Goal: Task Accomplishment & Management: Manage account settings

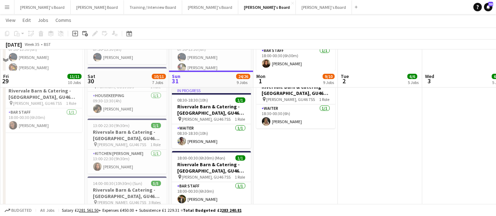
scroll to position [89, 0]
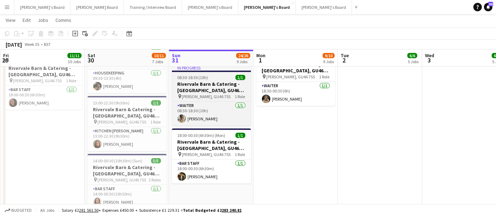
click at [212, 85] on h3 "Rivervale Barn & Catering - Yateley, GU46 7SS" at bounding box center [211, 87] width 79 height 13
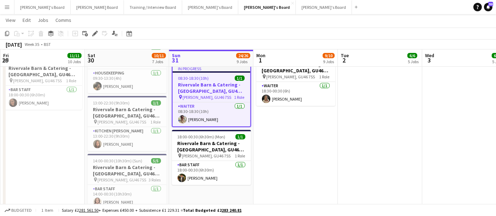
click at [324, 144] on app-date-cell "18:00-00:30 (6h30m) (Tue) 1/1 Rivervale Barn & Catering - Yateley, GU46 7SS pin…" at bounding box center [295, 138] width 84 height 297
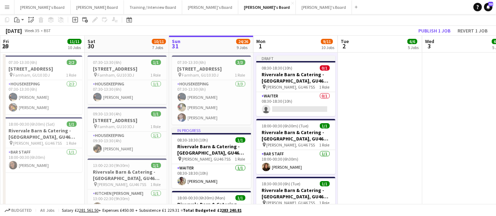
scroll to position [0, 0]
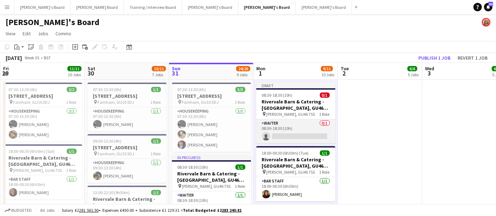
click at [293, 124] on app-card-role "Waiter 0/1 08:30-18:30 (10h) single-neutral-actions" at bounding box center [295, 131] width 79 height 24
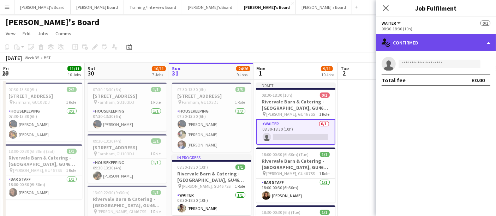
click at [424, 42] on div "single-neutral-actions-check-2 Confirmed" at bounding box center [436, 42] width 120 height 17
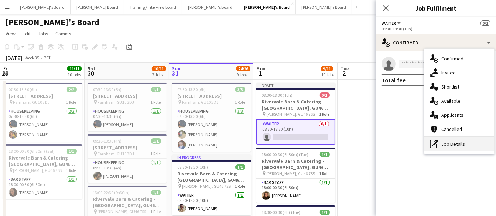
click at [448, 143] on div "pen-write Job Details" at bounding box center [459, 144] width 70 height 14
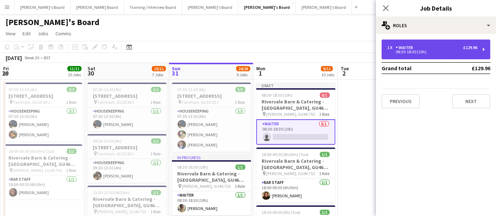
click at [427, 45] on div "1 x Waiter £129.96" at bounding box center [432, 47] width 90 height 5
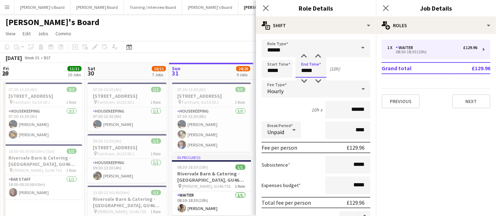
click at [321, 67] on input "*****" at bounding box center [310, 69] width 31 height 18
click at [304, 82] on div at bounding box center [304, 81] width 14 height 7
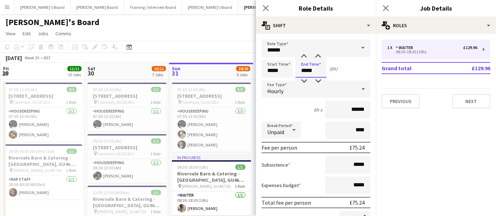
click at [304, 62] on input "*****" at bounding box center [310, 69] width 31 height 18
click at [304, 54] on div at bounding box center [304, 56] width 14 height 7
click at [318, 81] on div at bounding box center [318, 81] width 14 height 7
type input "*****"
click at [318, 81] on div at bounding box center [318, 81] width 14 height 7
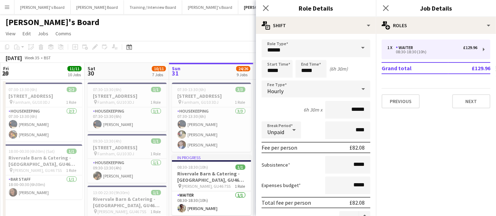
click at [221, 60] on div "August 2025 Week 35 • BST Publish 1 job Revert 1 job" at bounding box center [248, 58] width 496 height 10
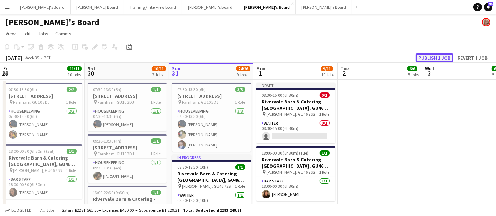
click at [439, 56] on button "Publish 1 job" at bounding box center [434, 57] width 38 height 9
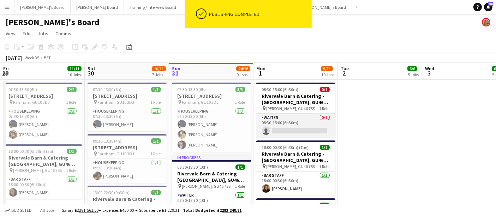
click at [302, 133] on app-card-role "Waiter 0/1 08:30-15:00 (6h30m) single-neutral-actions" at bounding box center [295, 126] width 79 height 24
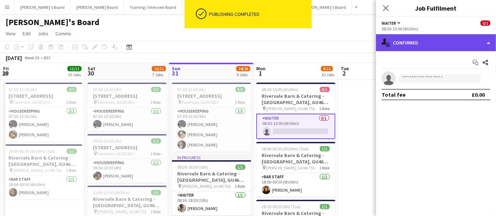
click at [429, 38] on div "single-neutral-actions-check-2 Confirmed" at bounding box center [436, 42] width 120 height 17
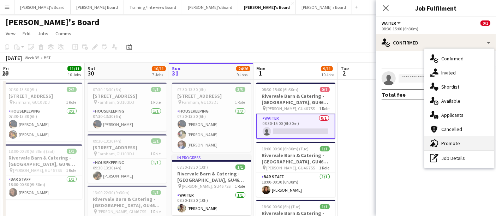
click at [452, 143] on div "advertising-megaphone Promote" at bounding box center [459, 143] width 70 height 14
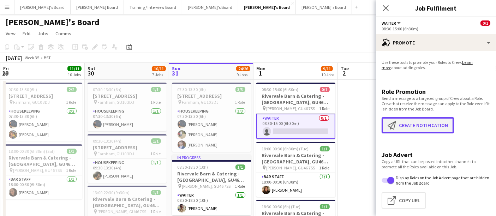
click at [423, 125] on button "Create notification Create notification" at bounding box center [417, 125] width 72 height 16
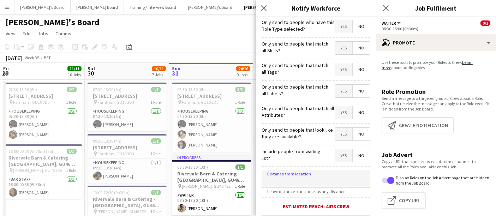
click at [305, 170] on input at bounding box center [315, 179] width 109 height 18
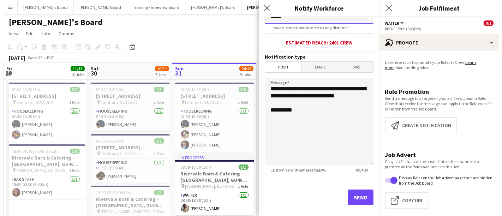
scroll to position [164, 0]
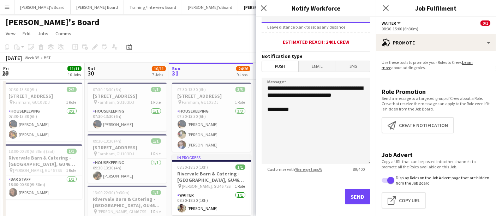
type input "*****"
click at [346, 195] on button "Send" at bounding box center [357, 197] width 25 height 16
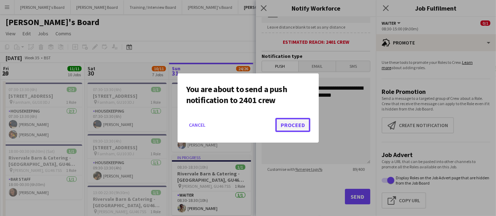
click at [304, 123] on button "Proceed" at bounding box center [292, 125] width 35 height 14
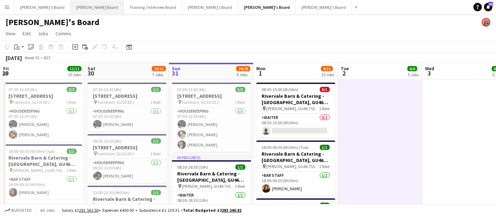
click at [74, 6] on button "Dean's Board Close" at bounding box center [97, 7] width 53 height 14
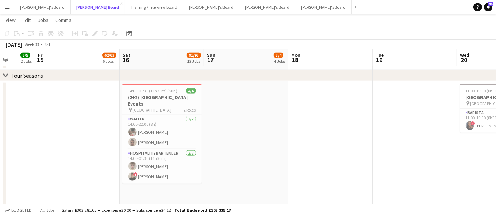
scroll to position [0, 211]
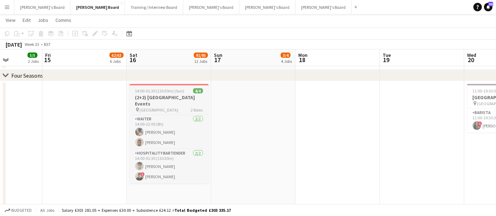
click at [177, 89] on span "14:00-01:30 (11h30m) (Sun)" at bounding box center [159, 90] width 49 height 5
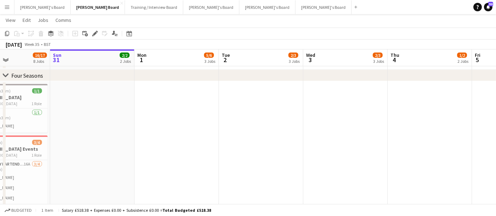
scroll to position [0, 210]
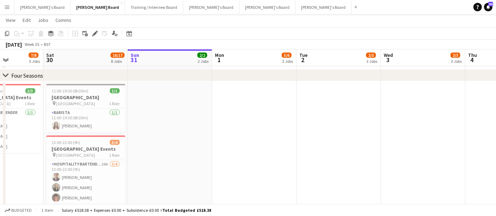
click at [277, 100] on app-date-cell at bounding box center [254, 201] width 84 height 241
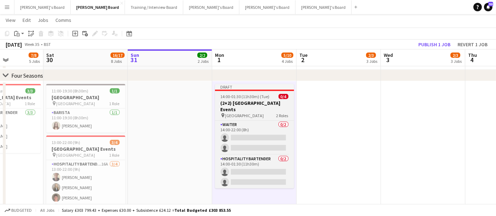
click at [264, 103] on h3 "(2+2) Four Seasons Hotel Events" at bounding box center [254, 106] width 79 height 13
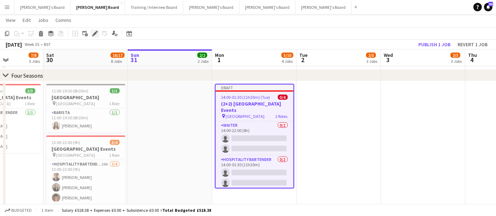
click at [94, 34] on icon at bounding box center [95, 34] width 4 height 4
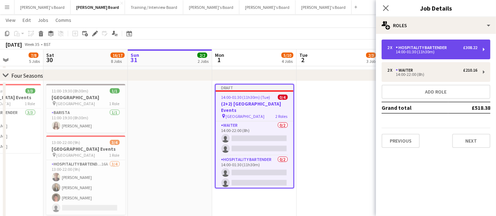
click at [418, 51] on div "14:00-01:30 (11h30m)" at bounding box center [432, 52] width 90 height 4
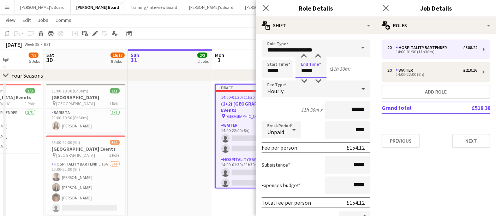
click at [317, 68] on input "*****" at bounding box center [310, 69] width 31 height 18
click at [302, 78] on div at bounding box center [304, 81] width 14 height 7
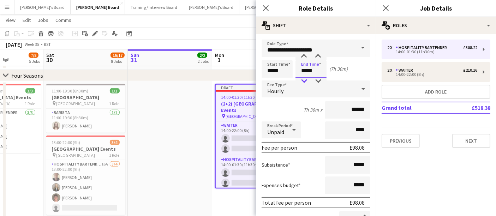
click at [302, 78] on div at bounding box center [304, 81] width 14 height 7
type input "*****"
click at [302, 78] on div at bounding box center [304, 81] width 14 height 7
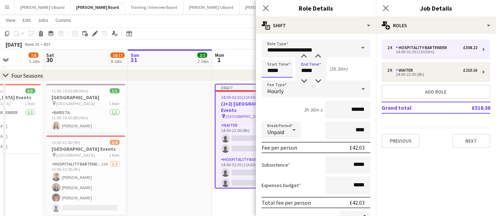
click at [264, 66] on input "*****" at bounding box center [276, 69] width 31 height 18
click at [267, 87] on span "Hourly" at bounding box center [275, 90] width 16 height 7
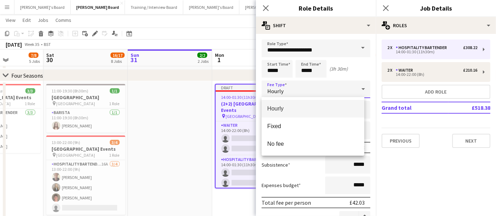
click at [273, 60] on div at bounding box center [248, 108] width 496 height 216
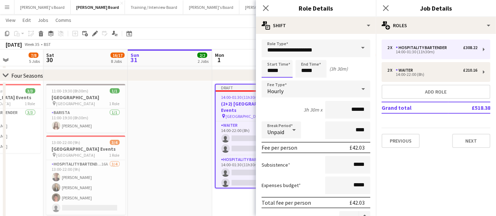
click at [272, 65] on input "*****" at bounding box center [276, 69] width 31 height 18
click at [271, 80] on div at bounding box center [270, 81] width 14 height 7
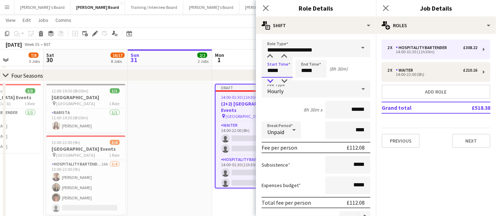
click at [271, 80] on div at bounding box center [270, 81] width 14 height 7
type input "*****"
click at [269, 56] on div at bounding box center [270, 56] width 14 height 7
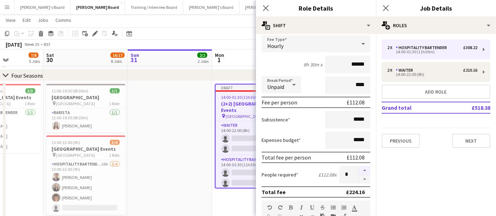
click at [359, 167] on button "button" at bounding box center [364, 170] width 11 height 9
type input "*"
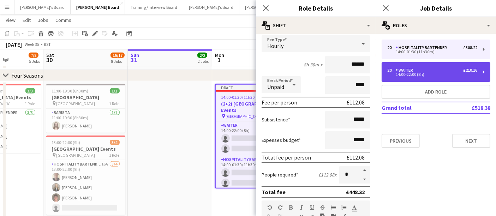
click at [417, 76] on div "14:00-22:00 (8h)" at bounding box center [432, 75] width 90 height 4
type input "******"
type input "*****"
type input "*"
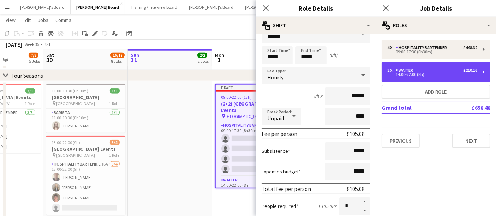
scroll to position [0, 0]
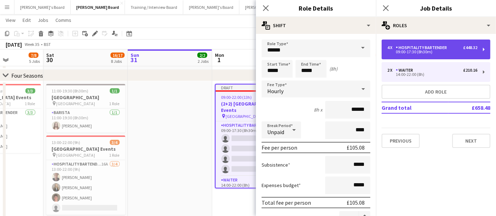
click at [409, 47] on div "Hospitality Bartender" at bounding box center [422, 47] width 54 height 5
type input "**********"
type input "*****"
type input "*"
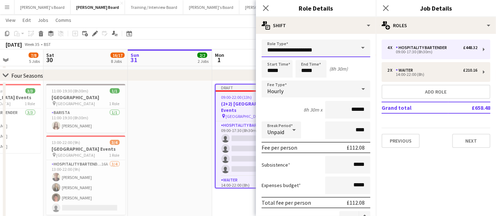
click at [308, 49] on input "**********" at bounding box center [315, 49] width 109 height 18
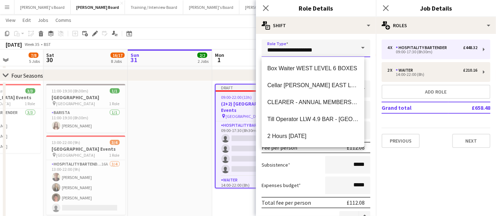
click at [308, 49] on input "**********" at bounding box center [315, 49] width 109 height 18
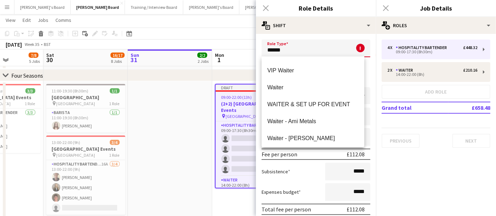
scroll to position [455, 0]
click at [282, 88] on span "Waiter" at bounding box center [312, 87] width 91 height 7
type input "******"
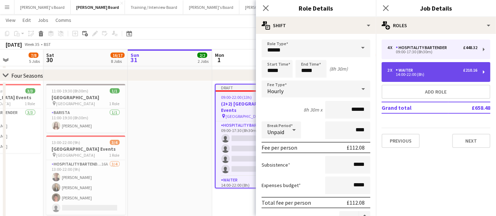
click at [441, 66] on div "2 x Waiter £210.16 14:00-22:00 (8h)" at bounding box center [435, 72] width 109 height 20
type input "*****"
type input "*"
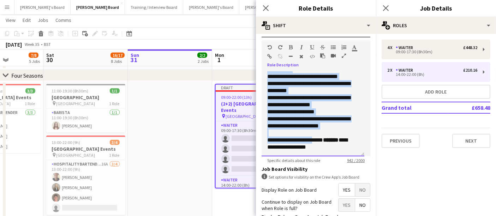
scroll to position [259, 0]
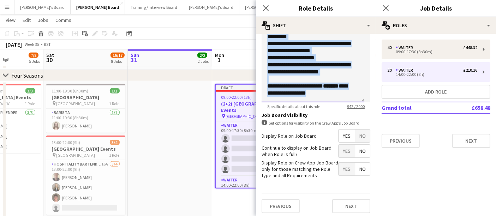
drag, startPoint x: 265, startPoint y: 188, endPoint x: 362, endPoint y: 93, distance: 135.2
click at [362, 93] on div "**********" at bounding box center [312, 60] width 103 height 85
copy div "**********"
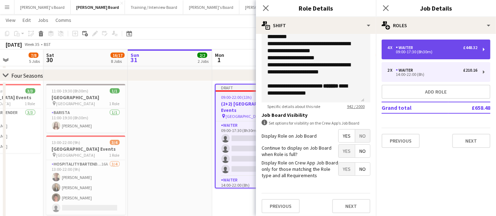
click at [423, 42] on div "4 x Waiter £448.32 09:00-17:30 (8h30m)" at bounding box center [435, 50] width 109 height 20
type input "*****"
type input "*"
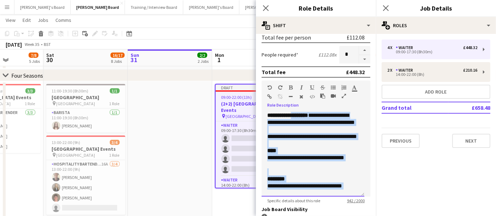
scroll to position [158, 0]
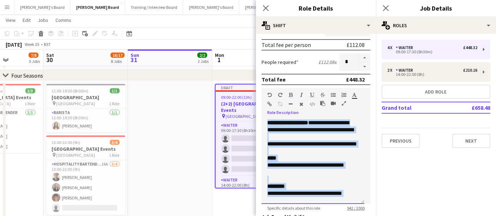
drag, startPoint x: 351, startPoint y: 91, endPoint x: 261, endPoint y: 118, distance: 93.5
click at [261, 119] on div "**********" at bounding box center [312, 161] width 103 height 85
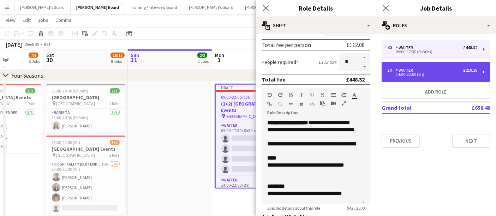
click at [442, 69] on div "2 x Waiter £210.16" at bounding box center [432, 70] width 90 height 5
type input "*****"
type input "*"
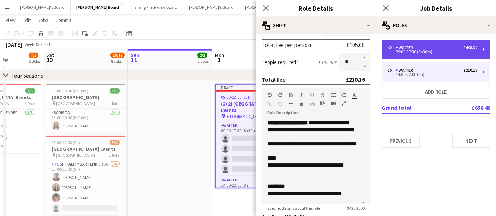
click at [438, 58] on div "4 x Waiter £448.32 09:00-17:30 (8h30m)" at bounding box center [435, 50] width 109 height 20
type input "*****"
type input "*"
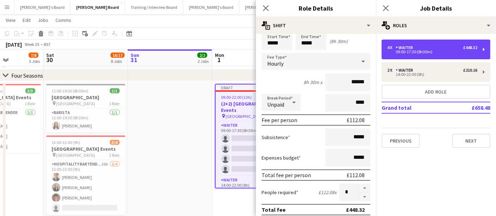
scroll to position [0, 0]
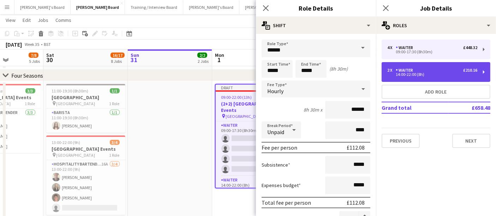
click at [399, 68] on div "Waiter" at bounding box center [405, 70] width 20 height 5
type input "*****"
type input "*"
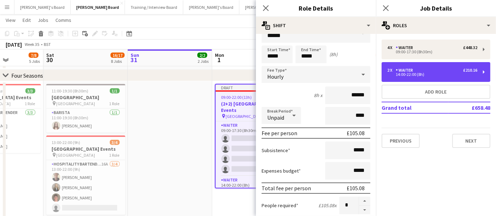
scroll to position [14, 0]
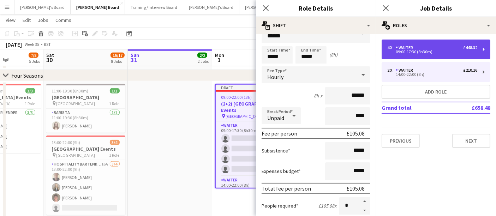
click at [418, 54] on div "09:00-17:30 (8h30m)" at bounding box center [432, 52] width 90 height 4
type input "*****"
type input "*"
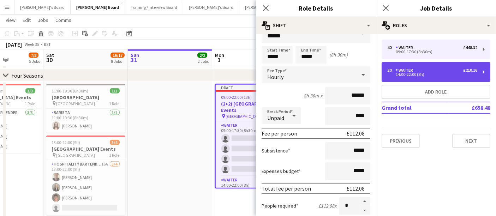
click at [412, 73] on div "14:00-22:00 (8h)" at bounding box center [432, 75] width 90 height 4
type input "*****"
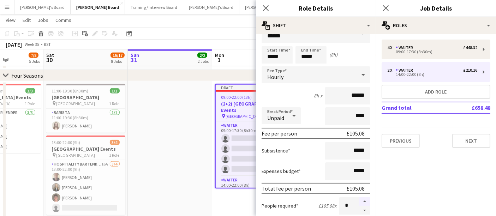
click at [360, 197] on button "button" at bounding box center [364, 201] width 11 height 9
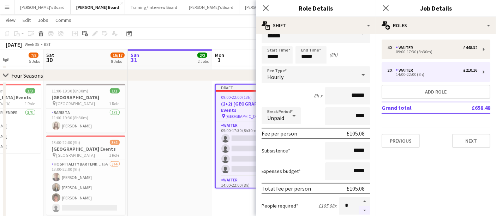
click at [359, 209] on button "button" at bounding box center [364, 210] width 11 height 9
type input "*"
click at [283, 55] on input "*****" at bounding box center [276, 55] width 31 height 18
click at [271, 45] on div at bounding box center [270, 42] width 14 height 7
type input "*****"
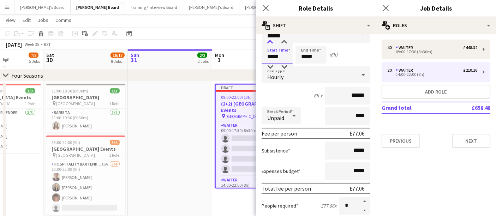
click at [271, 45] on div at bounding box center [270, 42] width 14 height 7
drag, startPoint x: 304, startPoint y: 52, endPoint x: 305, endPoint y: 43, distance: 8.8
click at [305, 54] on app-time-picker "*****" at bounding box center [310, 56] width 31 height 5
click at [305, 43] on div at bounding box center [304, 42] width 14 height 7
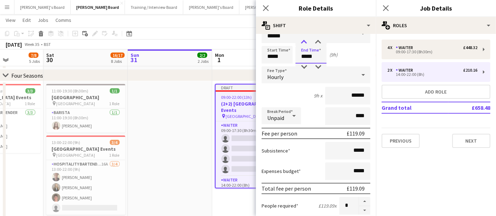
click at [305, 43] on div at bounding box center [304, 42] width 14 height 7
drag, startPoint x: 305, startPoint y: 43, endPoint x: 302, endPoint y: 65, distance: 21.8
click at [302, 59] on app-time-picker "*****" at bounding box center [310, 56] width 31 height 5
click at [302, 65] on div at bounding box center [304, 67] width 14 height 7
drag, startPoint x: 302, startPoint y: 65, endPoint x: 321, endPoint y: 40, distance: 31.6
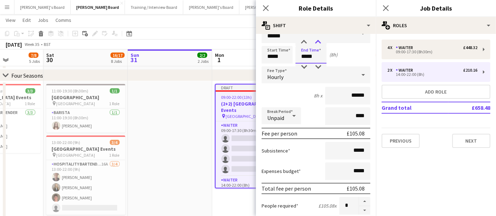
click at [321, 54] on app-time-picker "*****" at bounding box center [310, 56] width 31 height 5
click at [321, 40] on div at bounding box center [318, 42] width 14 height 7
type input "*****"
click at [321, 40] on div at bounding box center [318, 42] width 14 height 7
click at [352, 57] on div "Start Time ***** End Time ***** (8h 30m)" at bounding box center [315, 55] width 109 height 18
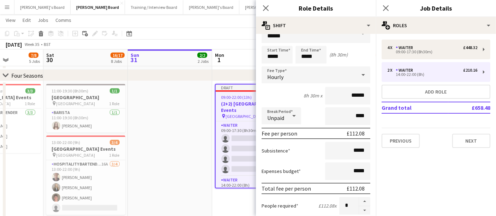
click at [189, 168] on app-date-cell at bounding box center [170, 201] width 84 height 241
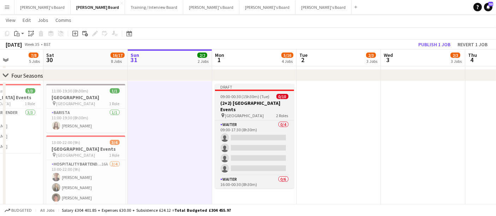
click at [265, 113] on div "pin Four Seasons Hotel 2 Roles" at bounding box center [254, 116] width 79 height 6
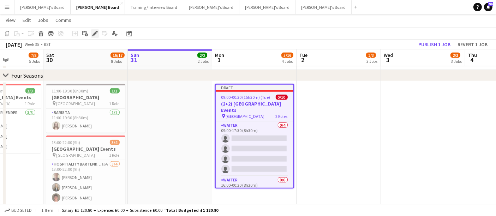
click at [95, 33] on icon at bounding box center [95, 34] width 4 height 4
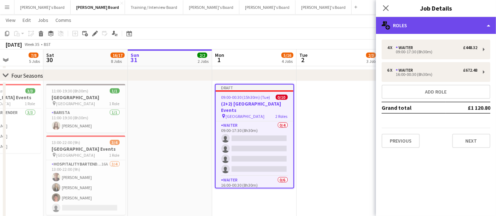
click at [386, 27] on icon "multiple-users-add" at bounding box center [385, 25] width 8 height 8
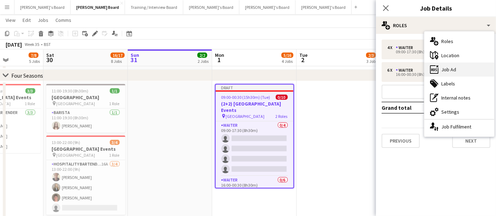
click at [472, 74] on div "ads-window Job Ad" at bounding box center [459, 69] width 70 height 14
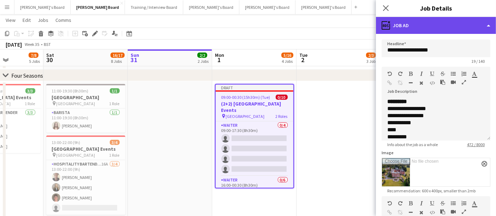
click at [445, 29] on div "ads-window Job Ad" at bounding box center [436, 25] width 120 height 17
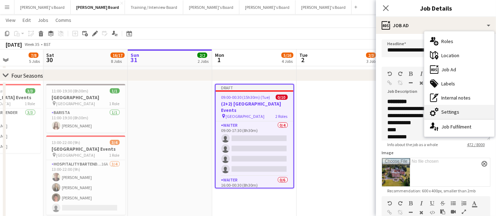
click at [455, 109] on div "cog-double-3 Settings" at bounding box center [459, 112] width 70 height 14
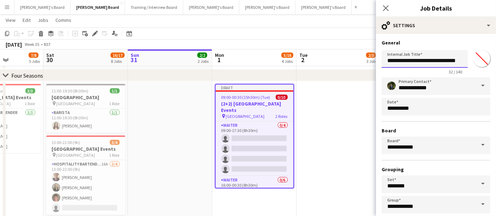
click at [392, 59] on input "**********" at bounding box center [424, 59] width 86 height 18
click at [435, 60] on input "**********" at bounding box center [424, 59] width 86 height 18
type input "**********"
click at [354, 112] on app-date-cell at bounding box center [338, 201] width 84 height 241
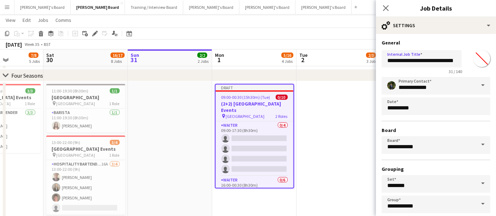
scroll to position [0, 0]
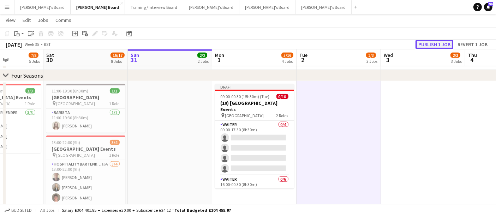
click at [440, 42] on button "Publish 1 job" at bounding box center [434, 44] width 38 height 9
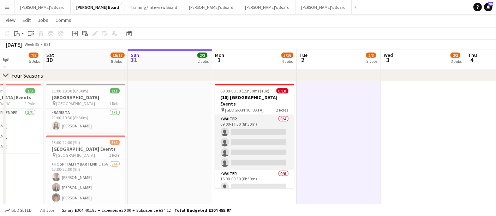
click at [254, 138] on app-card-role "Waiter 0/4 09:00-17:30 (8h30m) single-neutral-actions single-neutral-actions si…" at bounding box center [254, 142] width 79 height 55
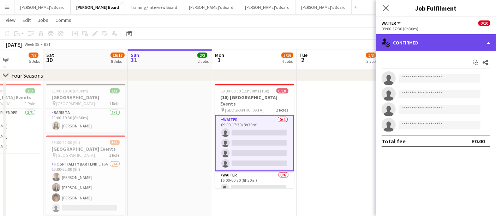
click at [415, 41] on div "single-neutral-actions-check-2 Confirmed" at bounding box center [436, 42] width 120 height 17
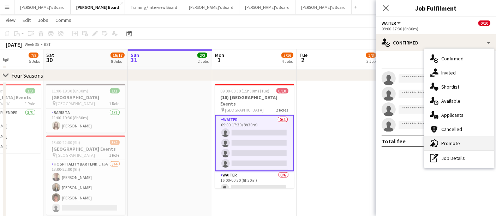
click at [446, 149] on div "advertising-megaphone Promote" at bounding box center [459, 143] width 70 height 14
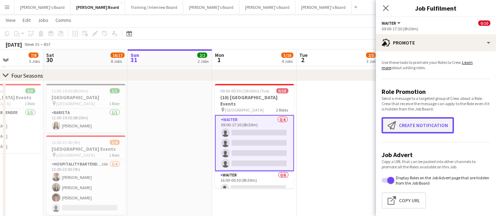
click at [412, 126] on button "Create notification Create notification" at bounding box center [417, 125] width 72 height 16
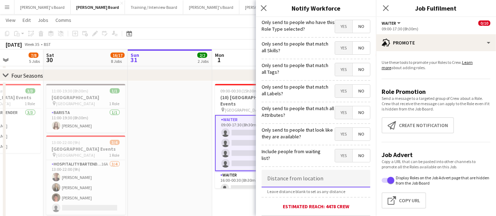
click at [298, 173] on input at bounding box center [315, 179] width 109 height 18
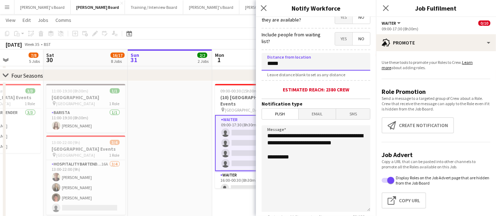
scroll to position [169, 0]
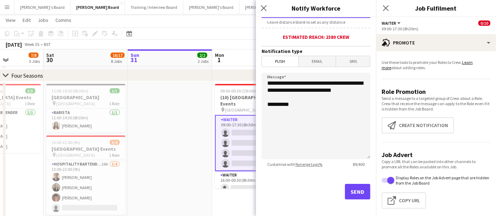
type input "*****"
click at [347, 184] on button "Send" at bounding box center [357, 192] width 25 height 16
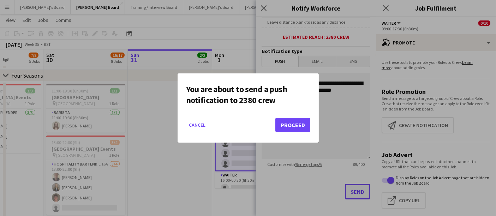
scroll to position [0, 0]
click at [295, 125] on button "Proceed" at bounding box center [292, 125] width 35 height 14
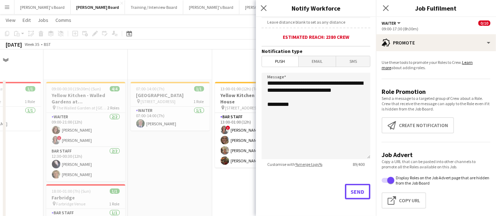
scroll to position [754, 0]
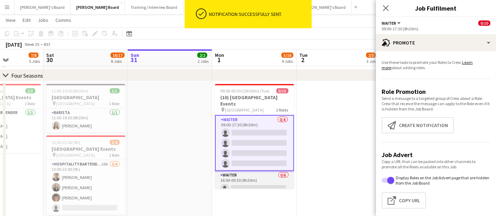
click at [242, 175] on app-card-role "Waiter 0/6 16:00-00:30 (8h30m) single-neutral-actions single-neutral-actions si…" at bounding box center [254, 208] width 79 height 75
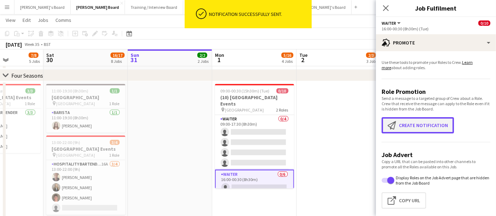
click at [403, 122] on button "Create notification Create notification" at bounding box center [417, 125] width 72 height 16
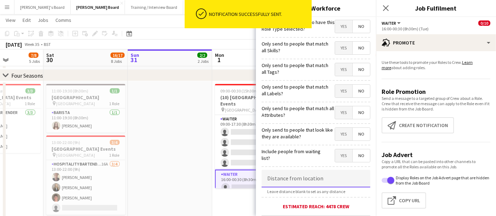
click at [303, 174] on input at bounding box center [315, 179] width 109 height 18
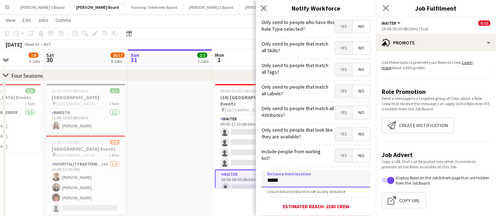
scroll to position [169, 0]
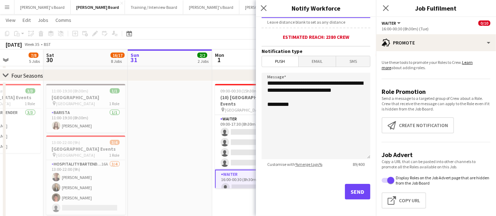
type input "*****"
click at [347, 185] on button "Send" at bounding box center [357, 192] width 25 height 16
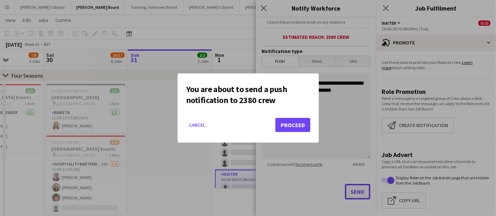
scroll to position [0, 0]
click at [294, 129] on button "Proceed" at bounding box center [292, 125] width 35 height 14
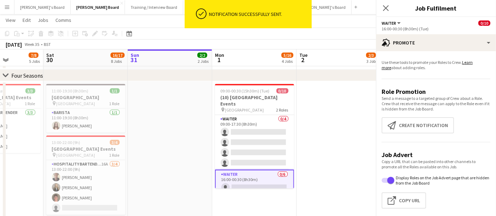
click at [185, 132] on app-date-cell at bounding box center [170, 201] width 84 height 241
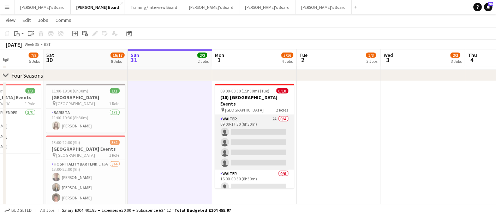
click at [240, 135] on app-card-role "Waiter 2A 0/4 09:00-17:30 (8h30m) single-neutral-actions single-neutral-actions…" at bounding box center [254, 142] width 79 height 55
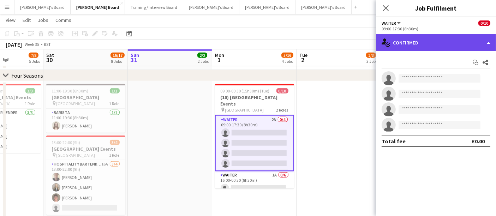
click at [416, 44] on div "single-neutral-actions-check-2 Confirmed" at bounding box center [436, 42] width 120 height 17
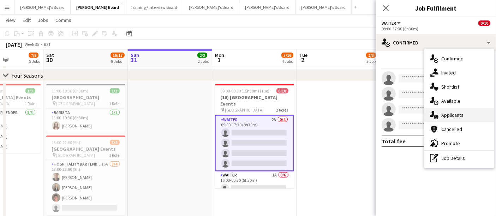
click at [450, 115] on div "single-neutral-actions-information Applicants" at bounding box center [459, 115] width 70 height 14
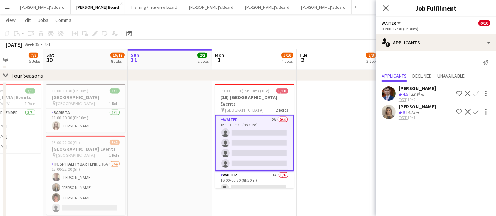
click at [477, 111] on app-icon "Confirm" at bounding box center [476, 112] width 6 height 6
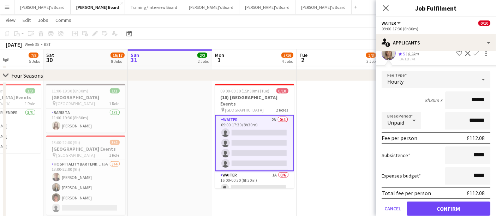
scroll to position [59, 0]
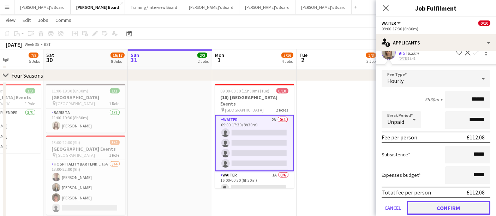
click at [437, 201] on button "Confirm" at bounding box center [448, 208] width 84 height 14
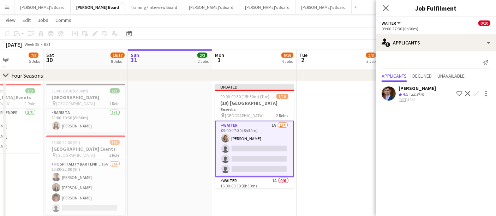
click at [476, 94] on app-icon "Confirm" at bounding box center [476, 94] width 6 height 6
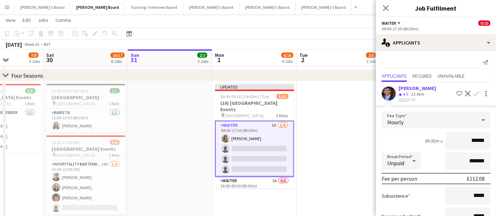
scroll to position [51, 0]
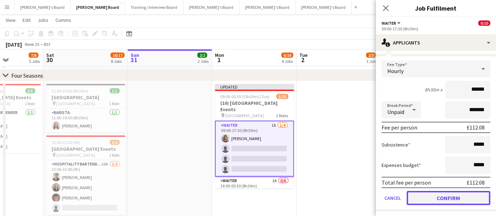
click at [441, 201] on button "Confirm" at bounding box center [448, 198] width 84 height 14
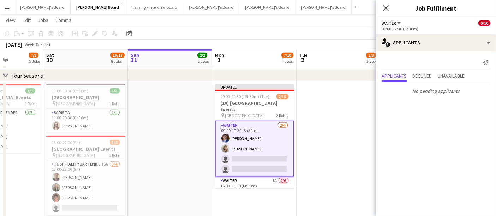
scroll to position [0, 0]
click at [340, 144] on app-date-cell at bounding box center [338, 201] width 84 height 241
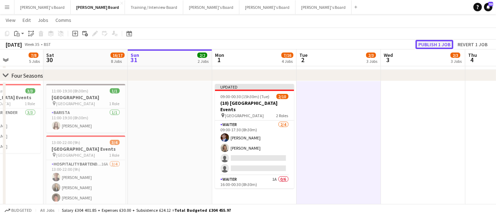
click at [426, 46] on button "Publish 1 job" at bounding box center [434, 44] width 38 height 9
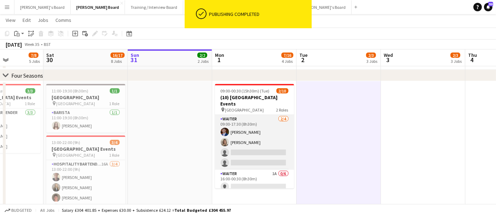
click at [251, 154] on app-card-role "Waiter 2/4 09:00-17:30 (8h30m) Joseph Hodkinson Mathilde Wilkie single-neutral-…" at bounding box center [254, 142] width 79 height 55
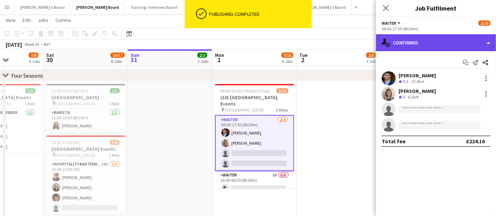
click at [428, 43] on div "single-neutral-actions-check-2 Confirmed" at bounding box center [436, 42] width 120 height 17
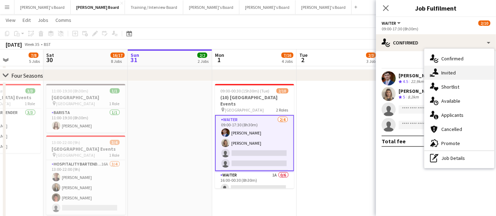
click at [447, 71] on div "single-neutral-actions-share-1 Invited" at bounding box center [459, 73] width 70 height 14
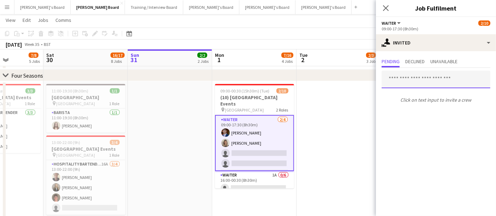
click at [407, 80] on input "text" at bounding box center [435, 80] width 109 height 18
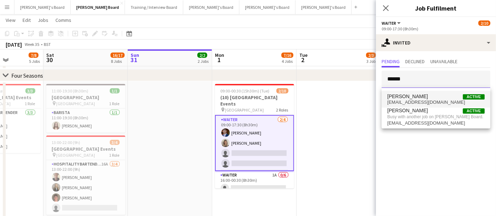
type input "******"
click at [416, 102] on span "abigailhodkinson@hotmail.com" at bounding box center [435, 102] width 97 height 6
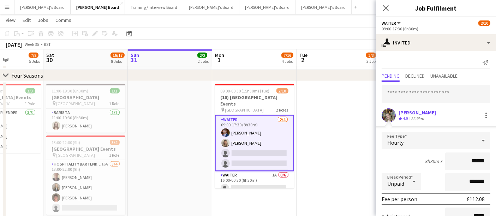
scroll to position [72, 0]
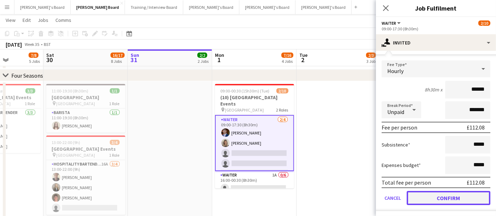
click at [421, 201] on button "Confirm" at bounding box center [448, 198] width 84 height 14
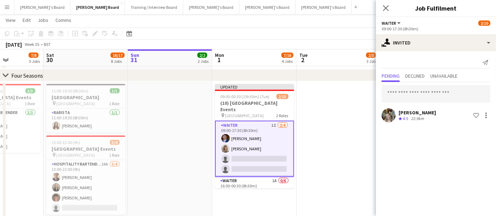
scroll to position [0, 0]
click at [336, 126] on app-date-cell at bounding box center [338, 201] width 84 height 241
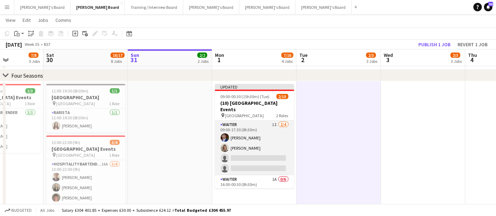
click at [243, 135] on app-card-role "Waiter 1I 2/4 09:00-17:30 (8h30m) Joseph Hodkinson Mathilde Wilkie single-neutr…" at bounding box center [254, 148] width 79 height 55
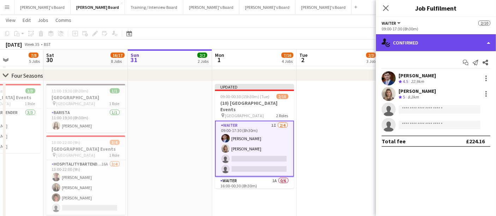
click at [434, 44] on div "single-neutral-actions-check-2 Confirmed" at bounding box center [436, 42] width 120 height 17
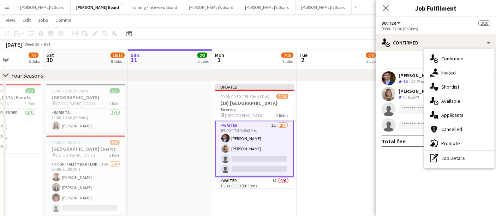
click at [326, 118] on app-date-cell at bounding box center [338, 201] width 84 height 241
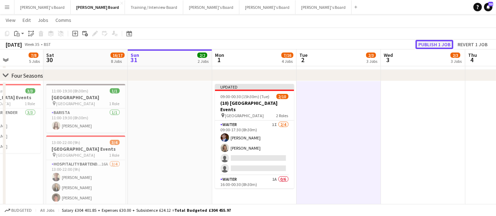
click at [434, 40] on button "Publish 1 job" at bounding box center [434, 44] width 38 height 9
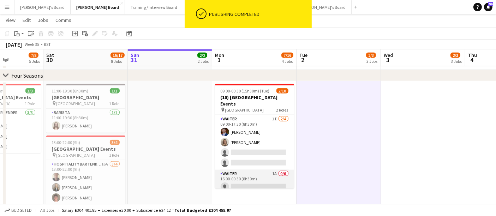
click at [251, 174] on app-card-role "Waiter 1A 0/6 16:00-00:30 (8h30m) single-neutral-actions single-neutral-actions…" at bounding box center [254, 207] width 79 height 75
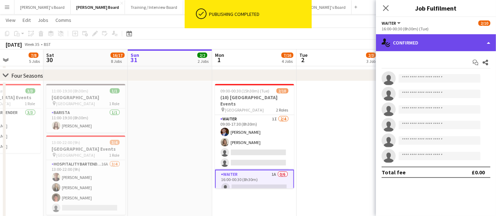
click at [427, 43] on div "single-neutral-actions-check-2 Confirmed" at bounding box center [436, 42] width 120 height 17
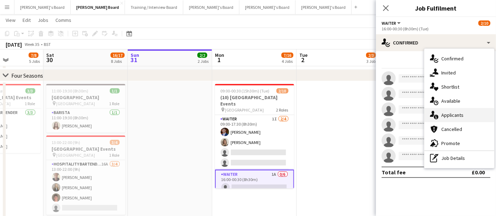
click at [452, 114] on div "single-neutral-actions-information Applicants" at bounding box center [459, 115] width 70 height 14
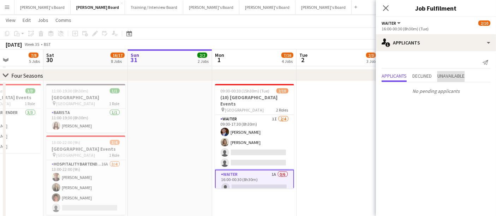
click at [449, 76] on span "Unavailable" at bounding box center [450, 75] width 27 height 5
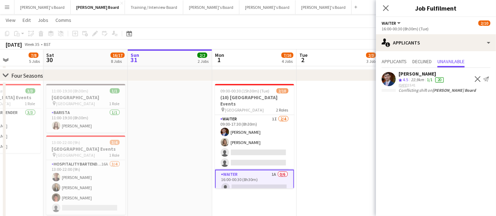
click at [342, 133] on app-date-cell at bounding box center [338, 201] width 84 height 241
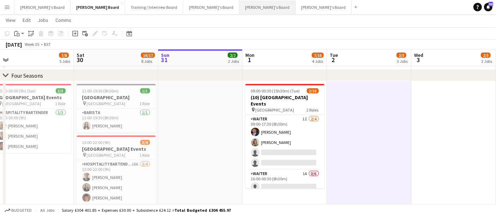
click at [239, 8] on button "Jakub's Board Close" at bounding box center [267, 7] width 56 height 14
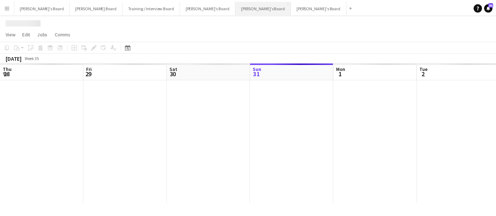
scroll to position [0, 168]
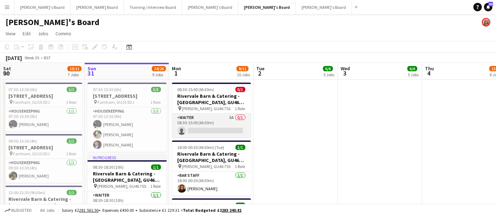
click at [221, 126] on app-card-role "Waiter 3A 0/1 08:30-15:00 (6h30m) single-neutral-actions" at bounding box center [211, 126] width 79 height 24
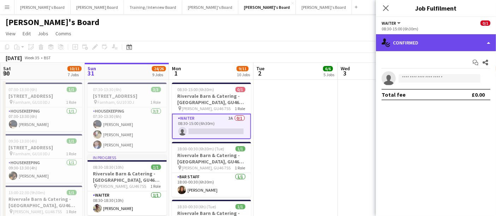
click at [413, 49] on div "single-neutral-actions-check-2 Confirmed" at bounding box center [436, 42] width 120 height 17
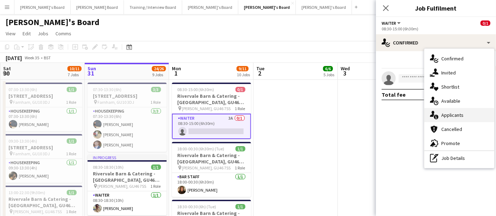
click at [439, 114] on div "single-neutral-actions-information Applicants" at bounding box center [459, 115] width 70 height 14
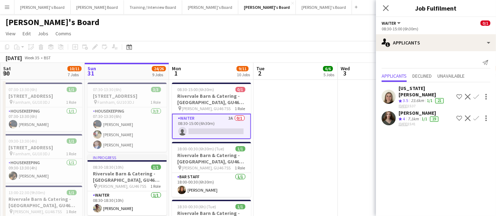
click at [413, 116] on div "7.1km" at bounding box center [413, 119] width 14 height 6
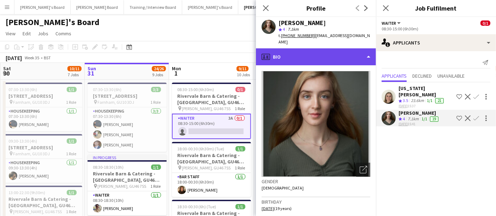
click at [299, 49] on div "profile Bio" at bounding box center [316, 56] width 120 height 17
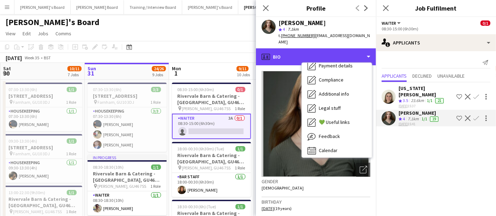
scroll to position [108, 0]
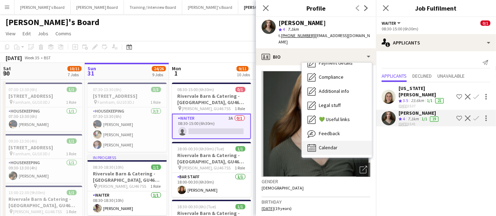
click at [333, 144] on span "Calendar" at bounding box center [328, 147] width 19 height 6
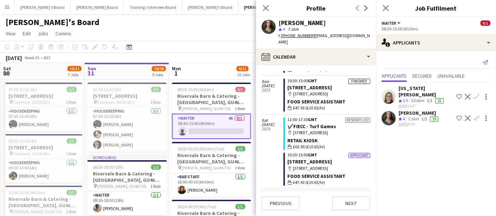
scroll to position [1626, 0]
click at [413, 89] on div "Georgia Marsden" at bounding box center [425, 91] width 55 height 13
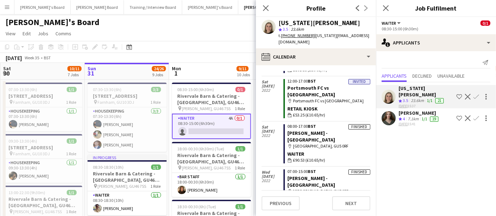
scroll to position [1819, 0]
click at [207, 120] on app-card-role "Waiter 4A 0/1 08:30-15:00 (6h30m) single-neutral-actions" at bounding box center [211, 126] width 79 height 25
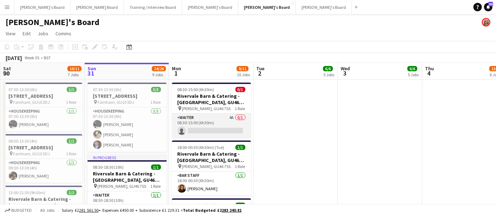
click at [207, 120] on app-card-role "Waiter 4A 0/1 08:30-15:00 (6h30m) single-neutral-actions" at bounding box center [211, 126] width 79 height 24
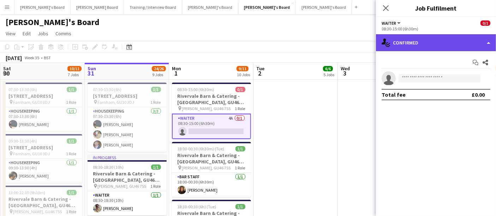
click at [407, 49] on div "single-neutral-actions-check-2 Confirmed" at bounding box center [436, 42] width 120 height 17
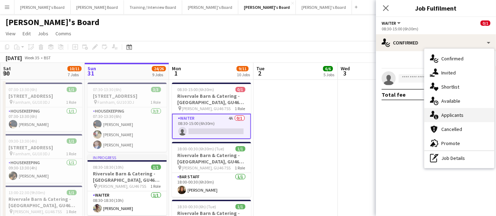
click at [449, 120] on div "single-neutral-actions-information Applicants" at bounding box center [459, 115] width 70 height 14
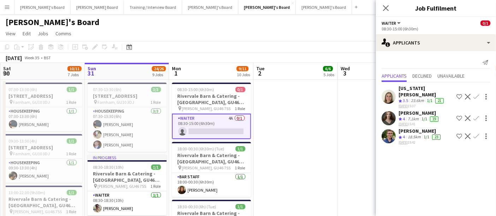
click at [415, 128] on div "[PERSON_NAME]" at bounding box center [419, 131] width 43 height 6
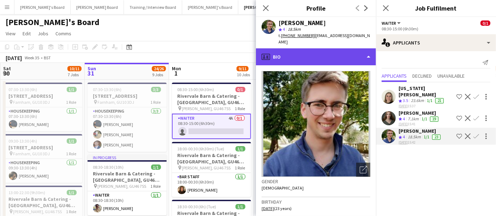
click at [340, 48] on div "profile Bio" at bounding box center [316, 56] width 120 height 17
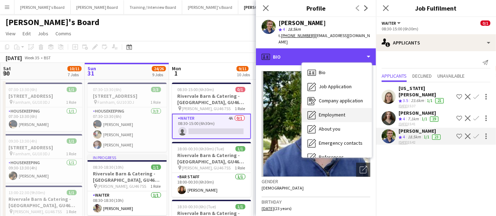
scroll to position [108, 0]
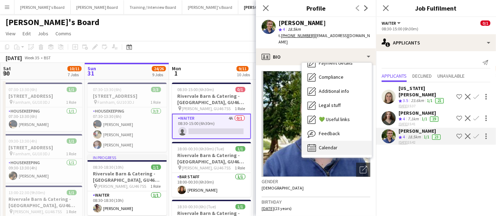
click at [312, 150] on icon at bounding box center [312, 150] width 1 height 0
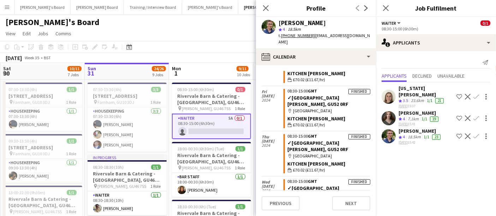
scroll to position [998, 0]
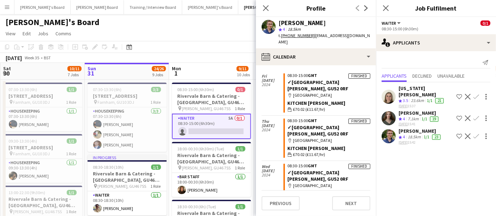
click at [212, 123] on app-card-role "Waiter 5A 0/1 08:30-15:00 (6h30m) single-neutral-actions" at bounding box center [211, 126] width 79 height 25
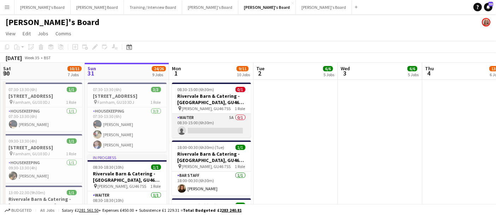
click at [212, 123] on app-card-role "Waiter 5A 0/1 08:30-15:00 (6h30m) single-neutral-actions" at bounding box center [211, 126] width 79 height 24
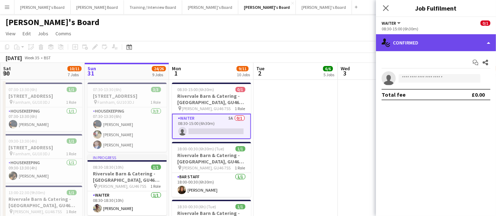
click at [415, 44] on div "single-neutral-actions-check-2 Confirmed" at bounding box center [436, 42] width 120 height 17
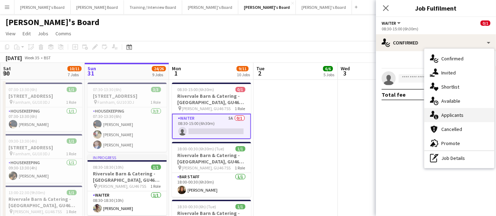
click at [432, 113] on icon at bounding box center [432, 114] width 5 height 6
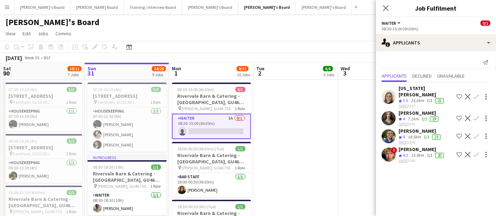
click at [397, 146] on div "! Theo Clifford Crew rating 4.2 15.9km 1/1 20 31-08-2025 15:43 Shortlist crew D…" at bounding box center [436, 154] width 120 height 17
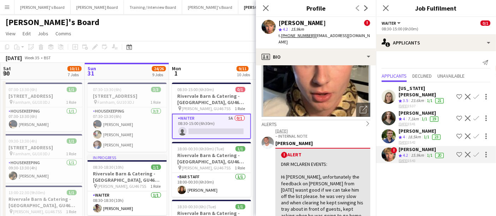
scroll to position [60, 0]
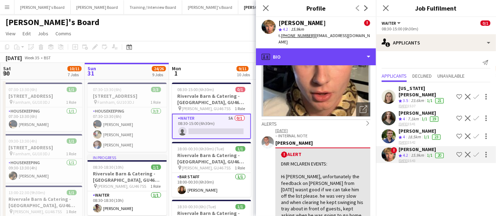
drag, startPoint x: 332, startPoint y: 54, endPoint x: 331, endPoint y: 107, distance: 53.6
click at [331, 107] on div "profile Bio Bio Bio Job Application Job Application Company application Company…" at bounding box center [316, 132] width 120 height 168
click at [339, 48] on div "profile Bio" at bounding box center [316, 56] width 120 height 17
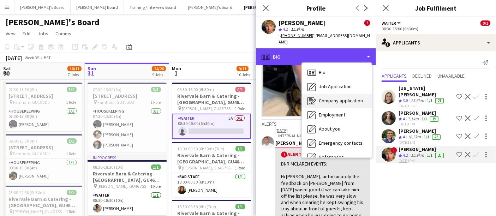
scroll to position [108, 0]
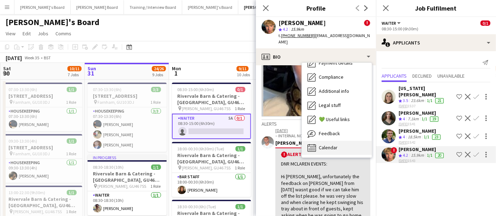
click at [331, 144] on span "Calendar" at bounding box center [328, 147] width 19 height 6
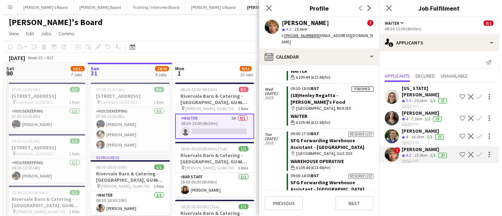
scroll to position [1653, 0]
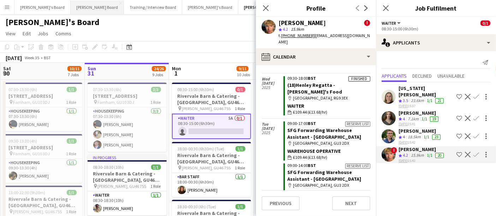
click at [71, 7] on button "Dean's Board Close" at bounding box center [97, 7] width 53 height 14
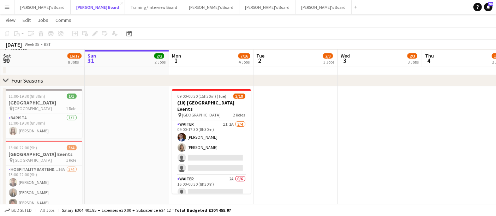
scroll to position [274, 0]
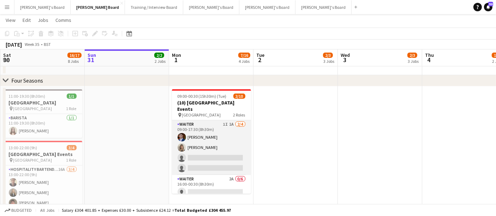
click at [224, 131] on app-card-role "Waiter 1I 1A 2/4 09:00-17:30 (8h30m) Joseph Hodkinson Mathilde Wilkie single-ne…" at bounding box center [211, 147] width 79 height 55
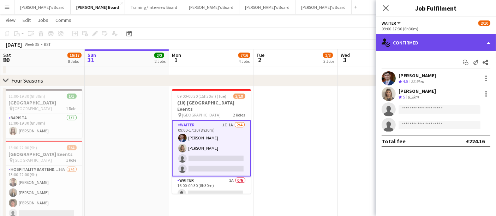
click at [410, 38] on div "single-neutral-actions-check-2 Confirmed" at bounding box center [436, 42] width 120 height 17
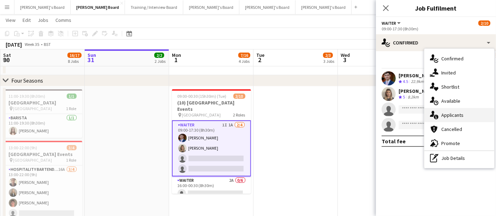
click at [457, 114] on div "single-neutral-actions-information Applicants" at bounding box center [459, 115] width 70 height 14
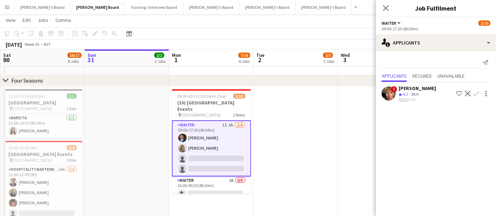
click at [418, 91] on div "9km" at bounding box center [414, 94] width 11 height 6
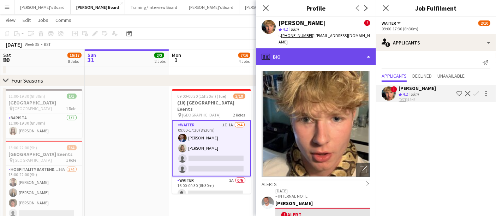
click at [325, 53] on div "profile Bio" at bounding box center [316, 56] width 120 height 17
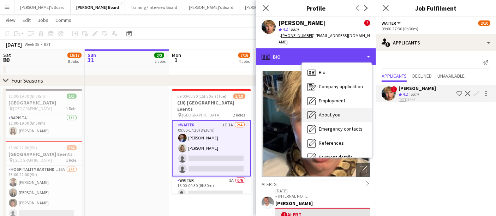
scroll to position [94, 0]
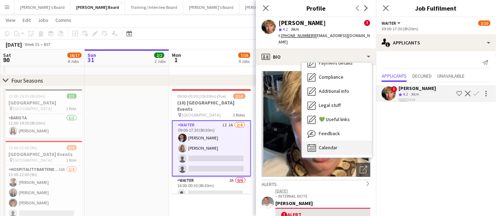
click at [326, 144] on span "Calendar" at bounding box center [328, 147] width 19 height 6
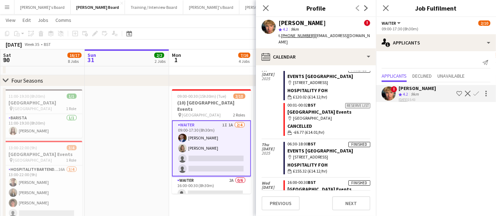
scroll to position [1872, 0]
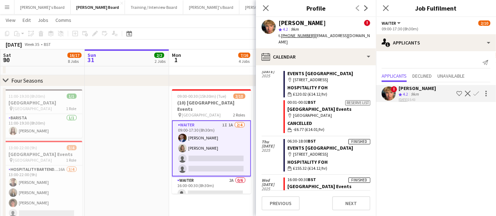
click at [476, 92] on app-icon "Confirm" at bounding box center [476, 94] width 6 height 6
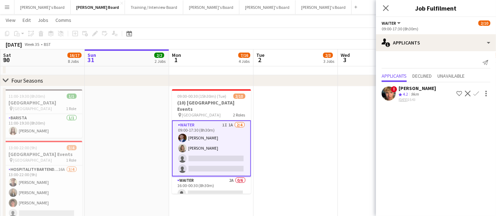
click at [476, 92] on app-icon "Confirm" at bounding box center [476, 94] width 6 height 6
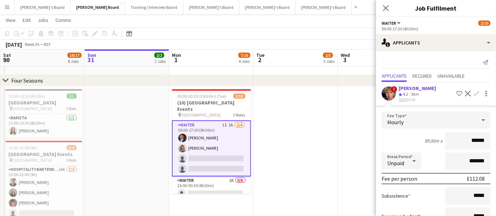
scroll to position [51, 0]
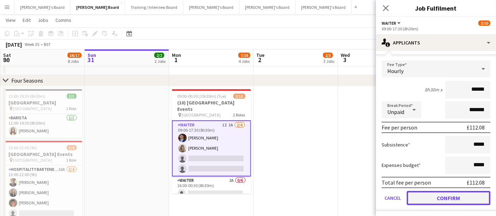
click at [422, 198] on button "Confirm" at bounding box center [448, 198] width 84 height 14
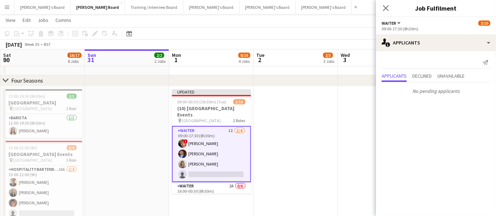
click at [304, 139] on app-date-cell at bounding box center [295, 206] width 84 height 241
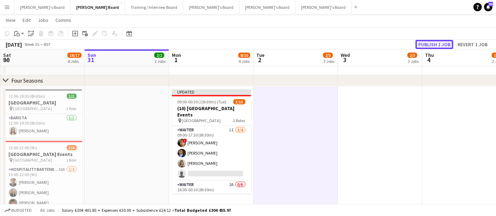
click at [448, 43] on button "Publish 1 job" at bounding box center [434, 44] width 38 height 9
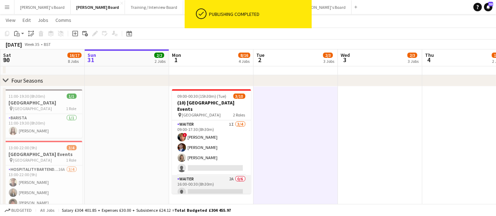
click at [200, 180] on app-card-role "Waiter 2A 0/6 16:00-00:30 (8h30m) single-neutral-actions single-neutral-actions…" at bounding box center [211, 212] width 79 height 75
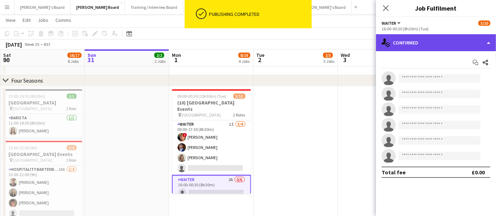
click at [445, 44] on div "single-neutral-actions-check-2 Confirmed" at bounding box center [436, 42] width 120 height 17
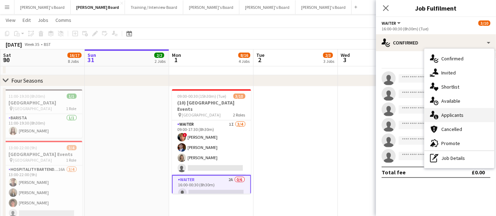
click at [443, 119] on div "single-neutral-actions-information Applicants" at bounding box center [459, 115] width 70 height 14
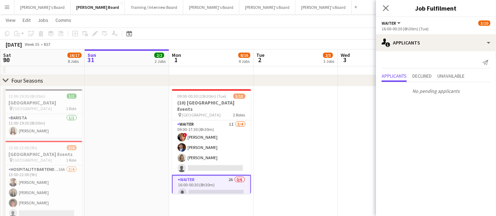
click at [311, 139] on app-date-cell at bounding box center [295, 206] width 84 height 241
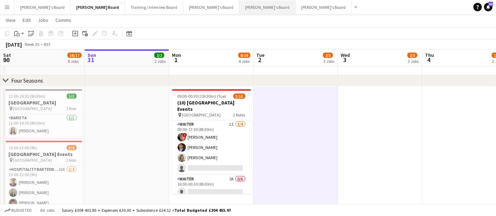
click at [239, 11] on button "Jakub's Board Close" at bounding box center [267, 7] width 56 height 14
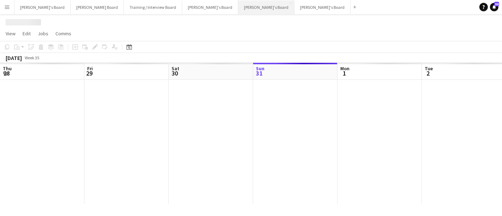
scroll to position [0, 168]
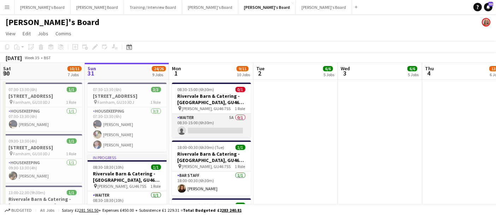
click at [224, 123] on app-card-role "Waiter 5A 0/1 08:30-15:00 (6h30m) single-neutral-actions" at bounding box center [211, 126] width 79 height 24
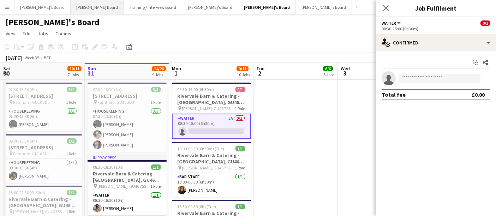
click at [71, 6] on button "Dean's Board Close" at bounding box center [97, 7] width 53 height 14
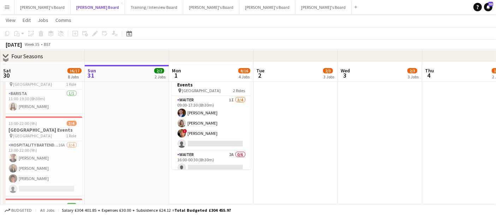
scroll to position [297, 0]
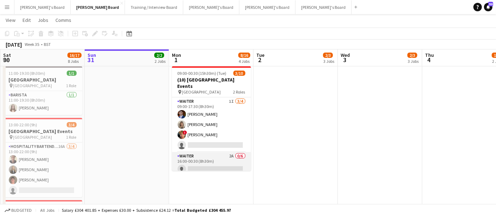
click at [226, 157] on app-card-role "Waiter 2A 0/6 16:00-00:30 (8h30m) single-neutral-actions single-neutral-actions…" at bounding box center [211, 189] width 79 height 75
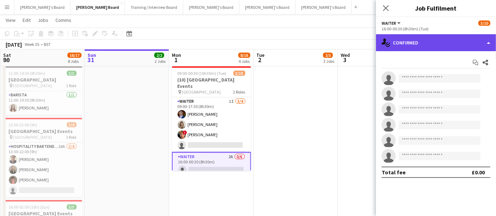
click at [425, 43] on div "single-neutral-actions-check-2 Confirmed" at bounding box center [436, 42] width 120 height 17
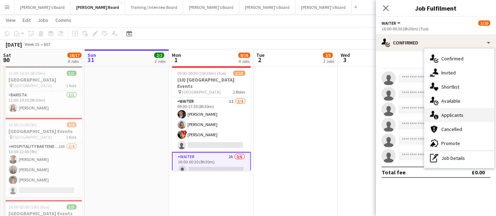
click at [469, 117] on div "single-neutral-actions-information Applicants" at bounding box center [459, 115] width 70 height 14
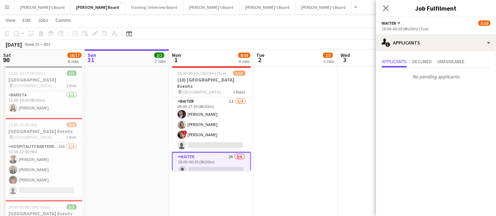
click at [299, 126] on app-date-cell at bounding box center [295, 184] width 84 height 241
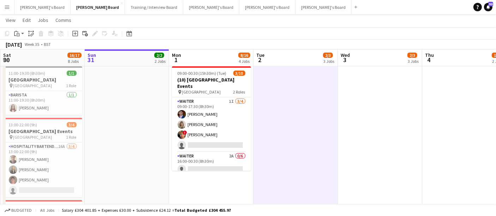
click at [299, 126] on app-date-cell at bounding box center [295, 184] width 84 height 241
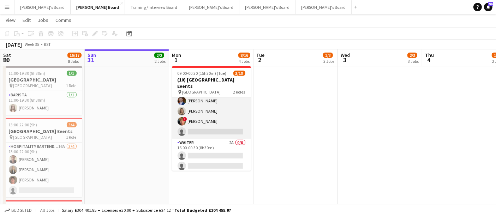
scroll to position [0, 0]
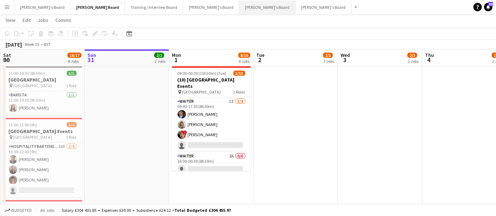
click at [239, 6] on button "Jakub's Board Close" at bounding box center [267, 7] width 56 height 14
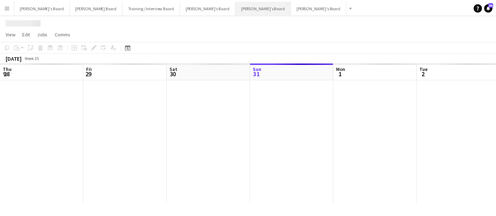
scroll to position [0, 168]
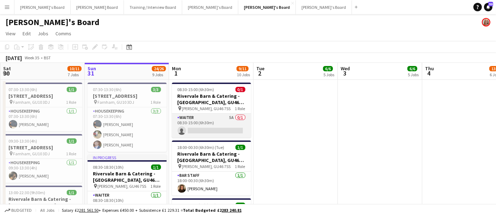
click at [224, 132] on app-card-role "Waiter 5A 0/1 08:30-15:00 (6h30m) single-neutral-actions" at bounding box center [211, 126] width 79 height 24
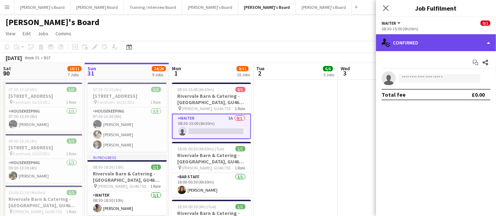
click at [392, 40] on div "single-neutral-actions-check-2 Confirmed" at bounding box center [436, 42] width 120 height 17
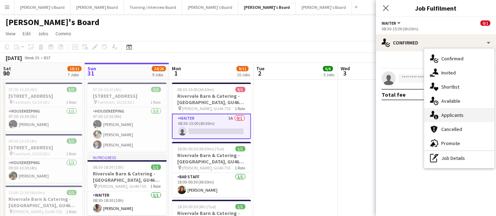
click at [446, 108] on div "single-neutral-actions-information Applicants" at bounding box center [459, 115] width 70 height 14
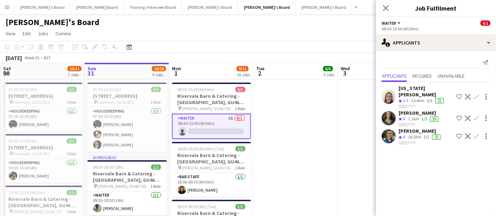
click at [389, 115] on app-user-avatar at bounding box center [388, 118] width 14 height 14
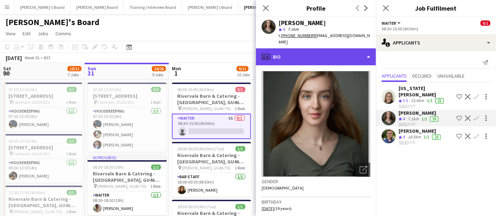
click at [334, 57] on div "profile Bio" at bounding box center [316, 56] width 120 height 17
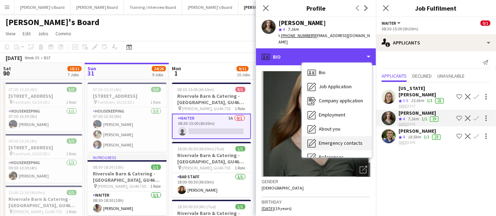
scroll to position [108, 0]
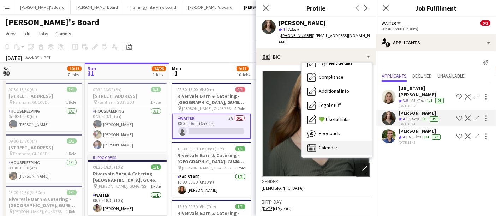
click at [338, 141] on div "Calendar Calendar" at bounding box center [337, 148] width 70 height 14
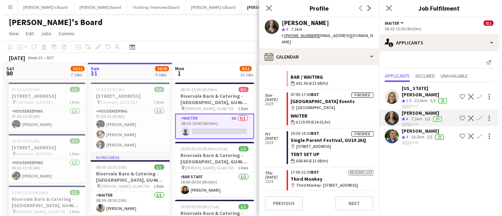
scroll to position [562, 0]
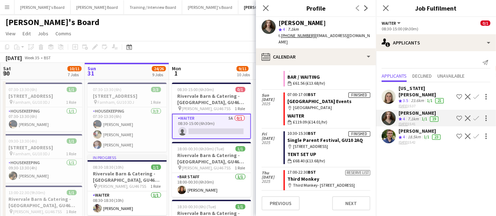
click at [302, 20] on div "Sophie White" at bounding box center [301, 23] width 47 height 6
copy div "Sophie White"
click at [71, 11] on button "Dean's Board Close" at bounding box center [97, 7] width 53 height 14
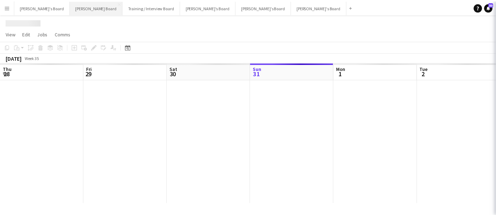
scroll to position [0, 168]
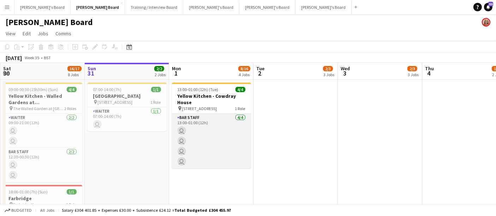
click at [225, 124] on app-card-role "BAR STAFF 4/4 13:00-01:00 (12h) user user user user" at bounding box center [211, 141] width 79 height 55
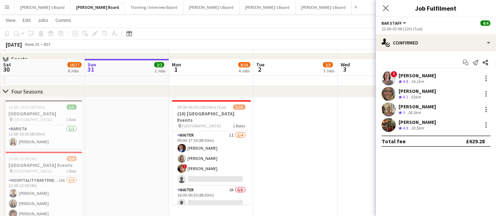
scroll to position [262, 0]
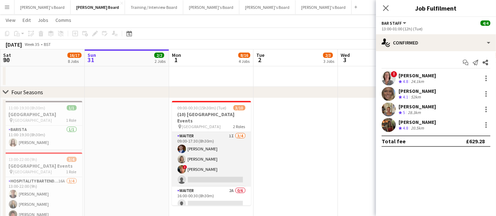
click at [217, 149] on app-card-role "Waiter 1I 3/4 09:00-17:30 (8h30m) Joseph Hodkinson Mathilde Wilkie ! Theo Cliff…" at bounding box center [211, 159] width 79 height 55
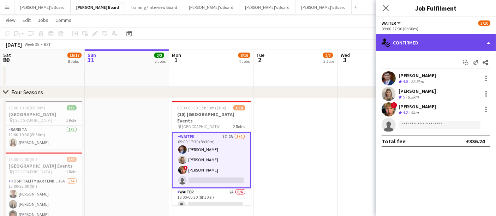
click at [437, 37] on div "single-neutral-actions-check-2 Confirmed" at bounding box center [436, 42] width 120 height 17
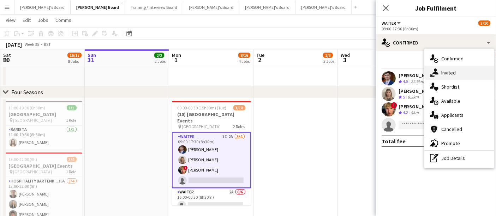
click at [460, 69] on div "single-neutral-actions-share-1 Invited" at bounding box center [459, 73] width 70 height 14
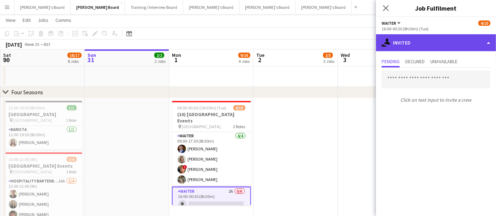
click at [451, 41] on div "single-neutral-actions-share-1 Invited" at bounding box center [436, 42] width 120 height 17
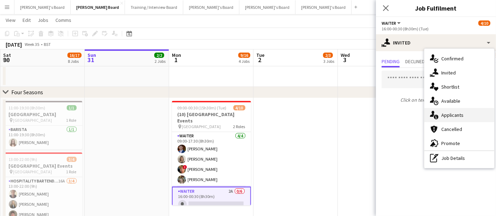
click at [454, 115] on div "single-neutral-actions-information Applicants" at bounding box center [459, 115] width 70 height 14
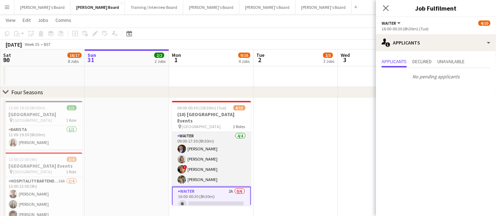
click at [228, 147] on app-card-role "Waiter 4/4 09:00-17:30 (8h30m) Joseph Hodkinson Mathilde Wilkie ! Theo Clifford…" at bounding box center [211, 159] width 79 height 55
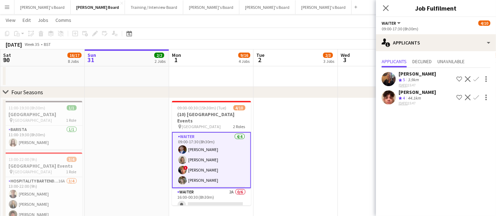
click at [415, 75] on div "Charlotte Wiltshire" at bounding box center [416, 74] width 37 height 6
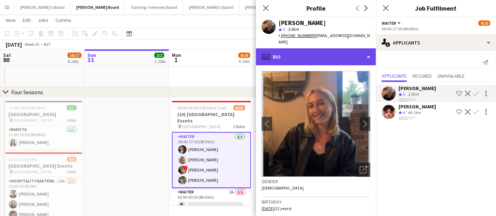
click at [318, 58] on div "profile Bio" at bounding box center [316, 56] width 120 height 17
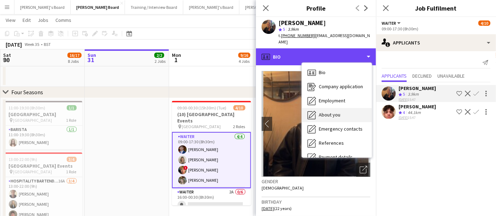
scroll to position [94, 0]
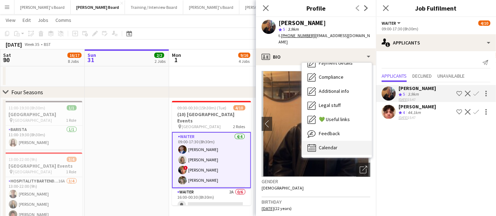
click at [309, 146] on icon "Calendar" at bounding box center [311, 148] width 8 height 8
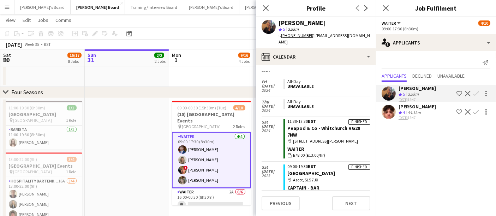
scroll to position [1365, 0]
click at [414, 112] on div "44.1km" at bounding box center [414, 113] width 16 height 6
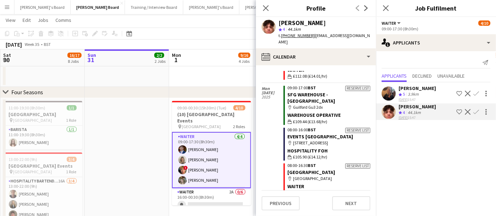
scroll to position [827, 0]
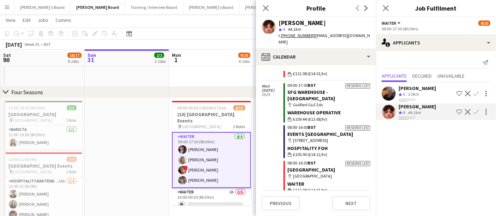
click at [316, 21] on div "William Martin" at bounding box center [301, 23] width 47 height 6
copy div "William Martin"
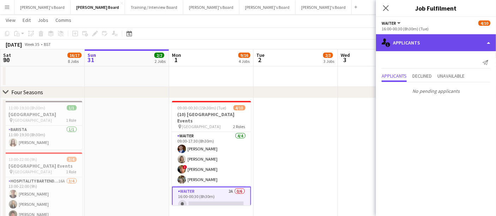
click at [418, 44] on div "single-neutral-actions-information Applicants" at bounding box center [436, 42] width 120 height 17
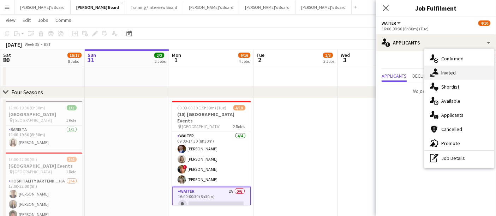
click at [440, 74] on div "single-neutral-actions-share-1 Invited" at bounding box center [459, 73] width 70 height 14
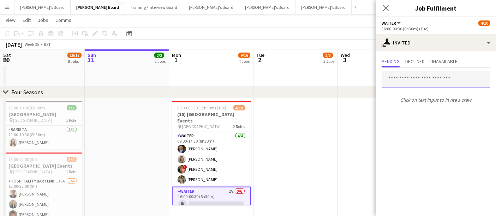
click at [421, 76] on input "text" at bounding box center [435, 80] width 109 height 18
paste input "**********"
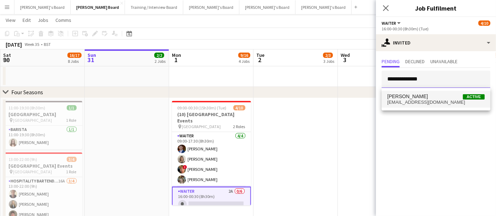
type input "**********"
click at [414, 92] on mat-option "William Martin Active willmartin224@gmail.com" at bounding box center [435, 99] width 109 height 17
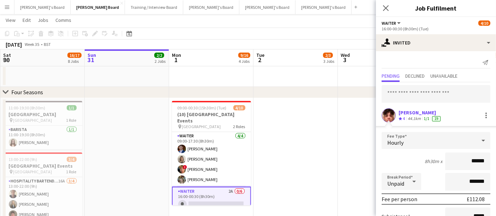
scroll to position [72, 0]
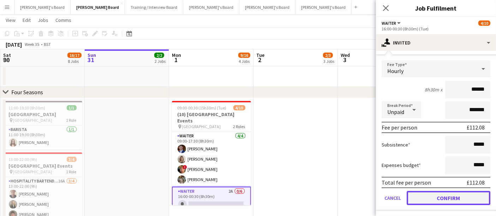
click at [429, 199] on button "Confirm" at bounding box center [448, 198] width 84 height 14
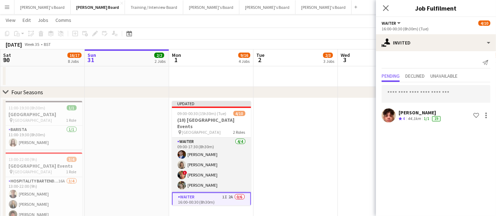
click at [222, 150] on app-card-role "Waiter 4/4 09:00-17:30 (8h30m) Joseph Hodkinson Mathilde Wilkie ! Theo Clifford…" at bounding box center [211, 165] width 79 height 55
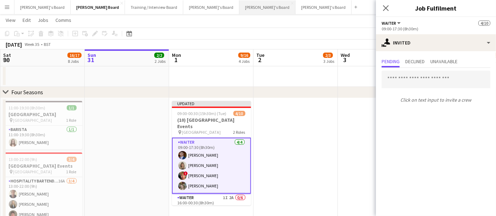
click at [239, 10] on button "Jakub's Board Close" at bounding box center [267, 7] width 56 height 14
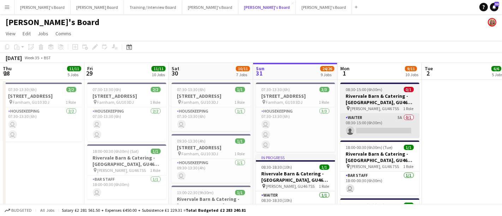
scroll to position [0, 168]
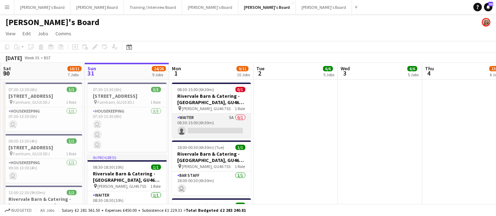
click at [216, 120] on app-card-role "Waiter 5A 0/1 08:30-15:00 (6h30m) single-neutral-actions" at bounding box center [211, 126] width 79 height 24
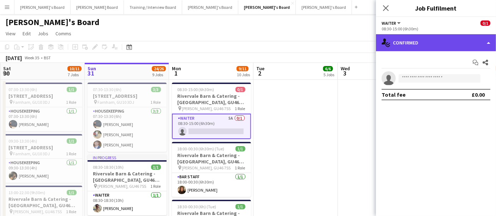
click at [426, 38] on div "single-neutral-actions-check-2 Confirmed" at bounding box center [436, 42] width 120 height 17
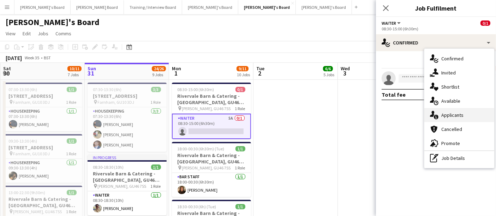
click at [452, 118] on div "single-neutral-actions-information Applicants" at bounding box center [459, 115] width 70 height 14
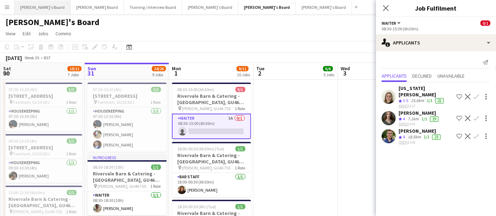
click at [34, 11] on button "Caitlin's Board Close" at bounding box center [42, 7] width 56 height 14
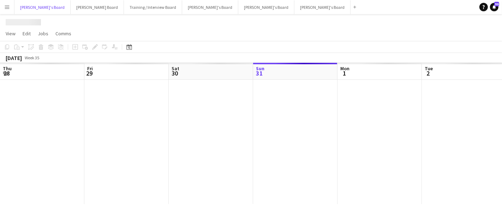
scroll to position [0, 168]
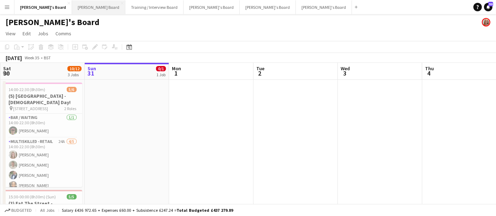
click at [72, 5] on button "Dean's Board Close" at bounding box center [98, 7] width 53 height 14
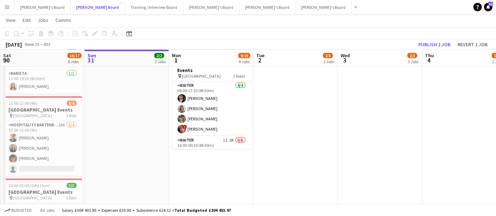
scroll to position [319, 0]
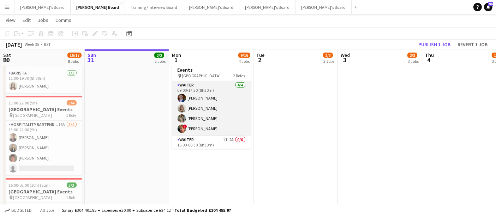
click at [225, 109] on app-card-role "Waiter 4/4 09:00-17:30 (8h30m) Joseph Hodkinson Mathilde Wilkie Abigail Hodkins…" at bounding box center [211, 108] width 79 height 55
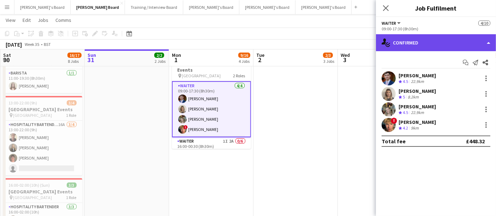
click at [421, 45] on div "single-neutral-actions-check-2 Confirmed" at bounding box center [436, 42] width 120 height 17
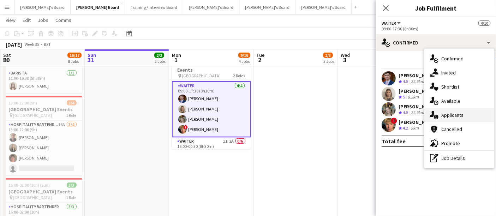
click at [446, 113] on div "single-neutral-actions-information Applicants" at bounding box center [459, 115] width 70 height 14
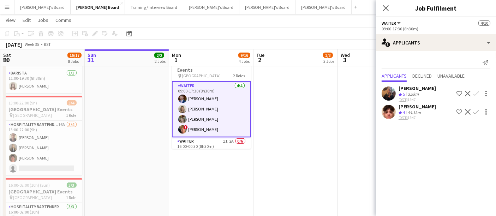
click at [419, 91] on div "3.9km" at bounding box center [413, 94] width 14 height 6
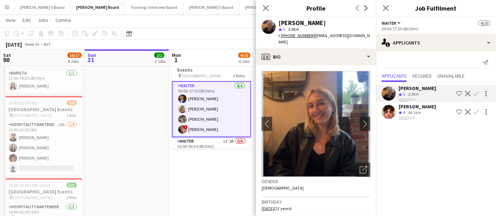
click at [326, 20] on div "Charlotte Wiltshire" at bounding box center [301, 23] width 47 height 6
copy div "Charlotte Wiltshire"
click at [239, 8] on button "Jakub's Board Close" at bounding box center [267, 7] width 56 height 14
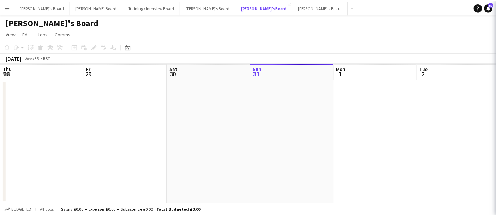
scroll to position [0, 168]
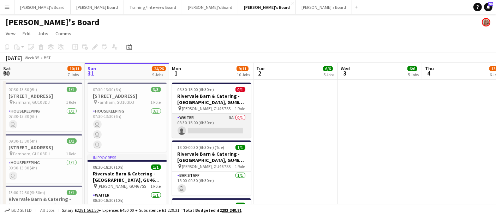
click at [213, 116] on app-card-role "Waiter 5A 0/1 08:30-15:00 (6h30m) single-neutral-actions" at bounding box center [211, 126] width 79 height 24
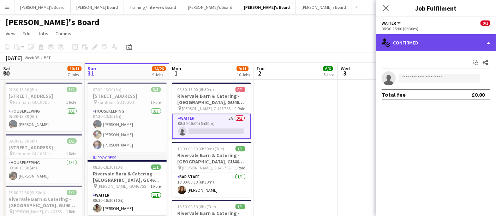
click at [411, 43] on div "single-neutral-actions-check-2 Confirmed" at bounding box center [436, 42] width 120 height 17
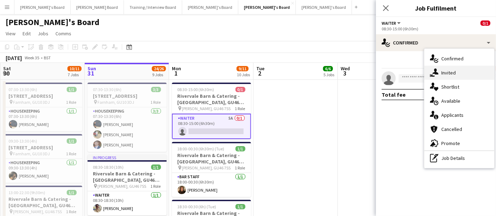
click at [456, 78] on div "single-neutral-actions-share-1 Invited" at bounding box center [459, 73] width 70 height 14
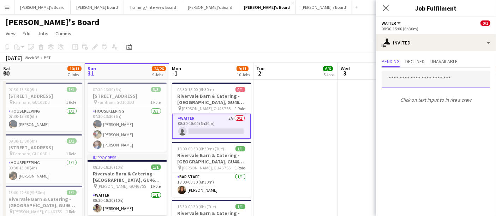
click at [427, 83] on input "text" at bounding box center [435, 80] width 109 height 18
paste input "**********"
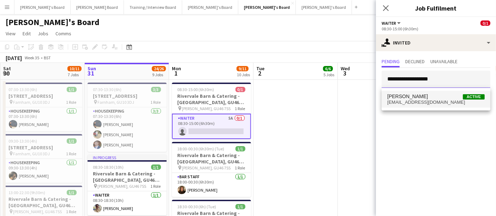
type input "**********"
click at [436, 96] on span "Charlotte Wiltshire Active" at bounding box center [435, 96] width 97 height 6
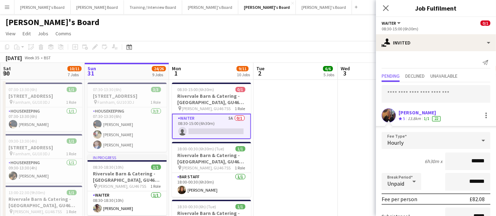
scroll to position [72, 0]
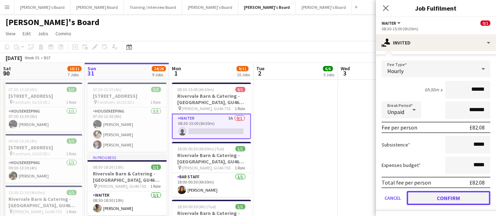
click at [427, 194] on button "Confirm" at bounding box center [448, 198] width 84 height 14
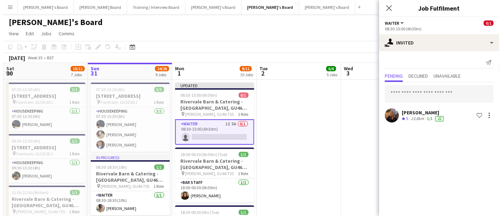
scroll to position [0, 0]
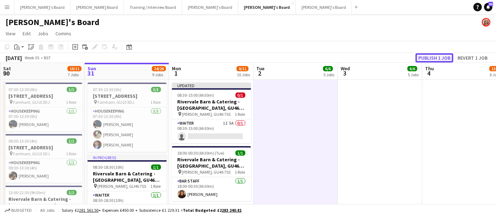
click at [434, 58] on button "Publish 1 job" at bounding box center [434, 57] width 38 height 9
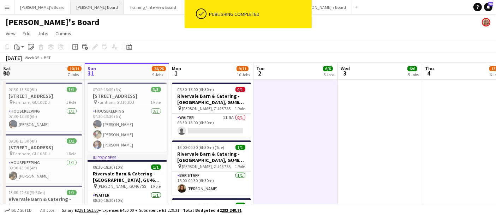
click at [71, 10] on button "Dean's Board Close" at bounding box center [97, 7] width 53 height 14
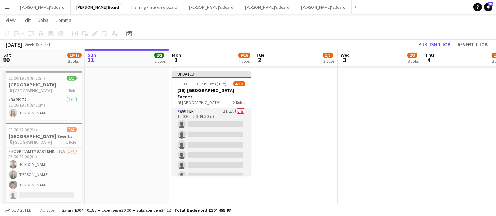
click at [219, 159] on app-card-role "Waiter 1I 2A 0/6 16:00-00:30 (8h30m) single-neutral-actions single-neutral-acti…" at bounding box center [211, 144] width 79 height 75
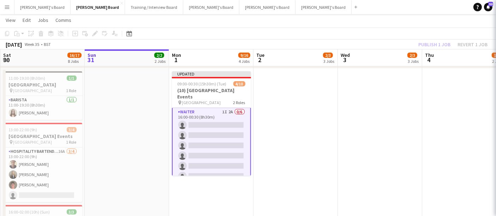
scroll to position [56, 0]
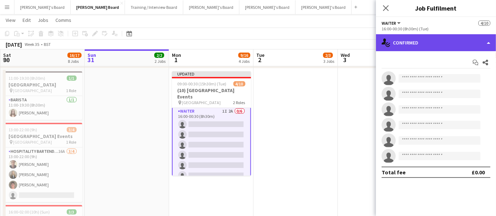
click at [436, 37] on div "single-neutral-actions-check-2 Confirmed" at bounding box center [436, 42] width 120 height 17
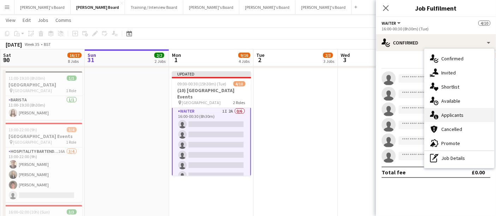
click at [469, 114] on div "single-neutral-actions-information Applicants" at bounding box center [459, 115] width 70 height 14
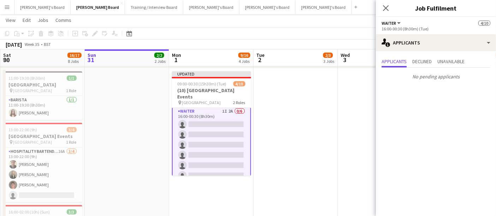
scroll to position [0, 0]
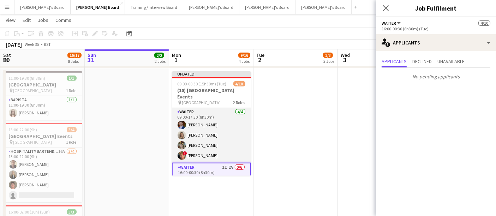
click at [211, 131] on app-card-role "Waiter 4/4 09:00-17:30 (8h30m) Joseph Hodkinson Mathilde Wilkie Abigail Hodkins…" at bounding box center [211, 135] width 79 height 55
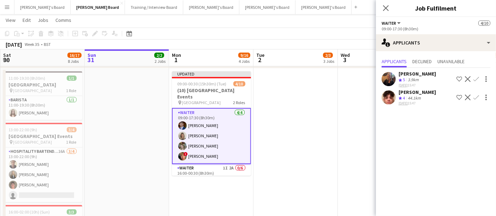
click at [397, 81] on div "Charlotte Wiltshire Crew rating 5 3.9km 31-08-2025 15:47 Shortlist crew Decline…" at bounding box center [436, 79] width 120 height 17
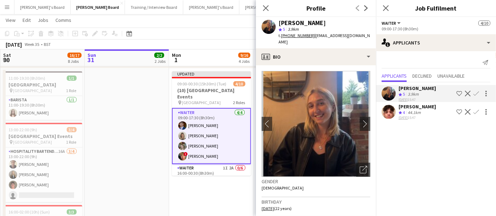
click at [311, 20] on div "Charlotte Wiltshire" at bounding box center [301, 23] width 47 height 6
copy div "Charlotte Wiltshire"
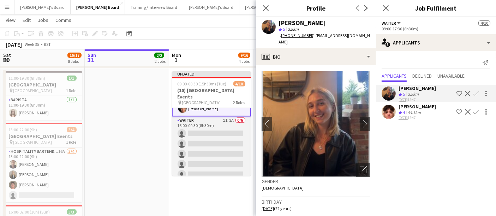
click at [217, 137] on app-card-role "Waiter 1I 2A 0/6 16:00-00:30 (8h30m) single-neutral-actions single-neutral-acti…" at bounding box center [211, 153] width 79 height 75
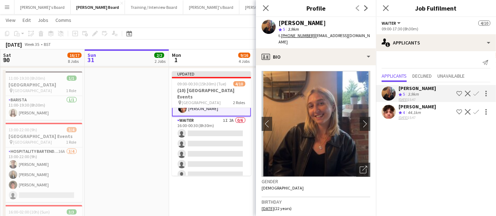
scroll to position [47, 0]
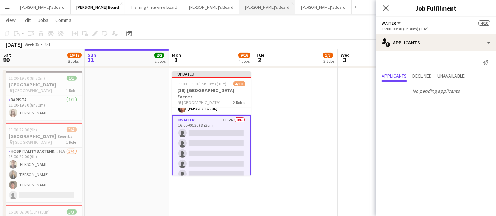
click at [239, 10] on button "Jakub's Board Close" at bounding box center [267, 7] width 56 height 14
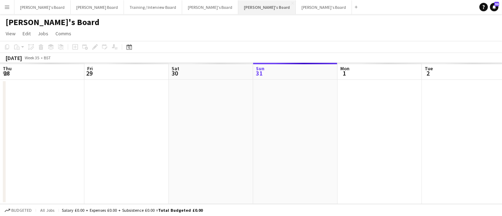
scroll to position [0, 168]
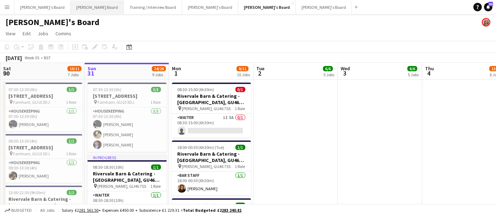
click at [71, 6] on button "Dean's Board Close" at bounding box center [97, 7] width 53 height 14
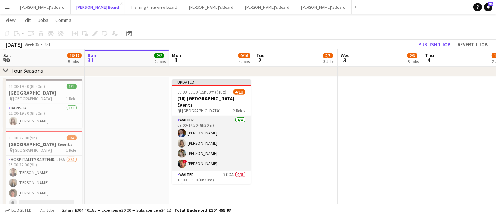
scroll to position [43, 0]
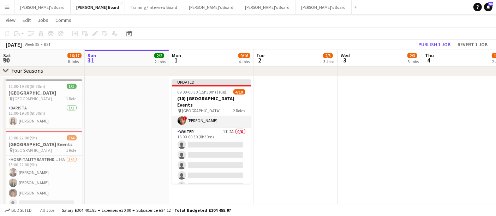
click at [214, 157] on app-card-role "Waiter 1I 2A 0/6 16:00-00:30 (8h30m) single-neutral-actions single-neutral-acti…" at bounding box center [211, 165] width 79 height 75
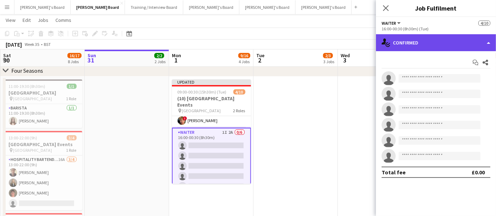
click at [427, 38] on div "single-neutral-actions-check-2 Confirmed" at bounding box center [436, 42] width 120 height 17
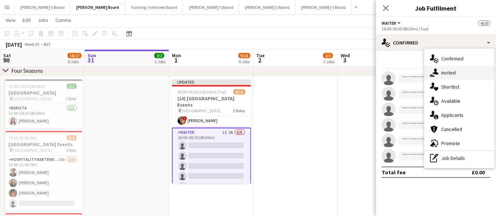
click at [457, 73] on div "single-neutral-actions-share-1 Invited" at bounding box center [459, 73] width 70 height 14
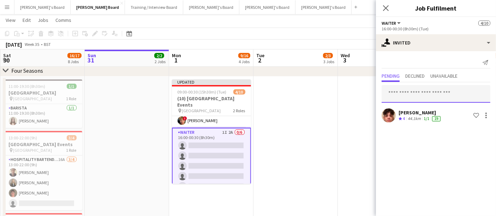
click at [426, 95] on input "text" at bounding box center [435, 94] width 109 height 18
paste input "**********"
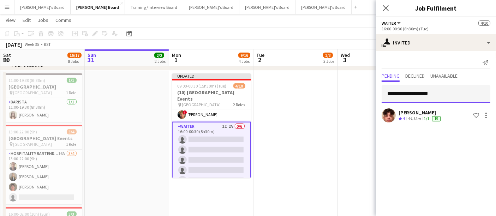
scroll to position [290, 0]
click at [389, 95] on input "**********" at bounding box center [435, 94] width 109 height 18
click at [451, 93] on input "**********" at bounding box center [435, 94] width 109 height 18
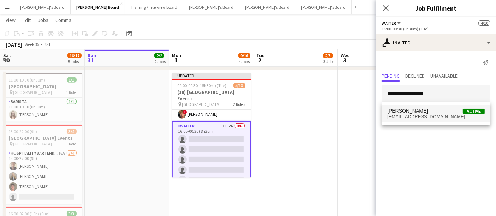
type input "**********"
click at [434, 114] on span "charlottewiltshire@hotmail.co.uk" at bounding box center [435, 117] width 97 height 6
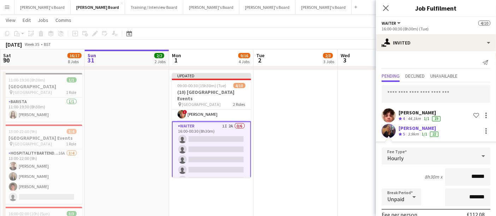
scroll to position [87, 0]
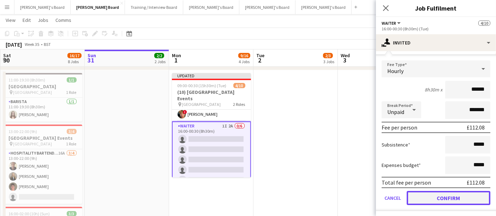
click at [427, 196] on button "Confirm" at bounding box center [448, 198] width 84 height 14
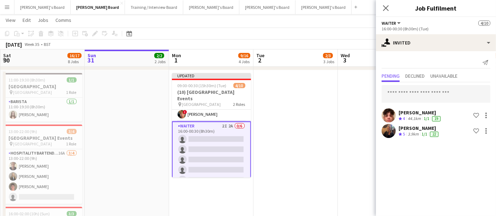
scroll to position [0, 0]
click at [311, 151] on app-date-cell at bounding box center [295, 190] width 84 height 241
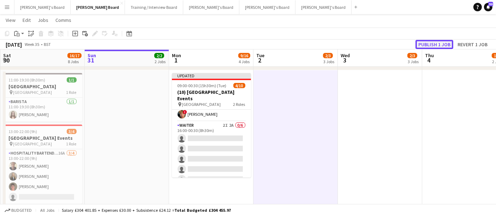
click at [437, 43] on button "Publish 1 job" at bounding box center [434, 44] width 38 height 9
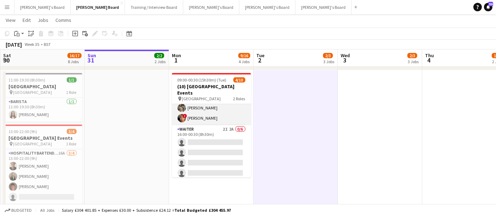
scroll to position [34, 0]
click at [232, 143] on app-card-role "Waiter 2I 2A 0/6 16:00-00:30 (8h30m) single-neutral-actions single-neutral-acti…" at bounding box center [211, 162] width 79 height 75
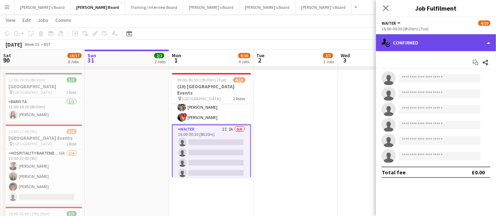
click at [441, 48] on div "single-neutral-actions-check-2 Confirmed" at bounding box center [436, 42] width 120 height 17
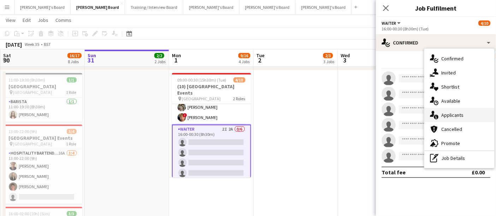
click at [456, 118] on div "single-neutral-actions-information Applicants" at bounding box center [459, 115] width 70 height 14
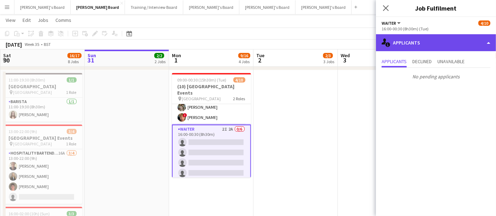
click at [414, 48] on div "single-neutral-actions-information Applicants" at bounding box center [436, 42] width 120 height 17
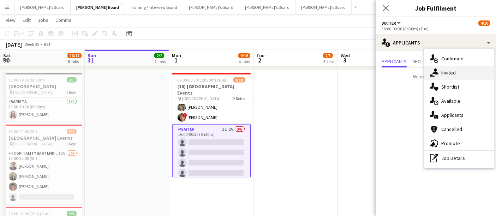
click at [445, 75] on div "single-neutral-actions-share-1 Invited" at bounding box center [459, 73] width 70 height 14
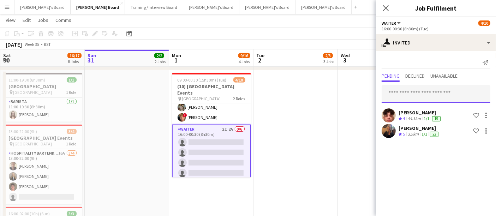
click at [404, 96] on input "text" at bounding box center [435, 94] width 109 height 18
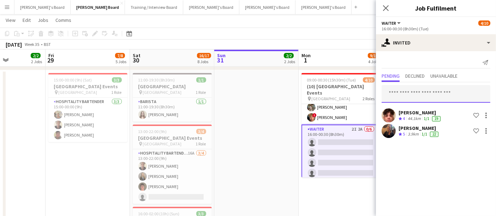
scroll to position [0, 150]
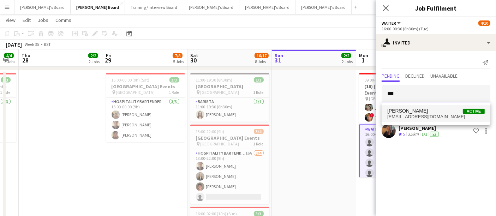
type input "***"
click at [422, 115] on span "oadoh11@gmail.com" at bounding box center [435, 117] width 97 height 6
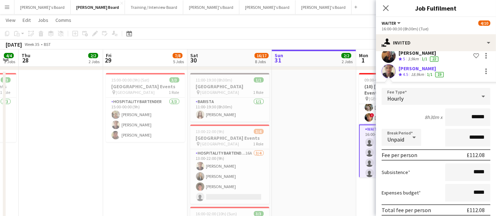
scroll to position [103, 0]
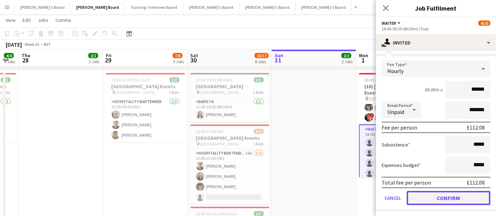
click at [420, 195] on button "Confirm" at bounding box center [448, 198] width 84 height 14
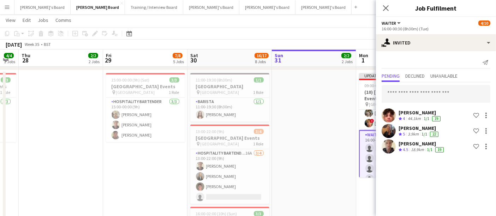
scroll to position [0, 0]
click at [415, 99] on input "text" at bounding box center [435, 94] width 109 height 18
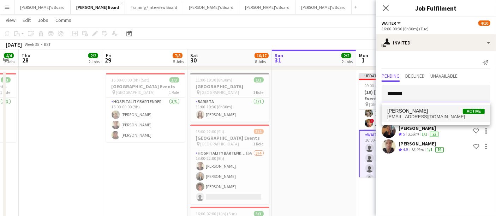
type input "*******"
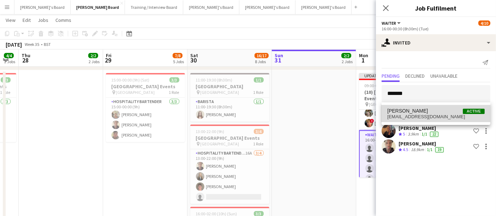
click at [427, 113] on span "Toby Doyle Active" at bounding box center [435, 111] width 97 height 6
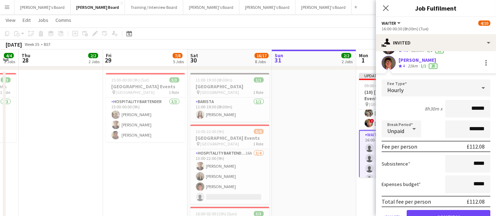
scroll to position [99, 0]
click at [427, 210] on button "Confirm" at bounding box center [448, 217] width 84 height 14
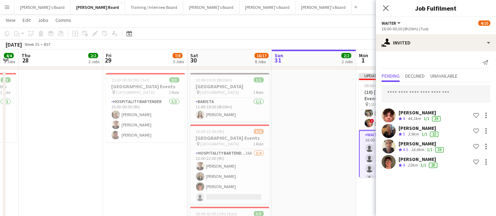
scroll to position [0, 0]
click at [429, 91] on input "text" at bounding box center [435, 94] width 109 height 18
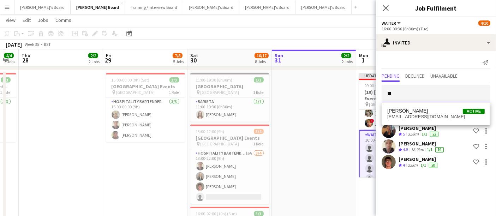
type input "*"
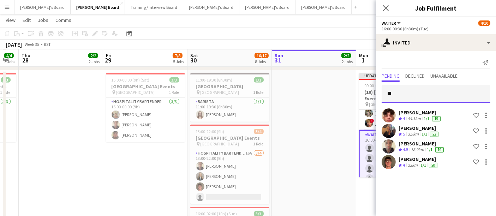
type input "*"
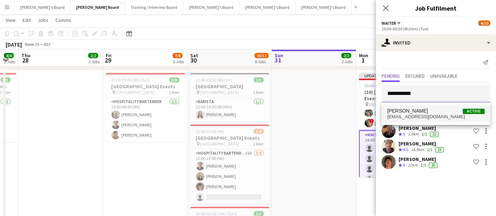
type input "**********"
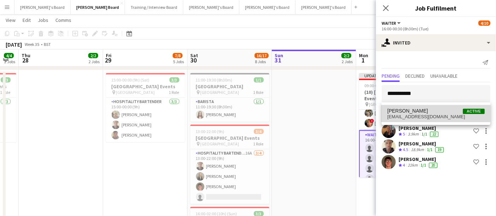
click at [421, 114] on span "katiedavejones@gmail.com" at bounding box center [435, 117] width 97 height 6
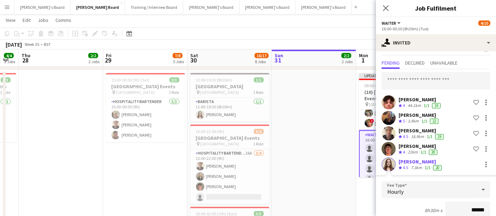
scroll to position [134, 0]
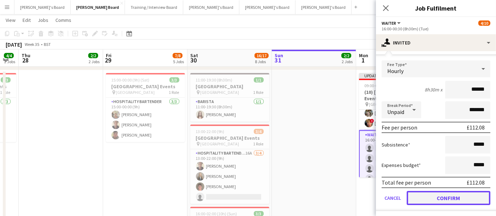
click at [430, 197] on button "Confirm" at bounding box center [448, 198] width 84 height 14
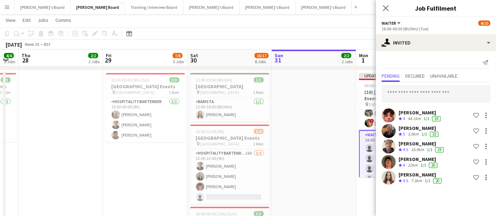
scroll to position [0, 0]
click at [433, 91] on input "text" at bounding box center [435, 94] width 109 height 18
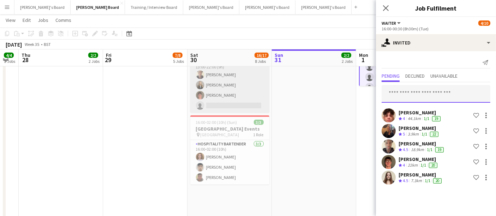
scroll to position [382, 0]
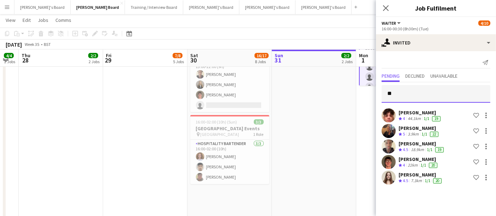
type input "*"
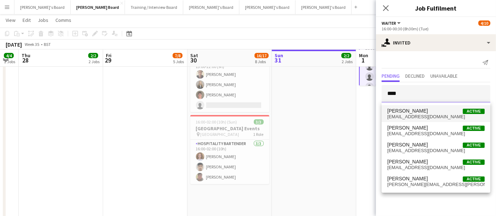
type input "****"
click at [421, 111] on span "Sophie Briscoe Active" at bounding box center [435, 111] width 97 height 6
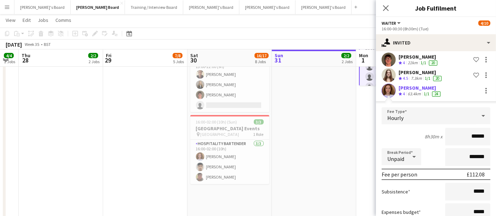
scroll to position [149, 0]
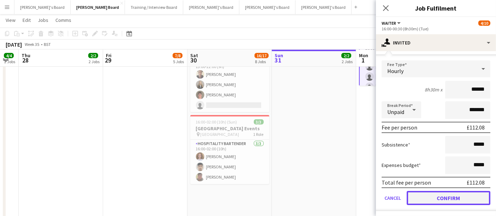
click at [424, 194] on button "Confirm" at bounding box center [448, 198] width 84 height 14
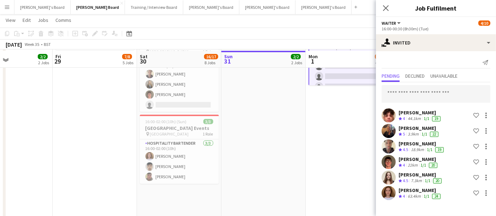
scroll to position [384, 0]
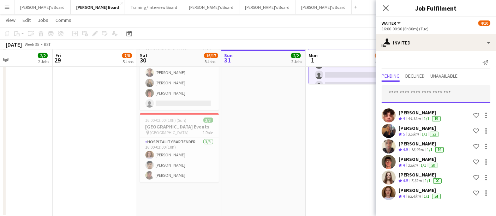
click at [400, 92] on input "text" at bounding box center [435, 94] width 109 height 18
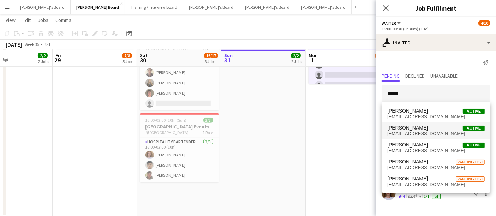
type input "*****"
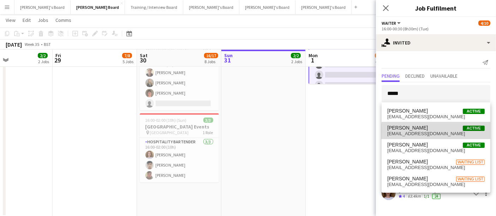
click at [442, 134] on span "rohanmal33@gmail.com" at bounding box center [435, 134] width 97 height 6
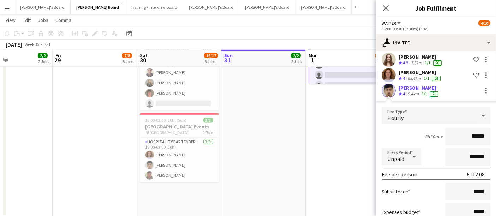
scroll to position [165, 0]
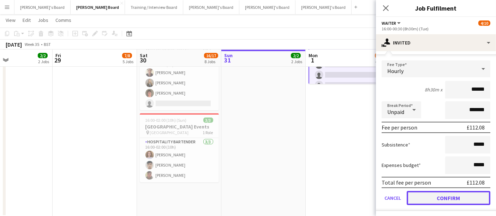
click at [436, 198] on button "Confirm" at bounding box center [448, 198] width 84 height 14
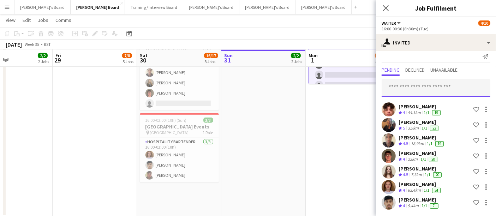
click at [418, 87] on input "text" at bounding box center [435, 88] width 109 height 18
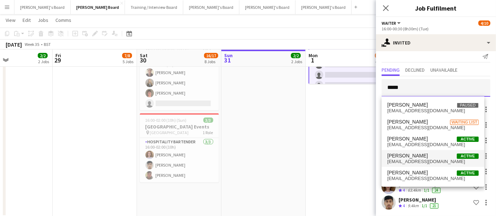
type input "*****"
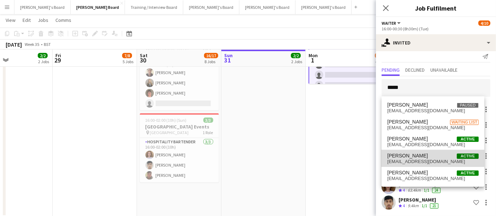
click at [416, 159] on span "zacharyhill013@gmail.com" at bounding box center [432, 162] width 91 height 6
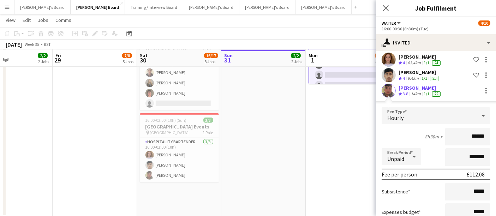
scroll to position [180, 0]
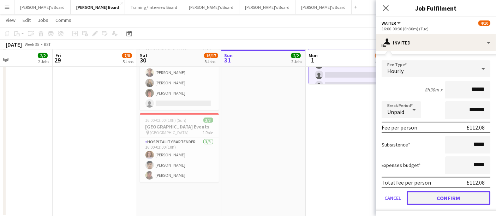
click at [421, 194] on button "Confirm" at bounding box center [448, 198] width 84 height 14
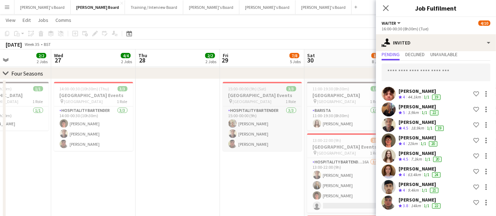
scroll to position [333, 0]
click at [403, 68] on input "text" at bounding box center [435, 73] width 109 height 18
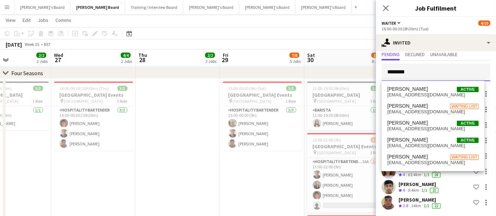
type input "*********"
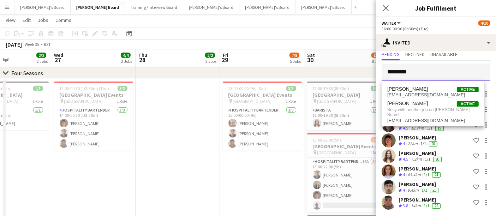
drag, startPoint x: 428, startPoint y: 67, endPoint x: 374, endPoint y: 67, distance: 54.0
click at [374, 67] on body "Menu Boards Boards Boards All jobs Status Workforce Workforce My Workforce Recr…" at bounding box center [248, 107] width 496 height 881
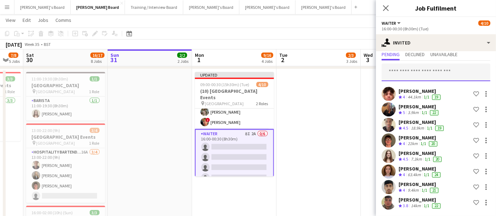
scroll to position [0, 235]
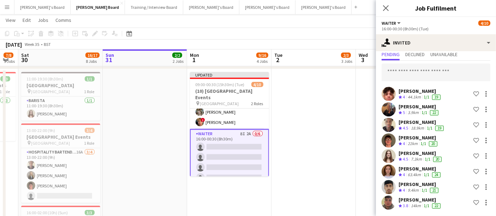
click at [307, 119] on app-date-cell at bounding box center [313, 189] width 84 height 241
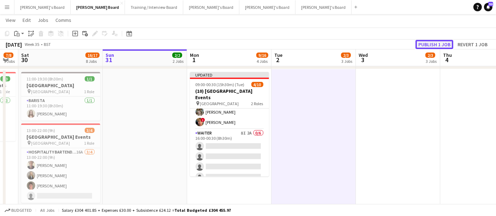
click at [432, 48] on button "Publish 1 job" at bounding box center [434, 44] width 38 height 9
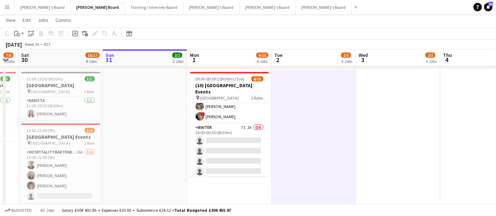
click at [206, 165] on app-card-role "Waiter 7I 2A 0/6 16:00-00:30 (8h30m) single-neutral-actions single-neutral-acti…" at bounding box center [229, 160] width 79 height 75
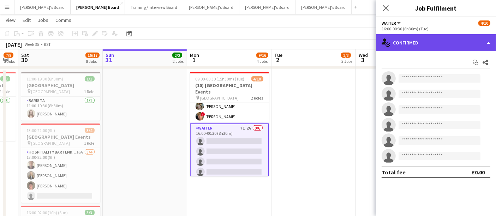
click at [434, 35] on div "single-neutral-actions-check-2 Confirmed" at bounding box center [436, 42] width 120 height 17
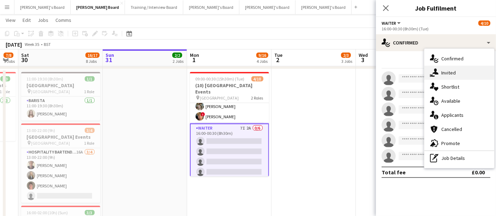
click at [451, 72] on div "single-neutral-actions-share-1 Invited" at bounding box center [459, 73] width 70 height 14
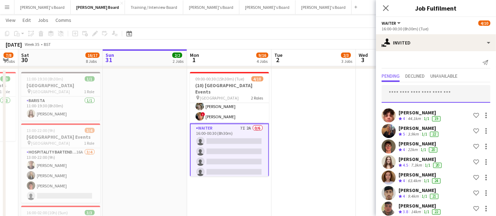
click at [414, 98] on input "text" at bounding box center [435, 94] width 109 height 18
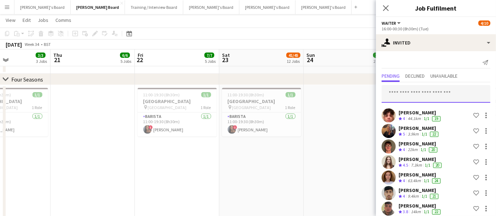
scroll to position [0, 287]
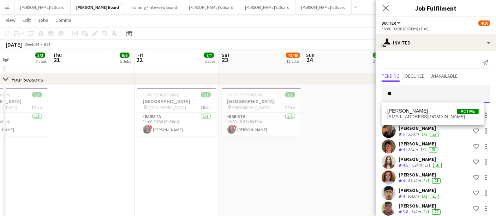
type input "*"
type input "*******"
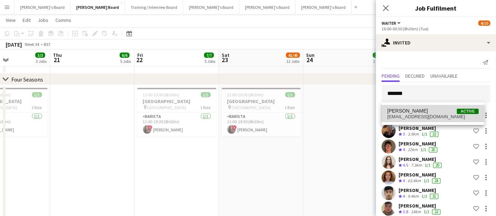
click at [395, 114] on span "ruona4@ymail.com" at bounding box center [432, 117] width 91 height 6
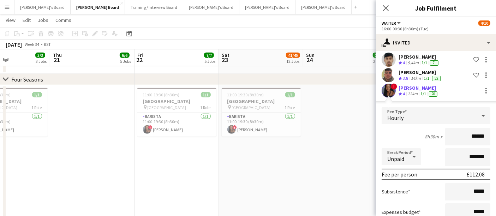
click at [389, 87] on app-user-avatar at bounding box center [388, 91] width 14 height 14
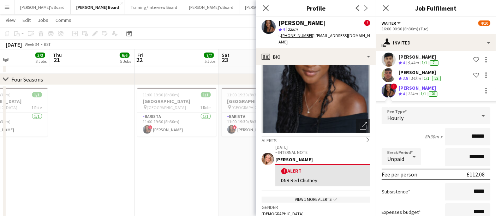
scroll to position [180, 0]
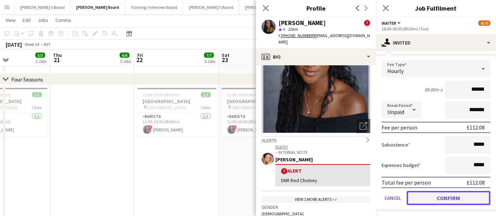
click at [429, 197] on button "Confirm" at bounding box center [448, 198] width 84 height 14
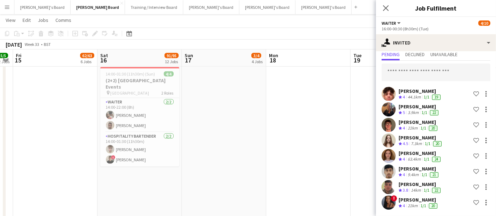
scroll to position [0, 155]
click at [429, 70] on input "text" at bounding box center [435, 73] width 109 height 18
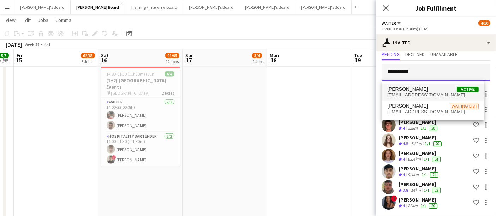
type input "**********"
click at [415, 87] on span "Melissa Brisk" at bounding box center [407, 89] width 41 height 6
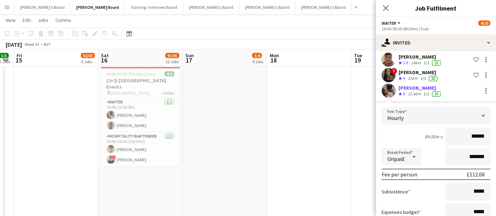
scroll to position [196, 0]
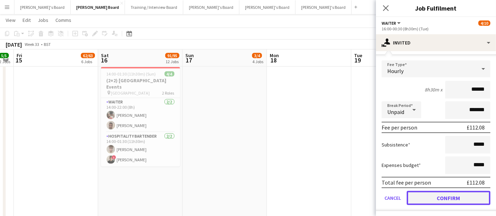
click at [428, 194] on button "Confirm" at bounding box center [448, 198] width 84 height 14
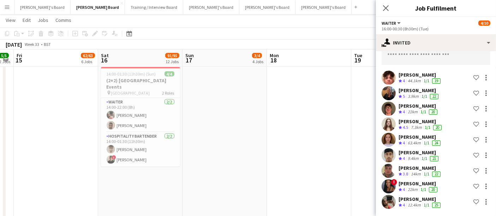
scroll to position [37, 0]
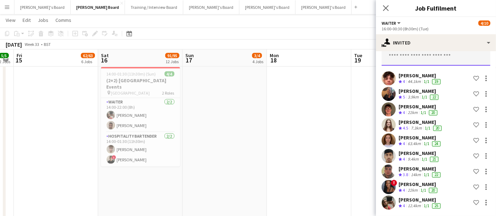
click at [431, 54] on input "text" at bounding box center [435, 57] width 109 height 18
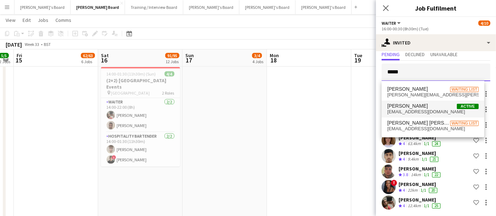
type input "*****"
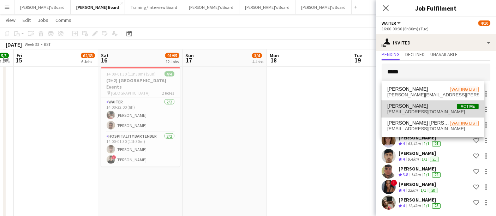
click at [428, 105] on span "Manoj Lamsal Active" at bounding box center [432, 106] width 91 height 6
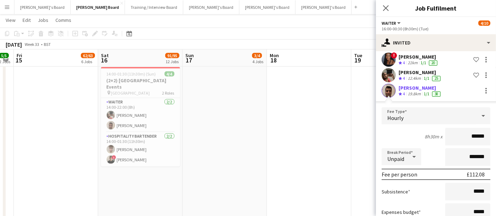
scroll to position [196, 0]
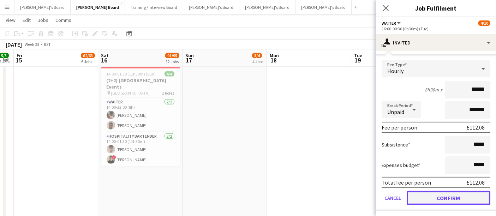
click at [422, 197] on button "Confirm" at bounding box center [448, 198] width 84 height 14
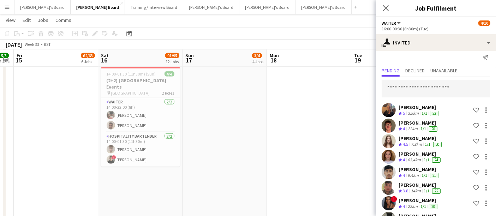
scroll to position [5, 0]
click at [405, 94] on input "text" at bounding box center [435, 89] width 109 height 18
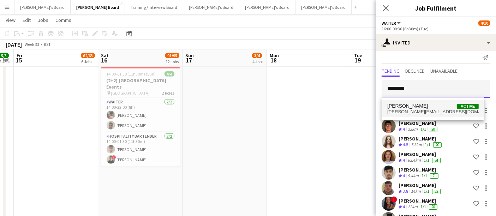
type input "********"
click at [411, 111] on span "sam.rees2601@icloud.com" at bounding box center [432, 112] width 91 height 6
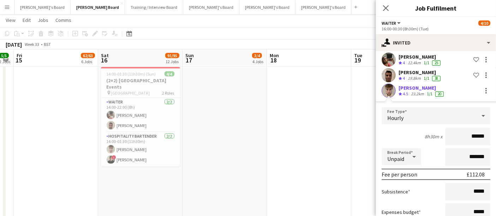
scroll to position [211, 0]
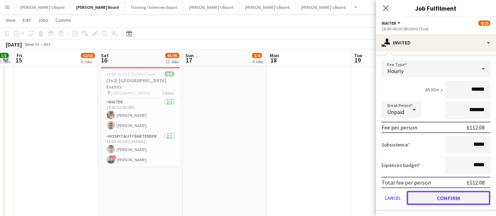
click at [428, 198] on button "Confirm" at bounding box center [448, 198] width 84 height 14
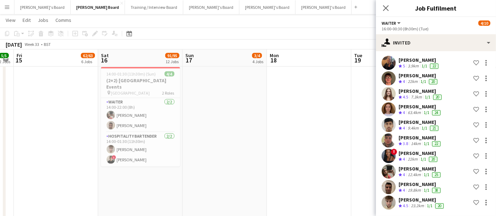
scroll to position [0, 0]
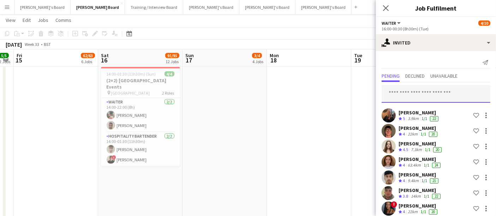
click at [415, 93] on input "text" at bounding box center [435, 94] width 109 height 18
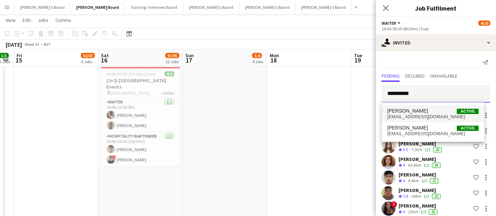
type input "**********"
click at [411, 112] on span "Sam Martin" at bounding box center [407, 111] width 41 height 6
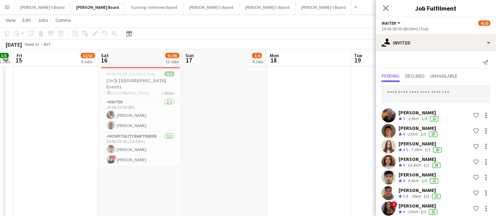
scroll to position [180, 0]
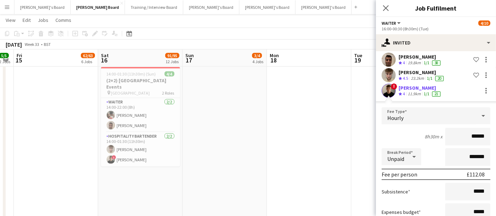
click at [390, 81] on div at bounding box center [388, 75] width 14 height 14
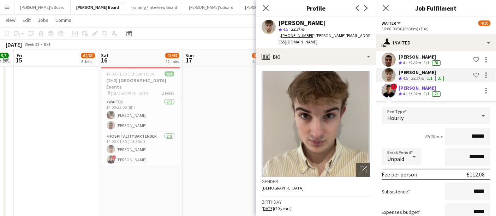
click at [391, 93] on app-user-avatar at bounding box center [388, 91] width 14 height 14
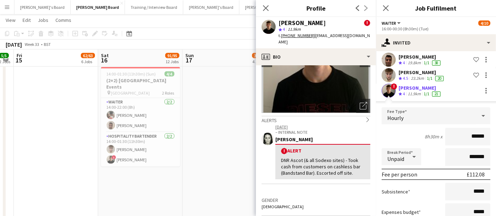
scroll to position [227, 0]
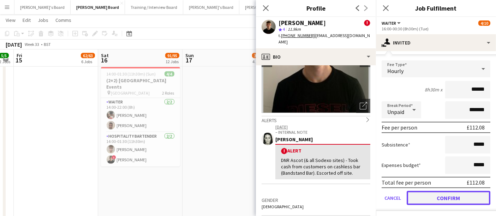
click at [442, 197] on button "Confirm" at bounding box center [448, 198] width 84 height 14
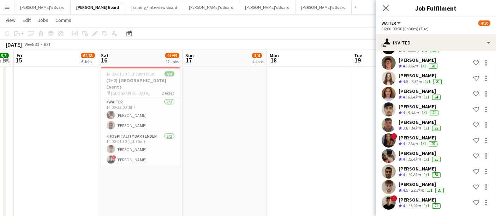
scroll to position [0, 0]
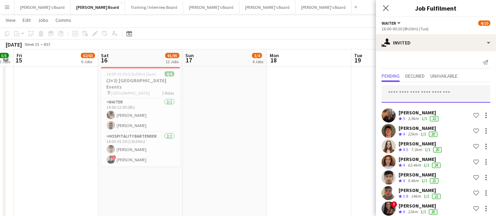
click at [447, 98] on input "text" at bounding box center [435, 94] width 109 height 18
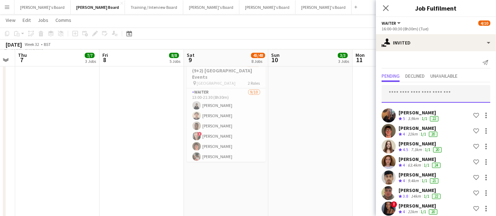
scroll to position [1425, 0]
click at [396, 89] on input "text" at bounding box center [435, 94] width 109 height 18
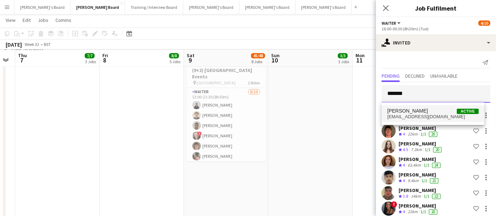
type input "*******"
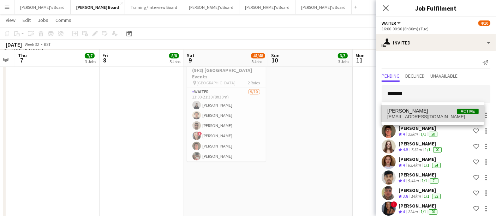
click at [424, 113] on span "Umar Pitafi Active" at bounding box center [432, 111] width 91 height 6
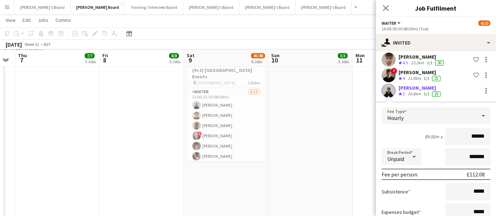
scroll to position [242, 0]
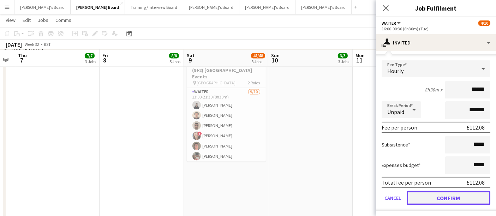
click at [420, 199] on button "Confirm" at bounding box center [448, 198] width 84 height 14
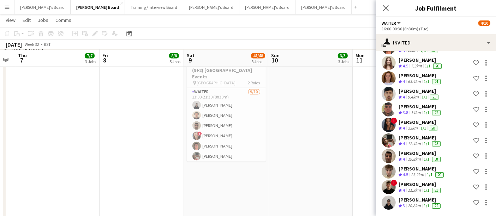
scroll to position [0, 0]
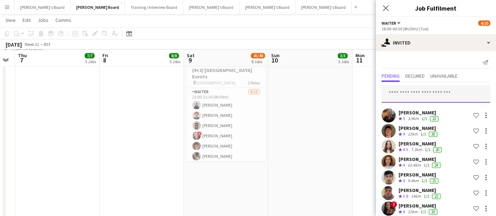
click at [427, 89] on input "text" at bounding box center [435, 94] width 109 height 18
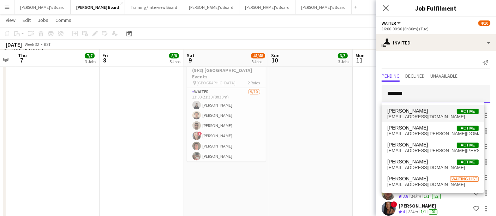
type input "*******"
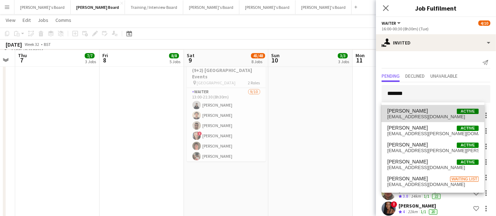
click at [422, 109] on span "Sebastian Andre" at bounding box center [407, 111] width 41 height 6
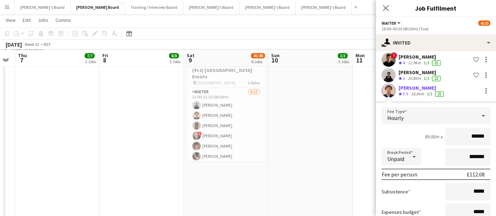
scroll to position [258, 0]
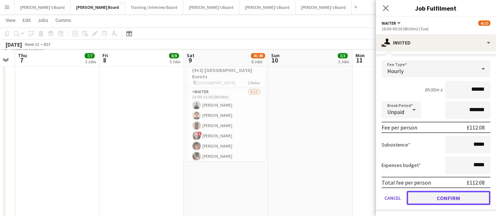
click at [428, 191] on button "Confirm" at bounding box center [448, 198] width 84 height 14
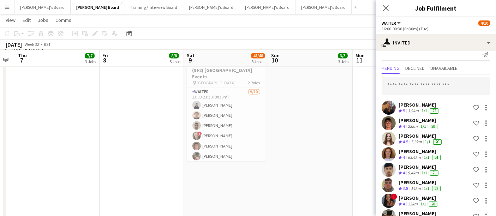
scroll to position [0, 0]
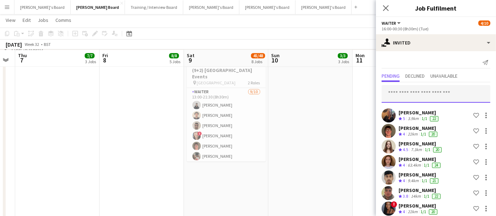
click at [428, 95] on input "text" at bounding box center [435, 94] width 109 height 18
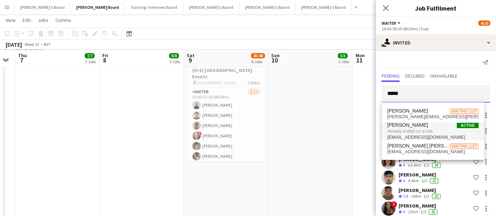
type input "*****"
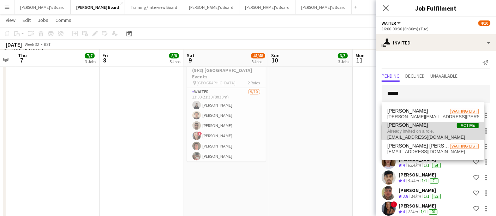
click at [438, 132] on span "Already invited on a role." at bounding box center [432, 131] width 91 height 6
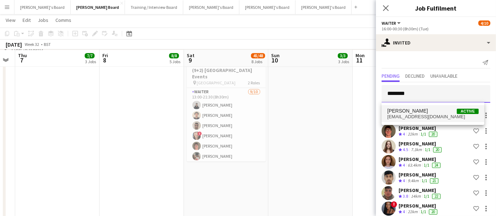
type input "********"
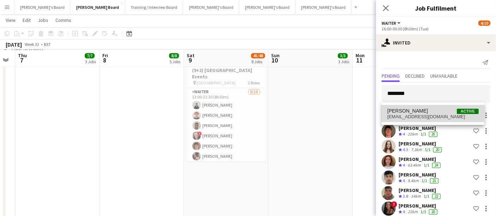
click at [412, 117] on span "swilson.2707@btinternet.com" at bounding box center [432, 117] width 91 height 6
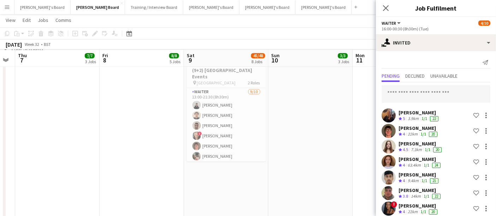
scroll to position [226, 0]
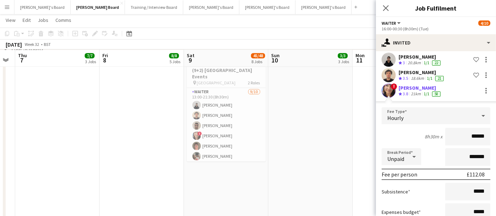
click at [392, 88] on app-user-avatar at bounding box center [388, 91] width 14 height 14
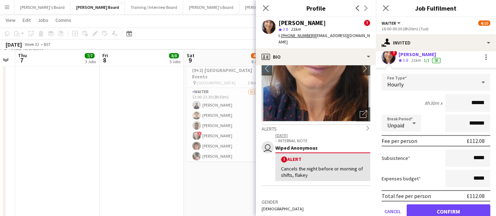
scroll to position [273, 0]
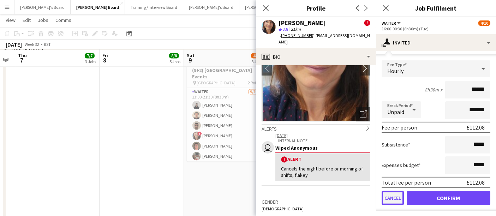
click at [389, 198] on button "Cancel" at bounding box center [392, 198] width 22 height 14
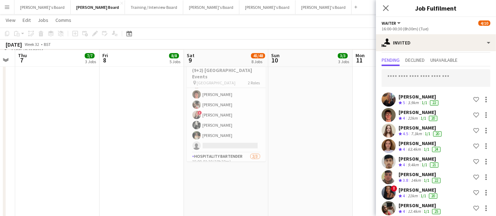
scroll to position [0, 0]
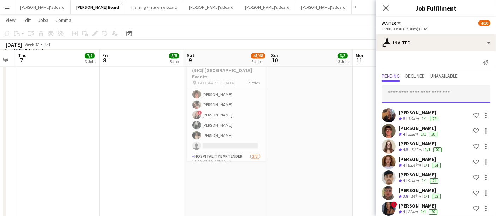
click at [425, 94] on input "text" at bounding box center [435, 94] width 109 height 18
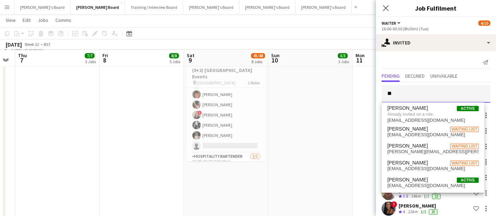
type input "*"
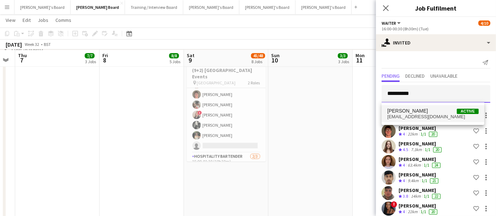
type input "**********"
click at [413, 113] on span "Hannah Runcie" at bounding box center [407, 111] width 41 height 6
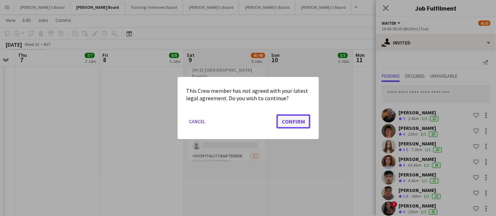
click at [296, 120] on button "Confirm" at bounding box center [293, 121] width 34 height 14
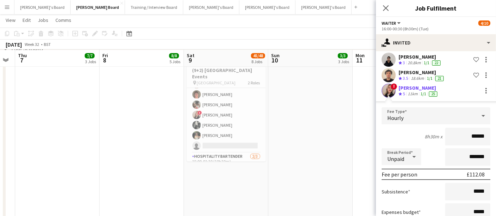
scroll to position [273, 0]
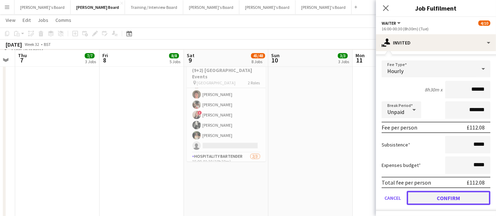
click at [431, 197] on button "Confirm" at bounding box center [448, 198] width 84 height 14
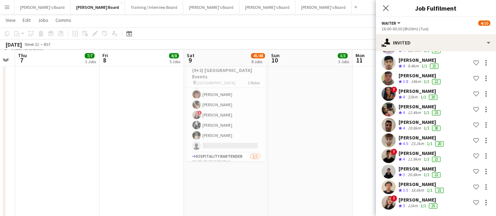
scroll to position [0, 0]
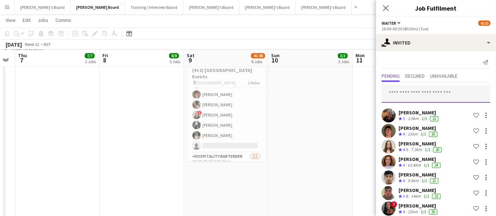
click at [422, 95] on input "text" at bounding box center [435, 94] width 109 height 18
drag, startPoint x: 422, startPoint y: 95, endPoint x: 367, endPoint y: 102, distance: 56.1
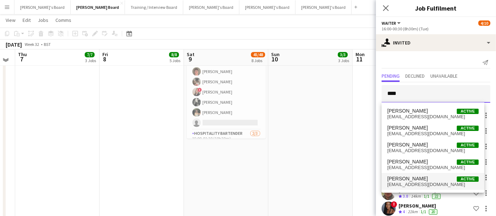
scroll to position [1447, 0]
type input "****"
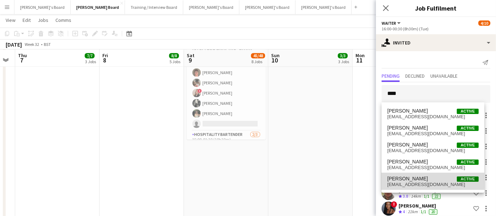
click at [424, 181] on span "Emily Gray Active" at bounding box center [432, 179] width 91 height 6
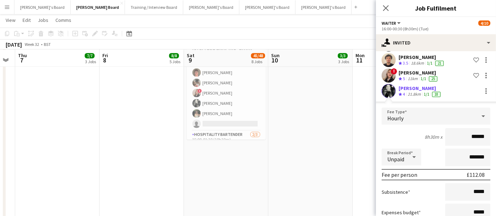
scroll to position [289, 0]
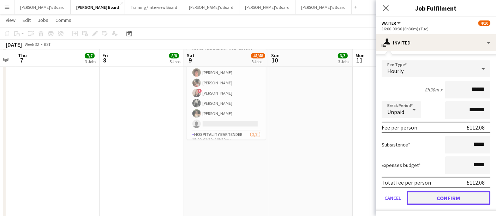
click at [434, 200] on button "Confirm" at bounding box center [448, 198] width 84 height 14
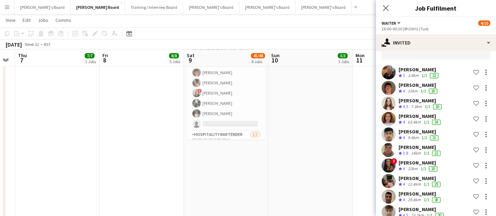
scroll to position [41, 0]
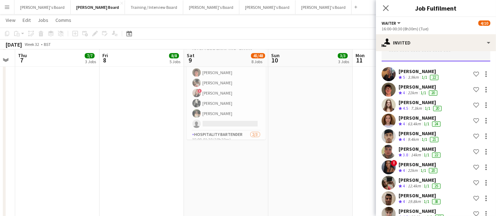
click at [445, 56] on input "text" at bounding box center [435, 53] width 109 height 18
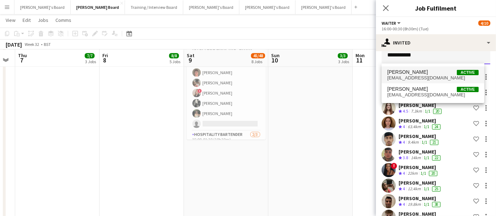
type input "**********"
click at [421, 72] on span "Eleanor Cooper" at bounding box center [407, 72] width 41 height 6
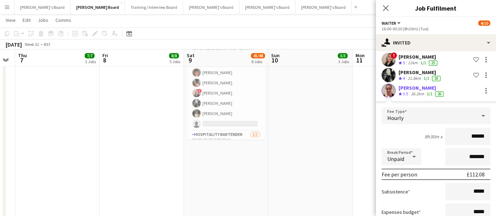
scroll to position [304, 0]
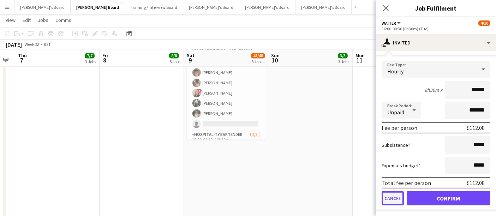
click at [394, 199] on button "Cancel" at bounding box center [392, 198] width 22 height 14
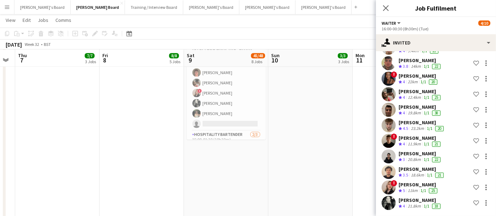
scroll to position [0, 0]
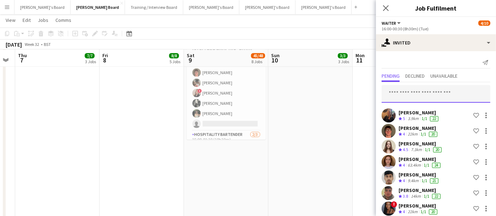
click at [422, 94] on input "text" at bounding box center [435, 94] width 109 height 18
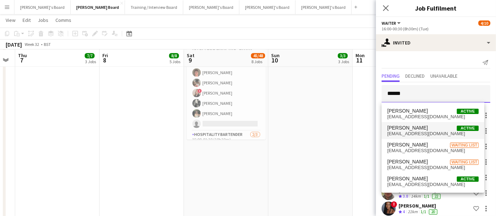
type input "******"
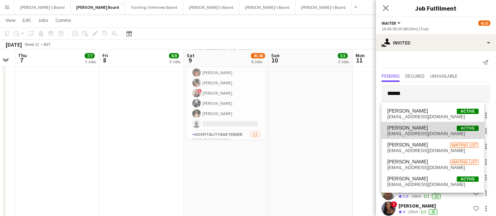
click at [412, 125] on span "Eleanor Cooper" at bounding box center [407, 128] width 41 height 6
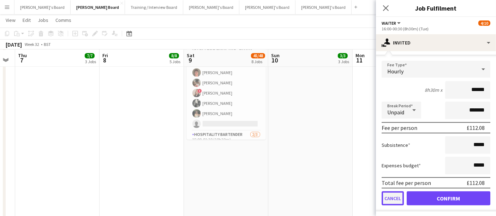
click at [392, 198] on button "Cancel" at bounding box center [392, 198] width 22 height 14
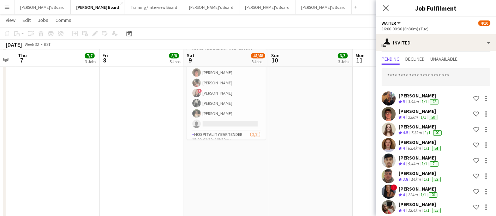
scroll to position [9, 0]
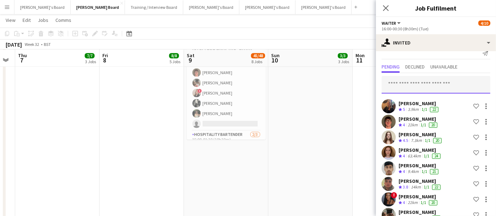
click at [423, 84] on input "text" at bounding box center [435, 85] width 109 height 18
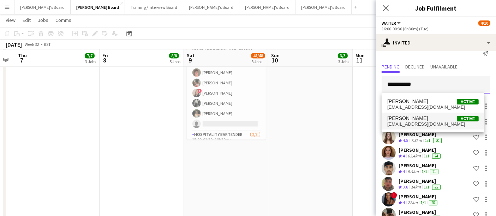
type input "**********"
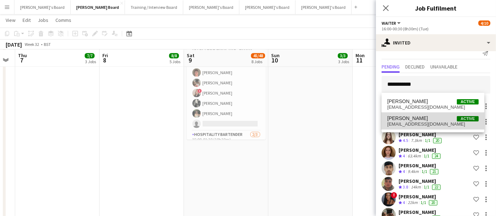
click at [410, 117] on span "Eleanor Cooper" at bounding box center [407, 118] width 41 height 6
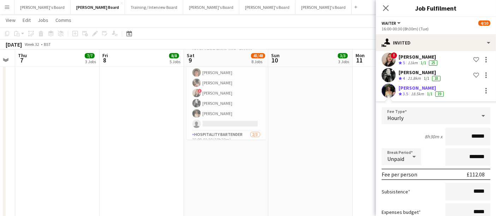
scroll to position [304, 0]
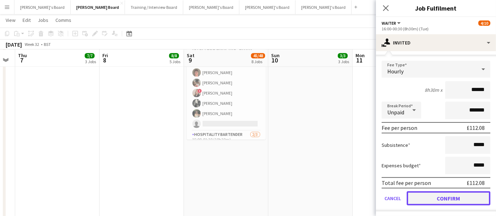
click at [422, 196] on button "Confirm" at bounding box center [448, 198] width 84 height 14
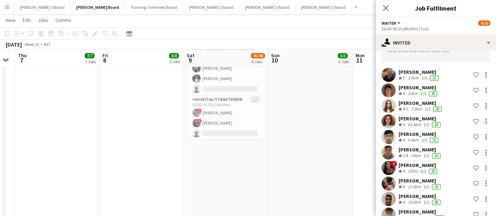
scroll to position [0, 0]
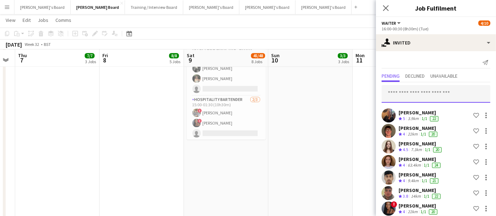
click at [437, 92] on input "text" at bounding box center [435, 94] width 109 height 18
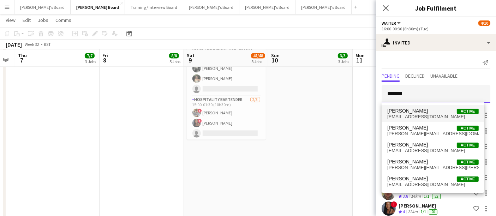
type input "*******"
click at [436, 110] on span "James McLaughlin Active" at bounding box center [432, 111] width 91 height 6
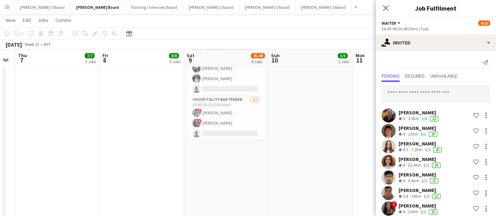
scroll to position [273, 0]
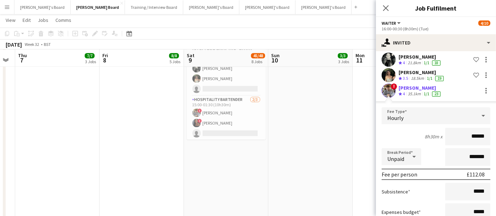
click at [390, 91] on app-user-avatar at bounding box center [388, 91] width 14 height 14
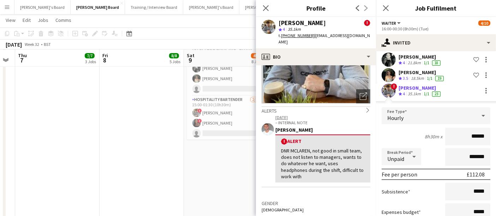
scroll to position [320, 0]
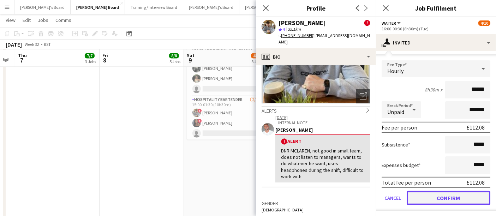
click at [445, 197] on button "Confirm" at bounding box center [448, 198] width 84 height 14
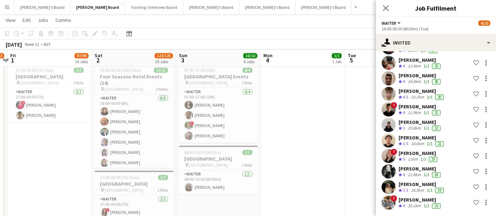
scroll to position [0, 0]
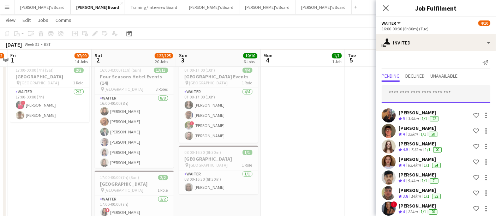
click at [399, 95] on input "text" at bounding box center [435, 94] width 109 height 18
type input "**********"
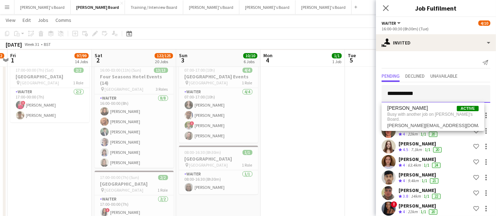
drag, startPoint x: 437, startPoint y: 93, endPoint x: 338, endPoint y: 95, distance: 99.9
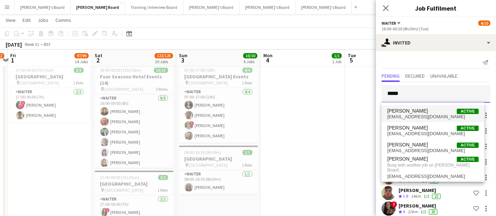
type input "*****"
click at [429, 111] on span "Jacqueline Height Active" at bounding box center [432, 111] width 91 height 6
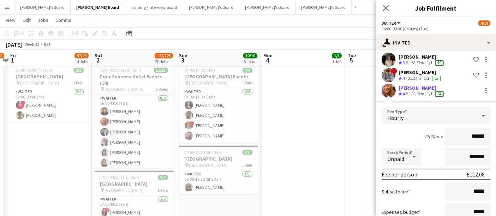
scroll to position [336, 0]
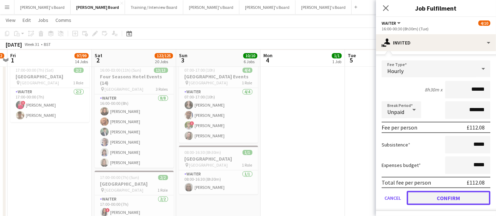
click at [424, 199] on button "Confirm" at bounding box center [448, 198] width 84 height 14
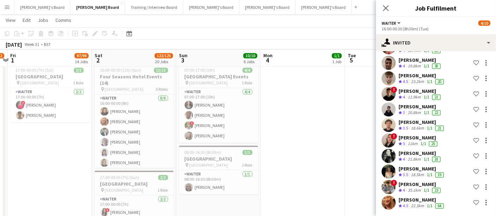
scroll to position [0, 0]
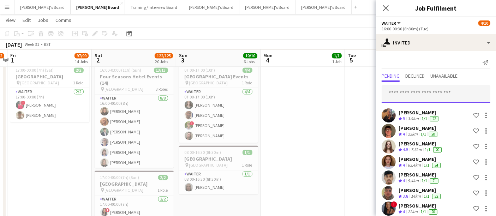
click at [430, 94] on input "text" at bounding box center [435, 94] width 109 height 18
drag, startPoint x: 438, startPoint y: 95, endPoint x: 404, endPoint y: 95, distance: 33.5
click at [404, 95] on input "**********" at bounding box center [435, 94] width 109 height 18
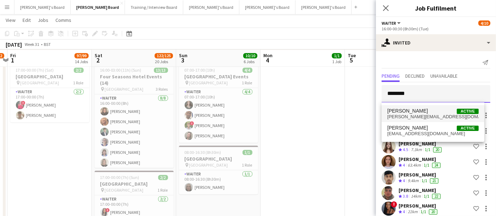
type input "********"
click at [419, 114] on span "henry.bellingham@btinternet.com" at bounding box center [432, 117] width 91 height 6
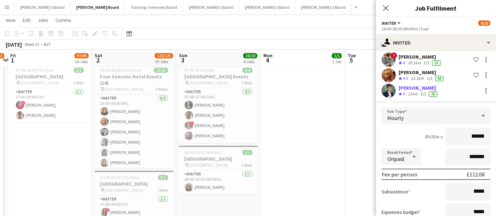
scroll to position [351, 0]
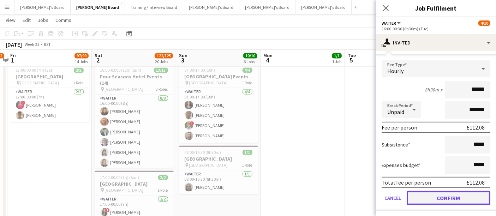
click at [423, 198] on button "Confirm" at bounding box center [448, 198] width 84 height 14
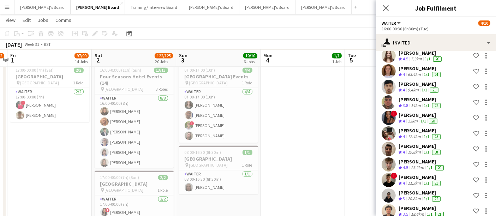
scroll to position [0, 0]
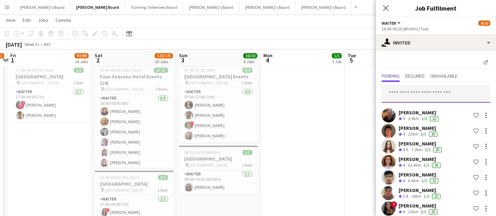
click at [425, 94] on input "text" at bounding box center [435, 94] width 109 height 18
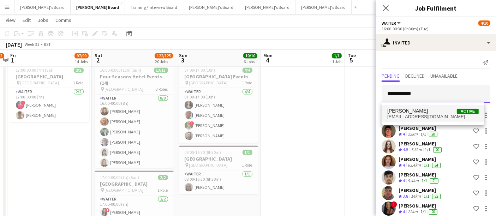
type input "**********"
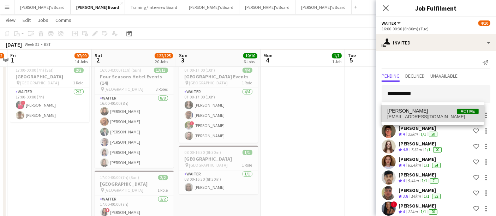
click at [419, 113] on span "[PERSON_NAME]" at bounding box center [407, 111] width 41 height 6
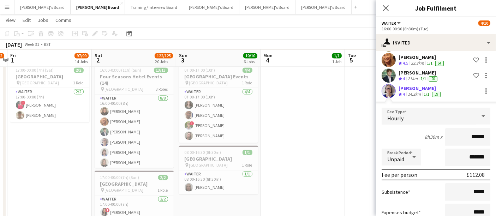
scroll to position [367, 0]
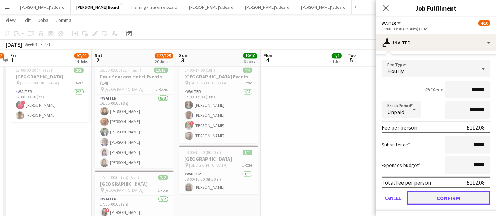
click at [431, 193] on button "Confirm" at bounding box center [448, 198] width 84 height 14
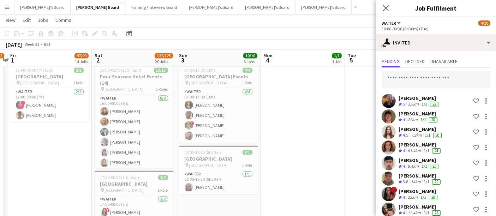
scroll to position [0, 0]
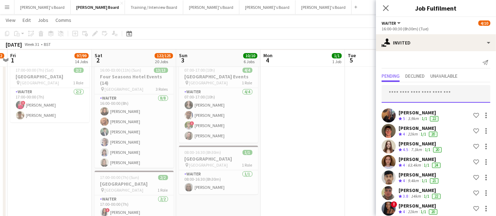
click at [442, 97] on input "text" at bounding box center [435, 94] width 109 height 18
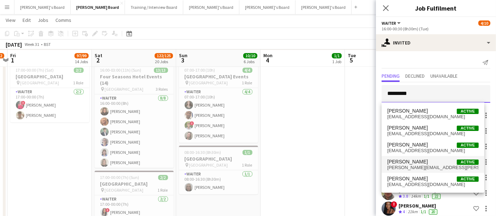
type input "*********"
click at [422, 159] on span "Annabelle Duggan" at bounding box center [407, 162] width 41 height 6
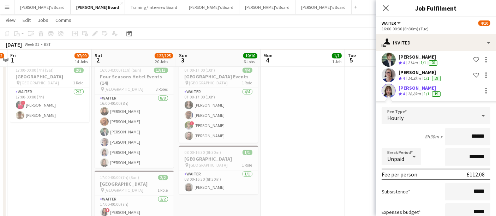
scroll to position [382, 0]
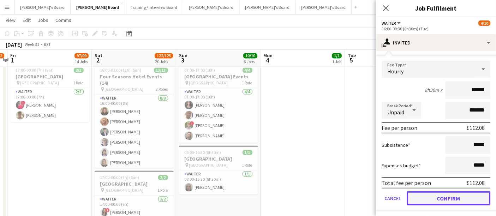
click at [421, 195] on button "Confirm" at bounding box center [448, 198] width 84 height 14
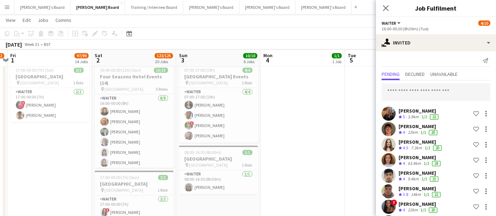
scroll to position [0, 0]
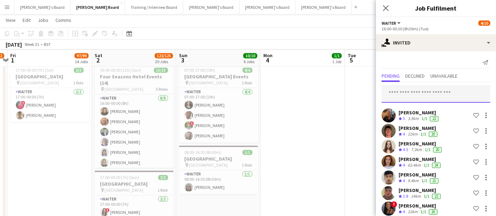
click at [407, 98] on input "text" at bounding box center [435, 94] width 109 height 18
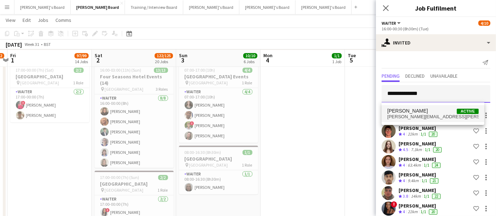
type input "**********"
click at [414, 113] on span "Christina Cooke" at bounding box center [407, 111] width 41 height 6
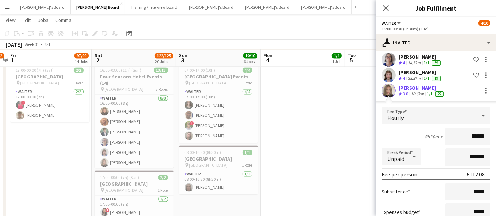
scroll to position [398, 0]
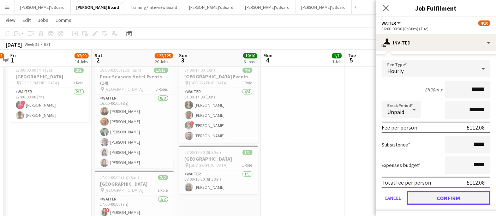
click at [436, 197] on button "Confirm" at bounding box center [448, 198] width 84 height 14
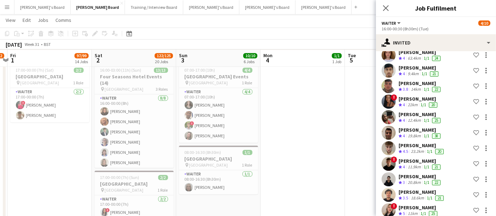
scroll to position [0, 0]
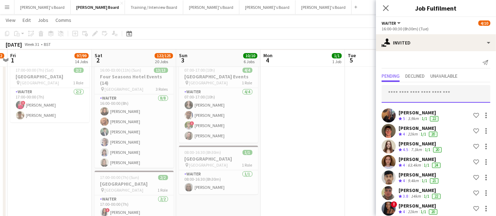
click at [424, 91] on input "text" at bounding box center [435, 94] width 109 height 18
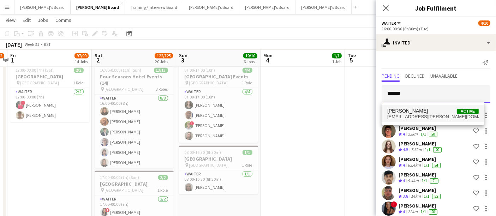
type input "******"
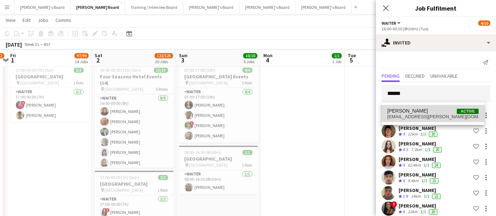
click at [418, 108] on span "Bea Harrall Active" at bounding box center [432, 111] width 91 height 6
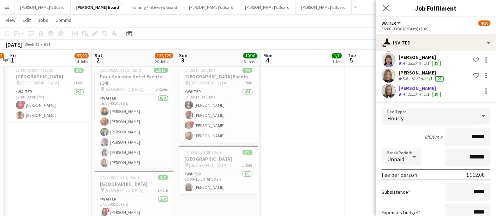
scroll to position [413, 0]
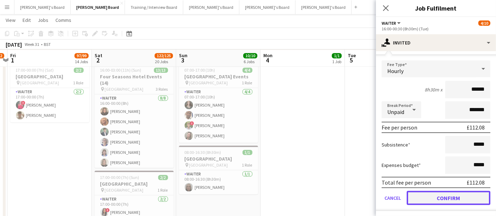
click at [426, 193] on button "Confirm" at bounding box center [448, 198] width 84 height 14
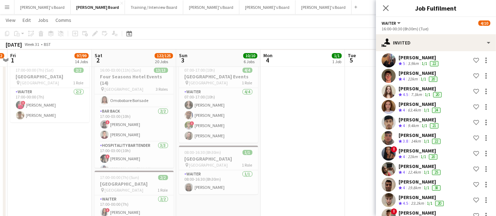
scroll to position [0, 0]
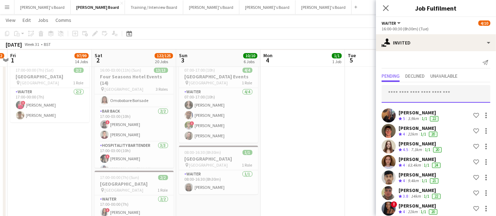
click at [439, 94] on input "text" at bounding box center [435, 94] width 109 height 18
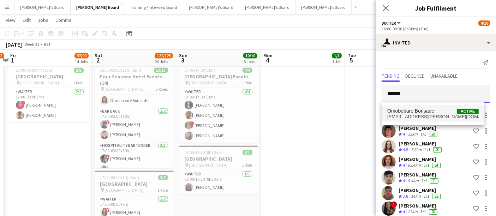
type input "******"
click at [422, 113] on span "Omobobare Borisade" at bounding box center [410, 111] width 47 height 6
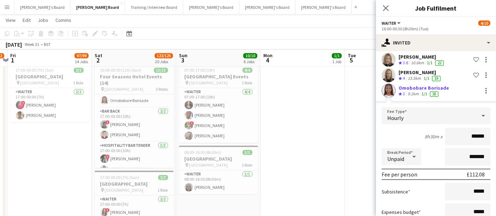
scroll to position [428, 0]
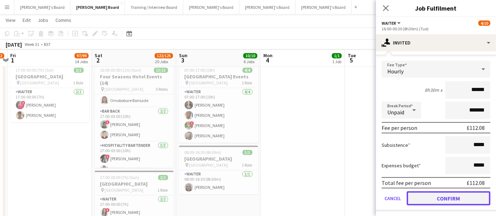
click at [429, 191] on button "Confirm" at bounding box center [448, 198] width 84 height 14
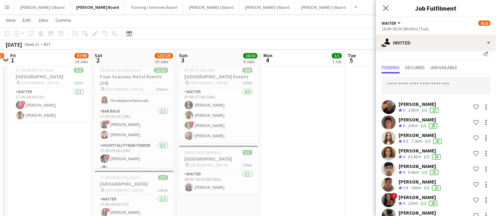
scroll to position [0, 0]
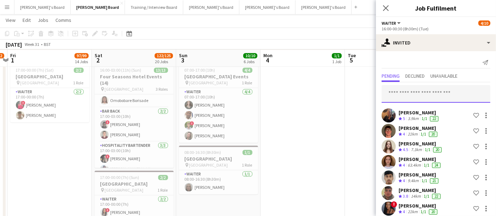
click at [426, 94] on input "text" at bounding box center [435, 94] width 109 height 18
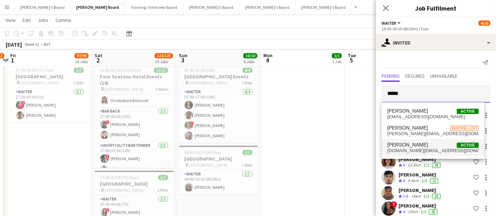
type input "*****"
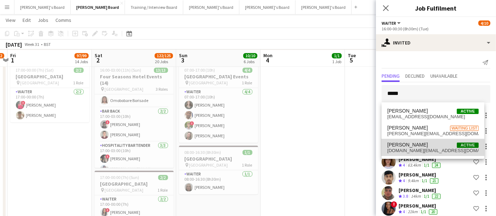
click at [418, 148] on span "mandaza.lincoln@gmail.com" at bounding box center [432, 151] width 91 height 6
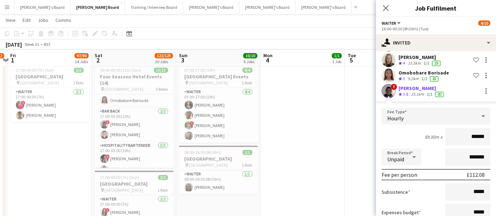
scroll to position [444, 0]
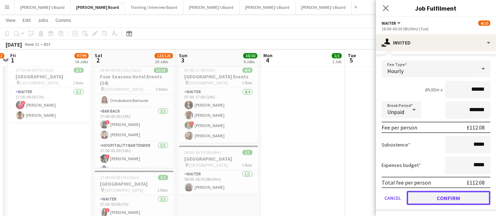
click at [432, 194] on button "Confirm" at bounding box center [448, 198] width 84 height 14
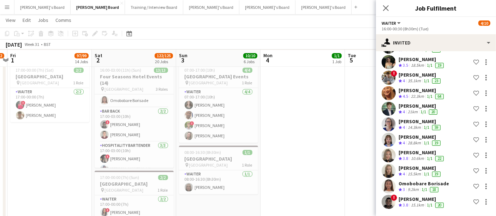
scroll to position [285, 0]
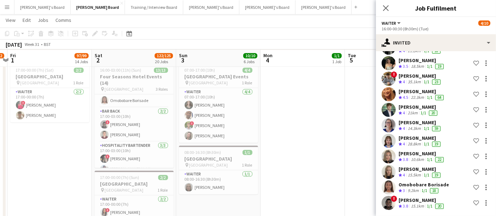
click at [392, 203] on app-user-avatar at bounding box center [388, 203] width 14 height 14
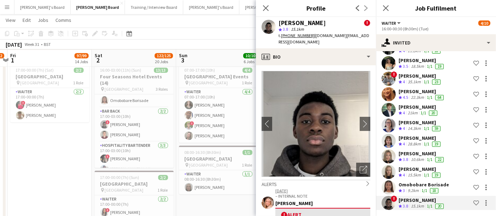
scroll to position [39, 0]
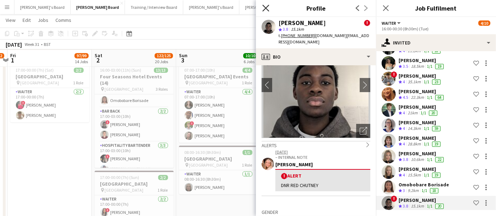
click at [266, 8] on icon at bounding box center [265, 8] width 7 height 7
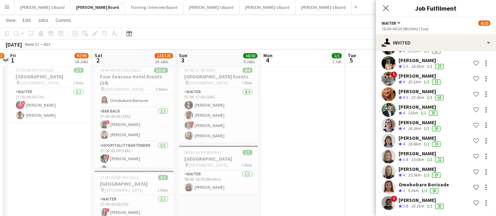
scroll to position [0, 0]
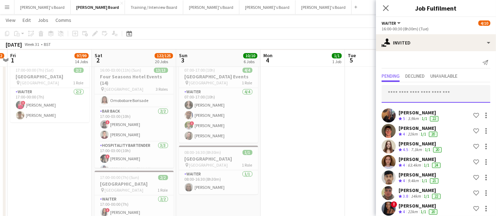
click at [426, 93] on input "text" at bounding box center [435, 94] width 109 height 18
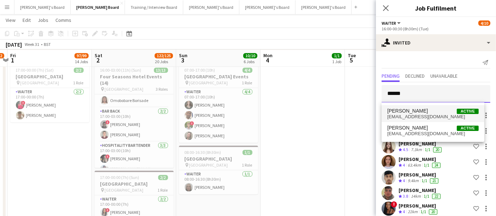
type input "******"
click at [421, 115] on span "joshtabner2@gmail.com" at bounding box center [432, 117] width 91 height 6
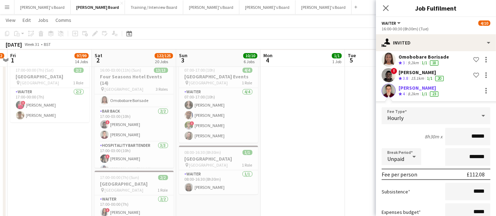
scroll to position [459, 0]
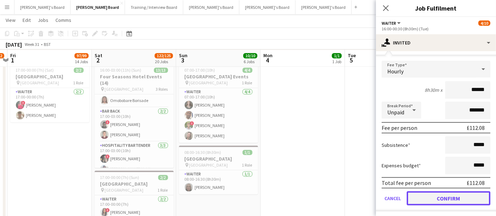
click at [427, 198] on button "Confirm" at bounding box center [448, 198] width 84 height 14
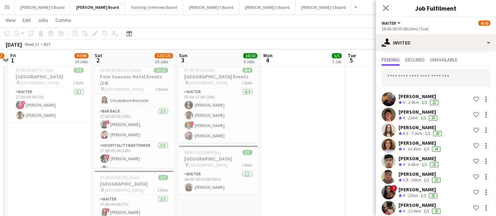
scroll to position [0, 0]
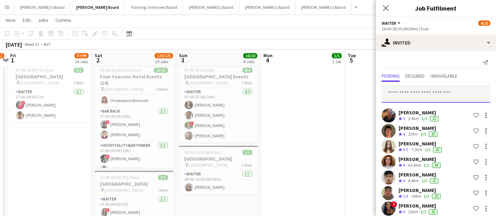
click at [414, 93] on input "text" at bounding box center [435, 94] width 109 height 18
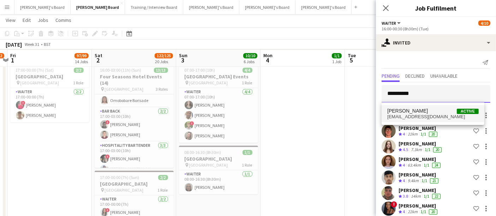
type input "**********"
click at [405, 111] on span "daisy cassidy" at bounding box center [407, 111] width 41 height 6
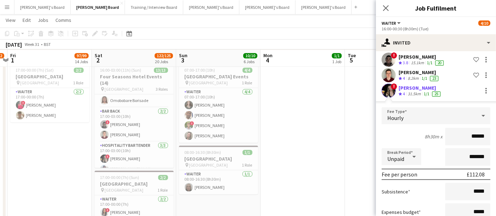
scroll to position [475, 0]
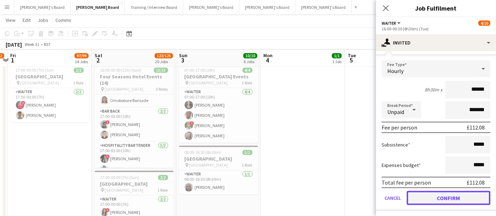
click at [424, 198] on button "Confirm" at bounding box center [448, 198] width 84 height 14
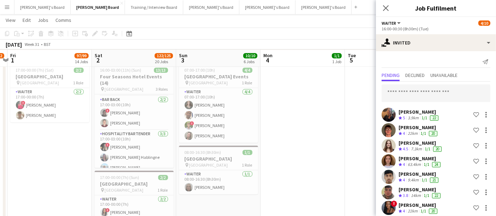
scroll to position [0, 0]
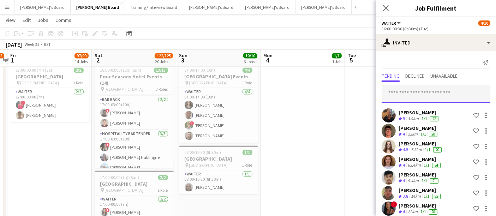
click at [453, 87] on input "text" at bounding box center [435, 94] width 109 height 18
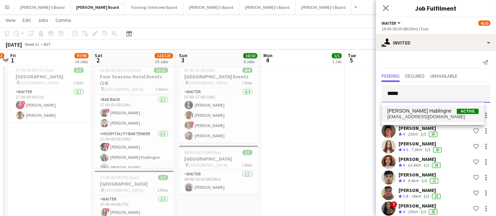
type input "*****"
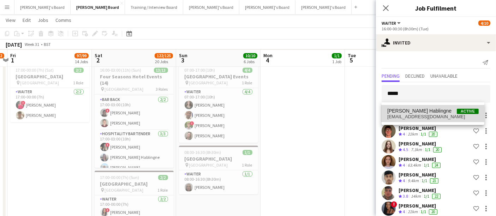
click at [425, 109] on span "Anett Varasdi Hablingne" at bounding box center [419, 111] width 64 height 6
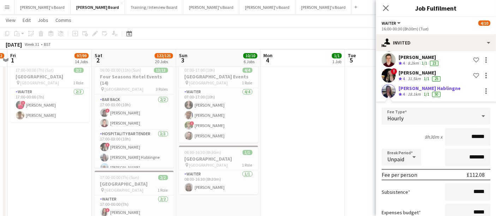
scroll to position [491, 0]
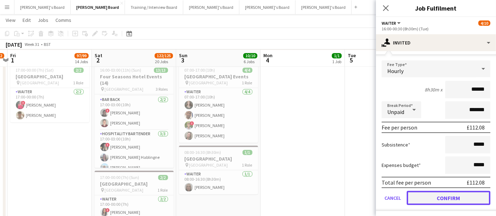
click at [424, 200] on button "Confirm" at bounding box center [448, 198] width 84 height 14
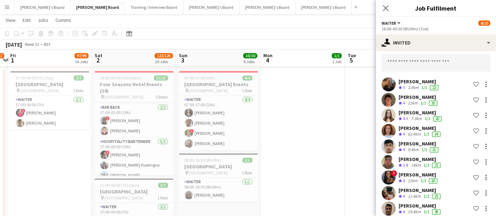
scroll to position [0, 0]
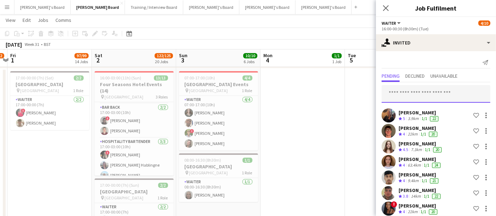
click at [430, 91] on input "text" at bounding box center [435, 94] width 109 height 18
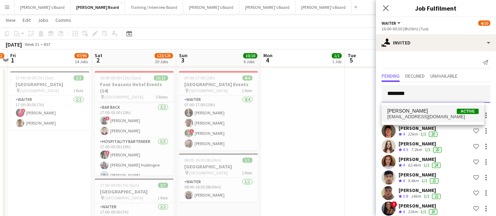
type input "********"
click at [415, 110] on span "Lara Habling" at bounding box center [407, 111] width 41 height 6
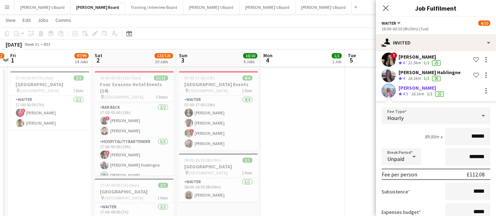
scroll to position [506, 0]
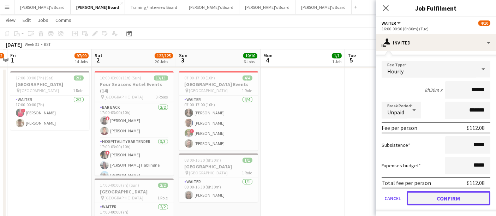
click at [424, 196] on button "Confirm" at bounding box center [448, 198] width 84 height 14
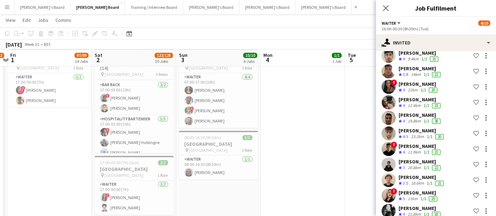
scroll to position [0, 0]
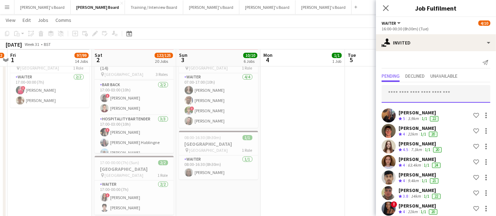
click at [402, 91] on input "text" at bounding box center [435, 94] width 109 height 18
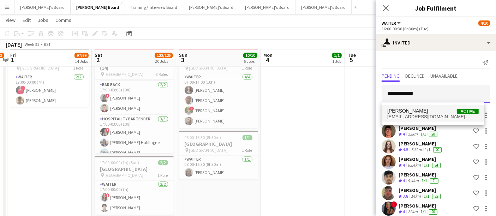
type input "**********"
click at [412, 119] on span "sjwhite.2005@gmail.com" at bounding box center [432, 117] width 91 height 6
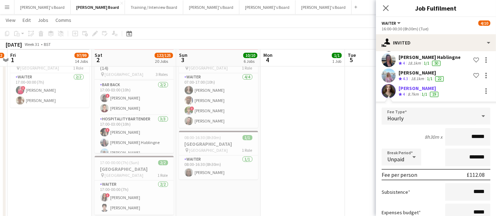
scroll to position [522, 0]
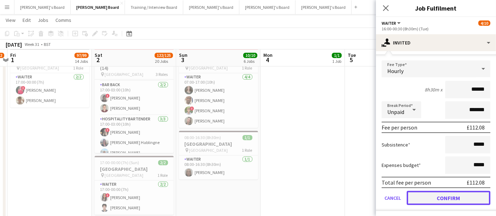
click at [427, 194] on button "Confirm" at bounding box center [448, 198] width 84 height 14
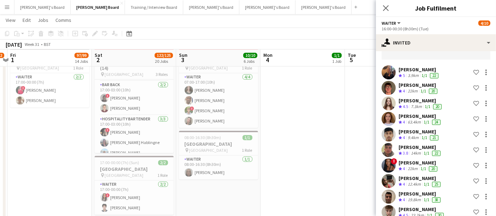
scroll to position [19, 0]
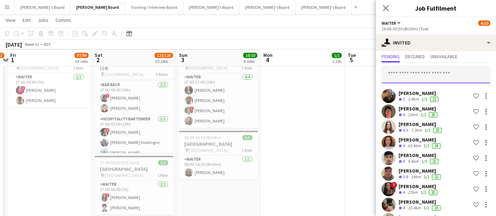
click at [415, 70] on input "text" at bounding box center [435, 75] width 109 height 18
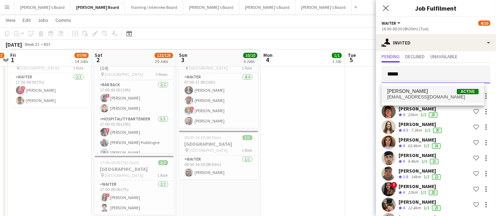
type input "*****"
click at [413, 100] on mat-option "Talha Waseem Active talhawaseem02@gmail.com" at bounding box center [432, 94] width 103 height 17
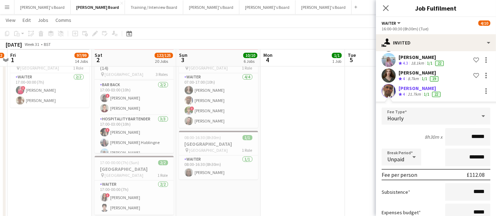
scroll to position [537, 0]
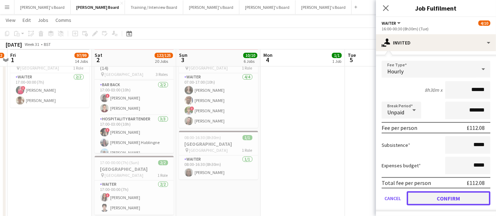
click at [425, 195] on button "Confirm" at bounding box center [448, 198] width 84 height 14
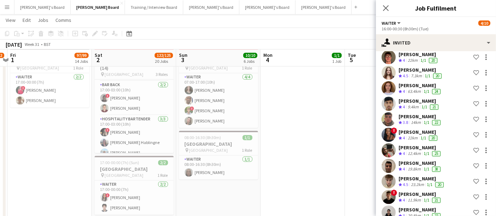
scroll to position [0, 0]
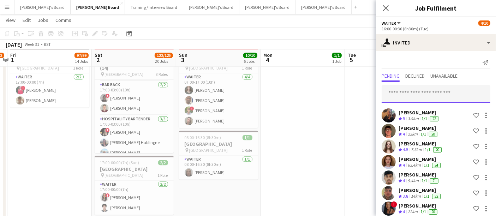
click at [411, 90] on input "text" at bounding box center [435, 94] width 109 height 18
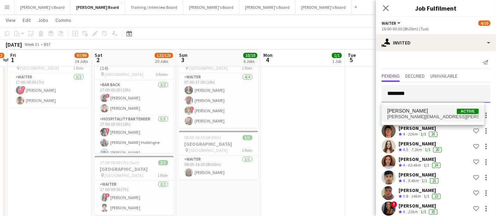
type input "********"
click at [407, 110] on span "Owen Beswick" at bounding box center [407, 111] width 41 height 6
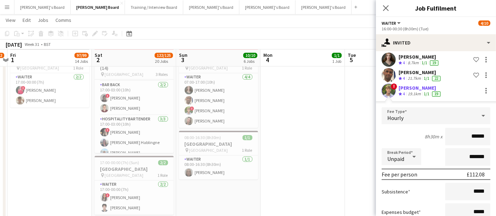
scroll to position [552, 0]
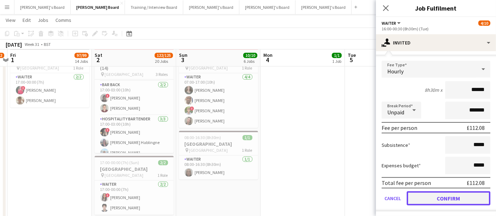
click at [423, 195] on button "Confirm" at bounding box center [448, 198] width 84 height 14
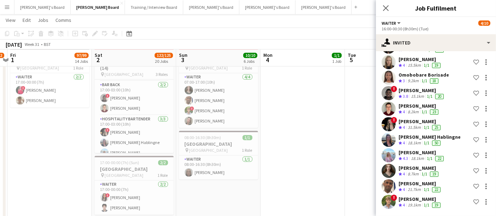
scroll to position [394, 0]
click at [389, 199] on app-user-avatar at bounding box center [388, 202] width 14 height 14
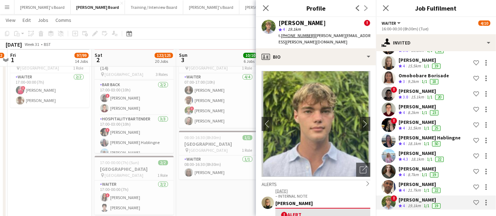
scroll to position [65, 0]
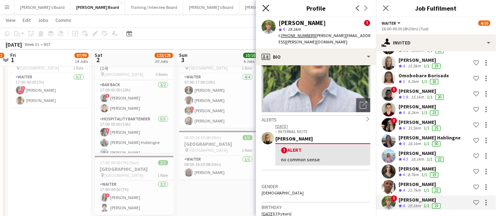
click at [263, 7] on icon "Close pop-in" at bounding box center [265, 8] width 7 height 7
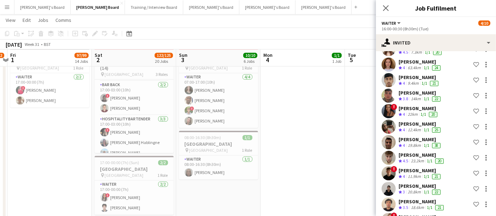
scroll to position [0, 0]
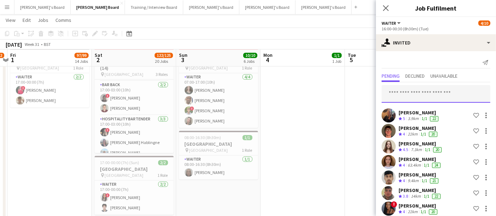
click at [412, 89] on input "text" at bounding box center [435, 94] width 109 height 18
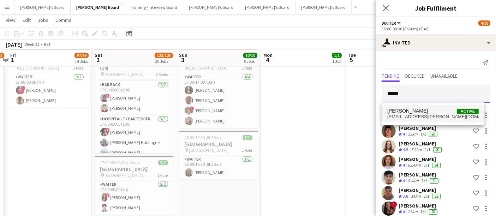
type input "*****"
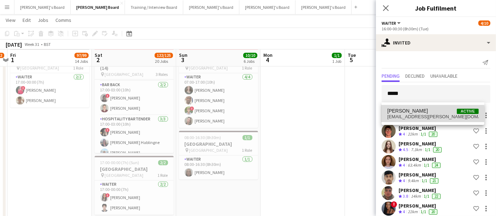
click at [406, 114] on span "jazz.gammon@gmail.com" at bounding box center [432, 117] width 91 height 6
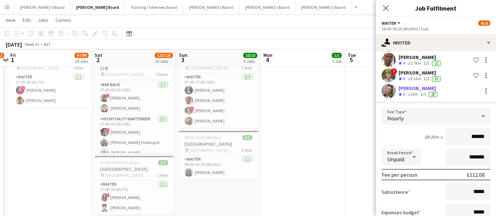
scroll to position [568, 0]
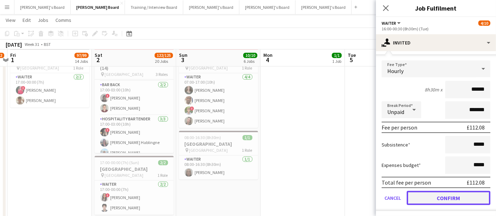
click at [427, 197] on button "Confirm" at bounding box center [448, 198] width 84 height 14
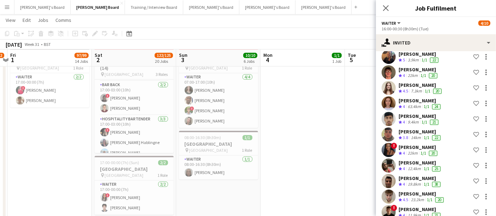
scroll to position [41, 0]
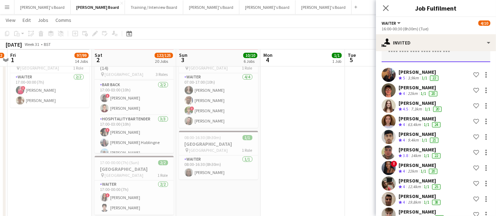
click at [425, 52] on input "text" at bounding box center [435, 53] width 109 height 18
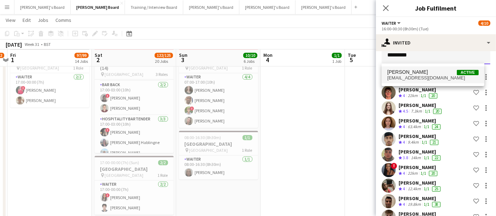
type input "*********"
click at [408, 75] on span "elenaw444@yahoo.com" at bounding box center [432, 78] width 91 height 6
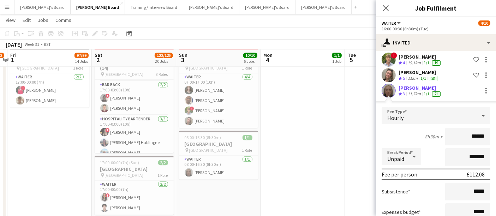
scroll to position [584, 0]
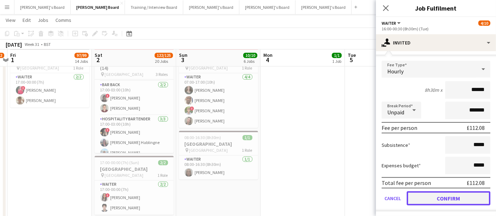
click at [422, 202] on button "Confirm" at bounding box center [448, 198] width 84 height 14
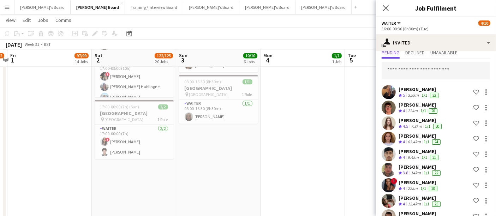
scroll to position [0, 0]
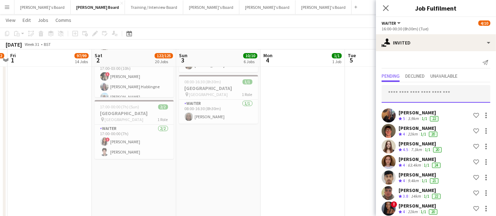
click at [440, 93] on input "text" at bounding box center [435, 94] width 109 height 18
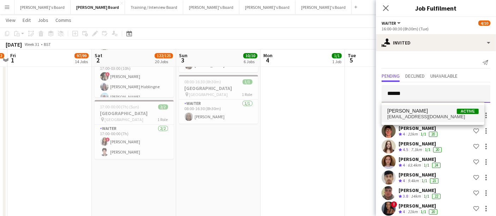
type input "******"
click at [415, 113] on span "Zara Caffoor Active" at bounding box center [432, 111] width 91 height 6
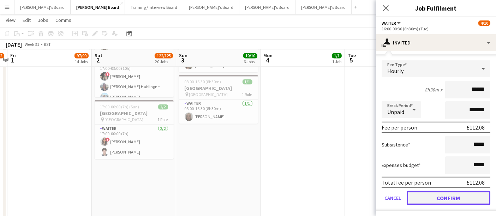
click at [429, 197] on button "Confirm" at bounding box center [448, 198] width 84 height 14
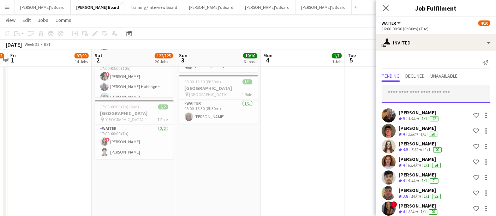
click at [409, 90] on input "text" at bounding box center [435, 94] width 109 height 18
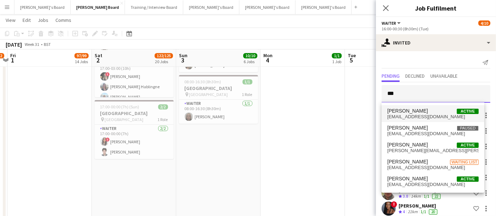
type input "***"
click at [413, 113] on span "Youngin Chung" at bounding box center [407, 111] width 41 height 6
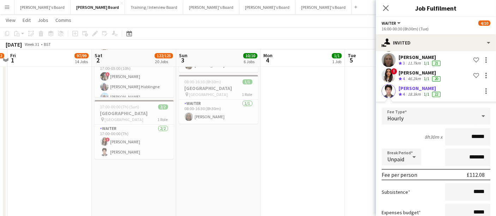
scroll to position [615, 0]
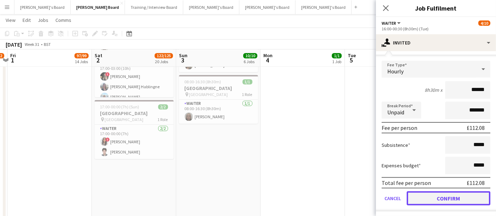
click at [431, 198] on button "Confirm" at bounding box center [448, 198] width 84 height 14
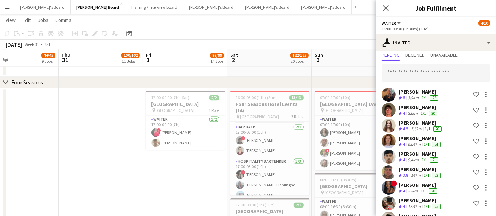
scroll to position [0, 0]
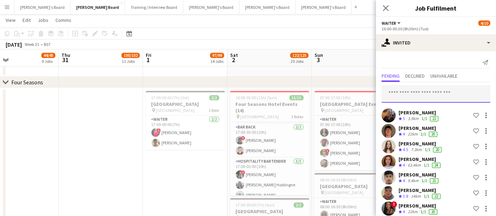
click at [421, 92] on input "text" at bounding box center [435, 94] width 109 height 18
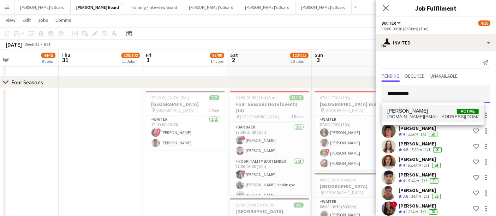
type input "**********"
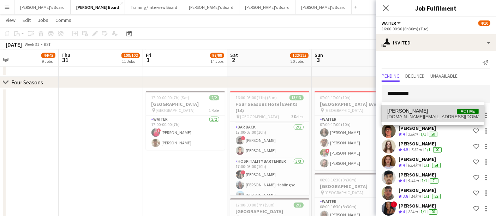
click at [410, 108] on span "Chloe Toft Active" at bounding box center [432, 111] width 91 height 6
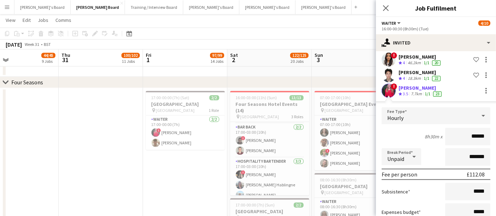
scroll to position [630, 0]
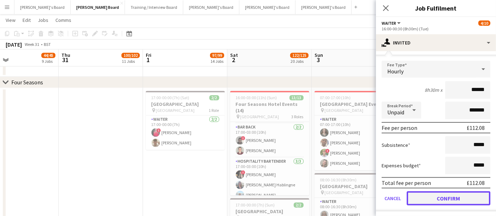
click at [424, 192] on button "Confirm" at bounding box center [448, 198] width 84 height 14
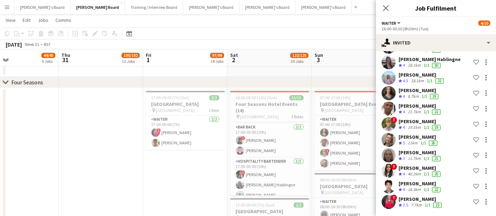
scroll to position [472, 0]
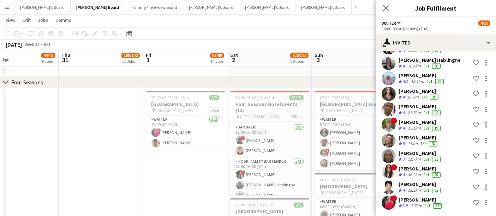
click at [390, 201] on app-user-avatar at bounding box center [388, 202] width 14 height 14
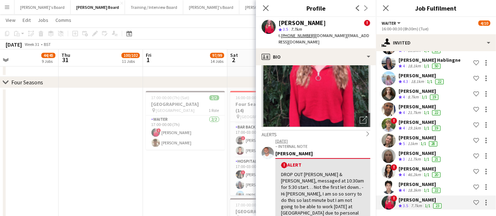
scroll to position [53, 0]
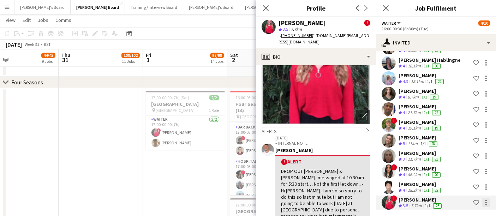
click at [482, 202] on div at bounding box center [486, 202] width 8 height 8
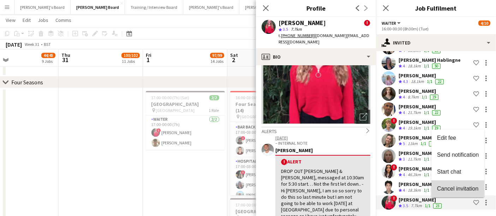
click at [454, 186] on span "Cancel invitation" at bounding box center [457, 189] width 41 height 6
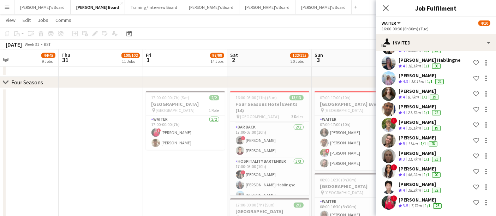
scroll to position [0, 0]
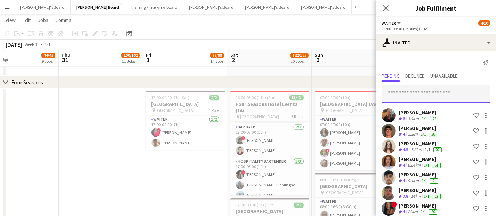
click at [421, 95] on input "text" at bounding box center [435, 94] width 109 height 18
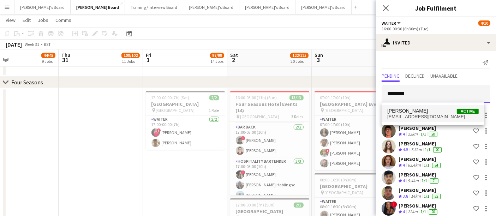
type input "********"
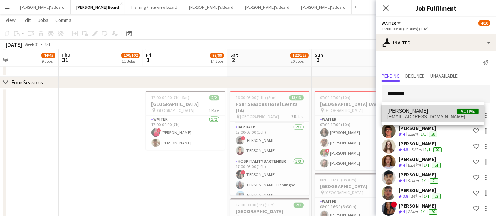
click at [417, 114] on span "tsjrutlanddix@gmail.com" at bounding box center [432, 117] width 91 height 6
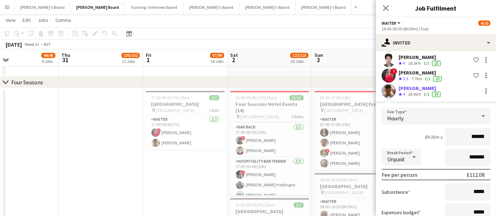
scroll to position [646, 0]
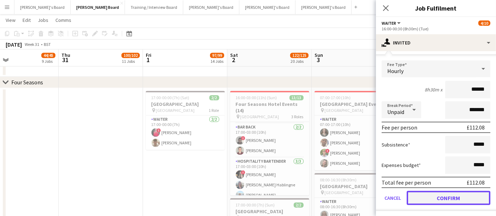
click at [433, 200] on button "Confirm" at bounding box center [448, 198] width 84 height 14
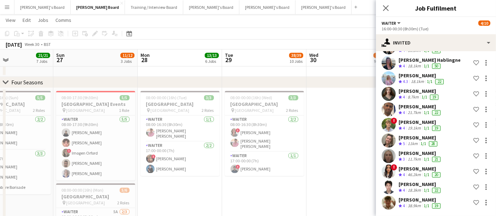
scroll to position [0, 156]
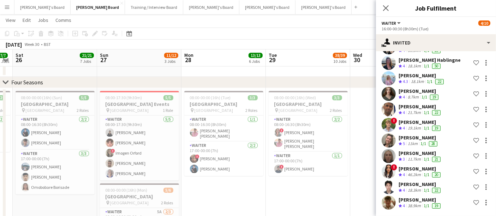
click at [363, 138] on app-date-cell at bounding box center [392, 208] width 84 height 241
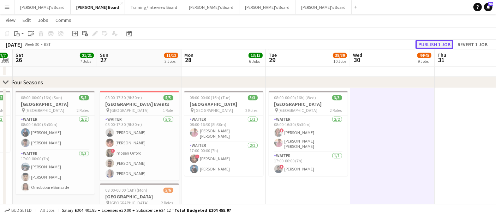
click at [437, 43] on button "Publish 1 job" at bounding box center [434, 44] width 38 height 9
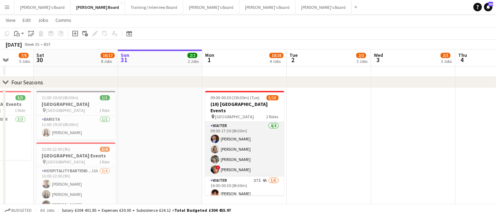
scroll to position [50, 0]
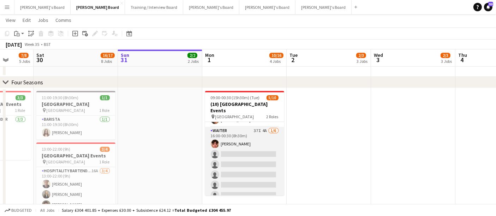
click at [249, 145] on app-card-role "Waiter 37I 4A 1/6 16:00-00:30 (8h30m) William Martin single-neutral-actions sin…" at bounding box center [244, 164] width 79 height 75
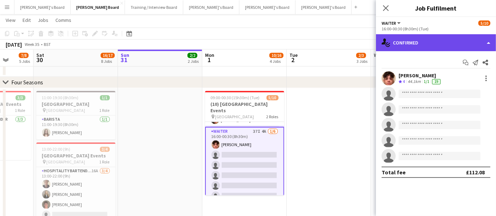
click at [438, 35] on div "single-neutral-actions-check-2 Confirmed" at bounding box center [436, 42] width 120 height 17
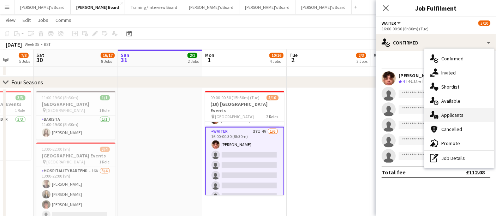
click at [457, 112] on div "single-neutral-actions-information Applicants" at bounding box center [459, 115] width 70 height 14
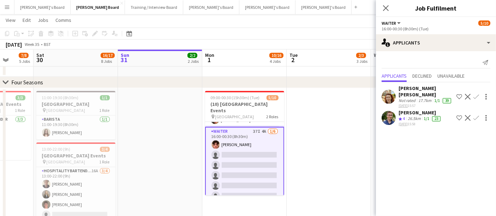
click at [401, 116] on div "Crew rating 4" at bounding box center [402, 119] width 8 height 6
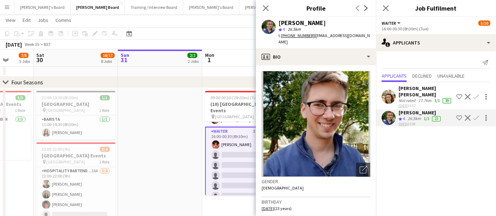
click at [320, 40] on div "Joseph Day star 4 26.5km t. +447462298886 | josephwilliamday@gmail.com" at bounding box center [316, 32] width 120 height 31
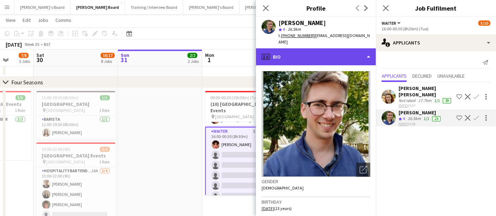
click at [318, 48] on div "profile Bio" at bounding box center [316, 56] width 120 height 17
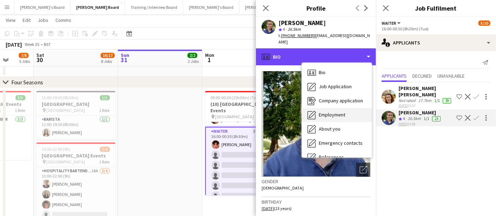
scroll to position [108, 0]
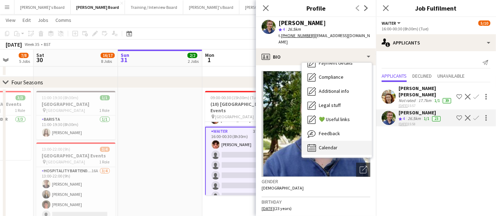
click at [322, 144] on span "Calendar" at bounding box center [328, 147] width 19 height 6
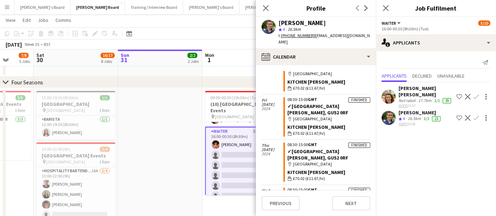
scroll to position [1032, 0]
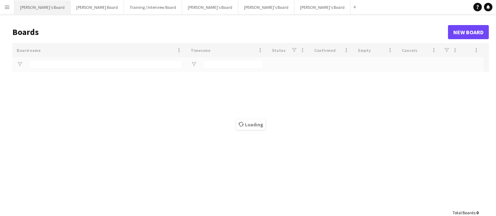
type input "*"
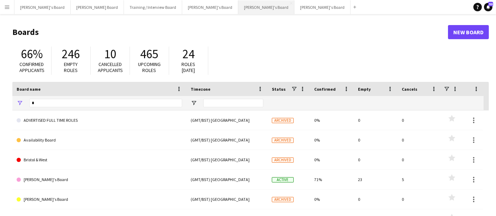
click at [238, 10] on button "[PERSON_NAME]'s Board Close" at bounding box center [266, 7] width 56 height 14
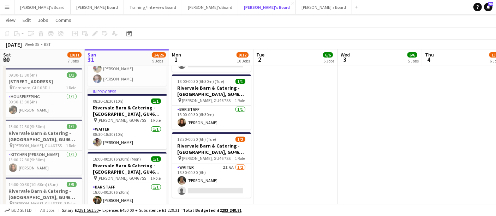
scroll to position [65, 0]
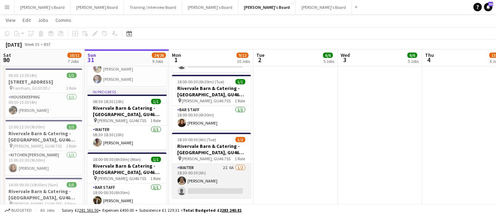
click at [217, 174] on app-card-role "Waiter 2I 6A 1/2 18:30-00:30 (6h) Bella Fulker single-neutral-actions" at bounding box center [211, 181] width 79 height 34
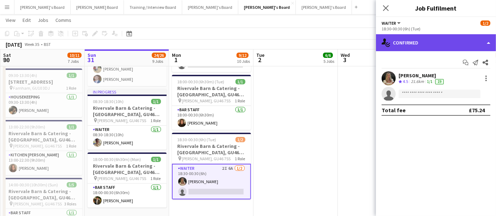
click at [418, 44] on div "single-neutral-actions-check-2 Confirmed" at bounding box center [436, 42] width 120 height 17
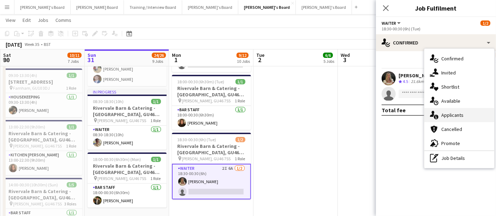
click at [459, 117] on div "single-neutral-actions-information Applicants" at bounding box center [459, 115] width 70 height 14
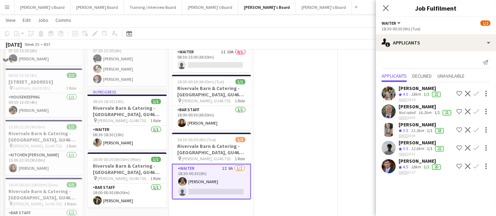
scroll to position [16, 0]
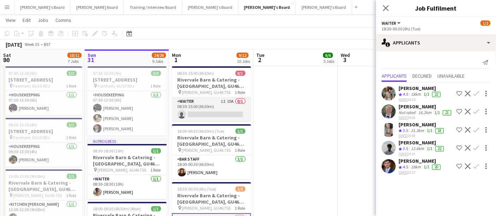
click at [222, 114] on app-card-role "Waiter 1I 10A 0/1 08:30-15:00 (6h30m) single-neutral-actions" at bounding box center [211, 109] width 79 height 24
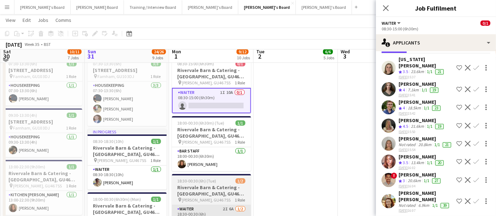
scroll to position [21, 0]
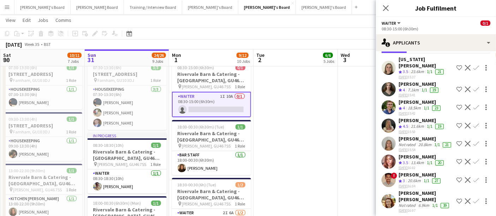
click at [405, 87] on span "4" at bounding box center [404, 89] width 2 height 5
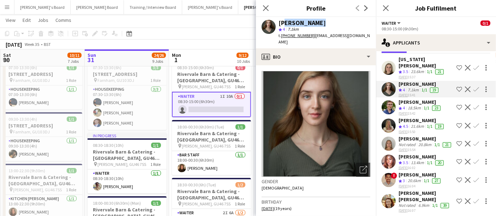
drag, startPoint x: 320, startPoint y: 21, endPoint x: 283, endPoint y: 19, distance: 37.4
click at [283, 20] on div "Sophie White" at bounding box center [324, 23] width 92 height 6
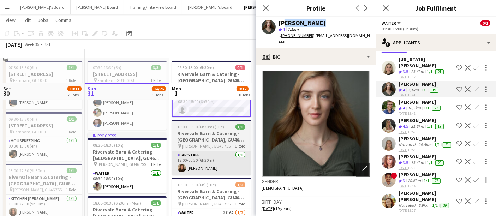
scroll to position [73, 0]
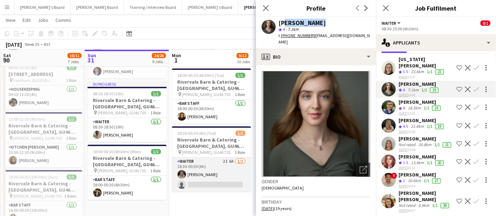
click at [218, 173] on app-card-role "Waiter 2I 6A 1/2 18:30-00:30 (6h) Bella Fulker single-neutral-actions" at bounding box center [211, 174] width 79 height 34
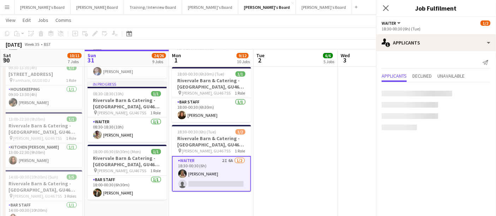
scroll to position [0, 0]
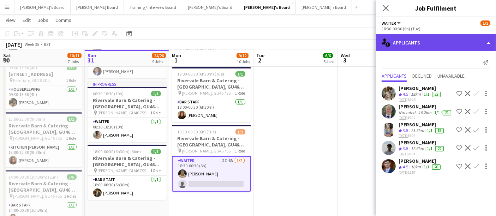
click at [435, 42] on div "single-neutral-actions-information Applicants" at bounding box center [436, 42] width 120 height 17
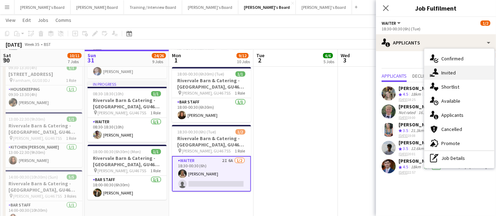
click at [440, 70] on div "single-neutral-actions-share-1 Invited" at bounding box center [459, 73] width 70 height 14
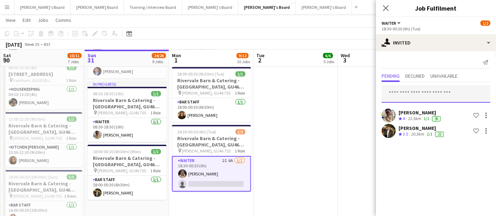
click at [415, 90] on input "text" at bounding box center [435, 94] width 109 height 18
paste input "**********"
click at [388, 91] on input "**********" at bounding box center [435, 94] width 109 height 18
click at [453, 89] on input "**********" at bounding box center [435, 94] width 109 height 18
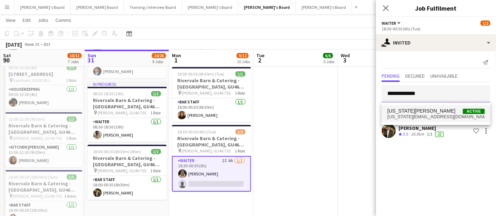
type input "**********"
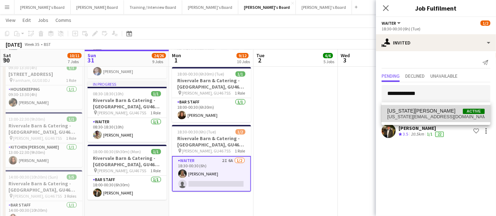
click at [431, 110] on span "Georgia Marsden Active" at bounding box center [435, 111] width 97 height 6
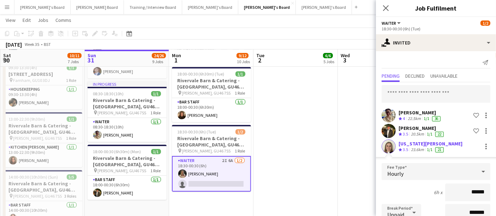
scroll to position [103, 0]
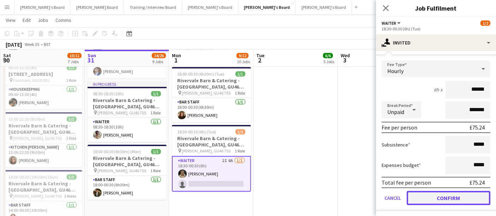
click at [420, 193] on button "Confirm" at bounding box center [448, 198] width 84 height 14
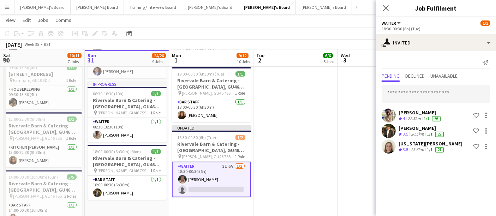
scroll to position [0, 0]
click at [453, 93] on input "text" at bounding box center [435, 94] width 109 height 18
paste input "**********"
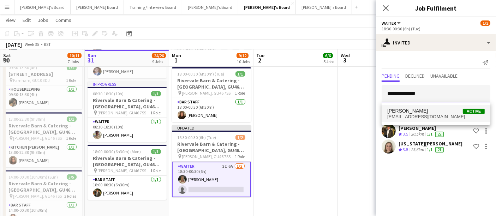
type input "**********"
click at [401, 117] on span "sjwhite.2005@gmail.com" at bounding box center [435, 117] width 97 height 6
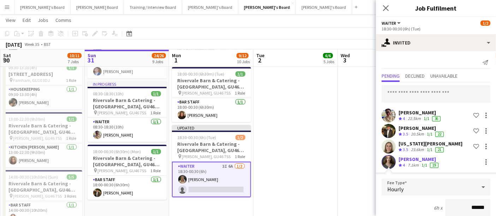
scroll to position [104, 0]
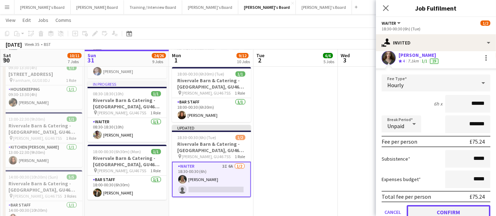
click at [429, 208] on button "Confirm" at bounding box center [448, 212] width 84 height 14
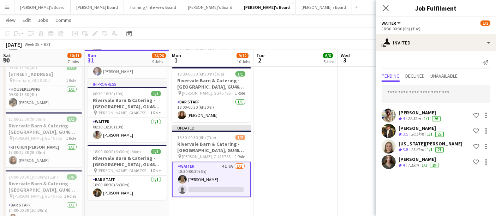
scroll to position [0, 0]
click at [432, 97] on input "text" at bounding box center [435, 94] width 109 height 18
paste input "**********"
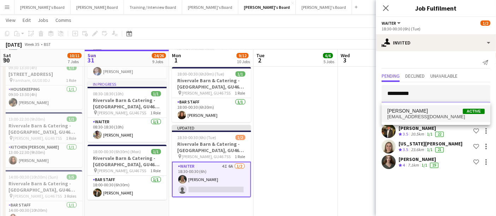
type input "**********"
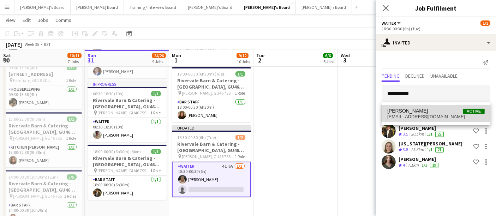
click at [427, 121] on mat-option "Joseph Day Active josephwilliamday@gmail.com" at bounding box center [435, 113] width 109 height 17
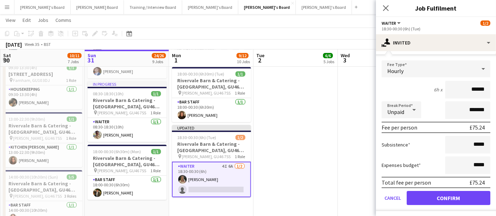
scroll to position [91, 0]
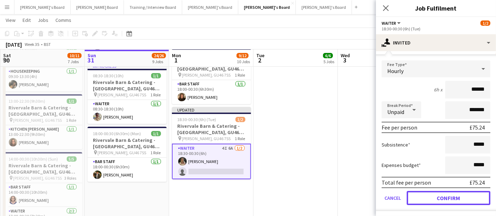
click at [434, 194] on button "Confirm" at bounding box center [448, 198] width 84 height 14
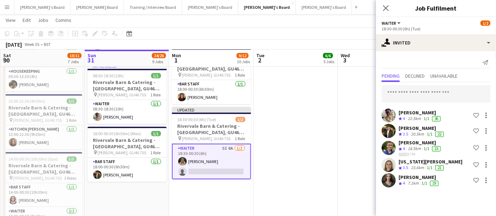
scroll to position [0, 0]
click at [412, 94] on input "text" at bounding box center [435, 94] width 109 height 18
paste input "**********"
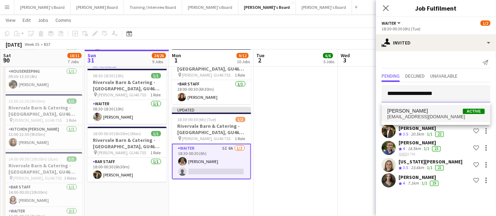
type input "**********"
click at [436, 116] on span "nvschoenmakers@gmail.com" at bounding box center [435, 117] width 97 height 6
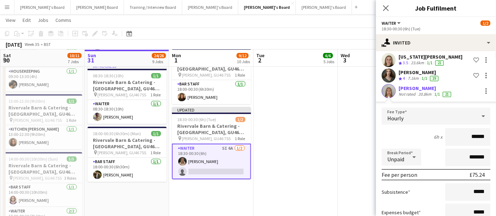
scroll to position [152, 0]
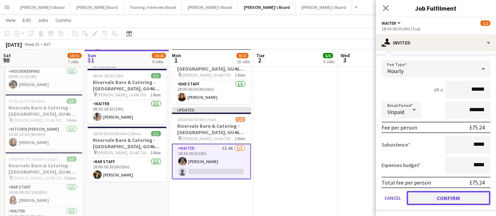
click at [431, 198] on button "Confirm" at bounding box center [448, 198] width 84 height 14
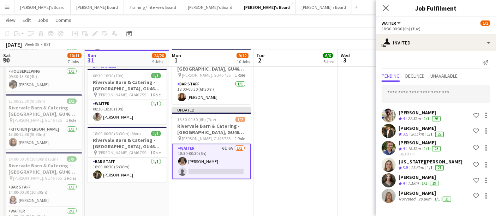
scroll to position [0, 0]
click at [400, 87] on input "text" at bounding box center [435, 94] width 109 height 18
paste input "**********"
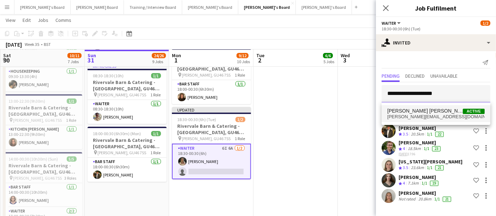
type input "**********"
click at [421, 119] on mat-option "Silvia-Minodora Susan Active susan.silvia21@yahoo.com" at bounding box center [435, 113] width 109 height 17
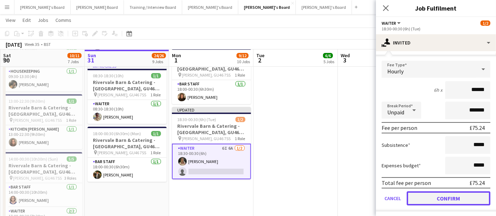
click at [440, 198] on button "Confirm" at bounding box center [448, 198] width 84 height 14
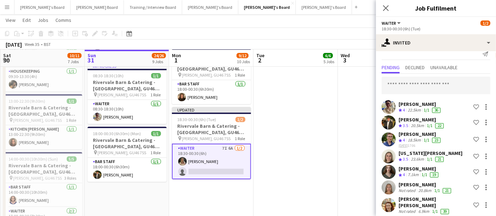
click at [326, 141] on app-date-cell at bounding box center [295, 136] width 84 height 297
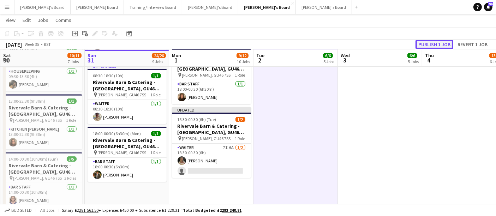
click at [430, 45] on button "Publish 1 job" at bounding box center [434, 44] width 38 height 9
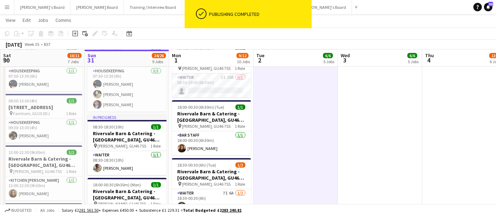
scroll to position [39, 0]
click at [237, 79] on app-card-role "Waiter 1I 10A 0/1 08:30-15:00 (6h30m) single-neutral-actions" at bounding box center [211, 86] width 79 height 24
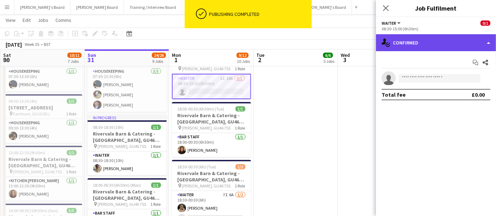
click at [418, 40] on div "single-neutral-actions-check-2 Confirmed" at bounding box center [436, 42] width 120 height 17
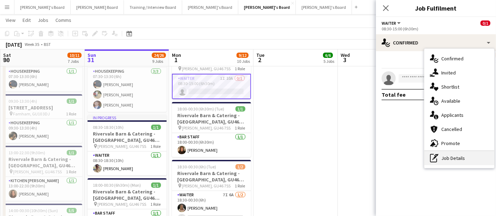
click at [446, 156] on div "pen-write Job Details" at bounding box center [459, 158] width 70 height 14
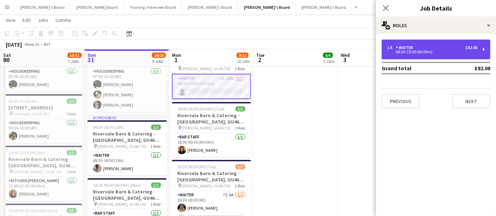
click at [424, 56] on div "1 x Waiter £82.08 08:30-15:00 (6h30m)" at bounding box center [435, 50] width 109 height 20
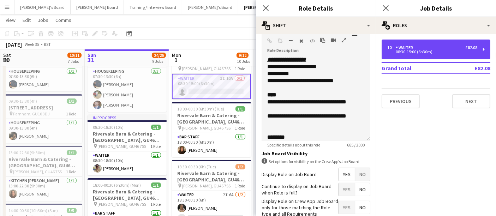
scroll to position [257, 0]
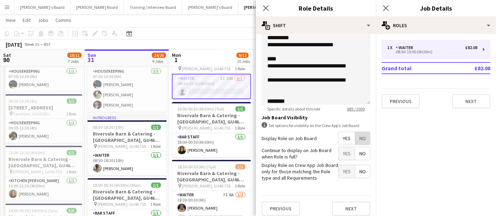
click at [358, 135] on span "No" at bounding box center [362, 138] width 15 height 13
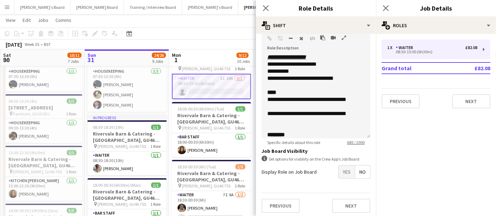
click at [253, 59] on app-board-header-date "Mon 1 9/12 10 Jobs" at bounding box center [211, 57] width 84 height 17
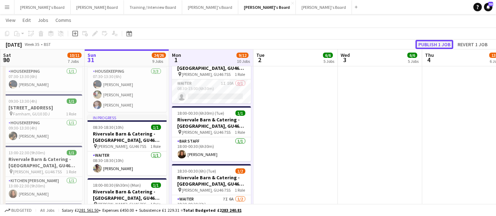
click at [437, 43] on button "Publish 1 job" at bounding box center [434, 44] width 38 height 9
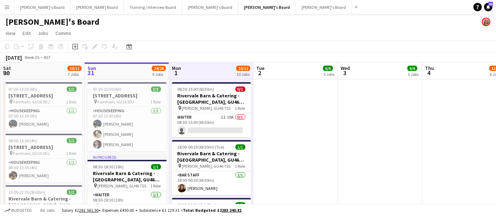
scroll to position [1, 0]
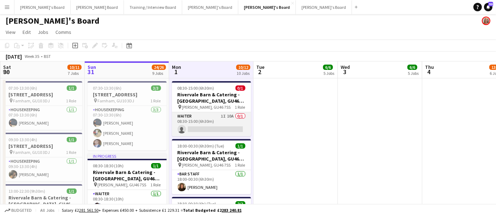
click at [229, 117] on app-card-role "Waiter 1I 10A 0/1 08:30-15:00 (6h30m) single-neutral-actions" at bounding box center [211, 124] width 79 height 24
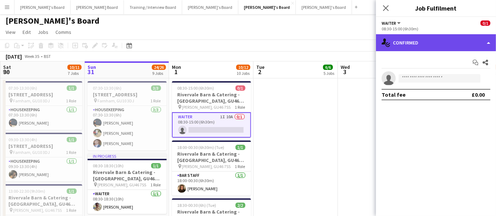
click at [410, 48] on div "single-neutral-actions-check-2 Confirmed" at bounding box center [436, 42] width 120 height 17
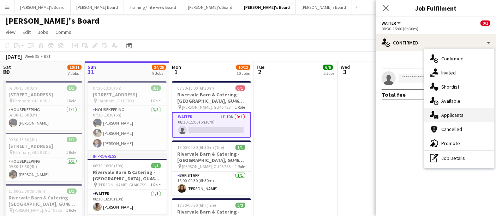
click at [475, 117] on div "single-neutral-actions-information Applicants" at bounding box center [459, 115] width 70 height 14
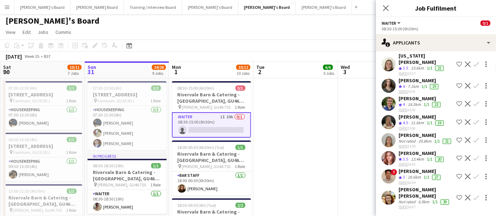
scroll to position [68, 0]
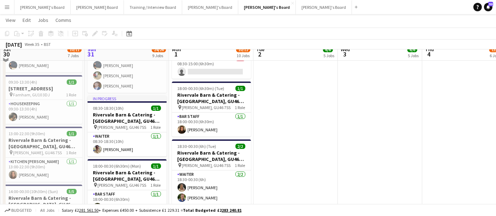
scroll to position [63, 0]
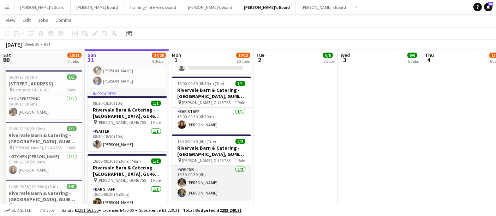
click at [195, 186] on app-card-role "Waiter 2/2 18:30-00:30 (6h) Bella Fulker Joseph Day" at bounding box center [211, 182] width 79 height 34
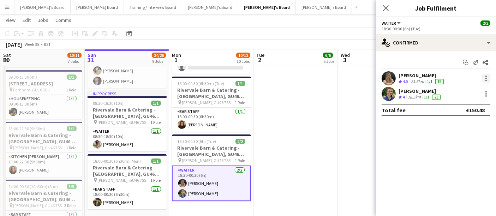
click at [486, 76] on div at bounding box center [485, 75] width 1 height 1
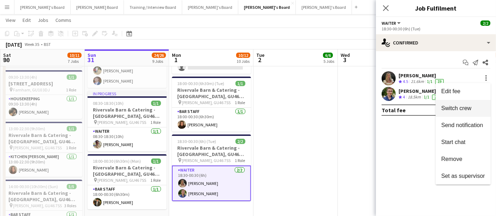
click at [471, 107] on span "Switch crew" at bounding box center [463, 108] width 44 height 6
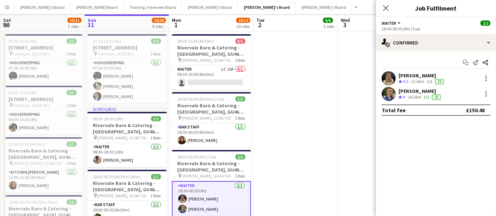
scroll to position [1, 0]
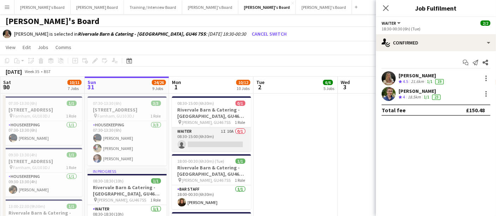
click at [207, 132] on app-card-role "Waiter 1I 10A 0/1 08:30-15:00 (6h30m) single-neutral-actions" at bounding box center [211, 139] width 79 height 24
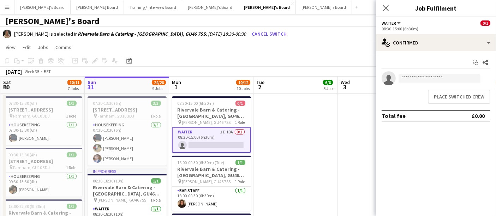
click at [457, 104] on div "Place switched crew" at bounding box center [436, 97] width 120 height 20
click at [453, 93] on button "Place switched crew" at bounding box center [459, 97] width 62 height 14
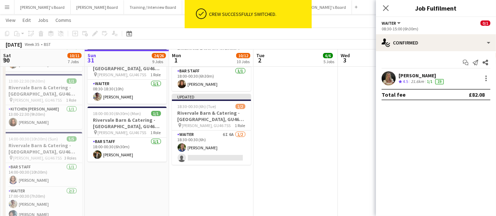
scroll to position [111, 0]
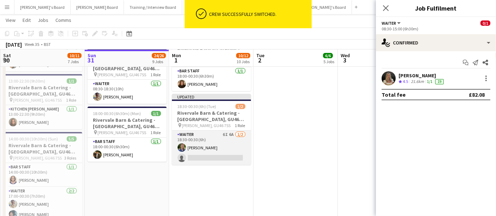
click at [226, 156] on app-card-role "Waiter 6I 6A 1/2 18:30-00:30 (6h) Joseph Day single-neutral-actions" at bounding box center [211, 148] width 79 height 34
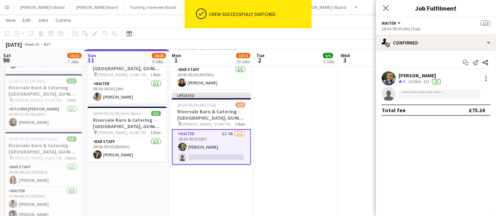
click at [430, 51] on div "Start chat Send notification Share Joseph Day Crew rating 4 18.5km 1/1 23 singl…" at bounding box center [436, 86] width 120 height 70
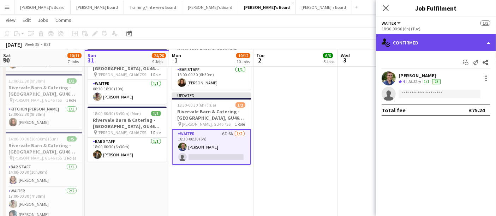
click at [433, 44] on div "single-neutral-actions-check-2 Confirmed" at bounding box center [436, 42] width 120 height 17
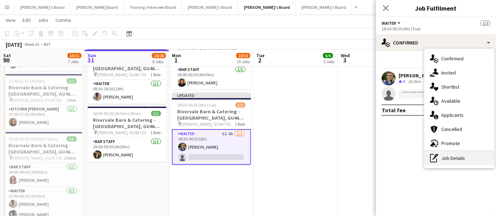
click at [439, 158] on div "pen-write Job Details" at bounding box center [459, 158] width 70 height 14
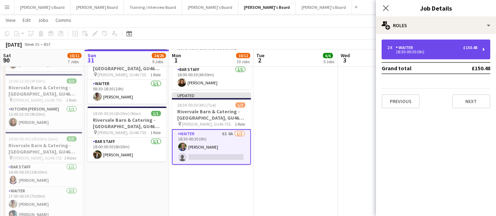
click at [406, 53] on div "18:30-00:30 (6h)" at bounding box center [432, 52] width 90 height 4
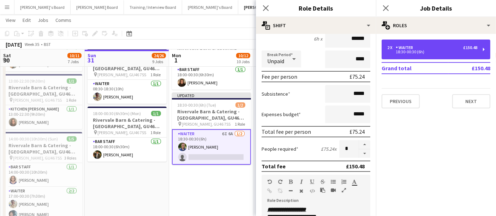
scroll to position [71, 0]
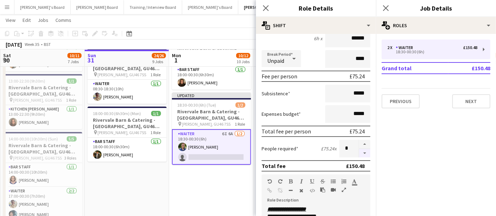
click at [359, 155] on button "button" at bounding box center [364, 153] width 11 height 9
type input "*"
click at [182, 200] on app-date-cell "Updated 08:30-15:00 (6h30m) 1/1 Rivervale Barn & Catering - Yateley, GU46 7SS p…" at bounding box center [211, 116] width 84 height 297
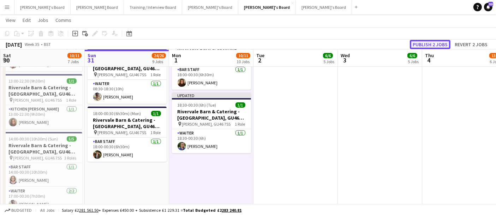
click at [437, 43] on button "Publish 2 jobs" at bounding box center [430, 44] width 41 height 9
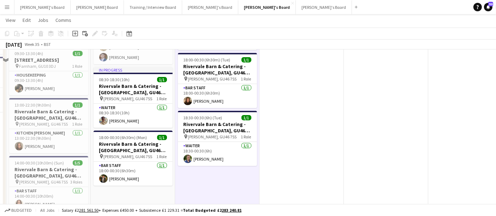
scroll to position [91, 0]
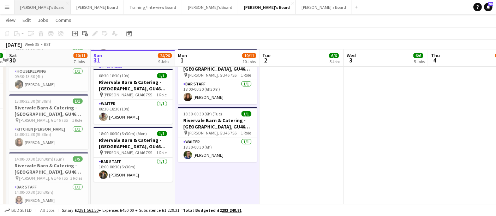
click at [41, 9] on button "Caitlin's Board Close" at bounding box center [42, 7] width 56 height 14
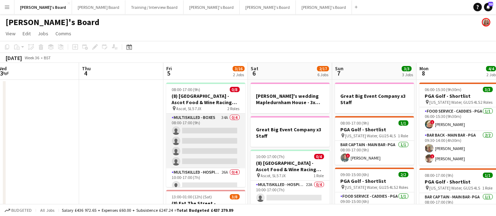
click at [198, 140] on app-card-role "Multiskilled - Boxes 34A 0/4 08:00-17:00 (9h) single-neutral-actions single-neu…" at bounding box center [205, 141] width 79 height 55
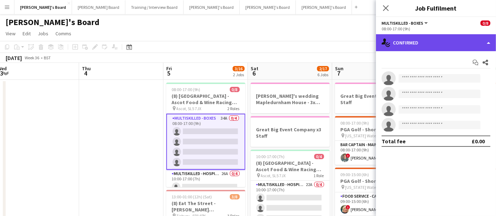
click at [439, 36] on div "single-neutral-actions-check-2 Confirmed" at bounding box center [436, 42] width 120 height 17
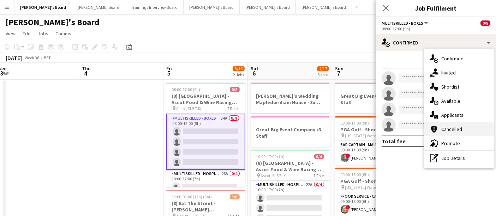
click at [448, 123] on div "cancellation Cancelled" at bounding box center [459, 129] width 70 height 14
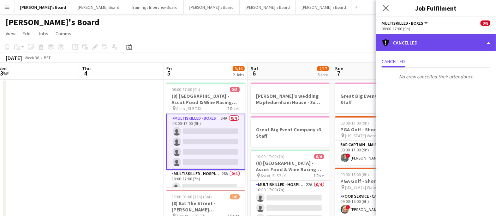
click at [433, 42] on div "cancellation Cancelled" at bounding box center [436, 42] width 120 height 17
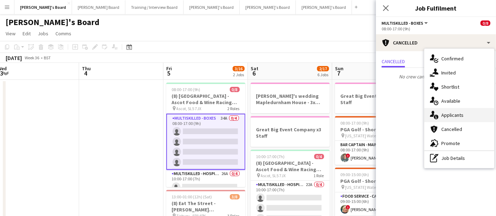
click at [456, 113] on div "single-neutral-actions-information Applicants" at bounding box center [459, 115] width 70 height 14
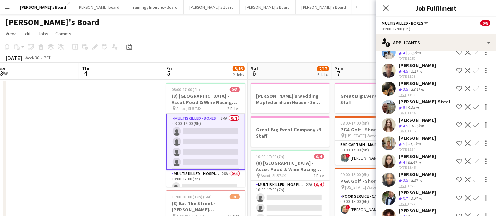
scroll to position [33, 0]
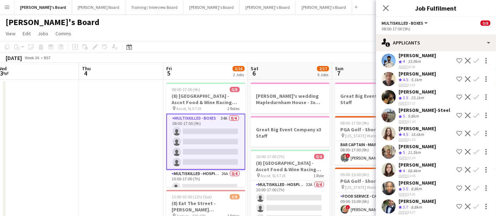
click at [473, 153] on app-icon "Confirm" at bounding box center [476, 152] width 6 height 6
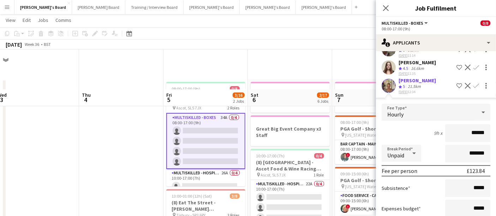
scroll to position [40, 0]
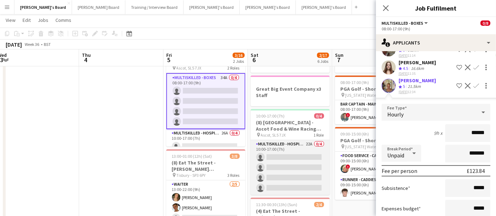
click at [304, 165] on app-card-role "Multiskilled - Hospitality 22A 0/4 10:00-17:00 (7h) single-neutral-actions sing…" at bounding box center [289, 167] width 79 height 55
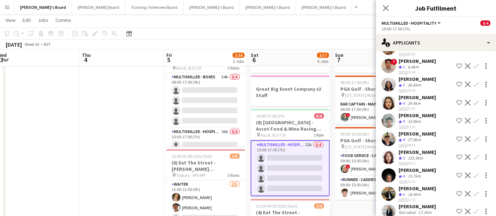
scroll to position [8, 0]
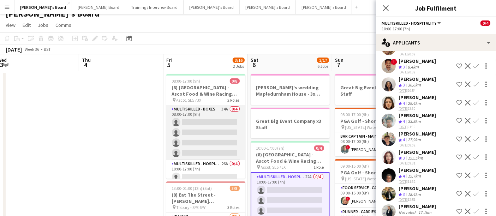
click at [208, 118] on app-card-role "Multiskilled - Boxes 34A 0/4 08:00-17:00 (9h) single-neutral-actions single-neu…" at bounding box center [205, 132] width 79 height 55
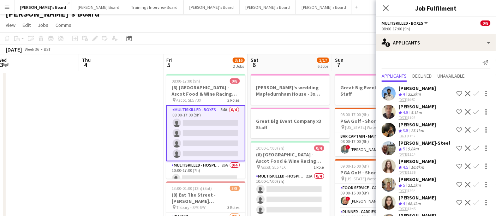
scroll to position [54, 0]
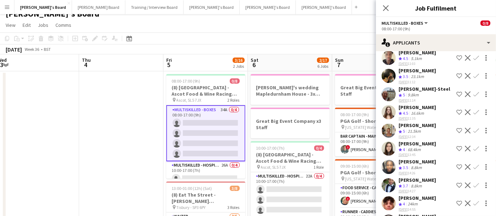
click at [472, 135] on button "Confirm" at bounding box center [476, 130] width 8 height 8
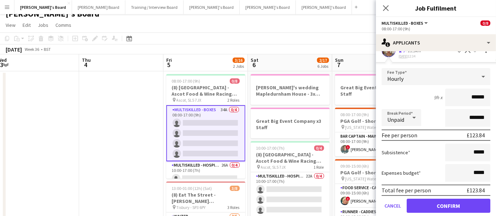
scroll to position [135, 0]
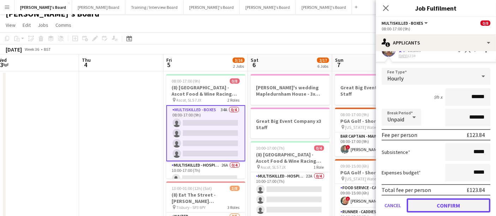
click at [430, 205] on button "Confirm" at bounding box center [448, 205] width 84 height 14
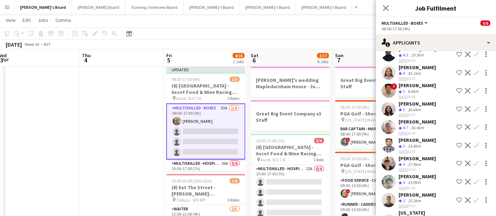
scroll to position [273, 0]
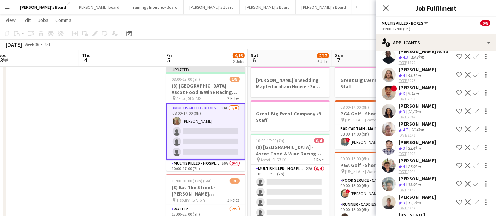
click at [473, 128] on app-icon "Confirm" at bounding box center [476, 129] width 6 height 6
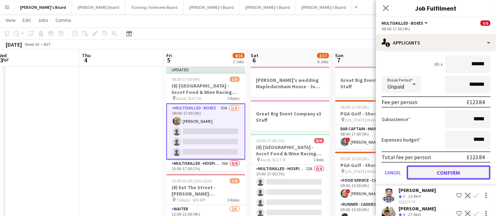
click at [442, 165] on button "Confirm" at bounding box center [448, 172] width 84 height 14
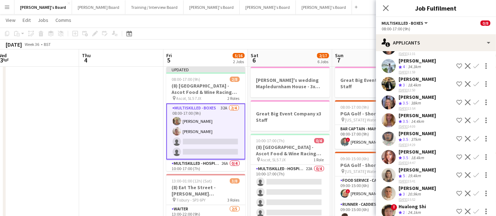
scroll to position [454, 0]
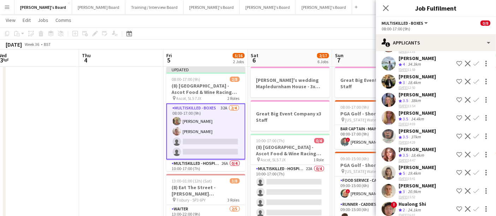
click at [473, 170] on app-icon "Confirm" at bounding box center [476, 173] width 6 height 6
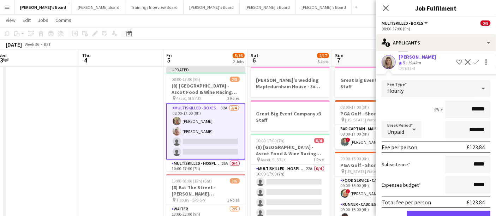
scroll to position [566, 0]
click at [426, 210] on button "Confirm" at bounding box center [448, 217] width 84 height 14
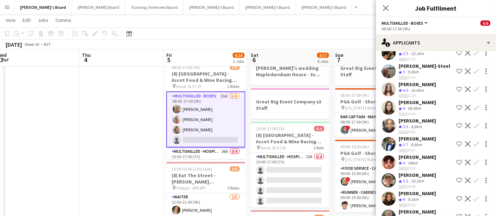
scroll to position [62, 0]
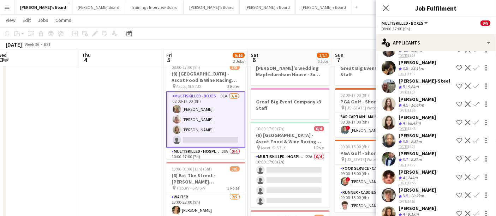
click at [425, 114] on div "[PERSON_NAME]" at bounding box center [416, 117] width 37 height 6
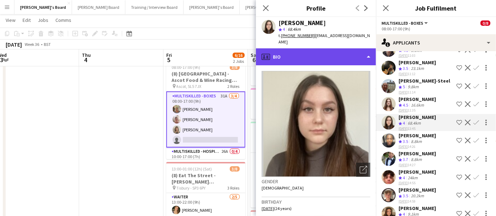
click at [329, 49] on div "profile Bio" at bounding box center [316, 56] width 120 height 17
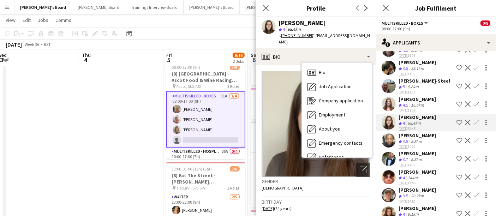
click at [409, 121] on div "68.4km" at bounding box center [414, 123] width 16 height 6
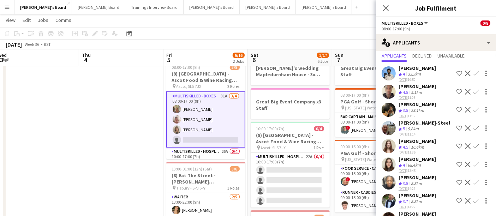
scroll to position [20, 0]
click at [423, 90] on div "5.1km" at bounding box center [416, 93] width 14 height 6
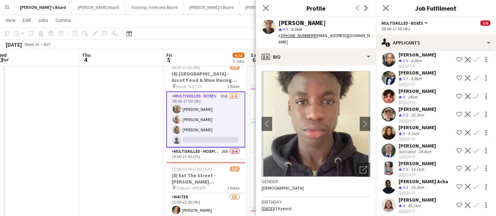
scroll to position [143, 0]
click at [426, 95] on div "Crew rating 4 24km" at bounding box center [416, 97] width 37 height 6
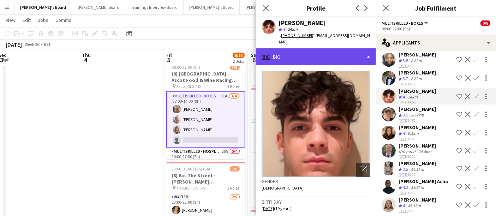
click at [342, 48] on div "profile Bio" at bounding box center [316, 56] width 120 height 17
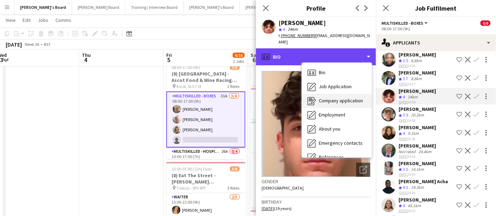
scroll to position [108, 0]
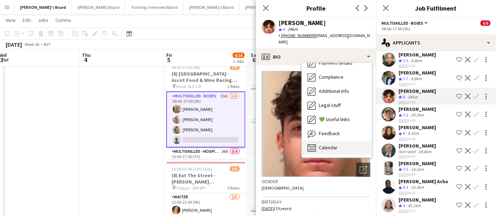
click at [332, 144] on span "Calendar" at bounding box center [328, 147] width 19 height 6
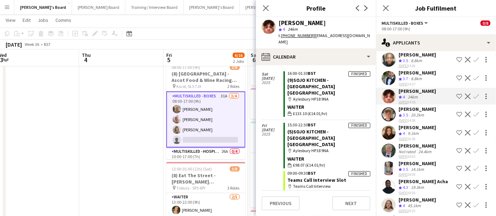
scroll to position [1685, 0]
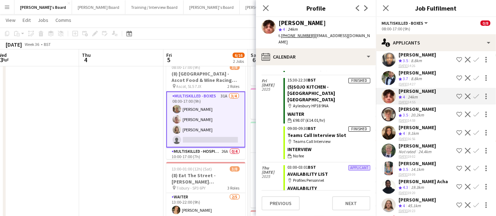
click at [416, 128] on div "millie bates" at bounding box center [416, 127] width 37 height 6
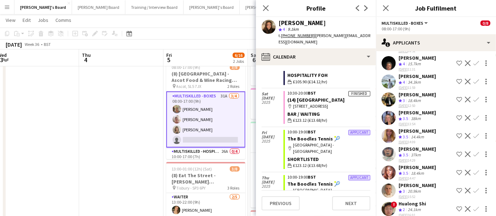
scroll to position [42, 0]
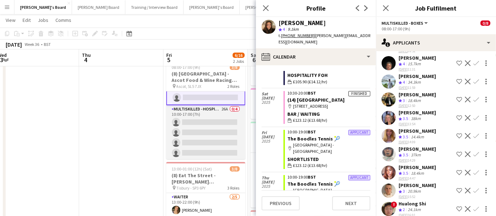
click at [195, 131] on app-card-role "Multiskilled - Hospitality 26A 0/4 10:00-17:00 (7h) single-neutral-actions sing…" at bounding box center [205, 132] width 79 height 55
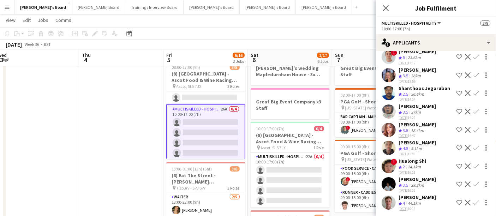
scroll to position [0, 0]
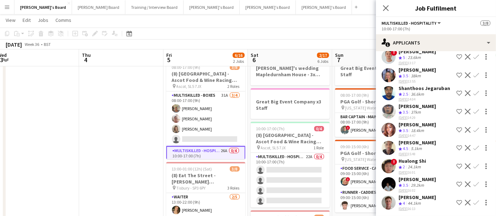
click at [204, 110] on app-card-role "Multiskilled - Boxes 31A 3/4 08:00-17:00 (9h) Jacqueline Whitehorn-Scott Jan Sa…" at bounding box center [205, 118] width 79 height 55
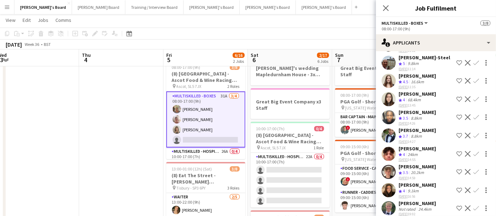
scroll to position [86, 0]
click at [414, 97] on div "68.4km" at bounding box center [414, 100] width 16 height 6
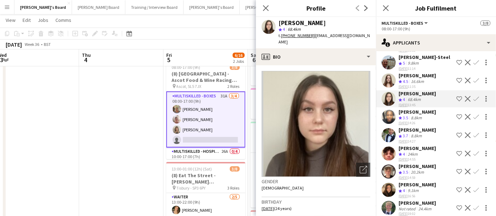
click at [412, 115] on div "8.8km" at bounding box center [416, 118] width 14 height 6
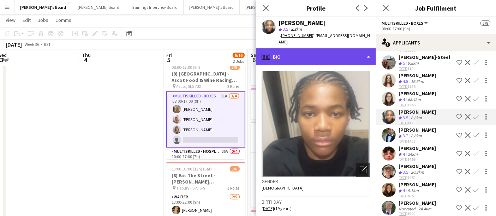
click at [339, 48] on div "profile Bio" at bounding box center [316, 56] width 120 height 17
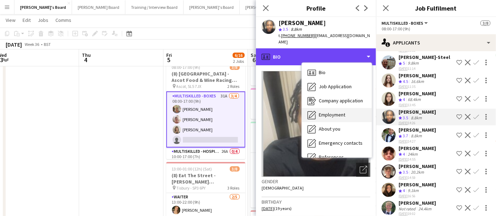
scroll to position [108, 0]
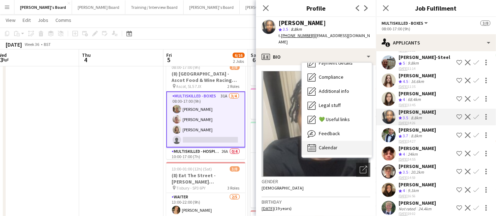
click at [326, 141] on div "Calendar Calendar" at bounding box center [337, 148] width 70 height 14
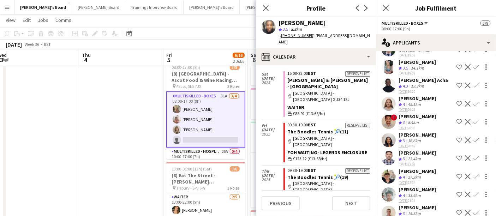
scroll to position [240, 0]
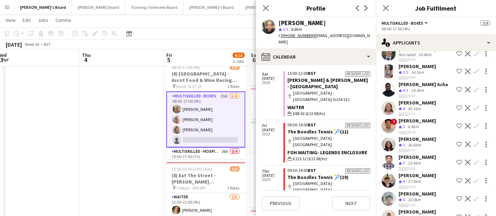
click at [473, 88] on app-icon "Confirm" at bounding box center [476, 90] width 6 height 6
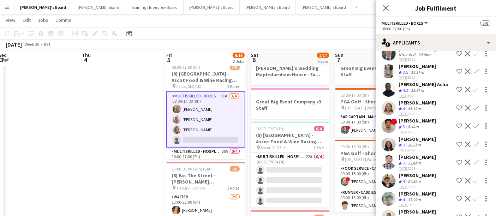
click at [473, 88] on app-icon "Confirm" at bounding box center [476, 90] width 6 height 6
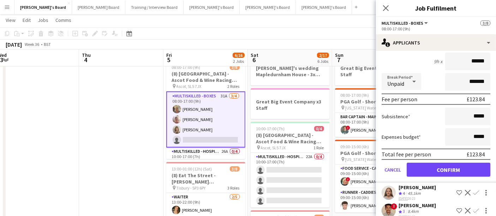
scroll to position [320, 0]
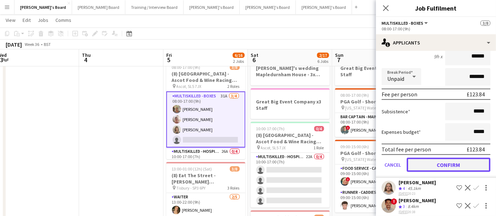
click at [432, 159] on button "Confirm" at bounding box center [448, 165] width 84 height 14
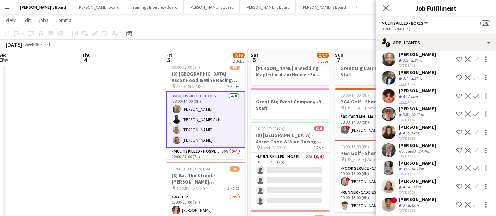
scroll to position [42, 0]
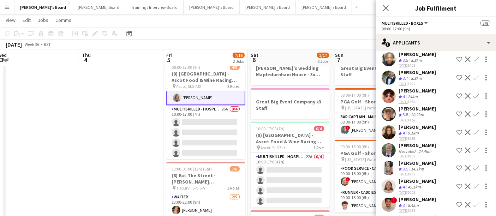
click at [179, 128] on app-card-role "Multiskilled - Hospitality 26A 0/4 10:00-17:00 (7h) single-neutral-actions sing…" at bounding box center [205, 132] width 79 height 55
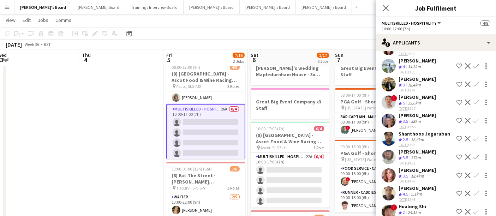
scroll to position [328, 0]
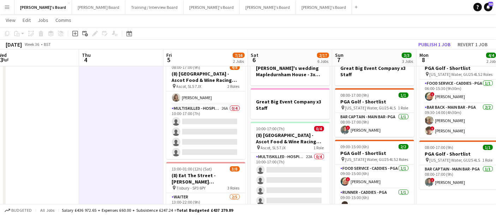
scroll to position [41, 0]
click at [439, 42] on button "Publish 1 job" at bounding box center [434, 44] width 38 height 9
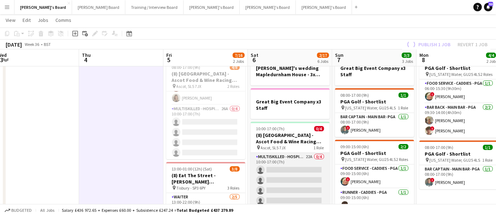
scroll to position [36, 0]
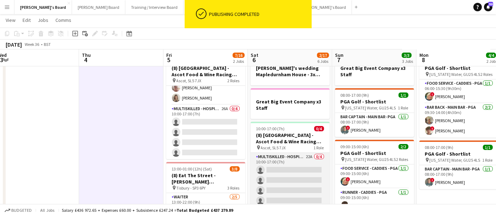
click at [265, 172] on app-card-role "Multiskilled - Hospitality 22A 0/4 10:00-17:00 (7h) single-neutral-actions sing…" at bounding box center [289, 180] width 79 height 55
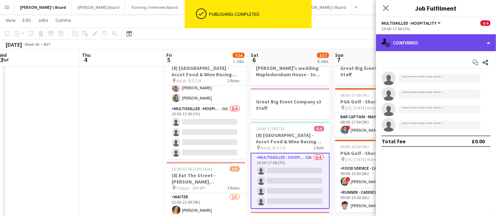
click at [444, 44] on div "single-neutral-actions-check-2 Confirmed" at bounding box center [436, 42] width 120 height 17
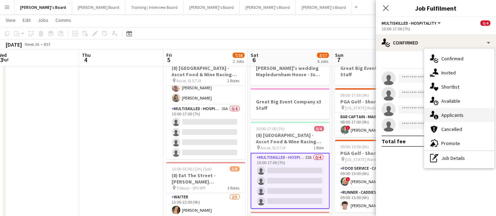
click at [457, 112] on div "single-neutral-actions-information Applicants" at bounding box center [459, 115] width 70 height 14
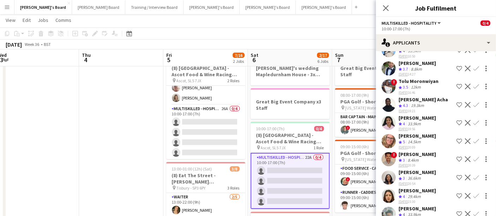
scroll to position [44, 0]
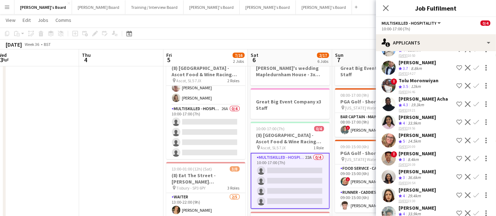
click at [473, 105] on app-icon "Confirm" at bounding box center [476, 104] width 6 height 6
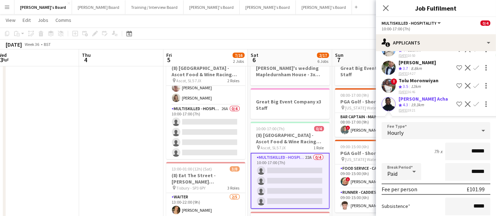
scroll to position [124, 0]
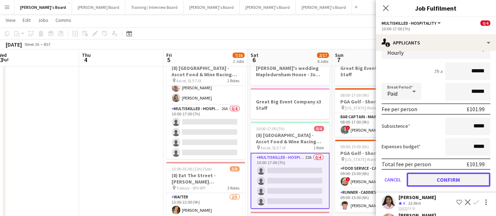
click at [422, 176] on button "Confirm" at bounding box center [448, 180] width 84 height 14
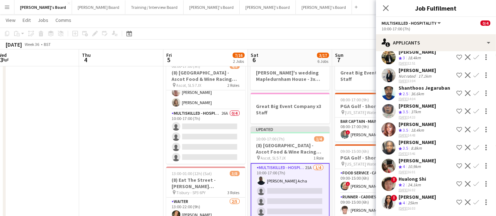
scroll to position [22, 0]
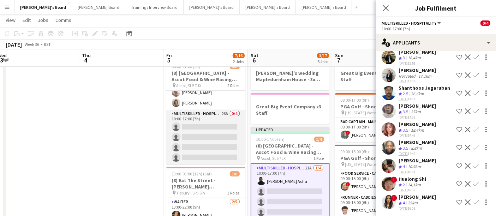
click at [201, 126] on app-card-role "Multiskilled - Hospitality 26A 0/4 10:00-17:00 (7h) single-neutral-actions sing…" at bounding box center [205, 137] width 79 height 55
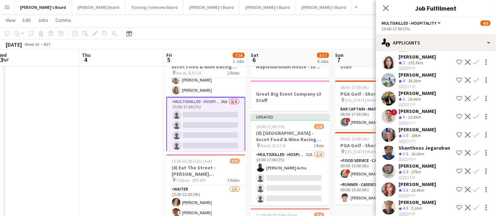
scroll to position [267, 0]
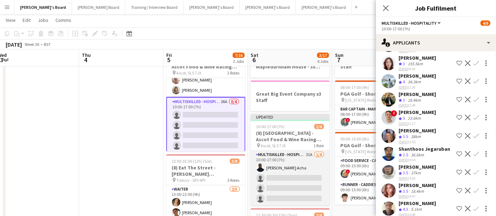
click at [293, 180] on app-card-role "Multiskilled - Hospitality 21A 1/4 10:00-17:00 (7h) Kelly Serika Acha single-ne…" at bounding box center [289, 178] width 79 height 55
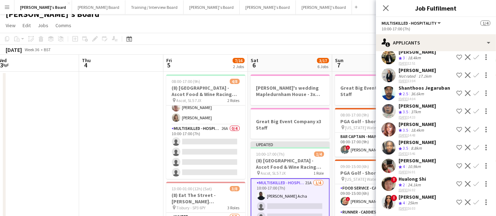
scroll to position [37, 0]
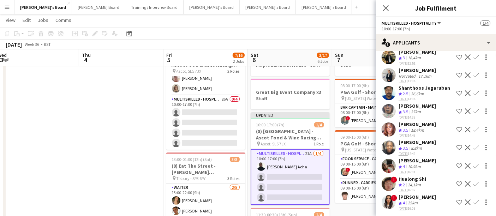
click at [429, 145] on div "Crew rating 3.5 8.8km" at bounding box center [416, 148] width 37 height 6
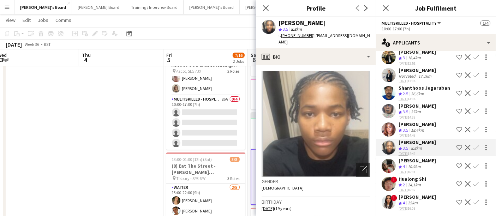
click at [308, 21] on div "[PERSON_NAME]" at bounding box center [301, 23] width 47 height 6
copy div "[PERSON_NAME]"
click at [473, 145] on app-icon "Confirm" at bounding box center [476, 148] width 6 height 6
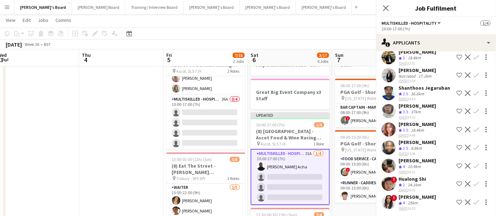
click at [473, 145] on app-icon "Confirm" at bounding box center [476, 148] width 6 height 6
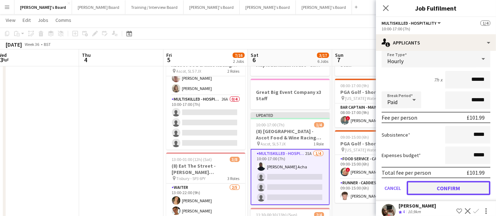
click at [424, 184] on button "Confirm" at bounding box center [448, 188] width 84 height 14
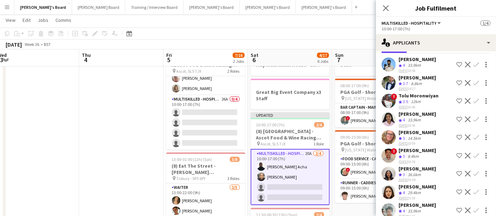
scroll to position [8, 0]
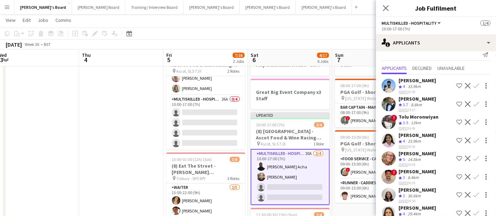
click at [473, 103] on button "Confirm" at bounding box center [476, 104] width 8 height 8
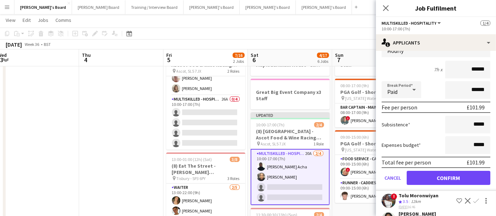
scroll to position [94, 0]
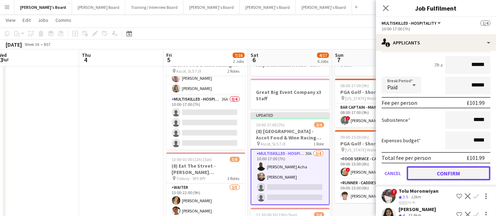
click at [425, 172] on button "Confirm" at bounding box center [448, 173] width 84 height 14
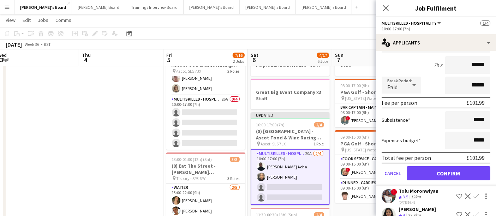
scroll to position [0, 0]
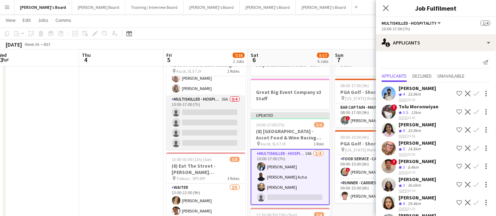
click at [192, 127] on app-card-role "Multiskilled - Hospitality 26A 0/4 10:00-17:00 (7h) single-neutral-actions sing…" at bounding box center [205, 122] width 79 height 55
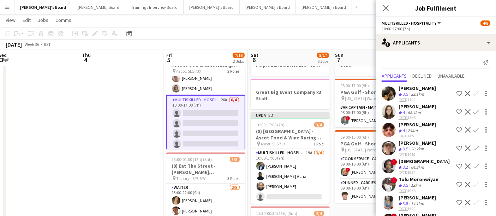
click at [207, 116] on app-card-role "Multiskilled - Hospitality 26A 0/4 10:00-17:00 (7h) single-neutral-actions sing…" at bounding box center [205, 123] width 79 height 56
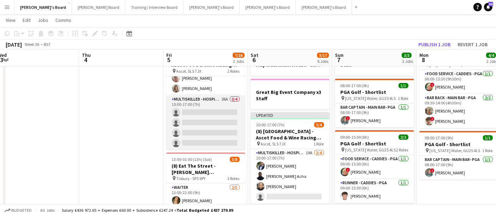
click at [207, 116] on app-card-role "Multiskilled - Hospitality 26A 0/4 10:00-17:00 (7h) single-neutral-actions sing…" at bounding box center [205, 122] width 79 height 55
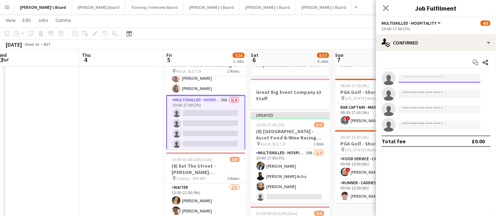
click at [437, 77] on input at bounding box center [439, 78] width 82 height 8
paste input "**********"
click at [403, 78] on input "**********" at bounding box center [439, 78] width 82 height 8
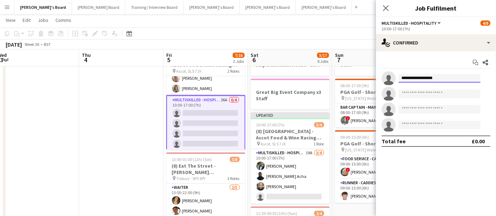
click at [403, 78] on input "**********" at bounding box center [439, 78] width 82 height 8
drag, startPoint x: 411, startPoint y: 79, endPoint x: 369, endPoint y: 78, distance: 42.0
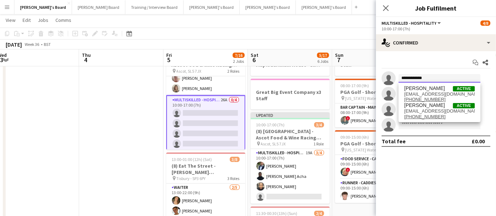
type input "**********"
click at [410, 73] on app-invite-slot "**********" at bounding box center [436, 78] width 120 height 14
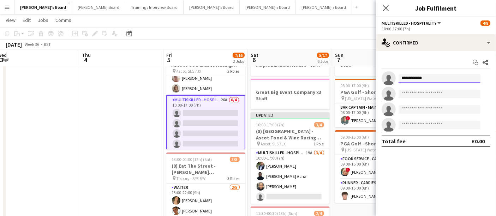
click at [410, 78] on input "**********" at bounding box center [439, 78] width 82 height 8
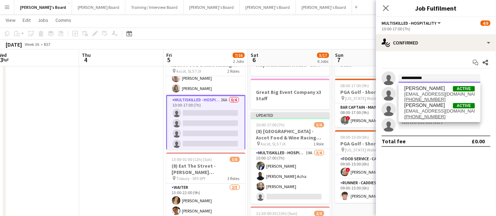
click at [410, 78] on input "**********" at bounding box center [439, 78] width 82 height 8
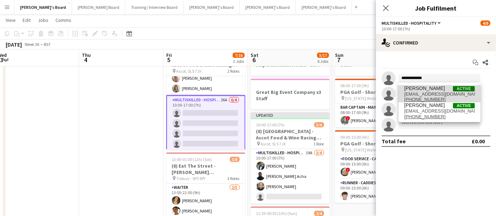
click at [423, 93] on span "nyashakanyangarara2015@gmail.com" at bounding box center [439, 94] width 71 height 6
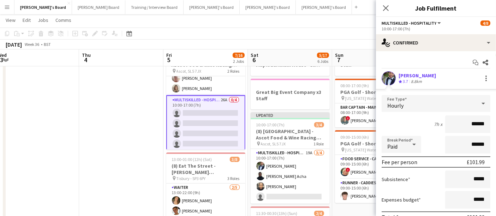
scroll to position [95, 0]
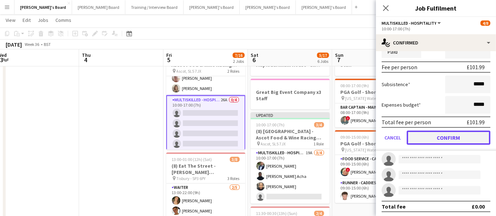
click at [457, 139] on button "Confirm" at bounding box center [448, 138] width 84 height 14
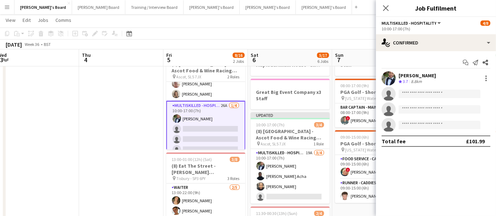
scroll to position [0, 0]
click at [422, 90] on input at bounding box center [439, 94] width 82 height 8
paste input "**********"
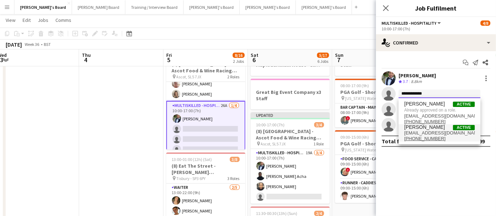
type input "**********"
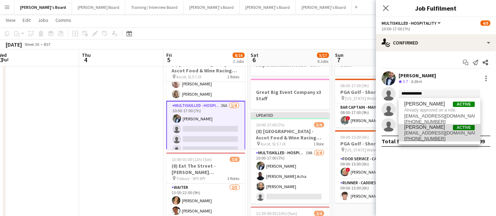
click at [420, 129] on span "[PERSON_NAME]" at bounding box center [424, 127] width 41 height 6
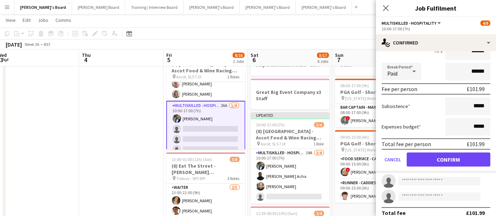
scroll to position [92, 0]
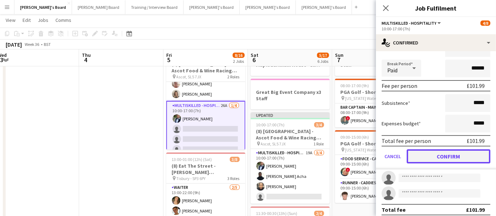
click at [419, 149] on button "Confirm" at bounding box center [448, 156] width 84 height 14
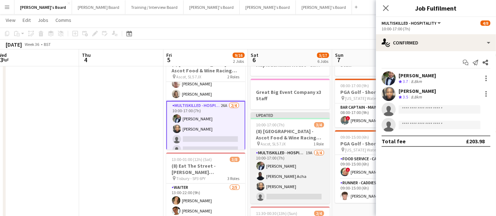
click at [286, 169] on app-card-role "Multiskilled - Hospitality 19A 3/4 10:00-17:00 (7h) Neil Kanyangarara Kelly Ser…" at bounding box center [289, 176] width 79 height 55
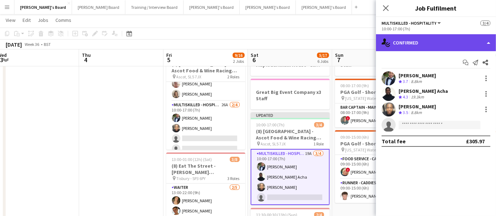
click at [448, 38] on div "single-neutral-actions-check-2 Confirmed" at bounding box center [436, 42] width 120 height 17
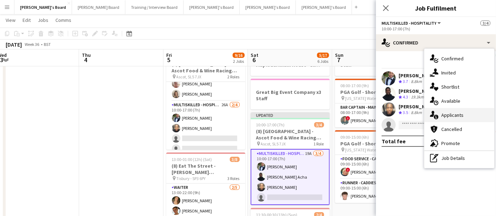
click at [456, 115] on div "single-neutral-actions-information Applicants" at bounding box center [459, 115] width 70 height 14
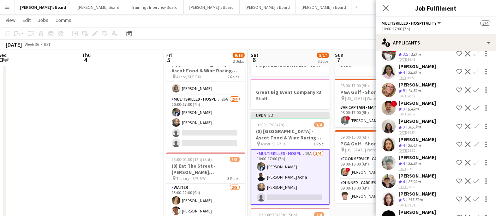
scroll to position [58, 0]
click at [473, 125] on app-icon "Confirm" at bounding box center [476, 127] width 6 height 6
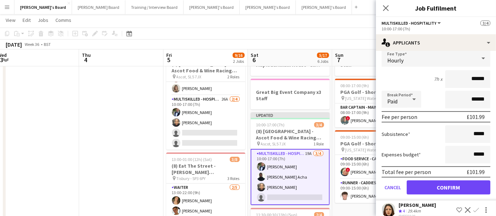
scroll to position [155, 0]
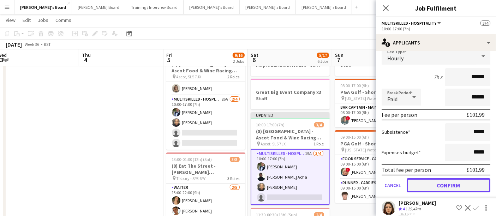
click at [430, 183] on button "Confirm" at bounding box center [448, 185] width 84 height 14
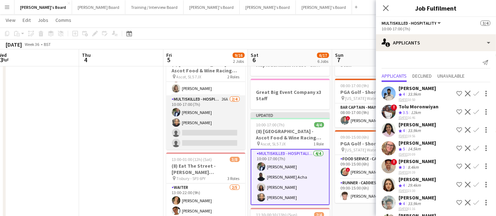
click at [194, 131] on app-card-role "Multiskilled - Hospitality 26A 2/4 10:00-17:00 (7h) Neil Kanyangarara Nigel Kan…" at bounding box center [205, 122] width 79 height 55
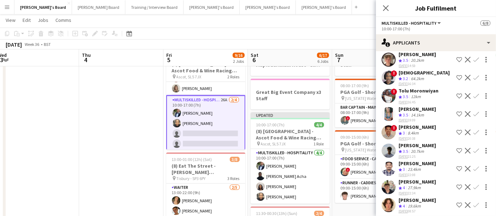
scroll to position [41, 0]
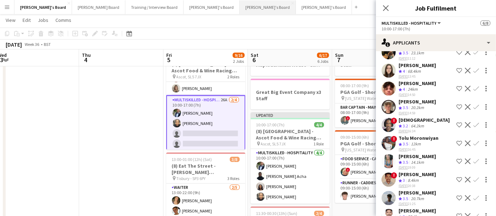
click at [240, 7] on button "Jakub's Board Close" at bounding box center [268, 7] width 56 height 14
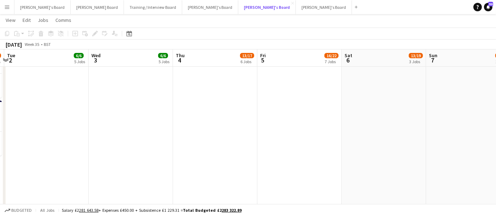
scroll to position [0, 160]
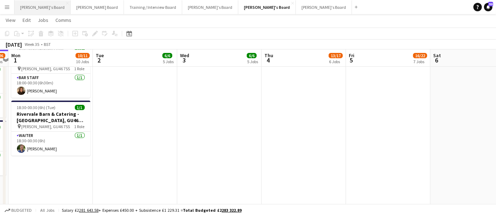
click at [16, 5] on button "Caitlin's Board Close" at bounding box center [42, 7] width 56 height 14
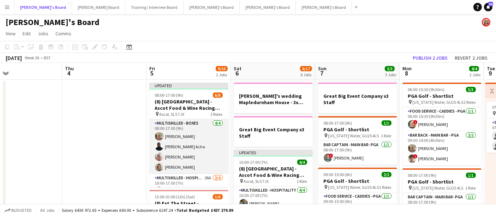
scroll to position [41, 0]
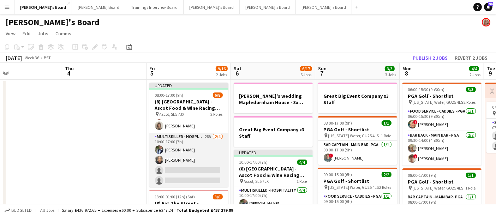
click at [182, 160] on app-card-role "Multiskilled - Hospitality 26A 2/4 10:00-17:00 (7h) Neil Kanyangarara Nigel Kan…" at bounding box center [188, 160] width 79 height 55
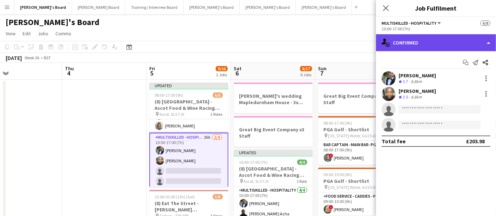
click at [419, 46] on div "single-neutral-actions-check-2 Confirmed" at bounding box center [436, 42] width 120 height 17
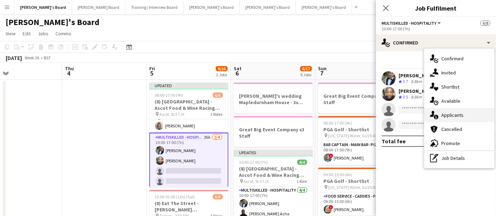
click at [455, 110] on div "single-neutral-actions-information Applicants" at bounding box center [459, 115] width 70 height 14
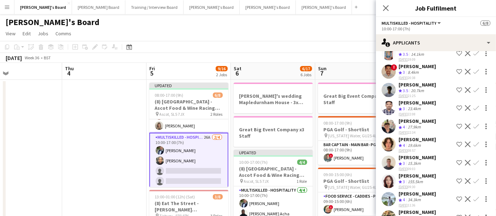
scroll to position [150, 0]
click at [418, 91] on div "20.7km" at bounding box center [417, 90] width 16 height 6
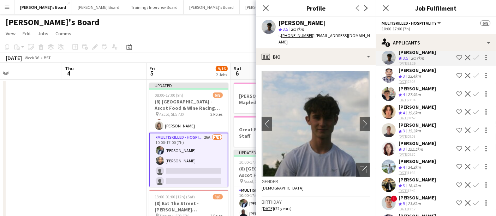
scroll to position [182, 0]
click at [411, 129] on div "15.3km" at bounding box center [414, 130] width 16 height 6
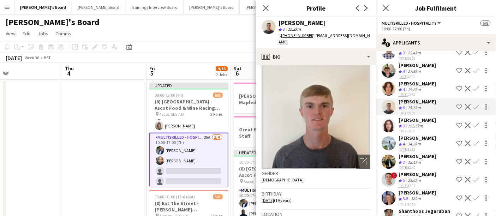
scroll to position [8, 0]
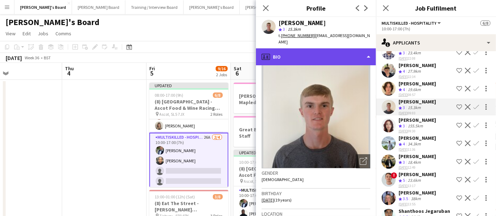
click at [338, 53] on div "profile Bio" at bounding box center [316, 56] width 120 height 17
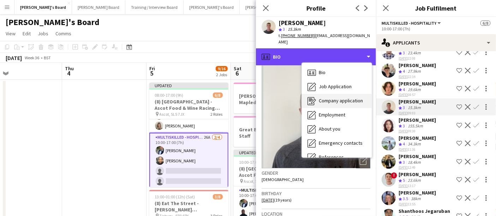
scroll to position [108, 0]
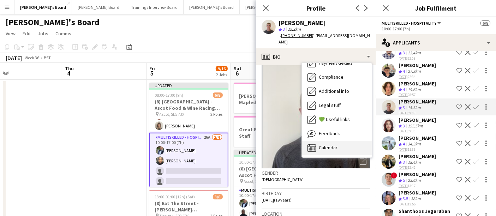
click at [331, 146] on span "Calendar" at bounding box center [328, 147] width 19 height 6
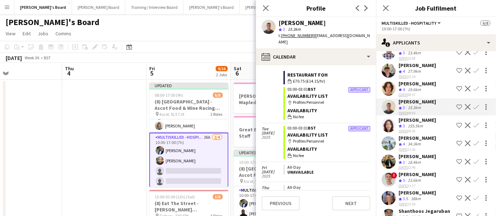
scroll to position [614, 0]
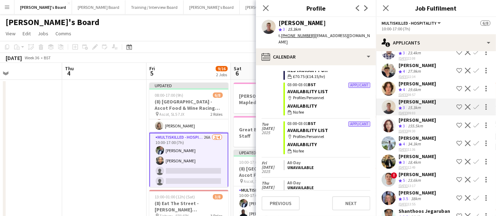
click at [409, 180] on div "23.6km" at bounding box center [414, 180] width 16 height 6
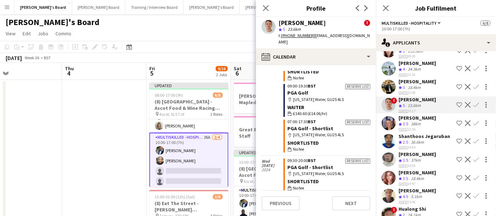
scroll to position [280, 0]
click at [424, 122] on div "Crew rating 3.5 38km" at bounding box center [416, 124] width 37 height 6
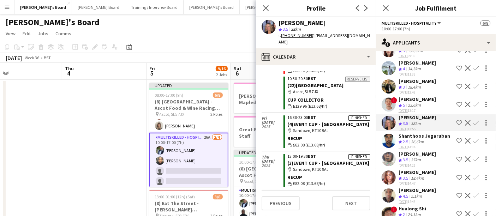
scroll to position [334, 0]
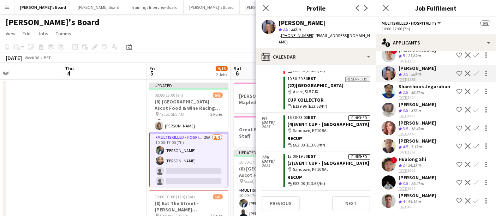
click at [473, 143] on app-icon "Confirm" at bounding box center [476, 146] width 6 height 6
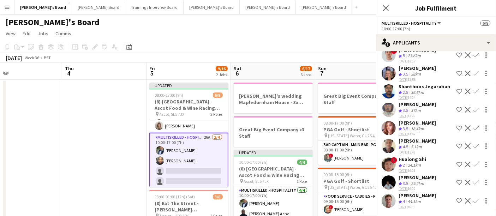
scroll to position [328, 0]
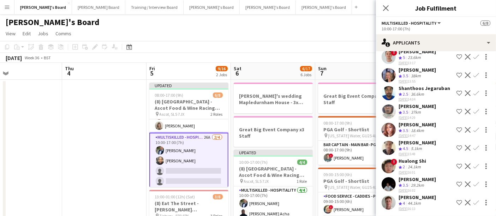
click at [469, 139] on div "Oji Adoh Crew rating 4.5 5.1km 31-08-2025 15:48 Shortlist crew Decline Confirm" at bounding box center [436, 147] width 120 height 17
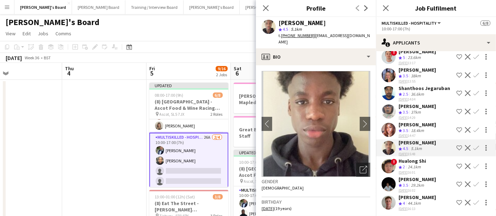
click at [473, 145] on app-icon "Confirm" at bounding box center [476, 148] width 6 height 6
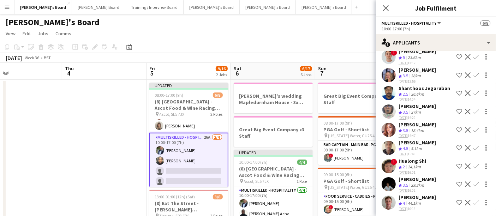
click at [473, 145] on app-icon "Confirm" at bounding box center [476, 148] width 6 height 6
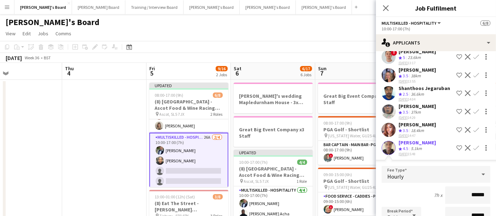
scroll to position [424, 0]
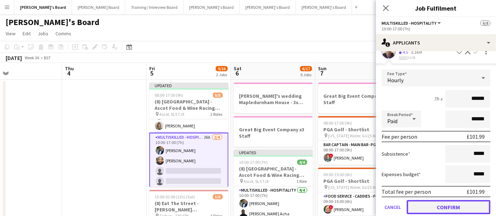
click at [436, 202] on button "Confirm" at bounding box center [448, 207] width 84 height 14
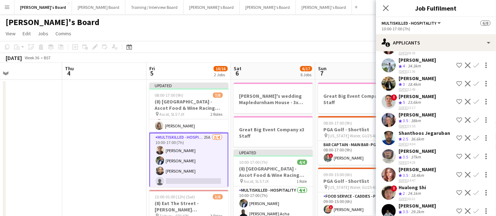
scroll to position [310, 0]
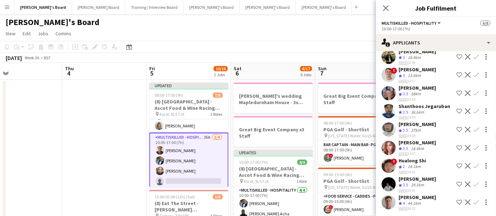
click at [407, 79] on tcxspan "31-08-2025" at bounding box center [402, 81] width 9 height 5
click at [409, 70] on div "Christian Russell" at bounding box center [416, 69] width 37 height 6
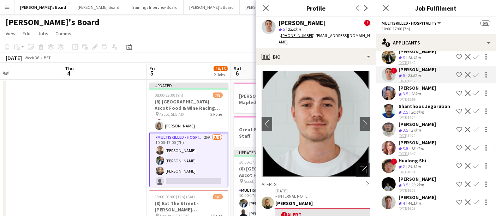
scroll to position [71, 0]
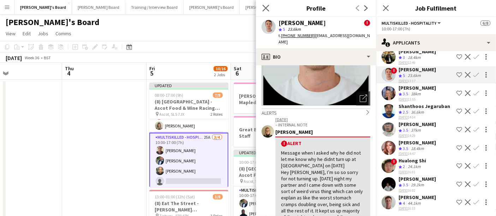
click at [269, 6] on app-icon "Close pop-in" at bounding box center [266, 8] width 10 height 10
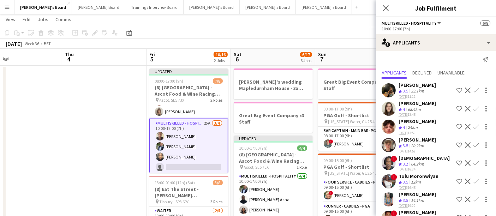
scroll to position [0, 0]
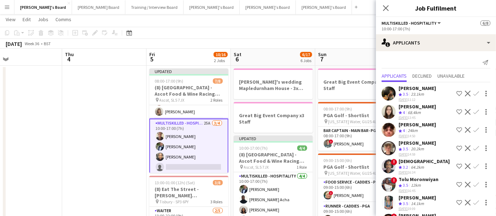
click at [417, 112] on div "68.4km" at bounding box center [414, 113] width 16 height 6
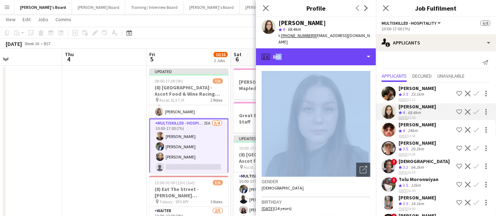
drag, startPoint x: 345, startPoint y: 51, endPoint x: 334, endPoint y: 116, distance: 66.4
click at [334, 116] on div "profile Bio Bio Bio Job Application Job Application Company application Company…" at bounding box center [316, 132] width 120 height 168
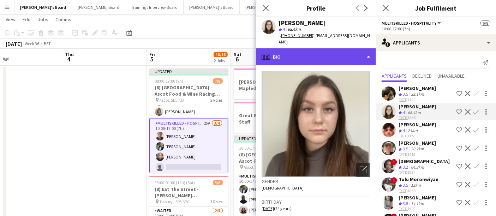
click at [349, 48] on div "profile Bio" at bounding box center [316, 56] width 120 height 17
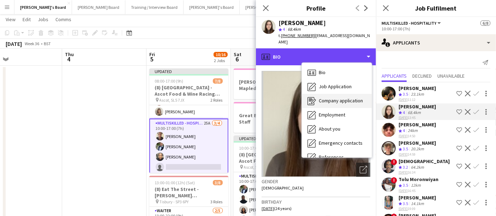
scroll to position [108, 0]
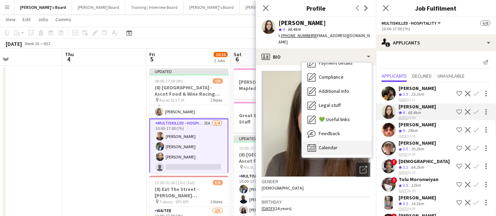
click at [335, 146] on div "Calendar Calendar" at bounding box center [337, 148] width 70 height 14
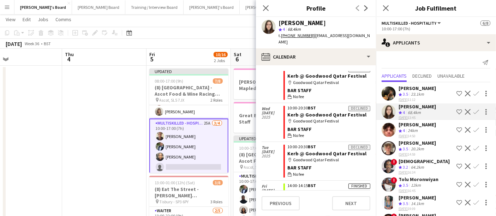
scroll to position [1085, 0]
click at [424, 127] on div "William Martin" at bounding box center [416, 124] width 37 height 6
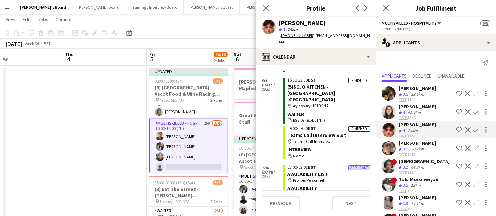
scroll to position [103, 0]
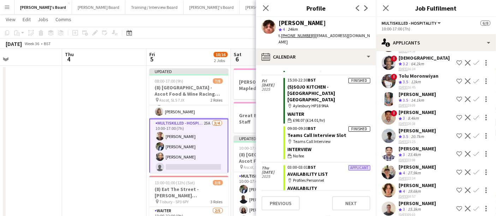
click at [424, 99] on div "14.1km" at bounding box center [417, 100] width 16 height 6
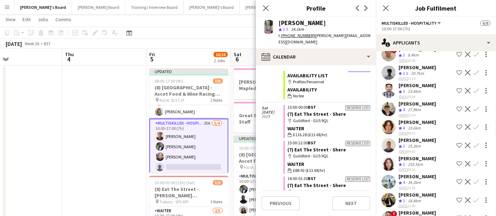
scroll to position [167, 0]
click at [421, 105] on div "[PERSON_NAME]" at bounding box center [416, 103] width 37 height 6
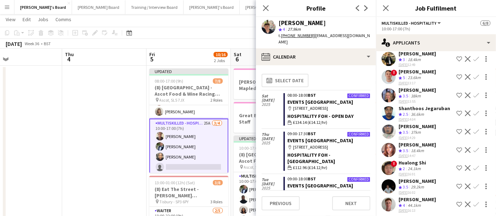
scroll to position [310, 0]
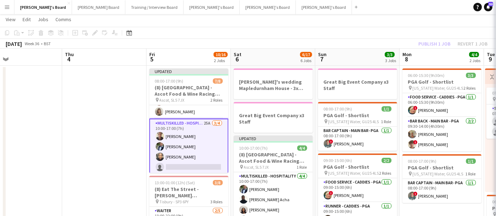
scroll to position [0, 0]
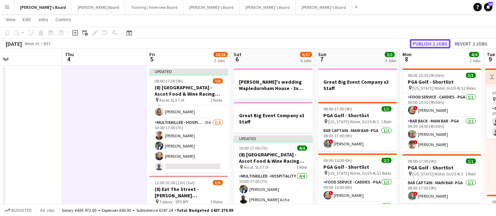
click at [434, 43] on button "Publish 2 jobs" at bounding box center [430, 43] width 41 height 9
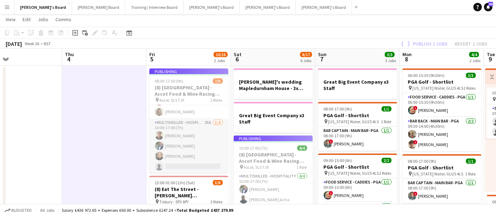
scroll to position [36, 0]
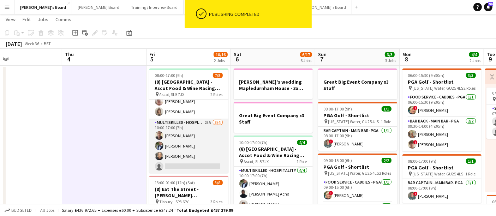
click at [204, 134] on app-card-role "Multiskilled - Hospitality 25A 3/4 10:00-17:00 (7h) Oji Adoh Neil Kanyangarara …" at bounding box center [188, 146] width 79 height 55
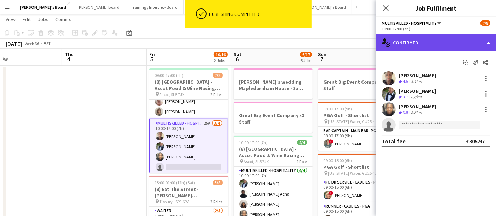
click at [438, 42] on div "single-neutral-actions-check-2 Confirmed" at bounding box center [436, 42] width 120 height 17
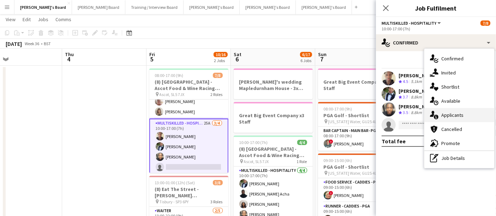
click at [465, 116] on div "single-neutral-actions-information Applicants" at bounding box center [459, 115] width 70 height 14
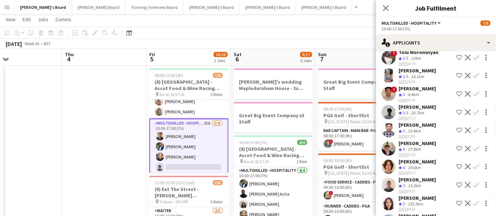
scroll to position [126, 0]
click at [427, 146] on div "Eric Roberts Crew rating 4 27.9km 30-08-2025 22:34 Shortlist crew Decline Confi…" at bounding box center [436, 149] width 120 height 17
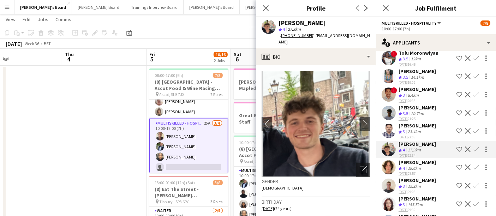
click at [321, 40] on div "Eric Roberts star 4 27.9km t. +447979718193 | ericroberts805@gmail.com" at bounding box center [316, 32] width 120 height 31
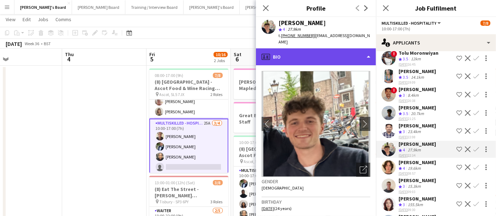
click at [320, 48] on div "profile Bio" at bounding box center [316, 56] width 120 height 17
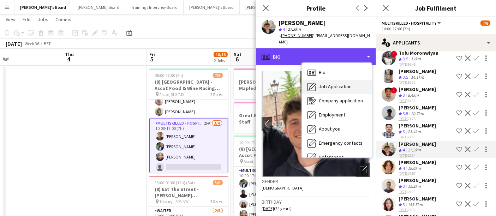
scroll to position [108, 0]
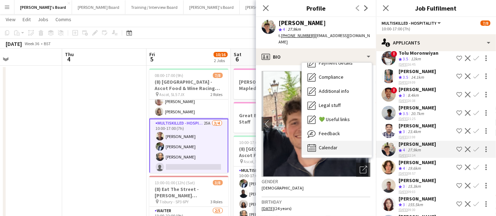
click at [319, 144] on span "Calendar" at bounding box center [328, 147] width 19 height 6
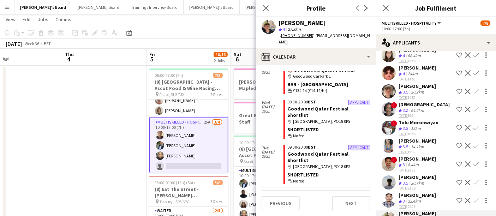
scroll to position [57, 0]
click at [412, 111] on div "64.2km" at bounding box center [417, 110] width 16 height 6
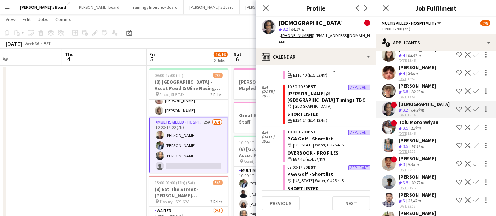
scroll to position [54, 0]
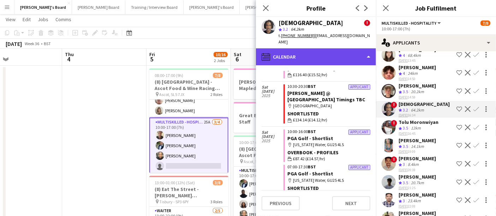
click at [342, 56] on div "calendar-full Calendar" at bounding box center [316, 56] width 120 height 17
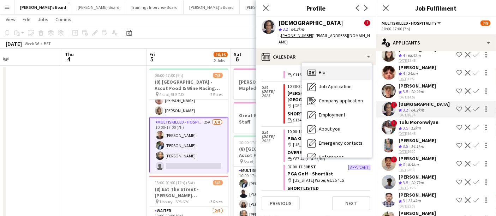
click at [342, 66] on div "Bio Bio" at bounding box center [337, 73] width 70 height 14
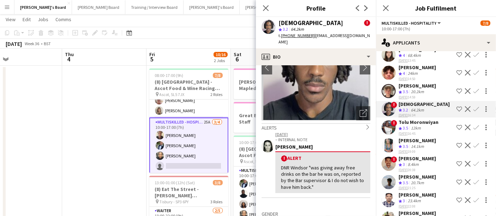
scroll to position [57, 0]
click at [365, 124] on icon "chevron-right" at bounding box center [367, 126] width 5 height 5
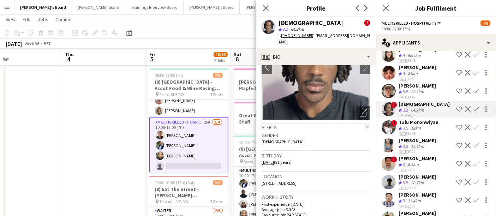
click at [365, 124] on icon "chevron-down" at bounding box center [367, 126] width 5 height 5
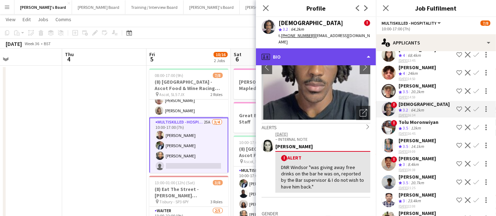
click at [346, 48] on div "profile Bio" at bounding box center [316, 56] width 120 height 17
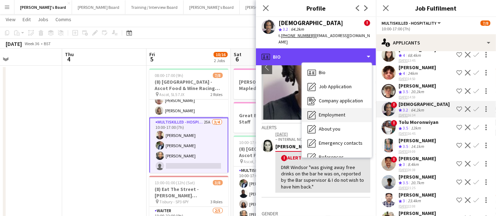
scroll to position [108, 0]
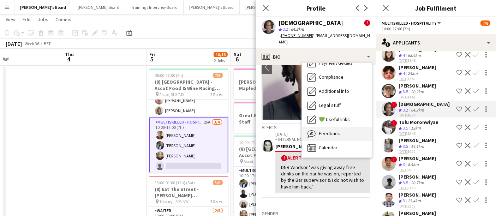
click at [333, 130] on span "Feedback" at bounding box center [329, 133] width 21 height 6
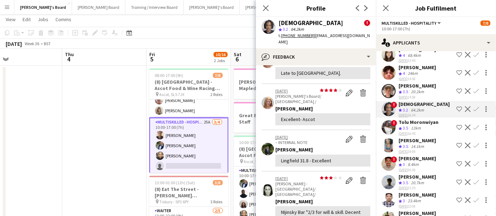
scroll to position [162, 0]
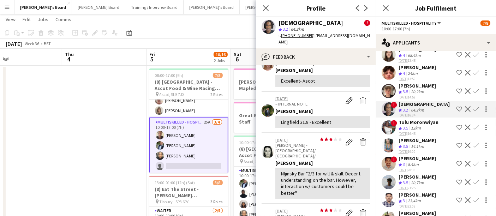
click at [472, 111] on button "Confirm" at bounding box center [476, 109] width 8 height 8
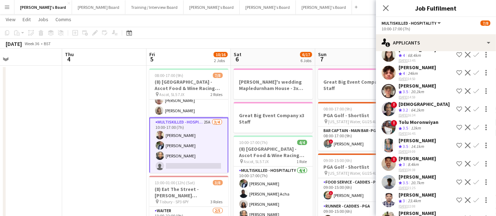
click at [472, 111] on button "Confirm" at bounding box center [476, 109] width 8 height 8
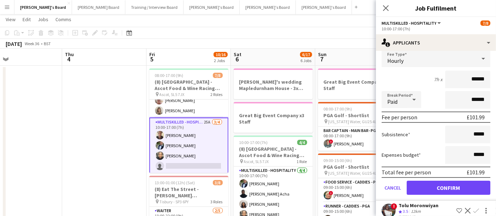
scroll to position [143, 0]
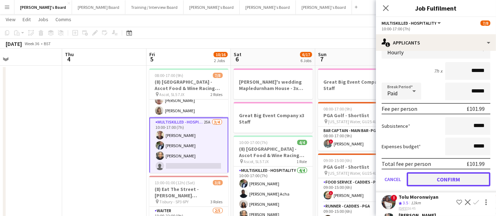
click at [443, 175] on button "Confirm" at bounding box center [448, 179] width 84 height 14
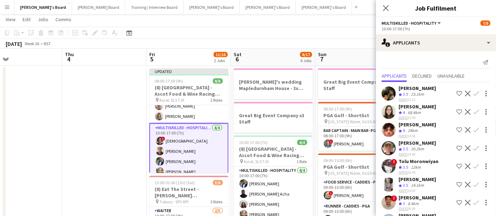
scroll to position [0, 0]
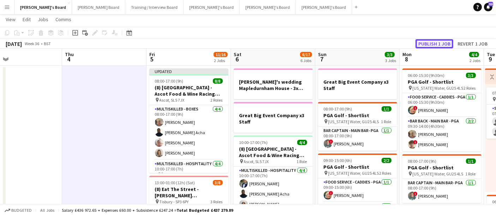
click at [441, 43] on button "Publish 1 job" at bounding box center [434, 43] width 38 height 9
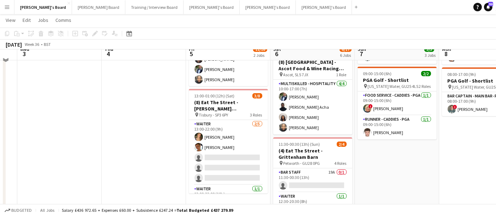
scroll to position [101, 0]
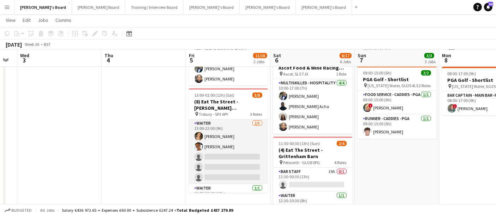
click at [224, 149] on app-card-role "Waiter 2/5 13:00-22:00 (9h) annabelle lawrence Izzy Davies single-neutral-actio…" at bounding box center [228, 151] width 79 height 65
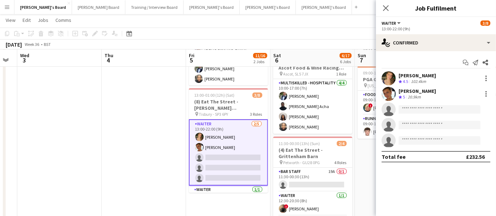
scroll to position [50, 0]
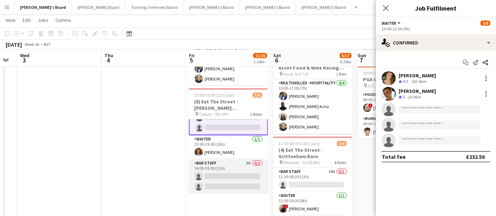
click at [222, 162] on app-card-role "BAR STAFF 3A 0/2 14:00-01:00 (11h) single-neutral-actions single-neutral-actions" at bounding box center [228, 176] width 79 height 34
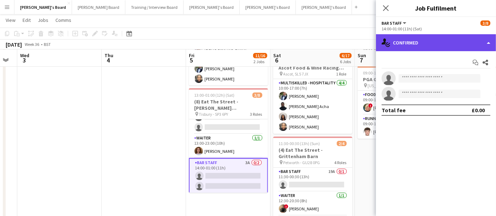
click at [461, 35] on div "single-neutral-actions-check-2 Confirmed" at bounding box center [436, 42] width 120 height 17
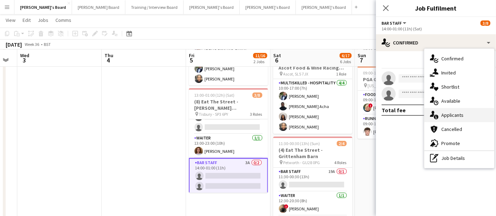
click at [475, 117] on div "single-neutral-actions-information Applicants" at bounding box center [459, 115] width 70 height 14
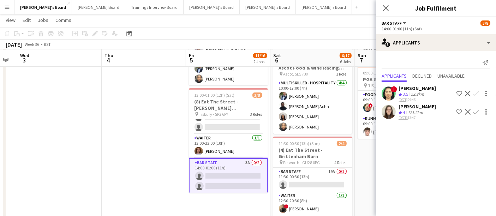
click at [476, 113] on app-icon "Confirm" at bounding box center [476, 112] width 6 height 6
click at [474, 109] on app-icon "Confirm" at bounding box center [476, 112] width 6 height 6
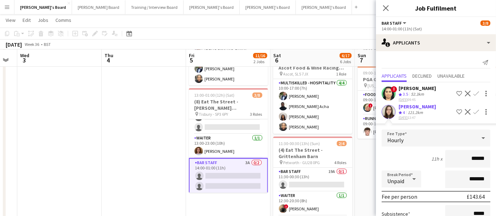
scroll to position [69, 0]
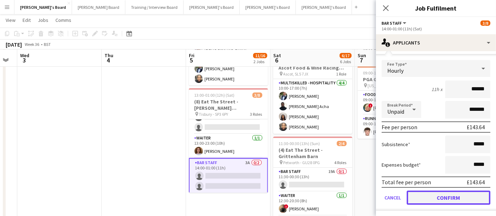
click at [430, 200] on button "Confirm" at bounding box center [448, 198] width 84 height 14
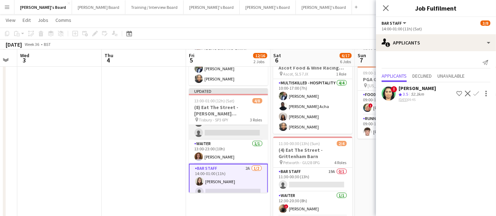
scroll to position [0, 0]
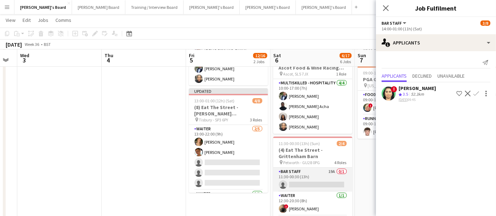
click at [316, 178] on app-card-role "BAR STAFF 19A 0/1 11:30-00:30 (13h) single-neutral-actions" at bounding box center [312, 180] width 79 height 24
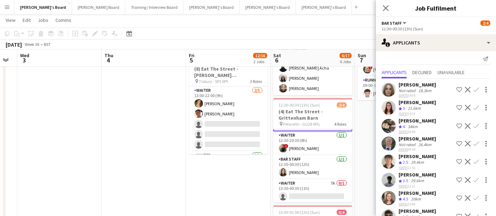
scroll to position [3, 0]
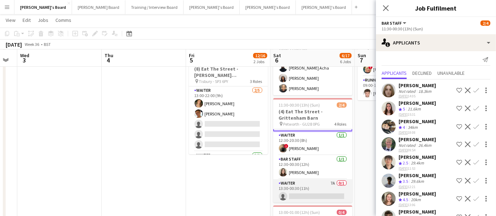
click at [315, 193] on app-card-role "Waiter 7A 0/1 13:30-00:30 (11h) single-neutral-actions" at bounding box center [312, 191] width 79 height 24
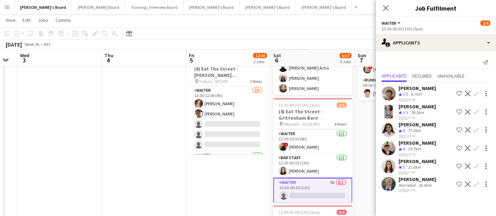
scroll to position [0, 0]
click at [421, 173] on div "29-08-2025 17:46" at bounding box center [416, 172] width 37 height 5
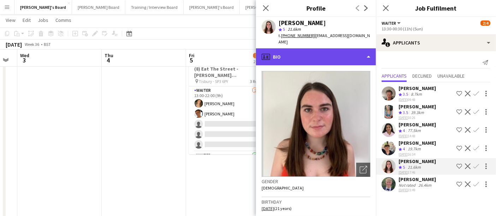
click at [339, 48] on div "profile Bio" at bounding box center [316, 56] width 120 height 17
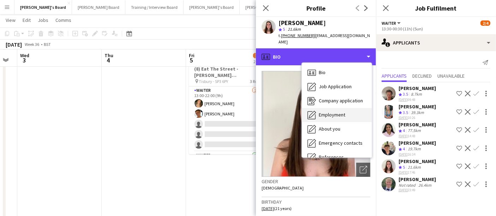
scroll to position [108, 0]
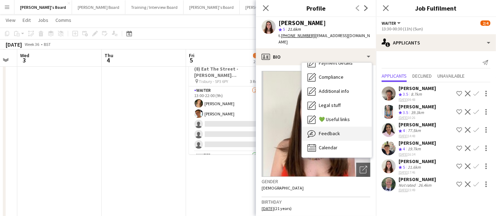
click at [337, 130] on div "Feedback Feedback" at bounding box center [337, 134] width 70 height 14
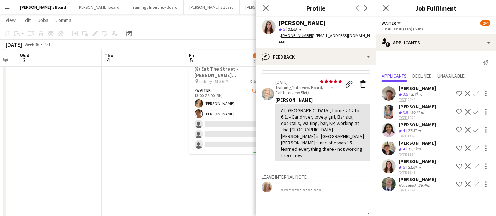
scroll to position [18, 0]
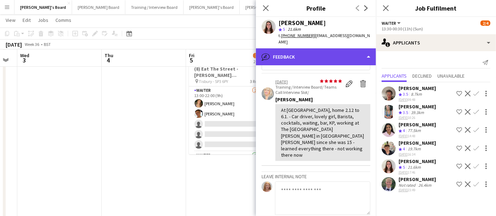
click at [340, 51] on div "bubble-pencil Feedback" at bounding box center [316, 56] width 120 height 17
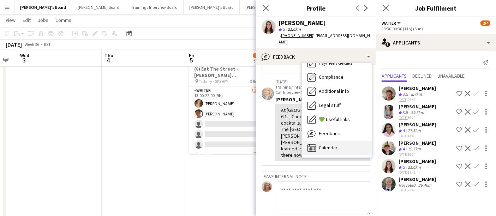
click at [323, 141] on div "Calendar Calendar" at bounding box center [337, 148] width 70 height 14
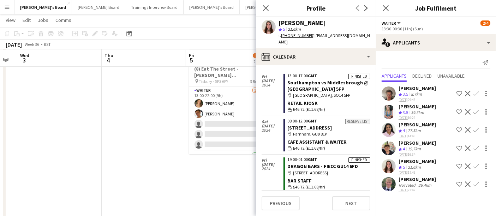
scroll to position [2374, 0]
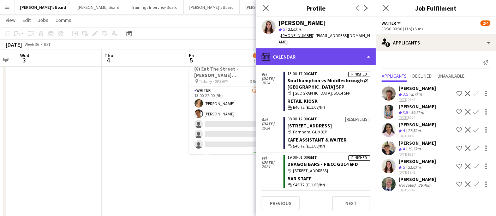
click at [309, 50] on div "calendar-full Calendar" at bounding box center [316, 56] width 120 height 17
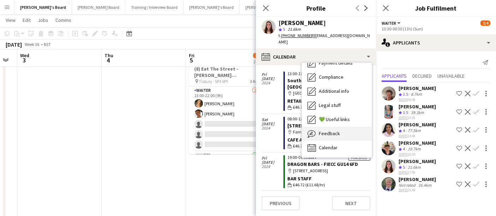
click at [328, 127] on div "Feedback Feedback" at bounding box center [337, 134] width 70 height 14
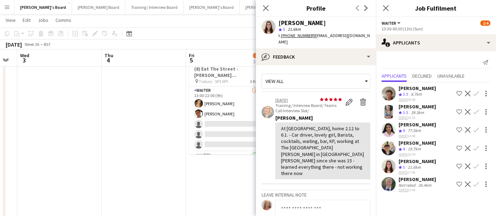
click at [405, 183] on div "Not rated" at bounding box center [407, 184] width 18 height 5
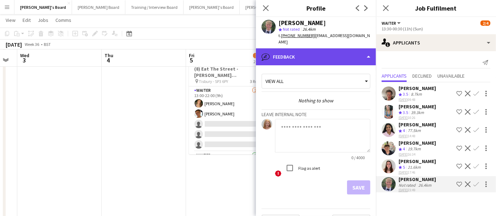
click at [342, 54] on div "bubble-pencil Feedback" at bounding box center [316, 56] width 120 height 17
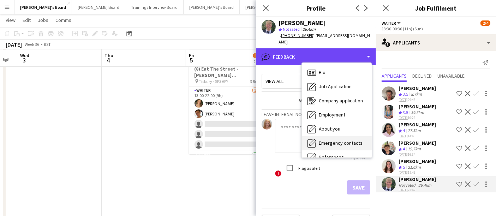
scroll to position [108, 0]
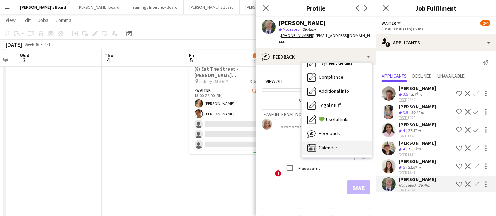
click at [342, 141] on div "Calendar Calendar" at bounding box center [337, 148] width 70 height 14
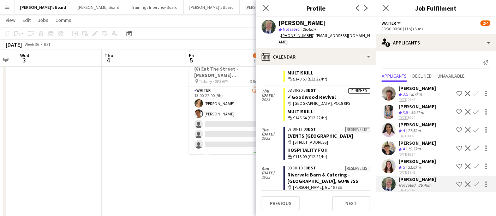
scroll to position [1183, 0]
click at [444, 162] on div "Sacha Fairweather Crew rating 5 21.6km 29-08-2025 17:46 Shortlist crew Decline …" at bounding box center [436, 166] width 120 height 17
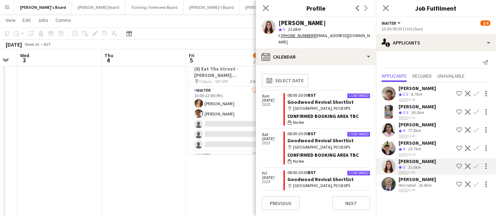
click at [476, 168] on app-icon "Confirm" at bounding box center [476, 166] width 6 height 6
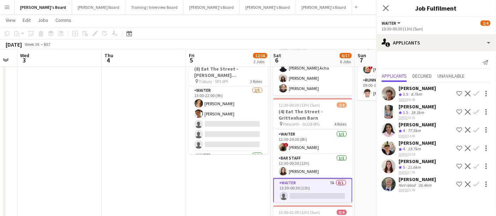
scroll to position [0, 0]
click at [476, 168] on app-icon "Confirm" at bounding box center [476, 166] width 6 height 6
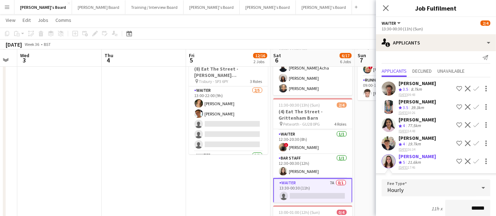
scroll to position [141, 0]
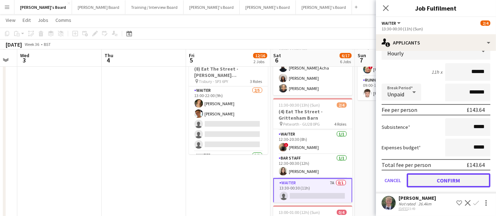
click at [461, 181] on button "Confirm" at bounding box center [448, 180] width 84 height 14
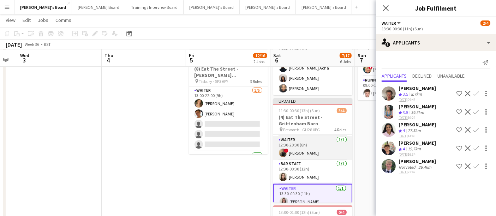
scroll to position [0, 0]
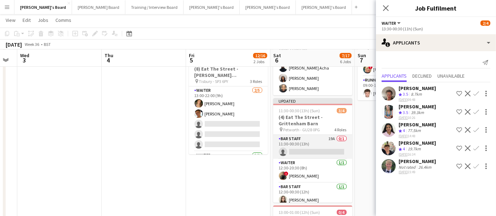
click at [313, 145] on app-card-role "BAR STAFF 19A 0/1 11:30-00:30 (13h) single-neutral-actions" at bounding box center [312, 147] width 79 height 24
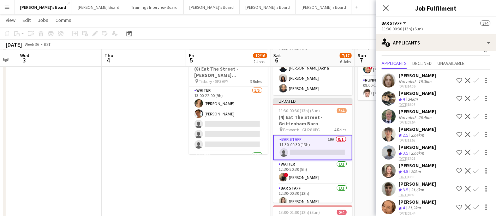
scroll to position [9, 0]
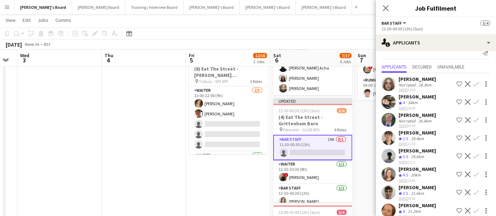
click at [424, 154] on div "29.6km" at bounding box center [417, 157] width 16 height 6
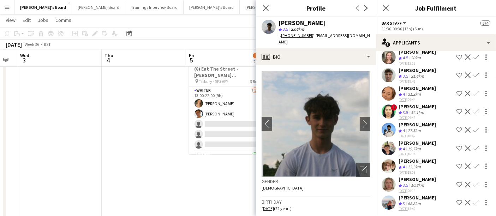
scroll to position [127, 0]
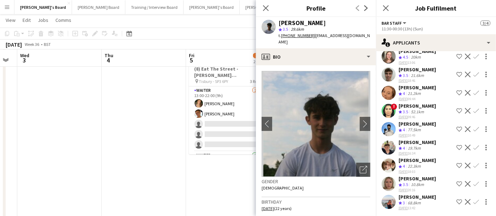
click at [426, 162] on div "[PERSON_NAME]" at bounding box center [416, 160] width 37 height 6
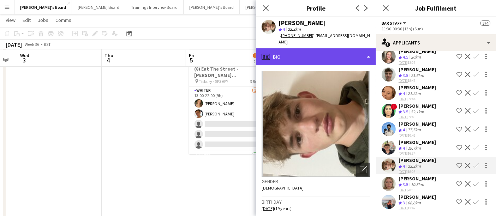
click at [336, 55] on div "profile Bio" at bounding box center [316, 56] width 120 height 17
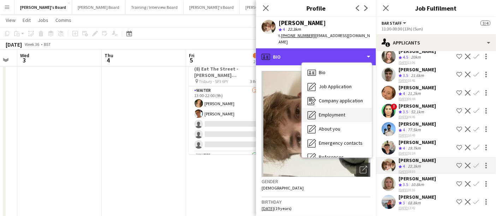
scroll to position [108, 0]
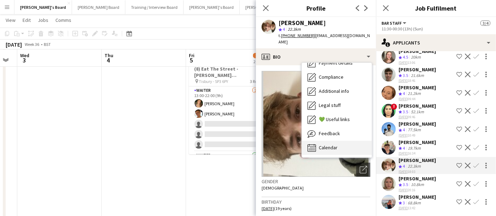
click at [333, 144] on span "Calendar" at bounding box center [328, 147] width 19 height 6
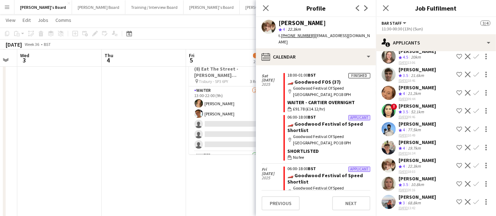
scroll to position [855, 0]
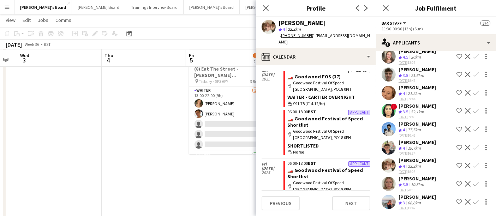
click at [473, 164] on app-icon "Confirm" at bounding box center [476, 166] width 6 height 6
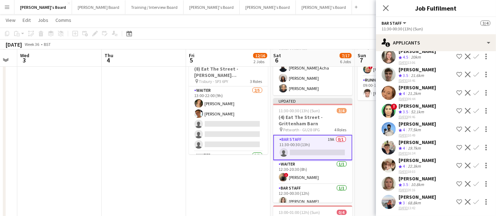
click at [473, 164] on app-icon "Confirm" at bounding box center [476, 166] width 6 height 6
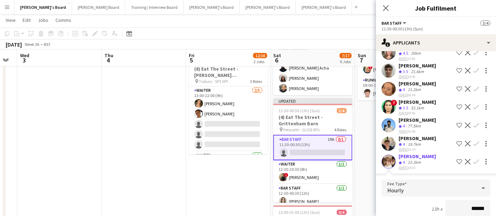
scroll to position [286, 0]
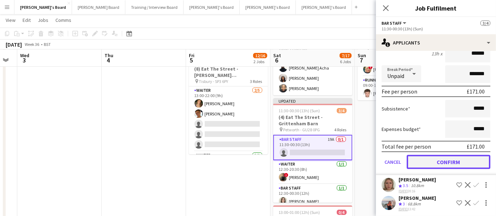
click at [466, 159] on button "Confirm" at bounding box center [448, 162] width 84 height 14
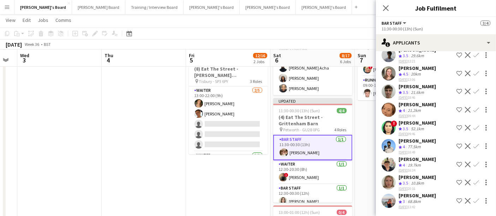
scroll to position [109, 0]
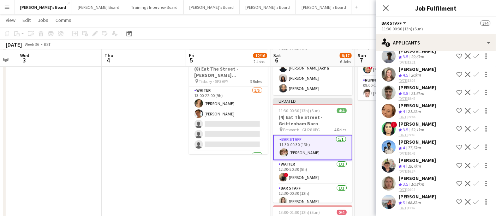
click at [369, 145] on app-date-cell "Great Big Event Company x3 Staff 08:00-17:00 (9h) 1/1 PGA Golf - Shortlist pin …" at bounding box center [397, 187] width 84 height 494
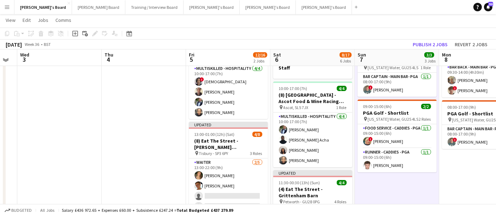
scroll to position [67, 0]
click at [427, 42] on button "Publish 2 jobs" at bounding box center [430, 44] width 41 height 9
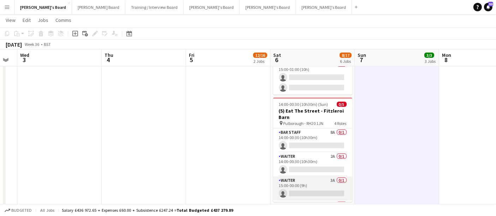
scroll to position [32, 0]
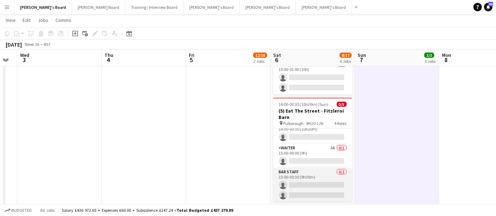
click at [314, 172] on app-card-role "BAR STAFF 0/2 15:00-00:30 (9h30m) single-neutral-actions single-neutral-actions" at bounding box center [312, 185] width 79 height 34
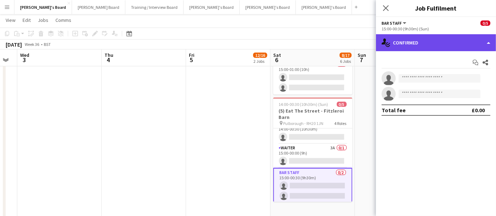
click at [409, 44] on div "single-neutral-actions-check-2 Confirmed" at bounding box center [436, 42] width 120 height 17
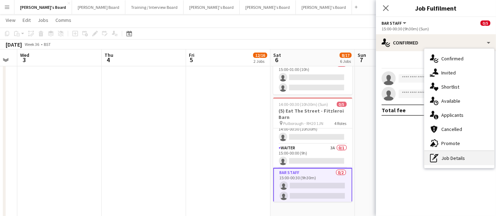
click at [444, 161] on div "pen-write Job Details" at bounding box center [459, 158] width 70 height 14
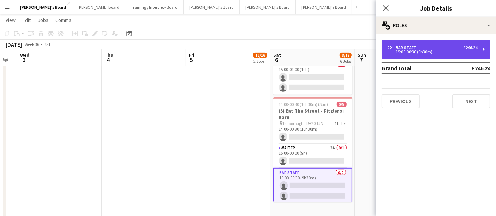
click at [426, 53] on div "15:00-00:30 (9h30m)" at bounding box center [432, 52] width 90 height 4
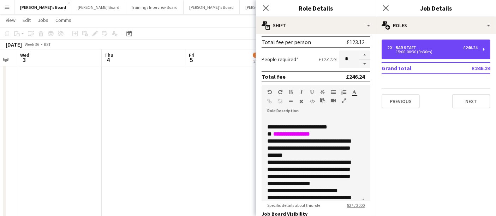
scroll to position [223, 0]
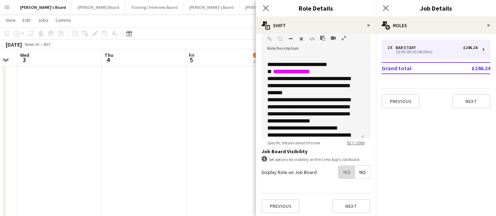
click at [339, 172] on span "Yes" at bounding box center [346, 172] width 16 height 13
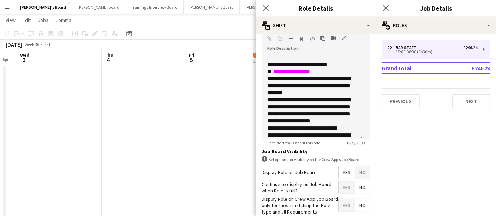
scroll to position [259, 0]
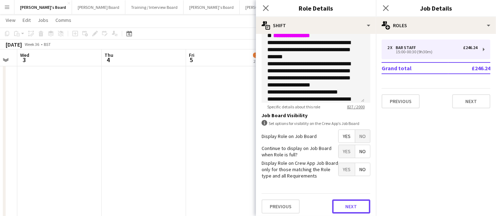
click at [344, 199] on button "Next" at bounding box center [351, 206] width 38 height 14
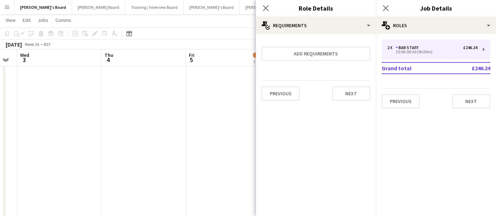
scroll to position [0, 0]
click at [340, 93] on button "Next" at bounding box center [351, 93] width 38 height 14
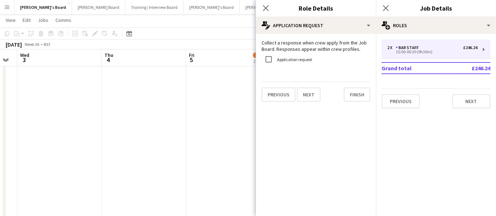
click at [292, 59] on label "Application request" at bounding box center [294, 59] width 36 height 5
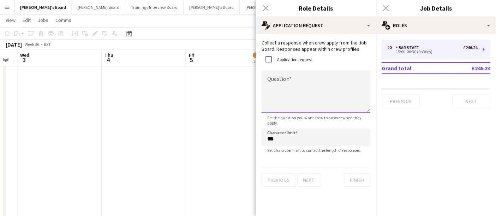
click at [292, 74] on textarea "Question" at bounding box center [315, 91] width 109 height 42
type textarea "**********"
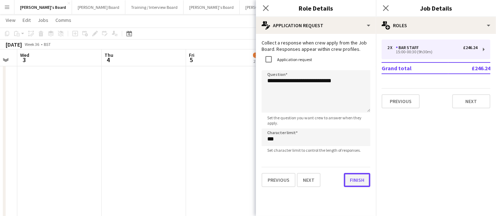
click at [360, 177] on button "Finish" at bounding box center [357, 180] width 26 height 14
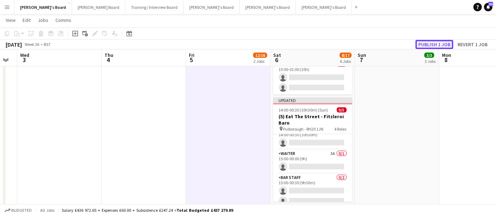
click at [438, 46] on button "Publish 1 job" at bounding box center [434, 44] width 38 height 9
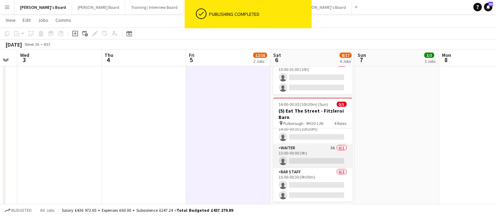
click at [332, 151] on app-card-role "Waiter 3A 0/1 15:00-00:00 (9h) single-neutral-actions" at bounding box center [312, 156] width 79 height 24
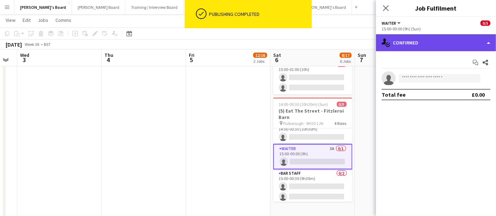
click at [425, 36] on div "single-neutral-actions-check-2 Confirmed" at bounding box center [436, 42] width 120 height 17
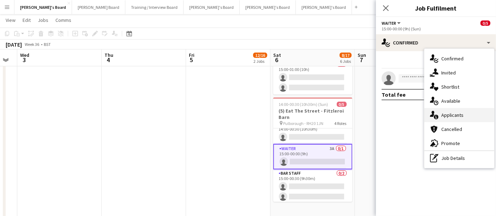
click at [474, 113] on div "single-neutral-actions-information Applicants" at bounding box center [459, 115] width 70 height 14
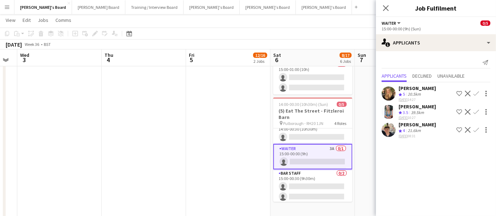
click at [475, 94] on app-icon "Confirm" at bounding box center [476, 94] width 6 height 6
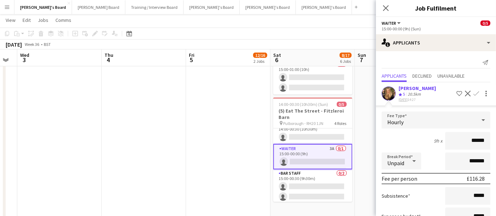
scroll to position [87, 0]
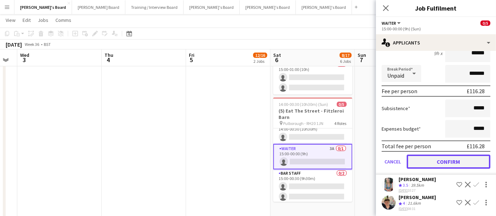
click at [436, 162] on button "Confirm" at bounding box center [448, 162] width 84 height 14
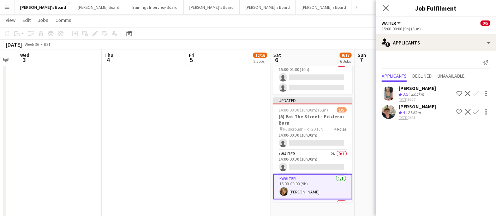
scroll to position [8, 0]
click at [308, 160] on app-card-role "Waiter 2A 0/1 14:00-00:30 (10h30m) single-neutral-actions" at bounding box center [312, 162] width 79 height 24
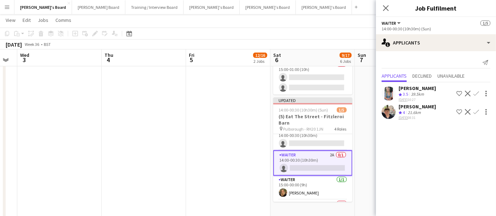
click at [479, 92] on button "Confirm" at bounding box center [476, 93] width 8 height 8
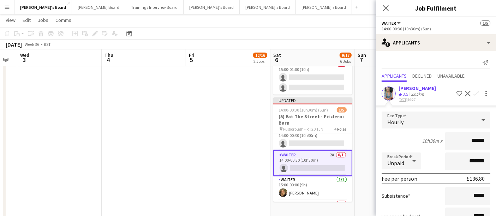
click at [416, 92] on div "39.5km" at bounding box center [417, 94] width 16 height 6
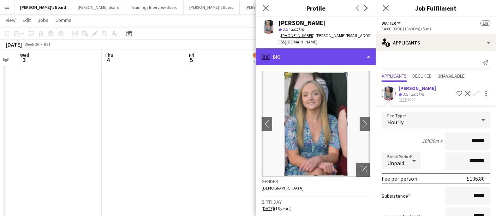
click at [334, 53] on div "profile Bio" at bounding box center [316, 56] width 120 height 17
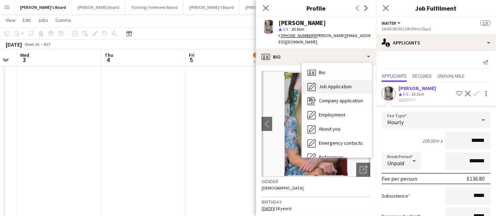
click at [340, 84] on div "Job Application Job Application" at bounding box center [337, 87] width 70 height 14
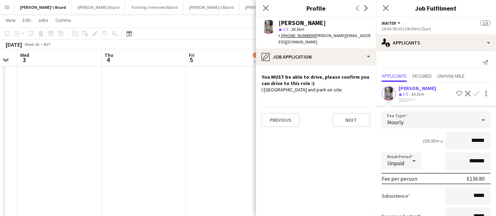
scroll to position [69, 0]
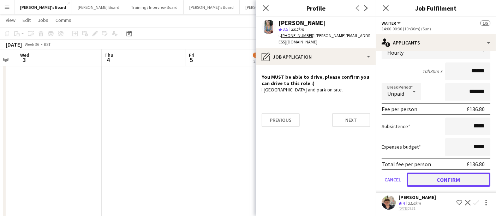
click at [429, 175] on button "Confirm" at bounding box center [448, 180] width 84 height 14
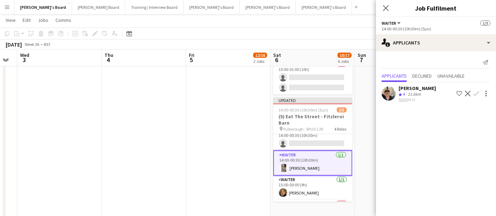
scroll to position [0, 0]
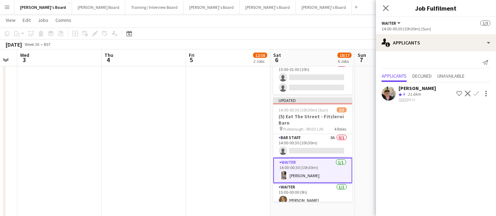
click at [321, 144] on app-card-role "BAR STAFF 8A 0/1 14:00-00:30 (10h30m) single-neutral-actions" at bounding box center [312, 146] width 79 height 24
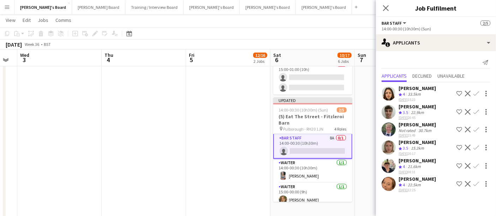
click at [428, 163] on div "Eric Roberts Crew rating 4 21.6km 31-08-2025 08:31 Shortlist crew Decline Confi…" at bounding box center [436, 165] width 120 height 17
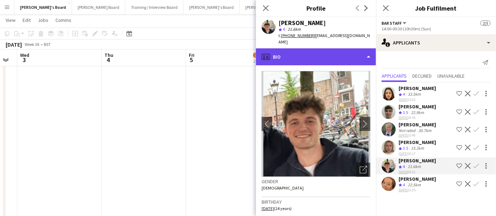
click at [341, 52] on div "profile Bio" at bounding box center [316, 56] width 120 height 17
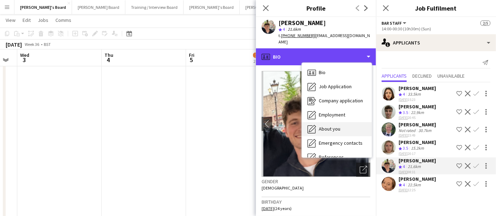
scroll to position [108, 0]
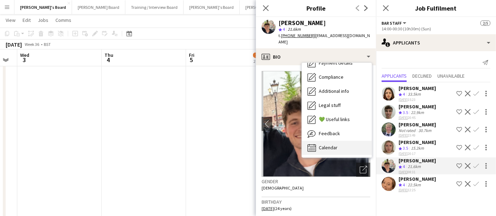
click at [333, 144] on span "Calendar" at bounding box center [328, 147] width 19 height 6
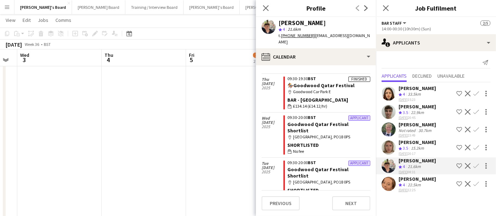
scroll to position [1191, 0]
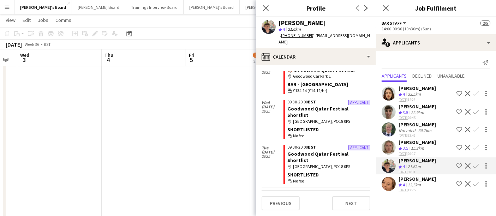
click at [422, 188] on div "31-08-2025 12:25" at bounding box center [416, 190] width 37 height 5
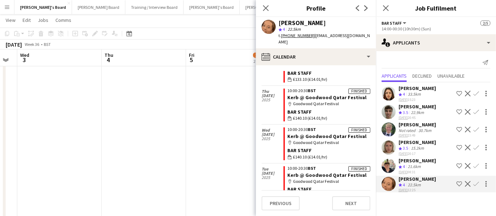
scroll to position [595, 0]
click at [476, 185] on app-icon "Confirm" at bounding box center [476, 184] width 6 height 6
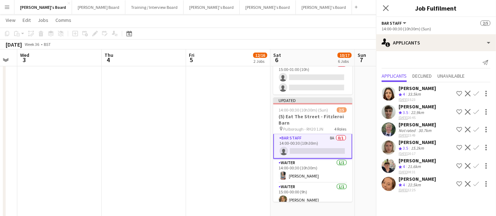
scroll to position [0, 0]
click at [476, 185] on app-icon "Confirm" at bounding box center [476, 184] width 6 height 6
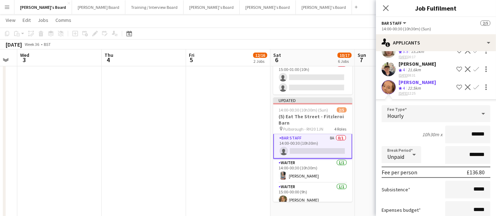
scroll to position [141, 0]
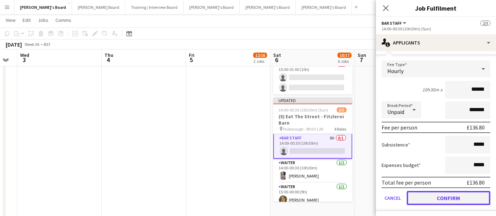
click at [460, 197] on button "Confirm" at bounding box center [448, 198] width 84 height 14
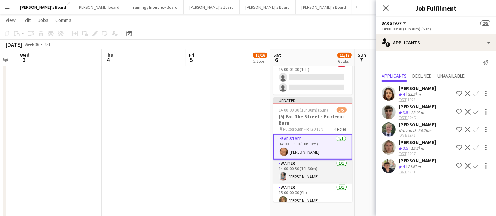
scroll to position [39, 0]
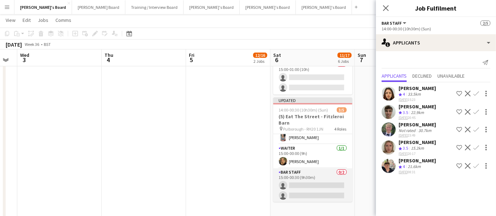
click at [313, 173] on app-card-role "BAR STAFF 0/2 15:00-00:30 (9h30m) single-neutral-actions single-neutral-actions" at bounding box center [312, 185] width 79 height 34
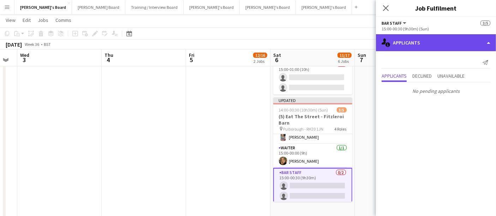
click at [423, 42] on div "single-neutral-actions-information Applicants" at bounding box center [436, 42] width 120 height 17
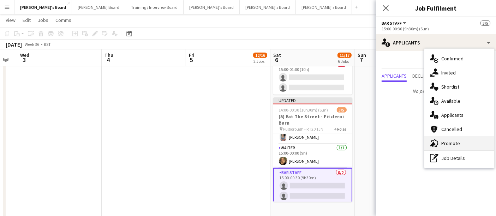
click at [442, 137] on div "advertising-megaphone Promote" at bounding box center [459, 143] width 70 height 14
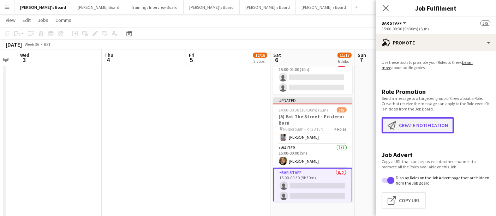
click at [409, 127] on button "Create notification Create notification" at bounding box center [417, 125] width 72 height 16
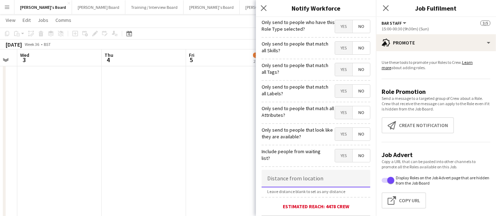
click at [289, 177] on input at bounding box center [315, 179] width 109 height 18
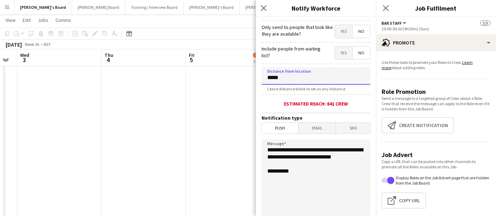
scroll to position [169, 0]
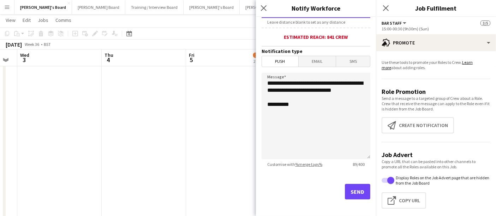
type input "*****"
click at [345, 184] on button "Send" at bounding box center [357, 192] width 25 height 16
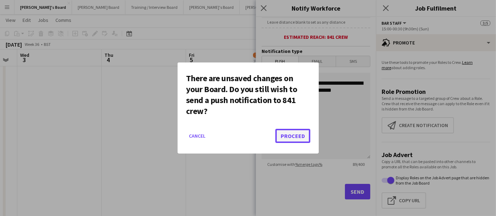
click at [298, 139] on button "Proceed" at bounding box center [292, 136] width 35 height 14
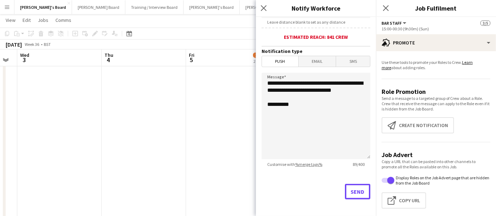
scroll to position [350, 0]
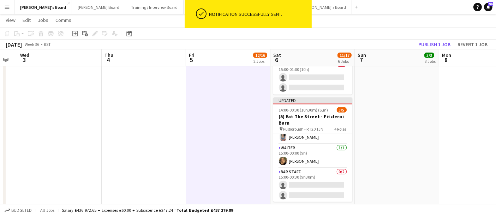
scroll to position [275, 0]
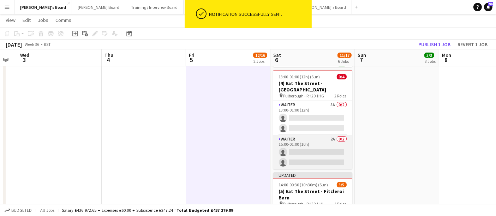
click at [319, 148] on app-card-role "Waiter 2A 0/2 15:00-01:00 (10h) single-neutral-actions single-neutral-actions" at bounding box center [312, 152] width 79 height 34
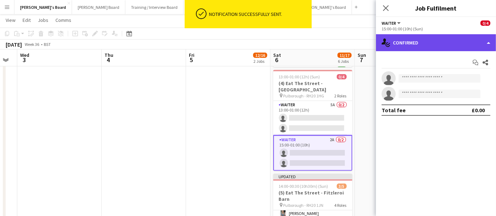
click at [437, 43] on div "single-neutral-actions-check-2 Confirmed" at bounding box center [436, 42] width 120 height 17
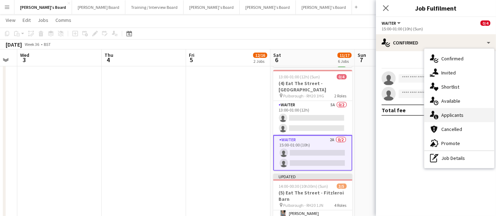
click at [475, 116] on div "single-neutral-actions-information Applicants" at bounding box center [459, 115] width 70 height 14
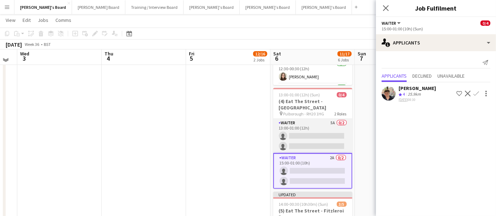
scroll to position [255, 0]
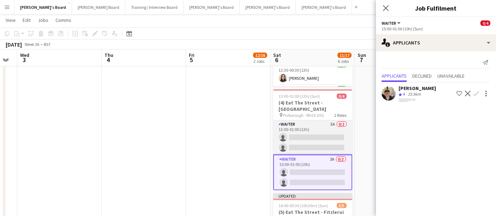
click at [314, 127] on app-card-role "Waiter 5A 0/2 13:00-01:00 (12h) single-neutral-actions single-neutral-actions" at bounding box center [312, 137] width 79 height 34
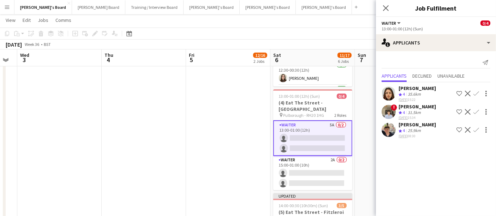
click at [474, 129] on app-icon "Confirm" at bounding box center [476, 130] width 6 height 6
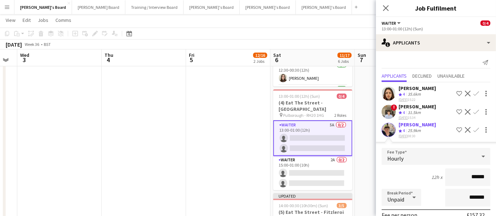
scroll to position [83, 0]
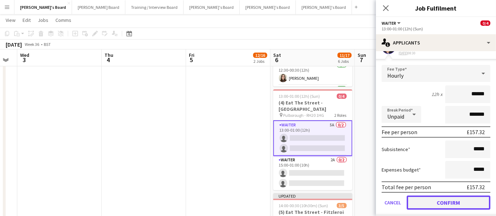
click at [442, 201] on button "Confirm" at bounding box center [448, 202] width 84 height 14
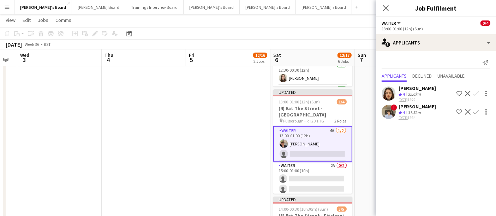
scroll to position [0, 0]
click at [421, 108] on div "[PERSON_NAME]" at bounding box center [416, 106] width 37 height 6
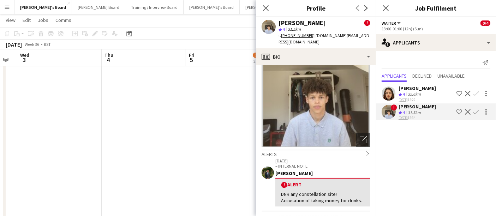
scroll to position [25, 0]
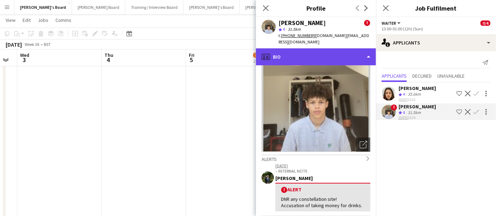
click at [337, 53] on div "profile Bio" at bounding box center [316, 56] width 120 height 17
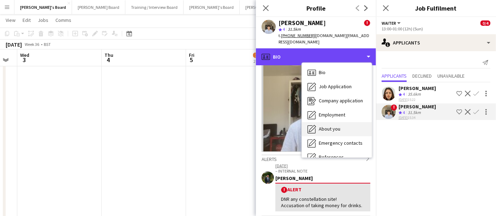
scroll to position [108, 0]
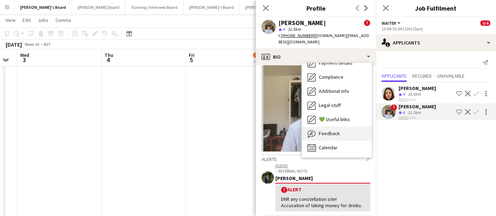
click at [332, 131] on div "Feedback Feedback" at bounding box center [337, 134] width 70 height 14
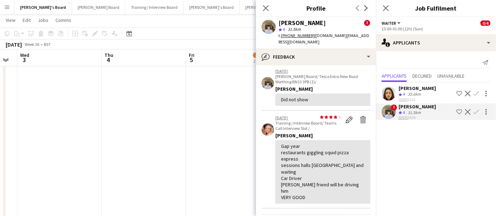
scroll to position [91, 0]
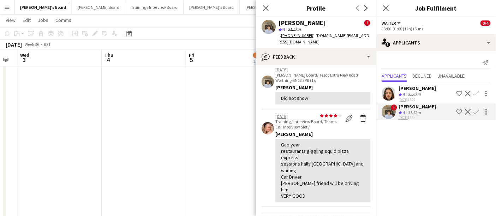
click at [411, 90] on div "[PERSON_NAME]" at bounding box center [416, 88] width 37 height 6
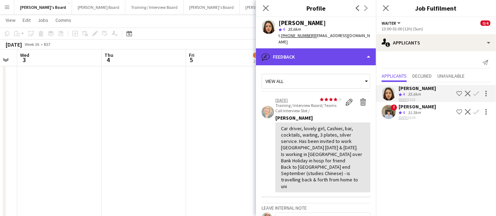
click at [335, 49] on div "bubble-pencil Feedback" at bounding box center [316, 56] width 120 height 17
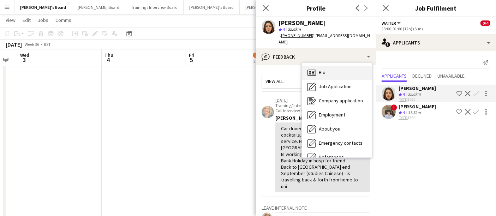
click at [334, 69] on div "Bio Bio" at bounding box center [337, 73] width 70 height 14
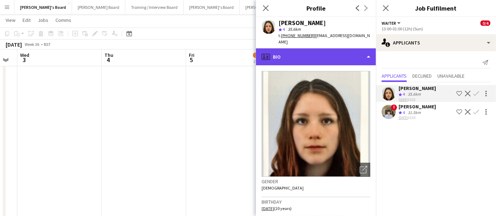
click at [357, 52] on div "profile Bio" at bounding box center [316, 56] width 120 height 17
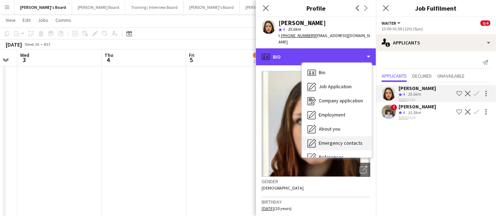
scroll to position [108, 0]
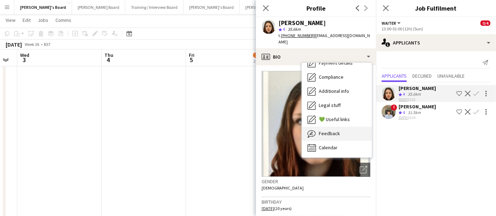
click at [336, 130] on span "Feedback" at bounding box center [329, 133] width 21 height 6
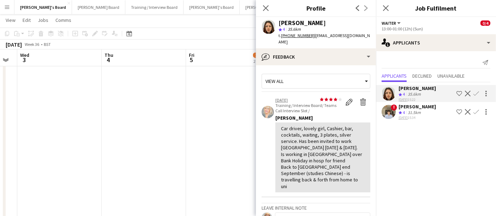
click at [479, 92] on button "Confirm" at bounding box center [476, 93] width 8 height 8
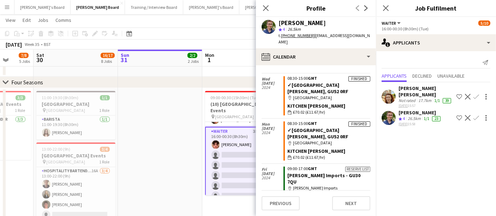
scroll to position [1122, 0]
click at [232, 159] on app-card-role "Waiter 35I 4A 1/6 16:00-00:30 (8h30m) William Martin single-neutral-actions sin…" at bounding box center [244, 165] width 79 height 77
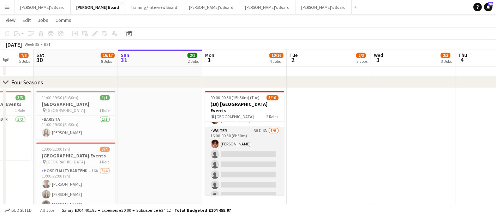
click at [232, 159] on app-card-role "Waiter 35I 4A 1/6 16:00-00:30 (8h30m) William Martin single-neutral-actions sin…" at bounding box center [244, 164] width 79 height 75
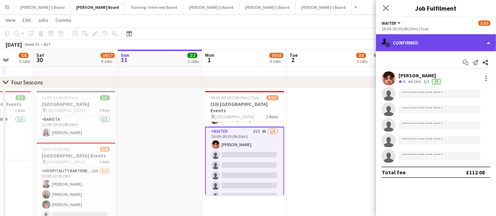
click at [400, 40] on div "single-neutral-actions-check-2 Confirmed" at bounding box center [436, 42] width 120 height 17
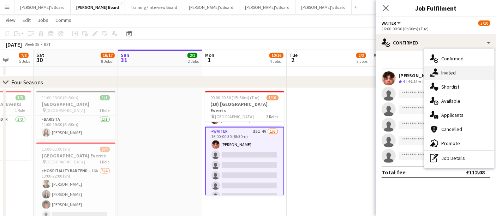
click at [434, 72] on icon at bounding box center [435, 71] width 6 height 6
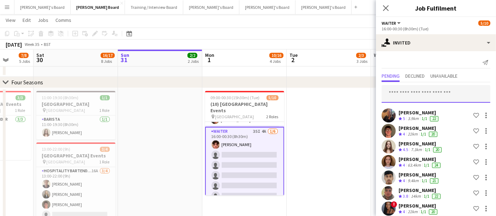
click at [419, 96] on input "text" at bounding box center [435, 94] width 109 height 18
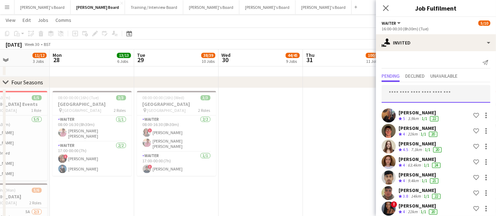
scroll to position [0, 177]
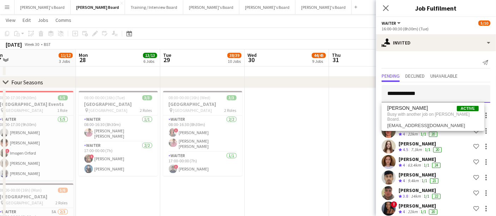
drag, startPoint x: 437, startPoint y: 94, endPoint x: 418, endPoint y: 89, distance: 19.7
click at [418, 89] on input "**********" at bounding box center [435, 94] width 109 height 18
drag, startPoint x: 422, startPoint y: 90, endPoint x: 353, endPoint y: 84, distance: 68.7
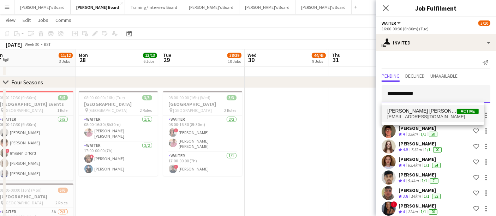
type input "**********"
click at [439, 111] on span "James Thomas Livingston Booth" at bounding box center [421, 111] width 69 height 6
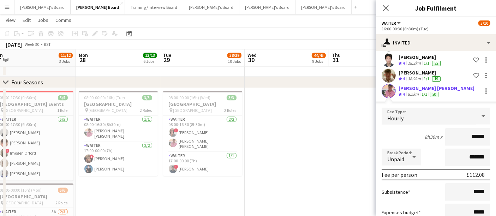
scroll to position [615, 0]
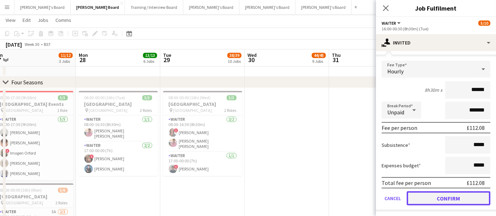
click at [431, 192] on button "Confirm" at bounding box center [448, 198] width 84 height 14
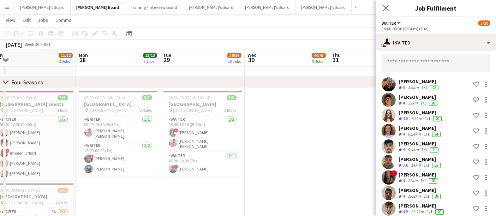
scroll to position [0, 0]
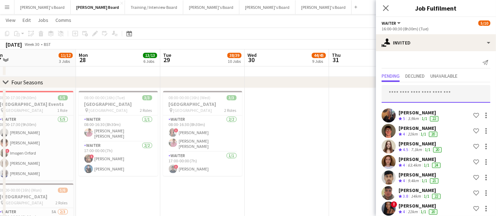
click at [419, 87] on input "text" at bounding box center [435, 94] width 109 height 18
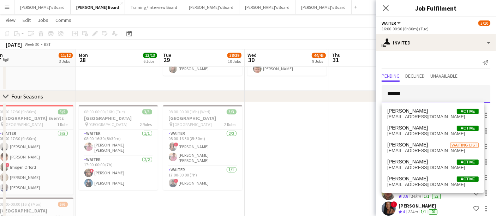
scroll to position [1389, 0]
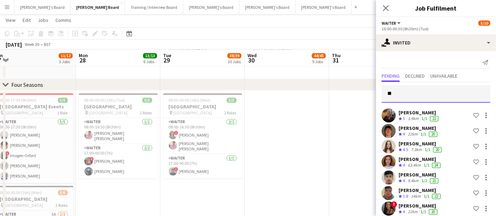
type input "*"
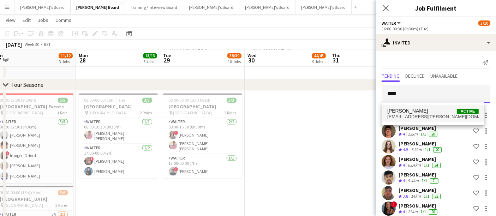
type input "****"
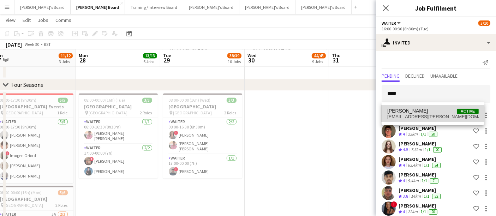
click at [415, 109] on span "Benjamin Kuczynski" at bounding box center [407, 111] width 41 height 6
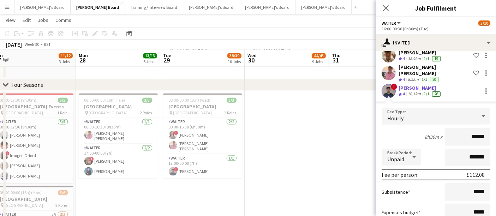
scroll to position [635, 0]
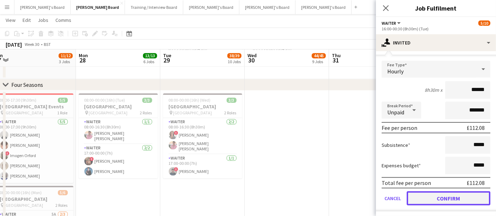
click at [418, 196] on button "Confirm" at bounding box center [448, 198] width 84 height 14
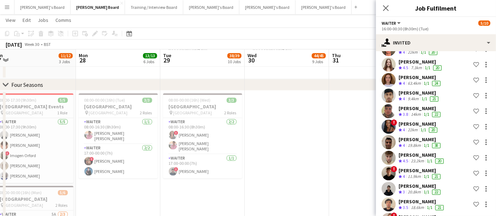
scroll to position [0, 0]
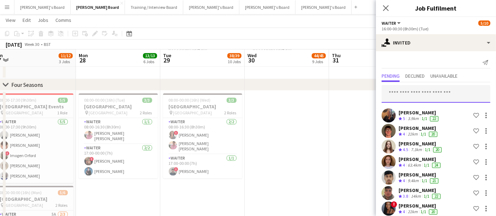
click at [421, 92] on input "text" at bounding box center [435, 94] width 109 height 18
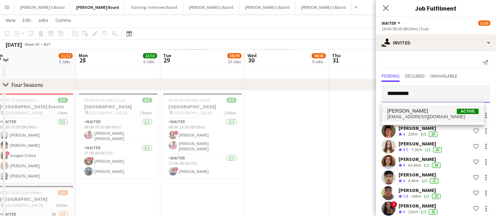
type input "**********"
click at [414, 111] on span "Phoebe Jones" at bounding box center [407, 111] width 41 height 6
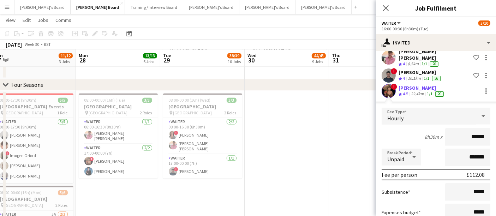
scroll to position [650, 0]
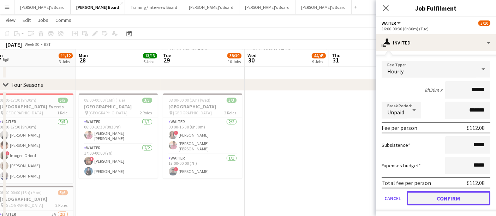
click at [426, 196] on button "Confirm" at bounding box center [448, 198] width 84 height 14
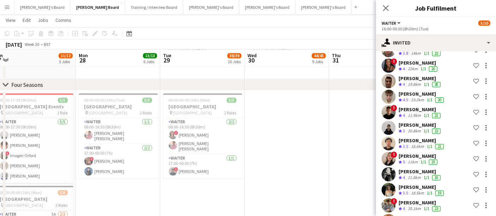
scroll to position [0, 0]
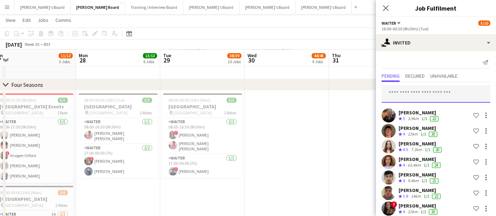
click at [427, 101] on input "text" at bounding box center [435, 94] width 109 height 18
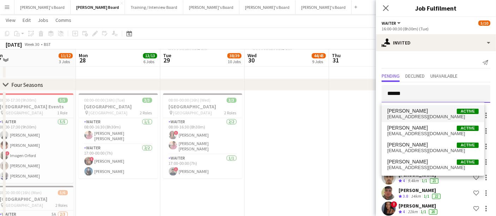
type input "******"
click at [417, 121] on mat-option "Alfred Morris Active mralfredmorrisii@gmail.com" at bounding box center [432, 113] width 103 height 17
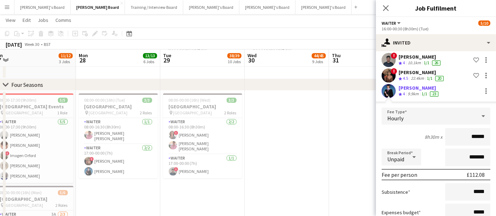
scroll to position [666, 0]
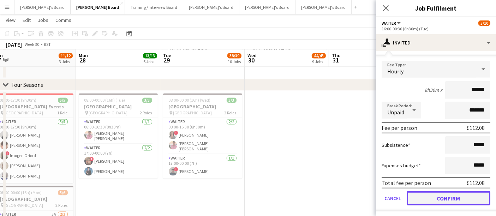
click at [434, 199] on button "Confirm" at bounding box center [448, 198] width 84 height 14
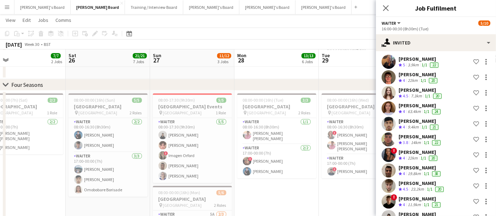
scroll to position [0, 0]
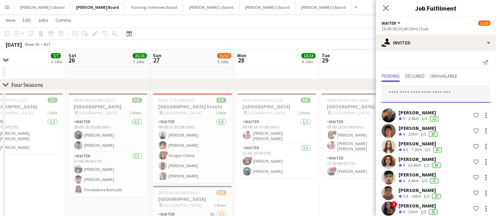
click at [416, 94] on input "text" at bounding box center [435, 94] width 109 height 18
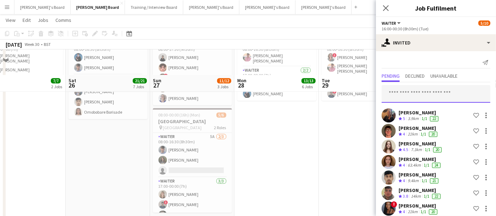
scroll to position [1507, 0]
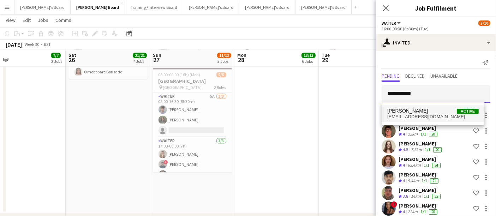
type input "**********"
click at [424, 115] on span "harryfinch05@hotmail.com" at bounding box center [432, 117] width 91 height 6
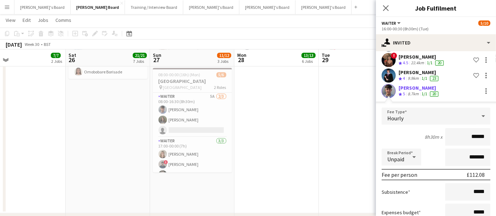
scroll to position [681, 0]
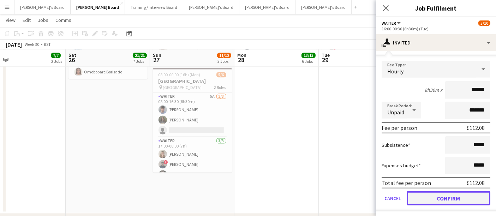
click at [426, 192] on button "Confirm" at bounding box center [448, 198] width 84 height 14
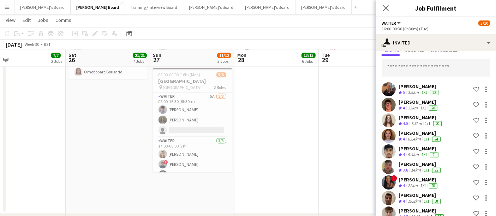
scroll to position [0, 0]
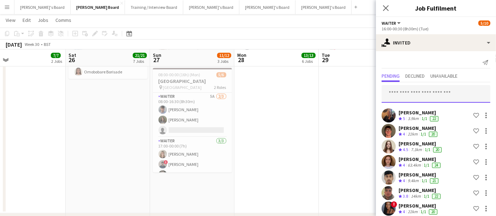
click at [428, 95] on input "text" at bounding box center [435, 94] width 109 height 18
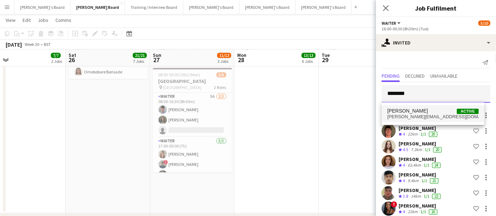
type input "********"
click at [407, 112] on span "Kate Nevile" at bounding box center [407, 111] width 41 height 6
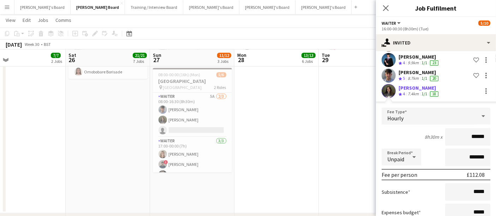
scroll to position [697, 0]
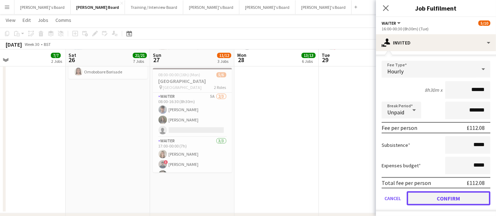
click at [420, 195] on button "Confirm" at bounding box center [448, 198] width 84 height 14
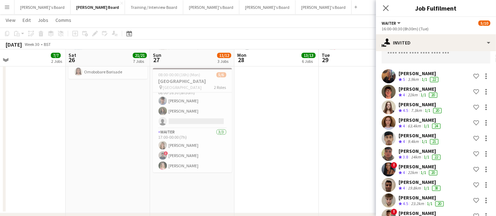
scroll to position [20, 0]
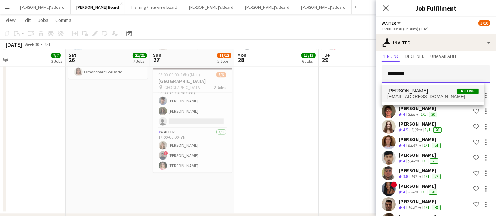
type input "********"
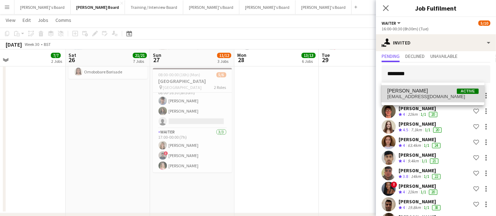
click at [424, 86] on mat-option "Halle Wilks Active hallewilks2003@hotmail.co.uk" at bounding box center [432, 93] width 103 height 17
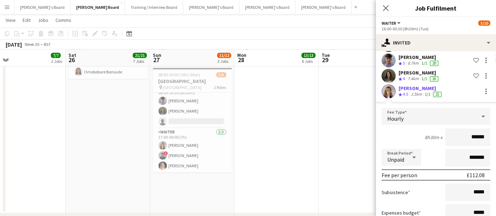
scroll to position [712, 0]
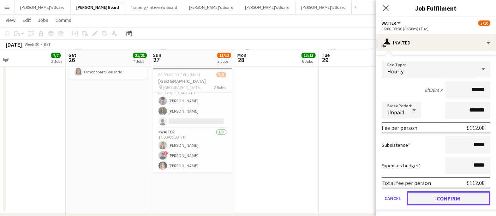
click at [428, 194] on button "Confirm" at bounding box center [448, 198] width 84 height 14
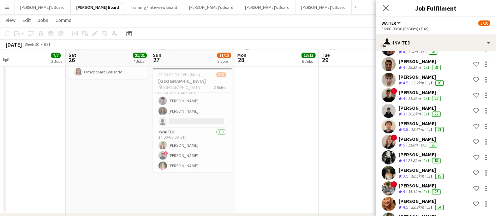
scroll to position [0, 0]
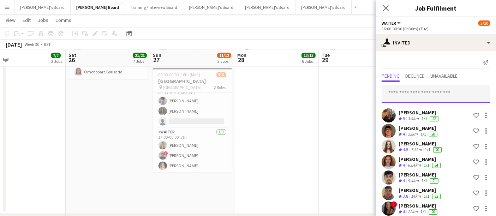
click at [429, 95] on input "text" at bounding box center [435, 94] width 109 height 18
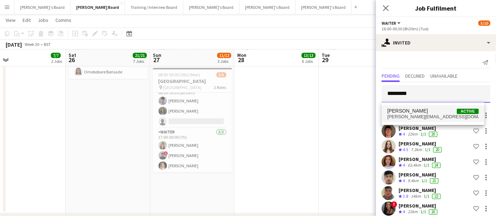
type input "*********"
click at [421, 111] on span "Hannah Swinney" at bounding box center [407, 111] width 41 height 6
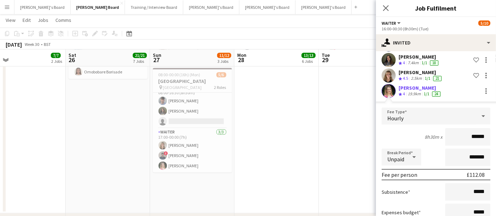
scroll to position [727, 0]
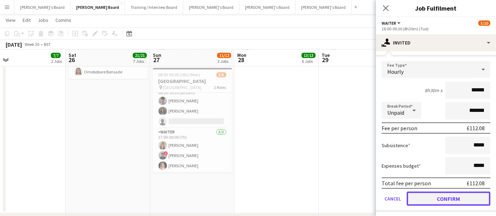
click at [422, 192] on button "Confirm" at bounding box center [448, 199] width 84 height 14
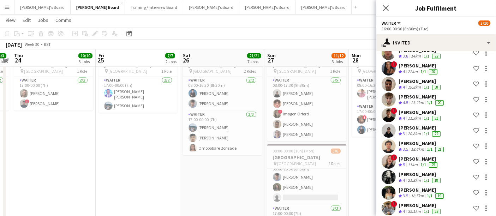
scroll to position [0, 0]
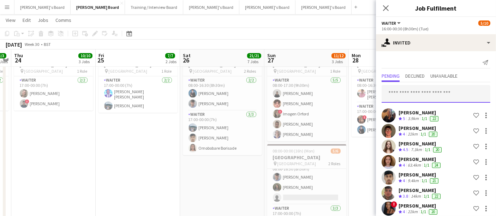
click at [433, 96] on input "text" at bounding box center [435, 94] width 109 height 18
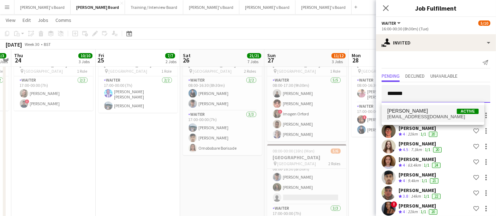
type input "******"
click at [410, 111] on span "Andrey Prince" at bounding box center [407, 111] width 41 height 6
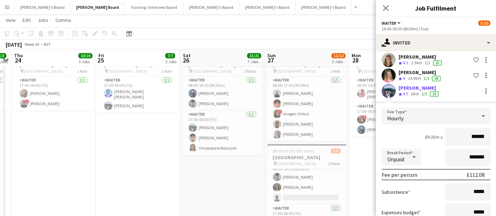
scroll to position [727, 0]
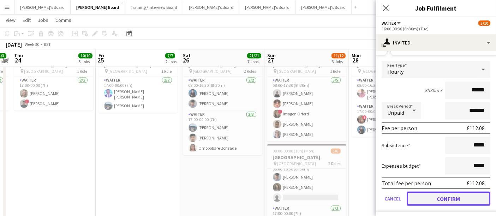
click at [433, 196] on button "Confirm" at bounding box center [448, 199] width 84 height 14
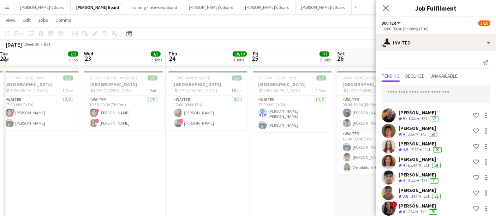
scroll to position [1410, 0]
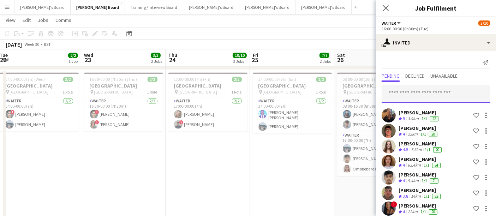
click at [406, 93] on input "text" at bounding box center [435, 94] width 109 height 18
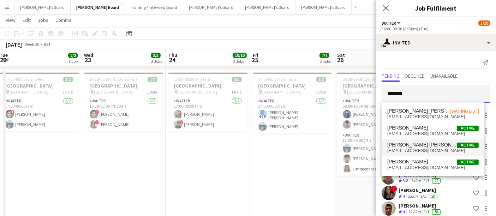
type input "*******"
click at [421, 148] on span "antonioobebe@gmail.com" at bounding box center [432, 151] width 91 height 6
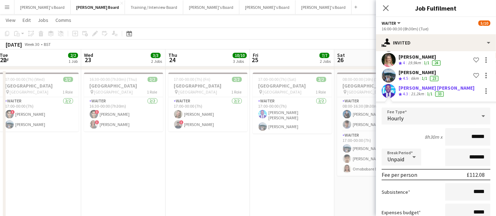
scroll to position [727, 0]
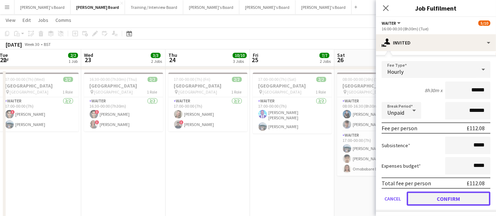
click at [427, 195] on button "Confirm" at bounding box center [448, 199] width 84 height 14
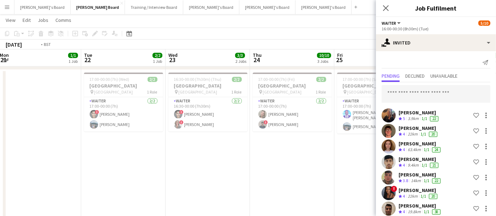
scroll to position [0, 209]
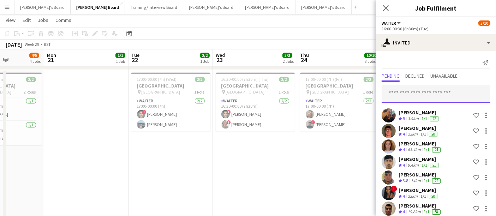
click at [443, 97] on input "text" at bounding box center [435, 94] width 109 height 18
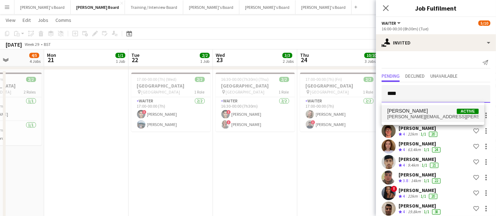
type input "****"
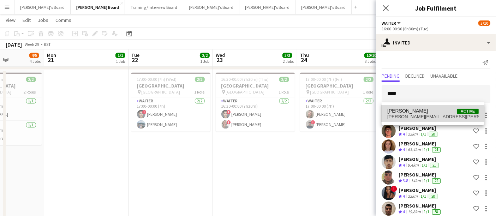
click at [419, 109] on span "Fedrat Sadat Active" at bounding box center [432, 111] width 91 height 6
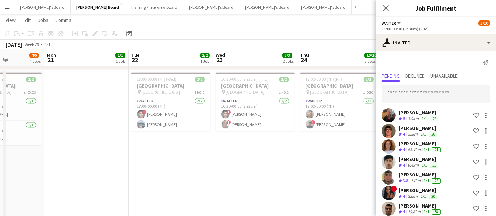
scroll to position [696, 0]
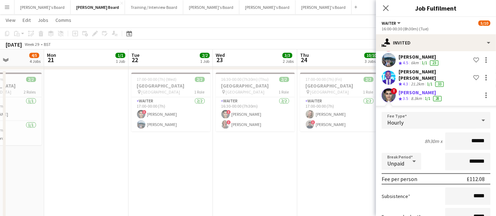
click at [385, 92] on app-user-avatar at bounding box center [388, 95] width 14 height 14
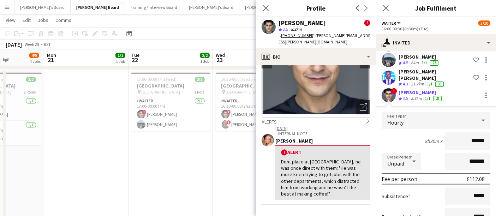
scroll to position [64, 0]
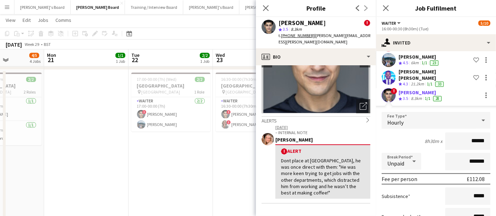
click at [365, 117] on icon "chevron-right" at bounding box center [367, 119] width 5 height 5
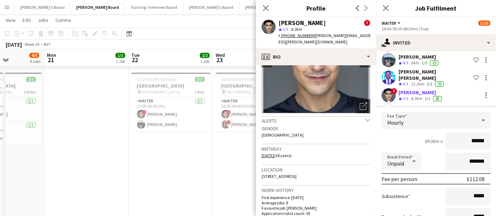
click at [365, 117] on icon "chevron-down" at bounding box center [367, 119] width 5 height 5
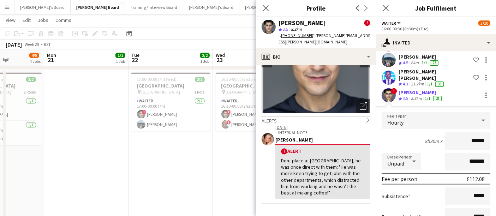
scroll to position [743, 0]
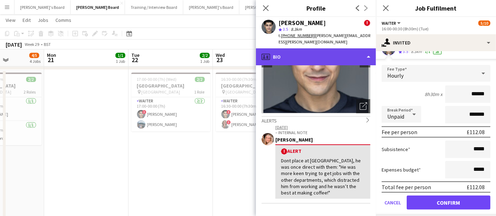
click at [333, 55] on div "profile Bio" at bounding box center [316, 56] width 120 height 17
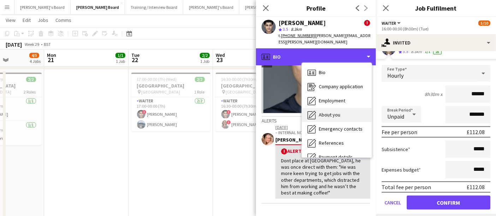
scroll to position [94, 0]
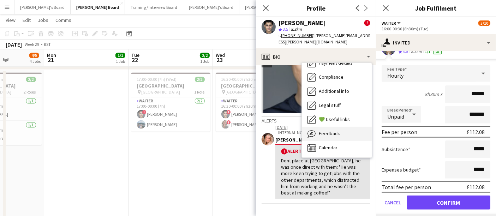
click at [327, 130] on span "Feedback" at bounding box center [329, 133] width 21 height 6
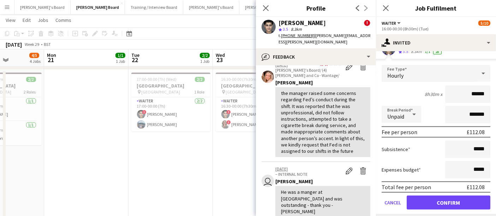
scroll to position [122, 0]
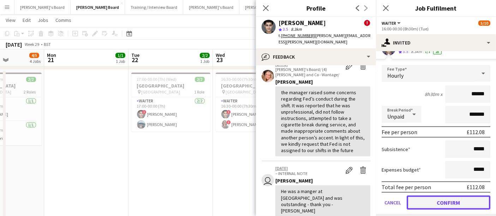
click at [415, 201] on button "Confirm" at bounding box center [448, 202] width 84 height 14
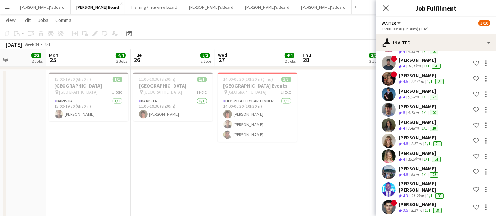
scroll to position [0, 233]
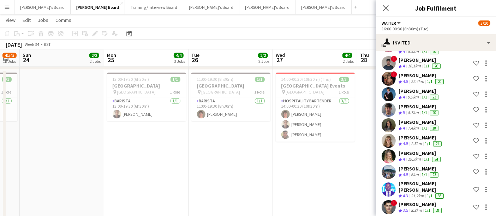
click at [276, 173] on app-date-cell "14:00-00:30 (10h30m) (Thu) 3/3 Four Seasons Hotel Events pin Four Seasons Hotel…" at bounding box center [315, 189] width 84 height 241
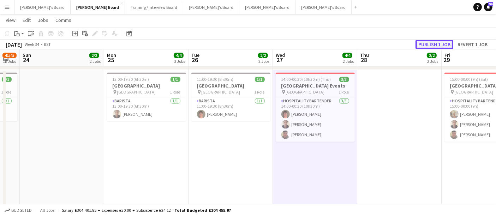
click at [440, 42] on button "Publish 1 job" at bounding box center [434, 44] width 38 height 9
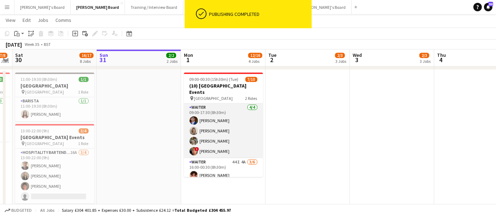
scroll to position [50, 0]
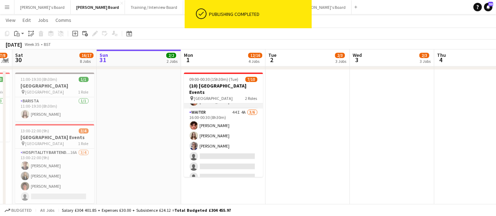
click at [228, 146] on app-card-role "Waiter 44I 4A 3/6 16:00-00:30 (8h30m) William Martin Katie Jones Dagmar Bailey …" at bounding box center [223, 145] width 79 height 75
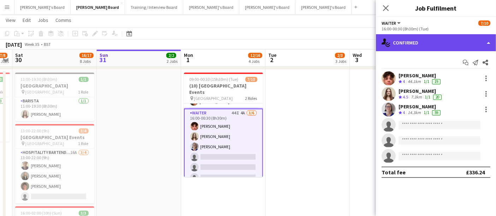
click at [441, 36] on div "single-neutral-actions-check-2 Confirmed" at bounding box center [436, 42] width 120 height 17
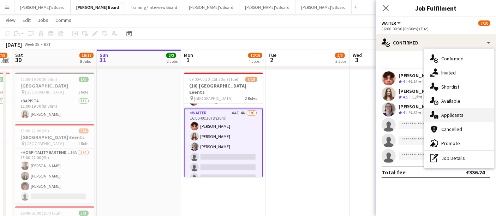
click at [444, 113] on div "single-neutral-actions-information Applicants" at bounding box center [459, 115] width 70 height 14
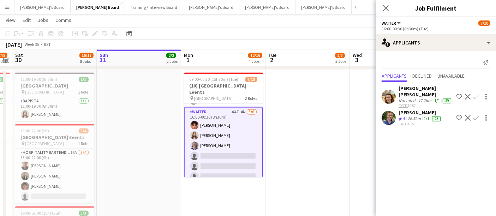
scroll to position [0, 0]
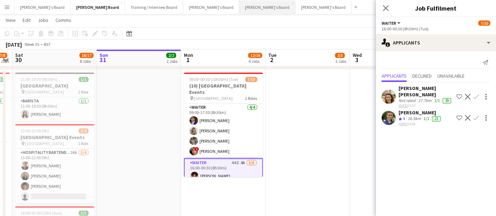
click at [239, 8] on button "Jakub's Board Close" at bounding box center [267, 7] width 56 height 14
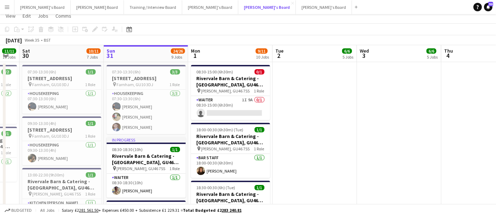
scroll to position [19, 0]
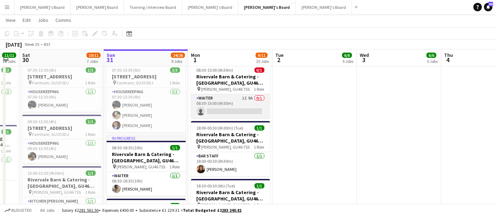
click at [245, 104] on app-card-role "Waiter 1I 9A 0/1 08:30-15:00 (6h30m) single-neutral-actions" at bounding box center [230, 106] width 79 height 24
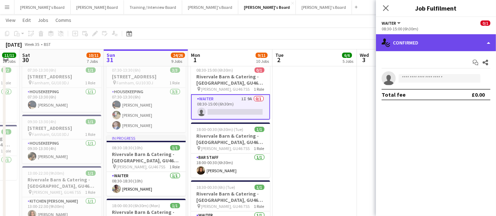
click at [413, 43] on div "single-neutral-actions-check-2 Confirmed" at bounding box center [436, 42] width 120 height 17
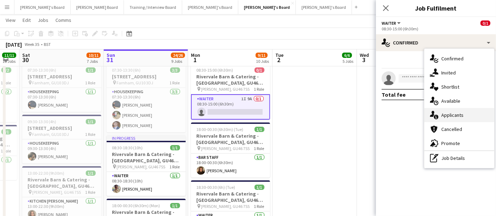
click at [446, 115] on div "single-neutral-actions-information Applicants" at bounding box center [459, 115] width 70 height 14
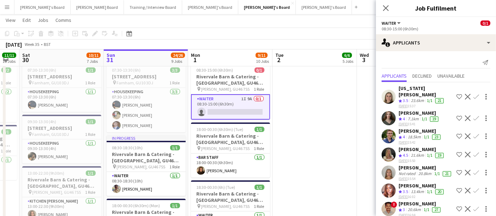
scroll to position [39, 0]
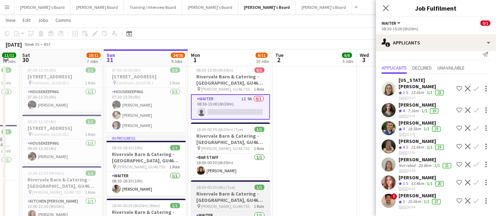
click at [268, 187] on div "18:30-00:30 (6h) (Tue) 1/1" at bounding box center [230, 187] width 79 height 5
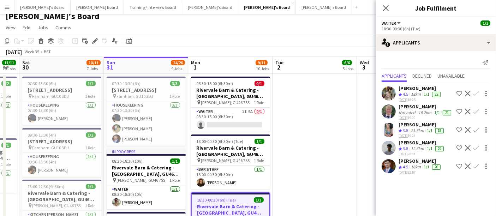
scroll to position [0, 0]
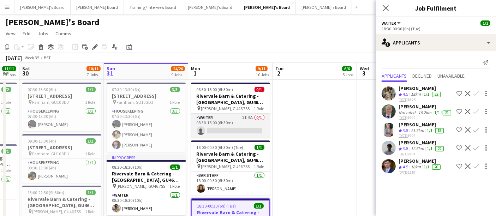
click at [245, 120] on app-card-role "Waiter 1I 9A 0/1 08:30-15:00 (6h30m) single-neutral-actions" at bounding box center [230, 126] width 79 height 24
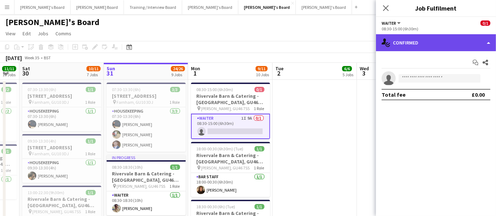
click at [427, 43] on div "single-neutral-actions-check-2 Confirmed" at bounding box center [436, 42] width 120 height 17
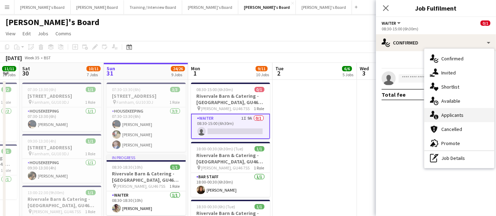
click at [442, 112] on div "single-neutral-actions-information Applicants" at bounding box center [459, 115] width 70 height 14
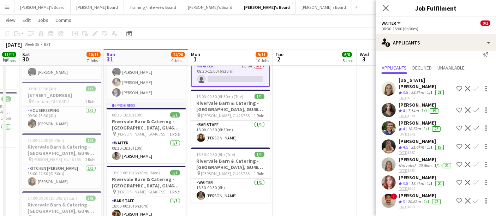
scroll to position [54, 0]
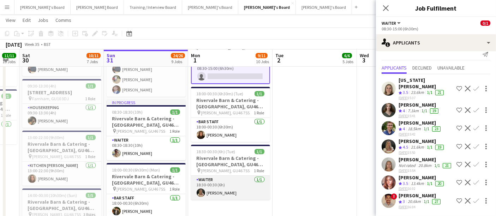
click at [243, 184] on app-card-role "Waiter 1/1 18:30-00:30 (6h) Bella Fulker" at bounding box center [230, 188] width 79 height 24
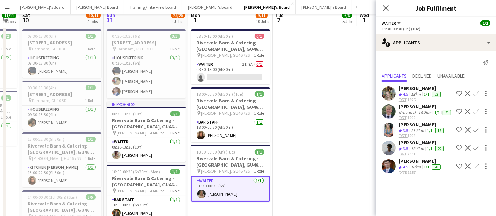
scroll to position [0, 0]
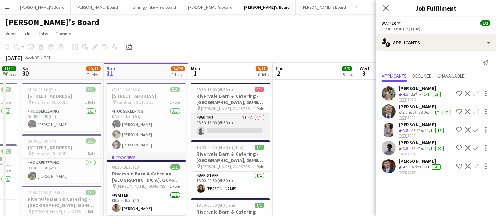
click at [242, 122] on app-card-role "Waiter 1I 9A 0/1 08:30-15:00 (6h30m) single-neutral-actions" at bounding box center [230, 126] width 79 height 24
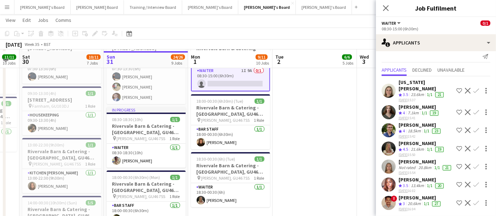
scroll to position [48, 0]
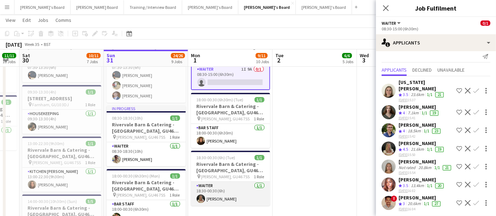
click at [254, 193] on app-card-role "Waiter 1/1 18:30-00:30 (6h) Bella Fulker" at bounding box center [230, 194] width 79 height 24
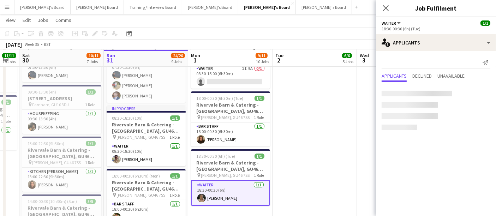
scroll to position [0, 0]
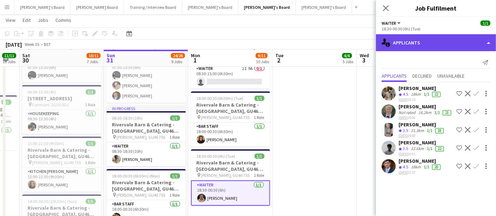
click at [410, 41] on div "single-neutral-actions-information Applicants" at bounding box center [436, 42] width 120 height 17
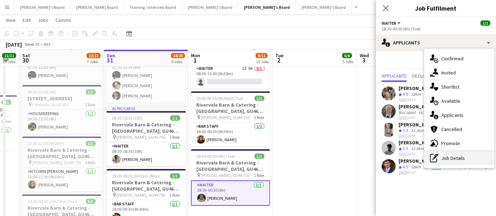
click at [439, 162] on div "pen-write Job Details" at bounding box center [459, 158] width 70 height 14
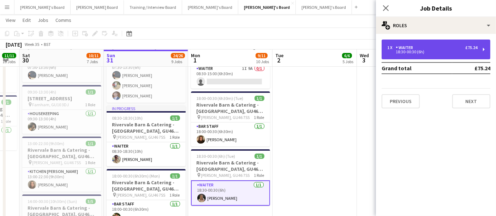
click at [431, 45] on div "1 x Waiter £75.24" at bounding box center [432, 47] width 90 height 5
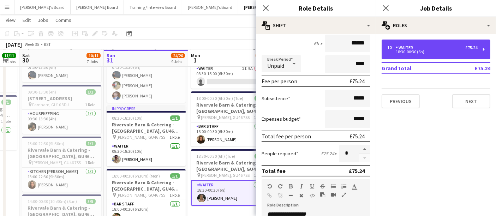
scroll to position [111, 0]
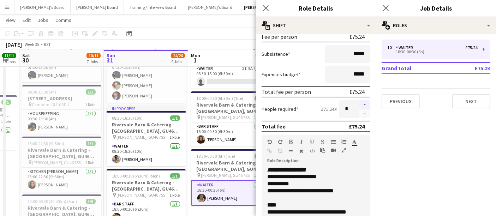
click at [359, 101] on button "button" at bounding box center [364, 104] width 11 height 9
type input "*"
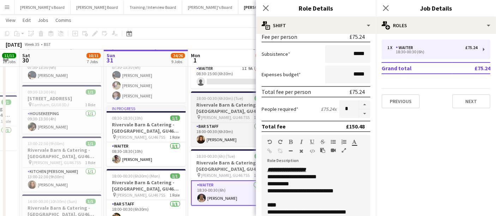
click at [234, 106] on h3 "Rivervale Barn & Catering - Yateley, GU46 7SS" at bounding box center [230, 108] width 79 height 13
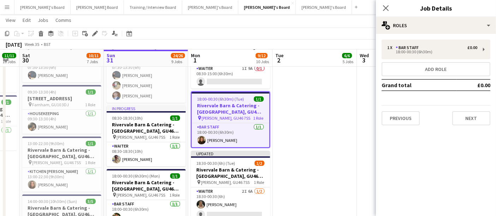
click at [338, 98] on app-date-cell at bounding box center [314, 179] width 84 height 297
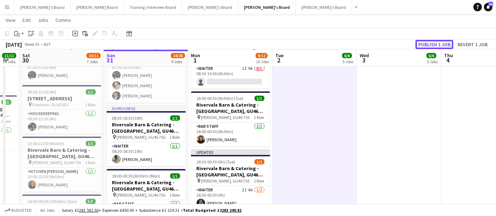
click at [434, 47] on button "Publish 1 job" at bounding box center [434, 44] width 38 height 9
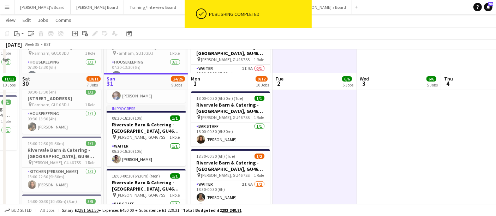
scroll to position [91, 0]
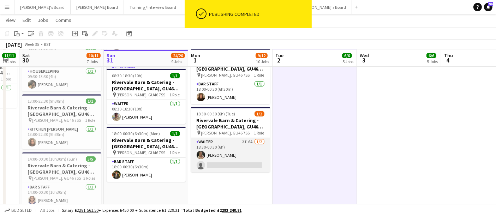
click at [244, 162] on app-card-role "Waiter 2I 6A 1/2 18:30-00:30 (6h) Bella Fulker single-neutral-actions" at bounding box center [230, 155] width 79 height 34
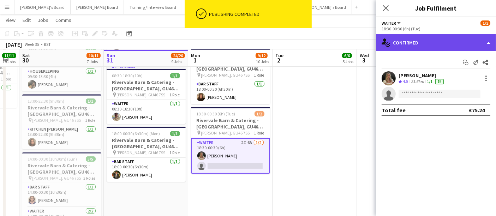
click at [455, 40] on div "single-neutral-actions-check-2 Confirmed" at bounding box center [436, 42] width 120 height 17
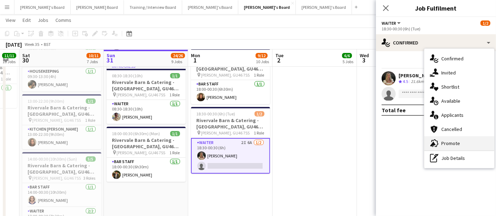
click at [447, 141] on div "advertising-megaphone Promote" at bounding box center [459, 143] width 70 height 14
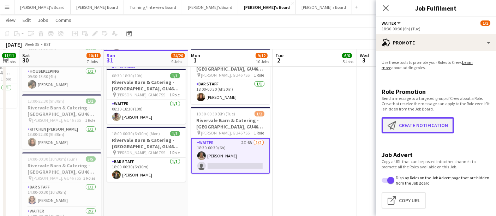
click at [434, 117] on button "Create notification Create notification" at bounding box center [417, 125] width 72 height 16
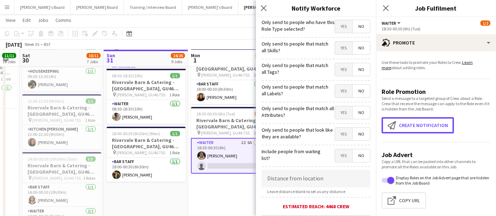
scroll to position [48, 0]
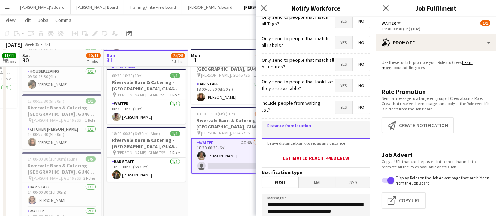
click at [304, 133] on input at bounding box center [315, 130] width 109 height 18
type input "****"
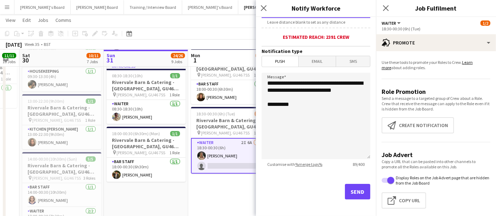
type input "*****"
click at [348, 187] on button "Send" at bounding box center [357, 192] width 25 height 16
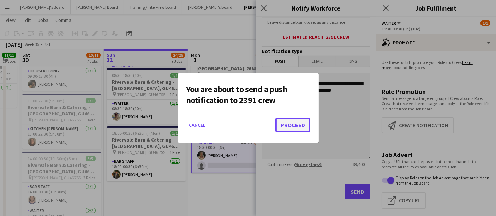
click at [289, 129] on button "Proceed" at bounding box center [292, 125] width 35 height 14
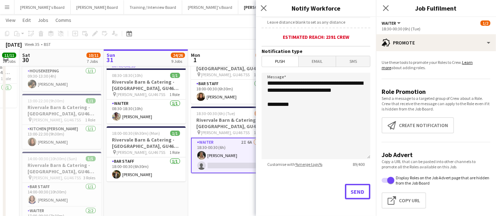
scroll to position [91, 0]
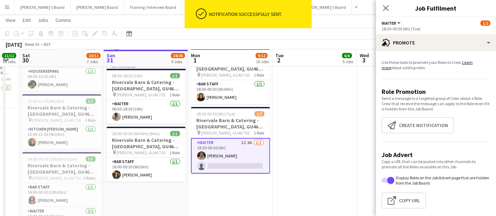
click at [321, 131] on app-date-cell at bounding box center [314, 136] width 84 height 297
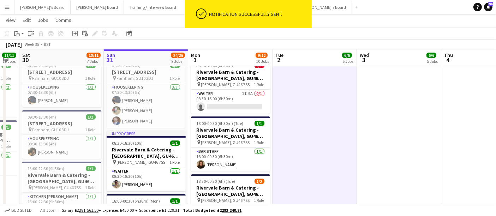
scroll to position [23, 0]
click at [37, 10] on button "Caitlin's Board Close" at bounding box center [42, 7] width 56 height 14
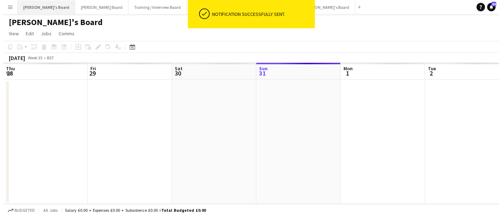
scroll to position [0, 168]
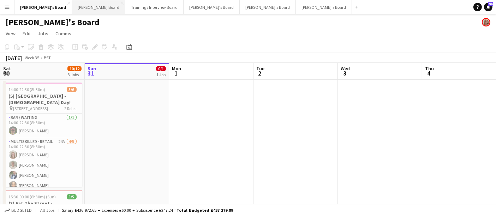
click at [72, 8] on button "Dean's Board Close" at bounding box center [98, 7] width 53 height 14
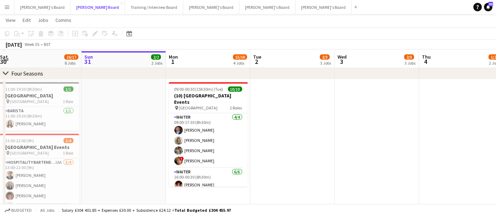
scroll to position [284, 0]
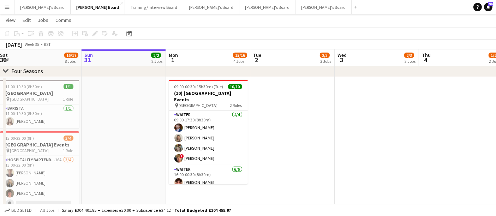
click at [5, 7] on app-icon "Menu" at bounding box center [7, 7] width 6 height 6
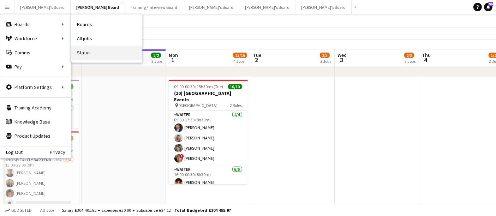
click at [95, 47] on link "Status" at bounding box center [106, 53] width 71 height 14
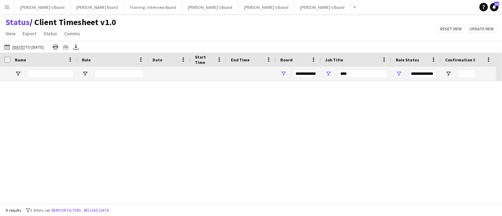
type input "***"
click at [81, 207] on button "Remove filters" at bounding box center [66, 210] width 32 height 8
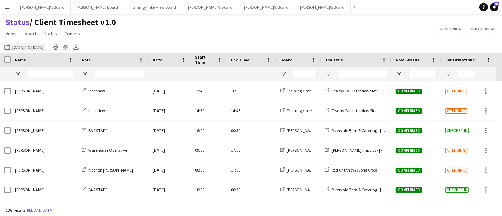
click at [10, 46] on app-icon "30-08-2025 to 05-09-2025" at bounding box center [8, 47] width 8 height 6
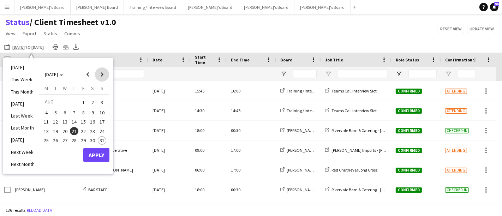
click at [105, 73] on span "Next month" at bounding box center [102, 74] width 14 height 14
click at [47, 108] on span "1" at bounding box center [46, 111] width 8 height 8
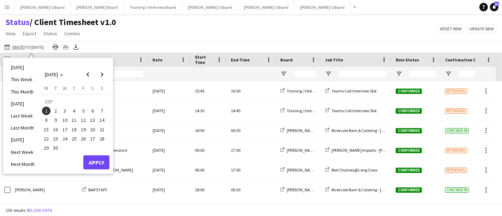
click at [47, 108] on span "1" at bounding box center [46, 111] width 8 height 8
click at [96, 160] on button "Apply" at bounding box center [96, 162] width 26 height 14
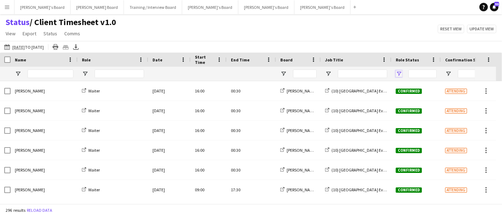
click at [400, 72] on span "Open Filter Menu" at bounding box center [398, 74] width 6 height 6
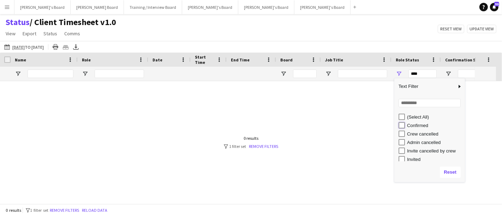
type input "**********"
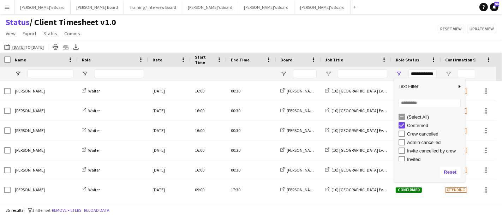
click at [319, 53] on div at bounding box center [320, 60] width 3 height 14
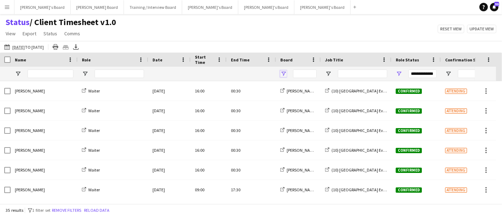
click at [281, 72] on span "Open Filter Menu" at bounding box center [283, 74] width 6 height 6
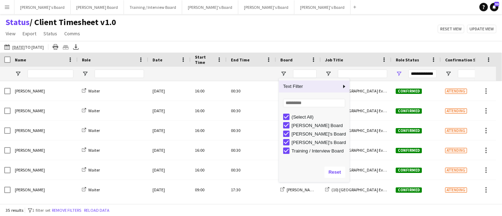
click at [286, 112] on div "(Select All) Dean's Board Jakub's Board Thomasina's Board Training / Interview …" at bounding box center [314, 136] width 71 height 51
type input "***"
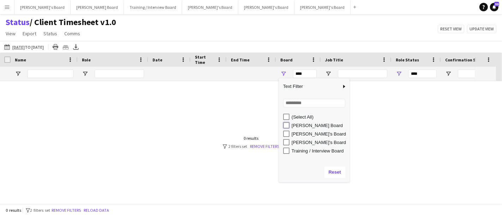
type input "**********"
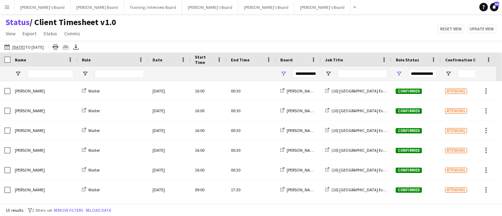
click at [309, 35] on div "Status / Client Timesheet v1.0 View Views Default view Airshow Accreditation Ai…" at bounding box center [251, 29] width 502 height 24
click at [325, 72] on span "Open Filter Menu" at bounding box center [328, 74] width 6 height 6
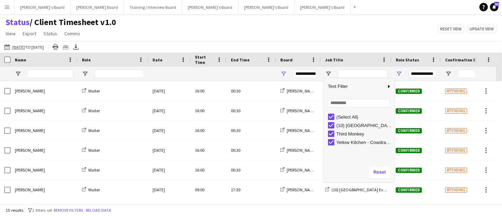
click at [331, 120] on div "(Select All)" at bounding box center [361, 117] width 66 height 8
type input "***"
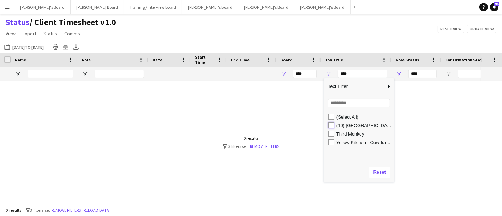
type input "**********"
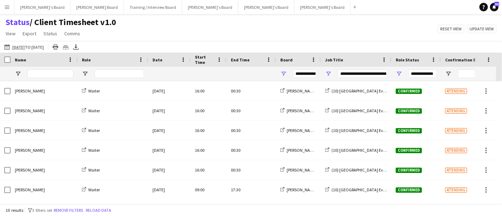
click at [254, 34] on div "Status / Client Timesheet v1.0 View Views Default view Airshow Accreditation Ai…" at bounding box center [251, 29] width 502 height 24
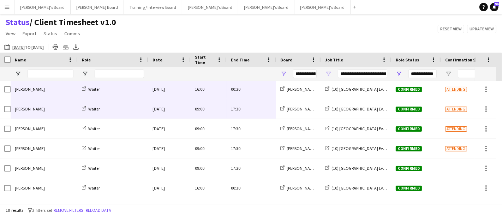
scroll to position [81, 0]
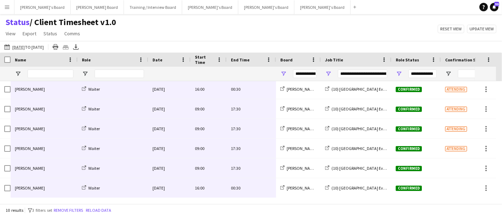
drag, startPoint x: 44, startPoint y: 91, endPoint x: 228, endPoint y: 212, distance: 220.1
click at [228, 206] on main "Status / Client Timesheet v1.0 View Views Default view Airshow Accreditation Ai…" at bounding box center [251, 110] width 502 height 192
click at [238, 1] on button "Jakub's Board Close" at bounding box center [266, 7] width 56 height 14
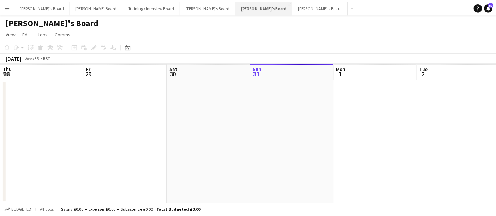
scroll to position [0, 168]
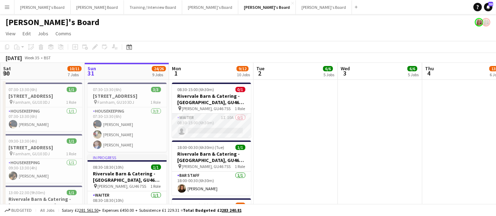
click at [219, 126] on app-card-role "Waiter 1I 10A 0/1 08:30-15:00 (6h30m) single-neutral-actions" at bounding box center [211, 126] width 79 height 24
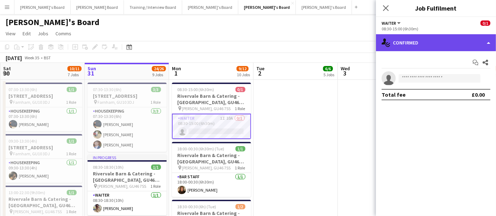
click at [422, 41] on div "single-neutral-actions-check-2 Confirmed" at bounding box center [436, 42] width 120 height 17
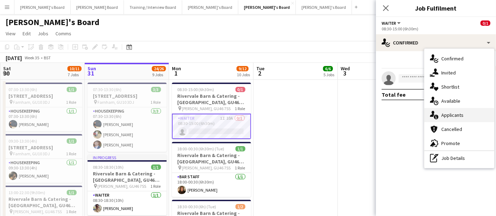
click at [457, 119] on div "single-neutral-actions-information Applicants" at bounding box center [459, 115] width 70 height 14
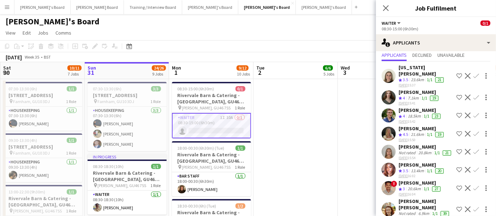
scroll to position [0, 0]
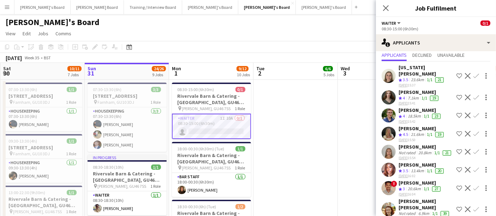
click at [409, 77] on div "Crew rating 3.5" at bounding box center [403, 80] width 11 height 6
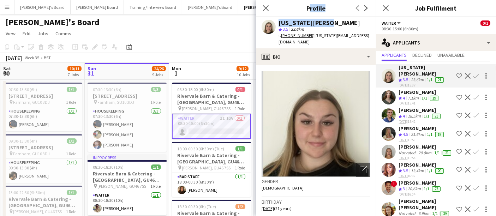
drag, startPoint x: 326, startPoint y: 21, endPoint x: 273, endPoint y: 17, distance: 53.5
click at [273, 17] on app-crew-profile "Close pop-in Profile Previous Next Georgia Marsden star 3.5 23.6km t. +44747630…" at bounding box center [316, 108] width 120 height 216
click at [332, 22] on div "Georgia Marsden" at bounding box center [324, 23] width 92 height 6
drag, startPoint x: 328, startPoint y: 21, endPoint x: 279, endPoint y: 19, distance: 49.1
click at [279, 20] on div "Georgia Marsden" at bounding box center [324, 23] width 92 height 6
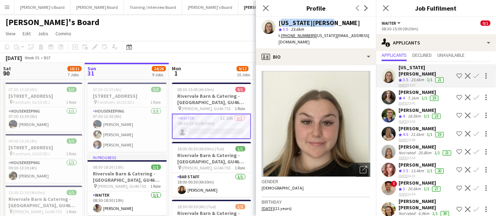
copy div "Georgia Marsden"
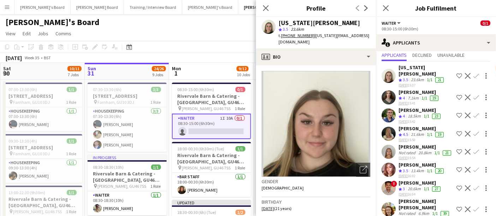
click at [412, 89] on div "Sophie White" at bounding box center [418, 92] width 41 height 6
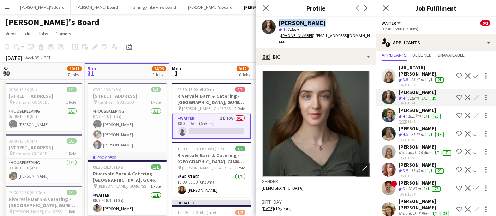
drag, startPoint x: 303, startPoint y: 21, endPoint x: 264, endPoint y: 23, distance: 39.6
click at [264, 23] on div "Sophie White star 4 7.1km t. +447541267722 | sjwhite.2005@gmail.com" at bounding box center [316, 32] width 120 height 31
copy div "Sophie White"
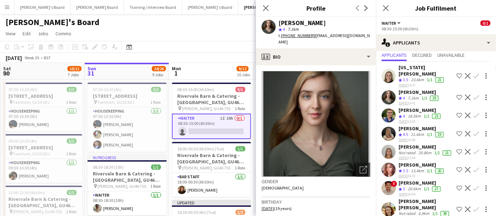
click at [411, 99] on div "Georgia Marsden Crew rating 3.5 23.6km 1/1 21 31-08-2025 15:37 Shortlist crew D…" at bounding box center [436, 141] width 120 height 161
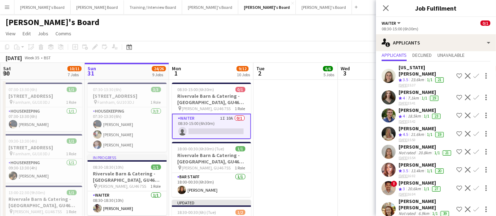
click at [409, 107] on div "[PERSON_NAME]" at bounding box center [419, 110] width 43 height 6
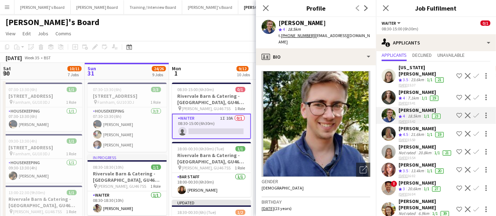
drag, startPoint x: 319, startPoint y: 26, endPoint x: 279, endPoint y: 25, distance: 40.6
click at [279, 25] on div "Joseph Day star 4 18.5km t. +447462298886 | josephwilliamday@gmail.com" at bounding box center [324, 33] width 92 height 26
click at [320, 24] on div "[PERSON_NAME]" at bounding box center [324, 23] width 92 height 6
drag, startPoint x: 308, startPoint y: 22, endPoint x: 284, endPoint y: 21, distance: 24.7
click at [284, 21] on div "[PERSON_NAME]" at bounding box center [301, 23] width 47 height 6
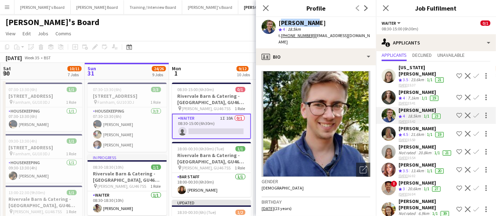
drag, startPoint x: 313, startPoint y: 24, endPoint x: 280, endPoint y: 22, distance: 33.3
click at [280, 22] on div "[PERSON_NAME]" at bounding box center [324, 23] width 92 height 6
copy div "[PERSON_NAME]"
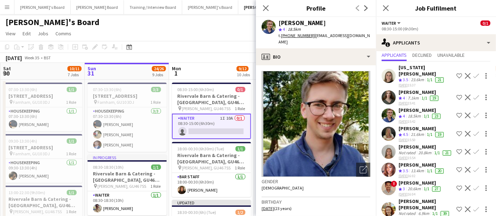
click at [422, 125] on div "Bella Fulker" at bounding box center [421, 128] width 47 height 6
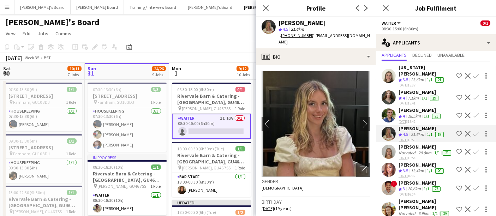
click at [412, 150] on div "Not rated" at bounding box center [407, 153] width 18 height 6
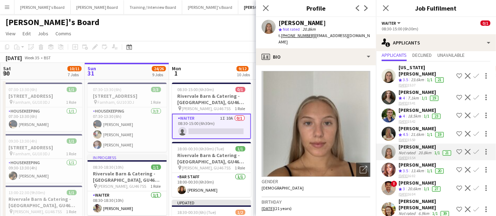
drag, startPoint x: 346, startPoint y: 23, endPoint x: 309, endPoint y: 13, distance: 38.0
click at [309, 13] on app-crew-profile "Close pop-in Profile Previous Next Natalie Schoenmakers star Not rated 20.8km t…" at bounding box center [316, 108] width 120 height 216
click at [320, 41] on div "Natalie Schoenmakers star Not rated 20.8km t. +447860231921 | nvschoenmakers@gm…" at bounding box center [316, 32] width 120 height 31
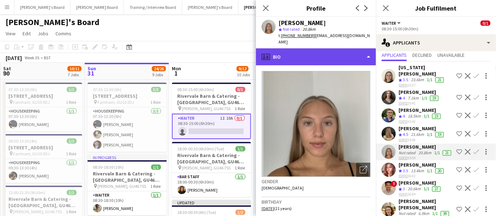
click at [319, 50] on div "profile Bio" at bounding box center [316, 56] width 120 height 17
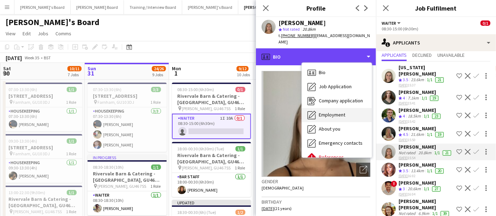
scroll to position [108, 0]
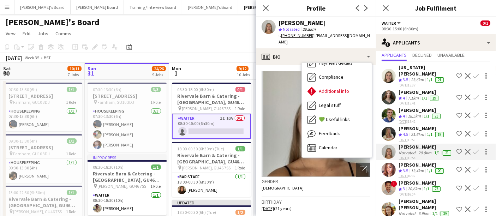
click at [330, 150] on div "Bio Bio Job Application Job Application Company application Company application…" at bounding box center [337, 110] width 70 height 95
click at [331, 147] on div "Calendar Calendar" at bounding box center [337, 148] width 70 height 14
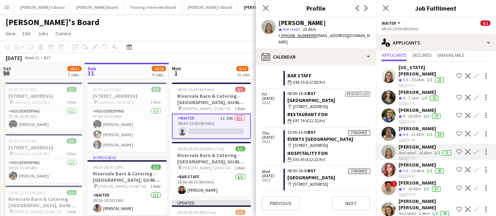
scroll to position [723, 0]
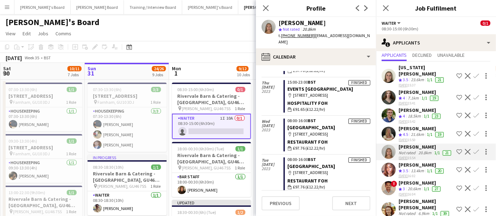
drag, startPoint x: 347, startPoint y: 23, endPoint x: 273, endPoint y: 18, distance: 74.3
click at [273, 18] on div "Natalie Schoenmakers star Not rated 20.8km t. +447860231921 | nvschoenmakers@gm…" at bounding box center [316, 32] width 120 height 31
copy div "Natalie Schoenmakers"
click at [416, 168] on div "13.4km" at bounding box center [417, 171] width 16 height 6
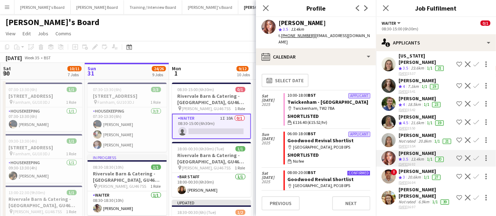
scroll to position [62, 0]
click at [413, 199] on div "Not rated" at bounding box center [407, 202] width 18 height 6
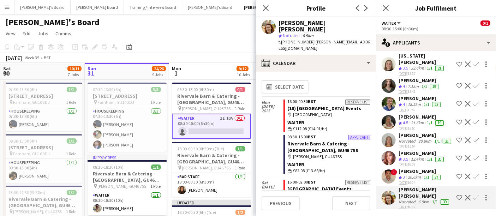
click at [333, 40] on div "Silvia-Minodora Susan star Not rated 6.9km t. +447572977805 | susan.silvia21@ya…" at bounding box center [316, 36] width 120 height 38
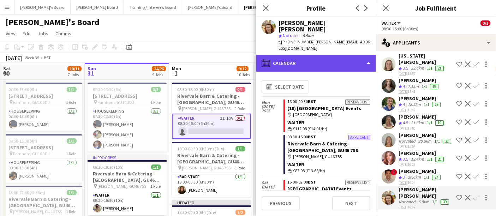
click at [322, 58] on div "calendar-full Calendar" at bounding box center [316, 63] width 120 height 17
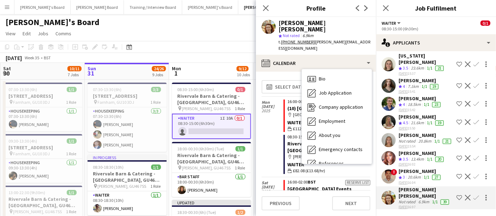
click at [276, 133] on div "Mon 1 Sep 2025" at bounding box center [272, 137] width 22 height 80
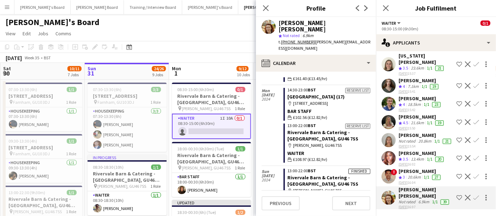
scroll to position [971, 0]
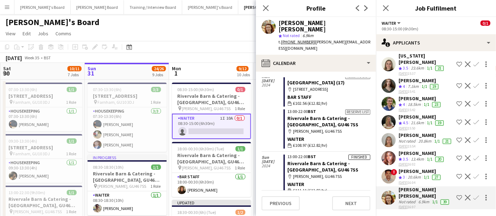
click at [330, 23] on div "Silvia-Minodora Susan" at bounding box center [324, 26] width 92 height 13
copy div "Silvia-Minodora Susan"
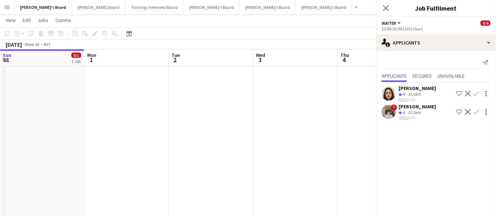
click at [479, 92] on button "Confirm" at bounding box center [476, 93] width 8 height 8
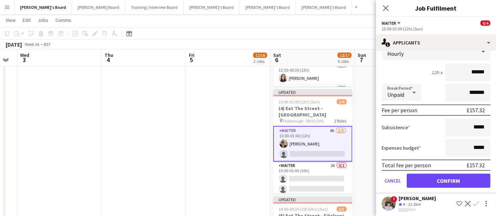
scroll to position [69, 0]
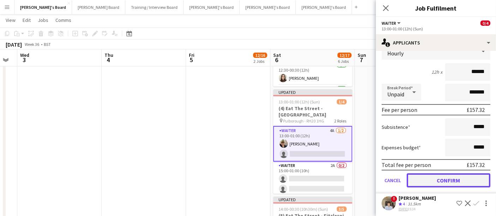
click at [435, 180] on button "Confirm" at bounding box center [448, 180] width 84 height 14
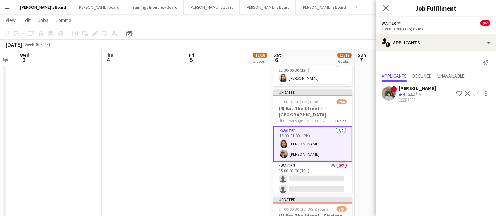
scroll to position [0, 0]
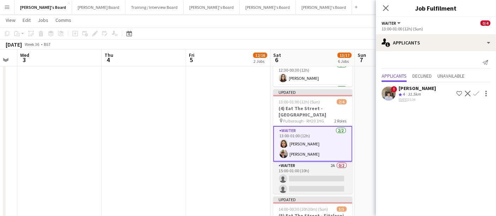
click at [334, 177] on app-card-role "Waiter 2A 0/2 15:00-01:00 (10h) single-neutral-actions single-neutral-actions" at bounding box center [312, 179] width 79 height 34
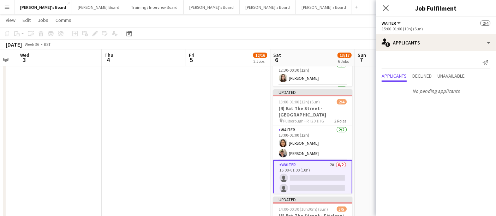
click at [361, 129] on app-date-cell "Great Big Event Company x3 Staff 08:00-17:00 (9h) 1/1 PGA Golf - Shortlist pin …" at bounding box center [397, 71] width 84 height 494
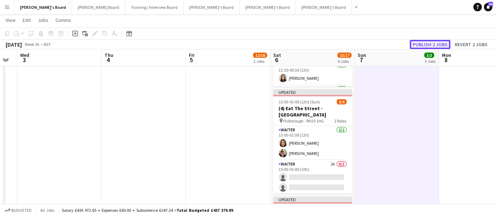
click at [437, 44] on button "Publish 2 jobs" at bounding box center [430, 44] width 41 height 9
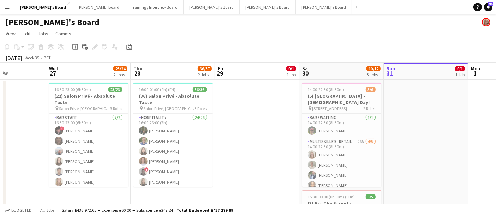
scroll to position [0, 207]
